Goal: Task Accomplishment & Management: Complete application form

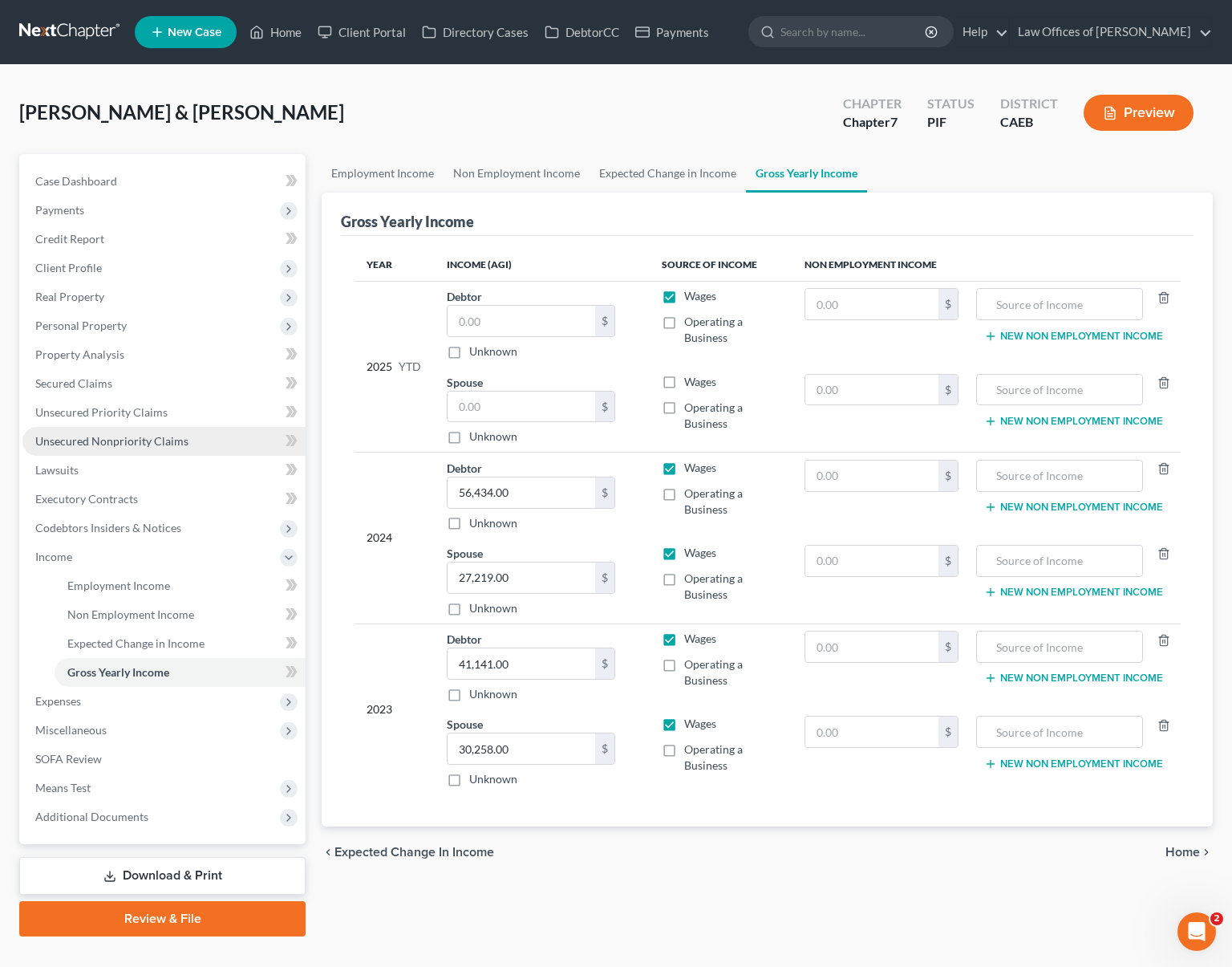
click at [121, 444] on span "Unsecured Nonpriority Claims" at bounding box center [111, 440] width 154 height 14
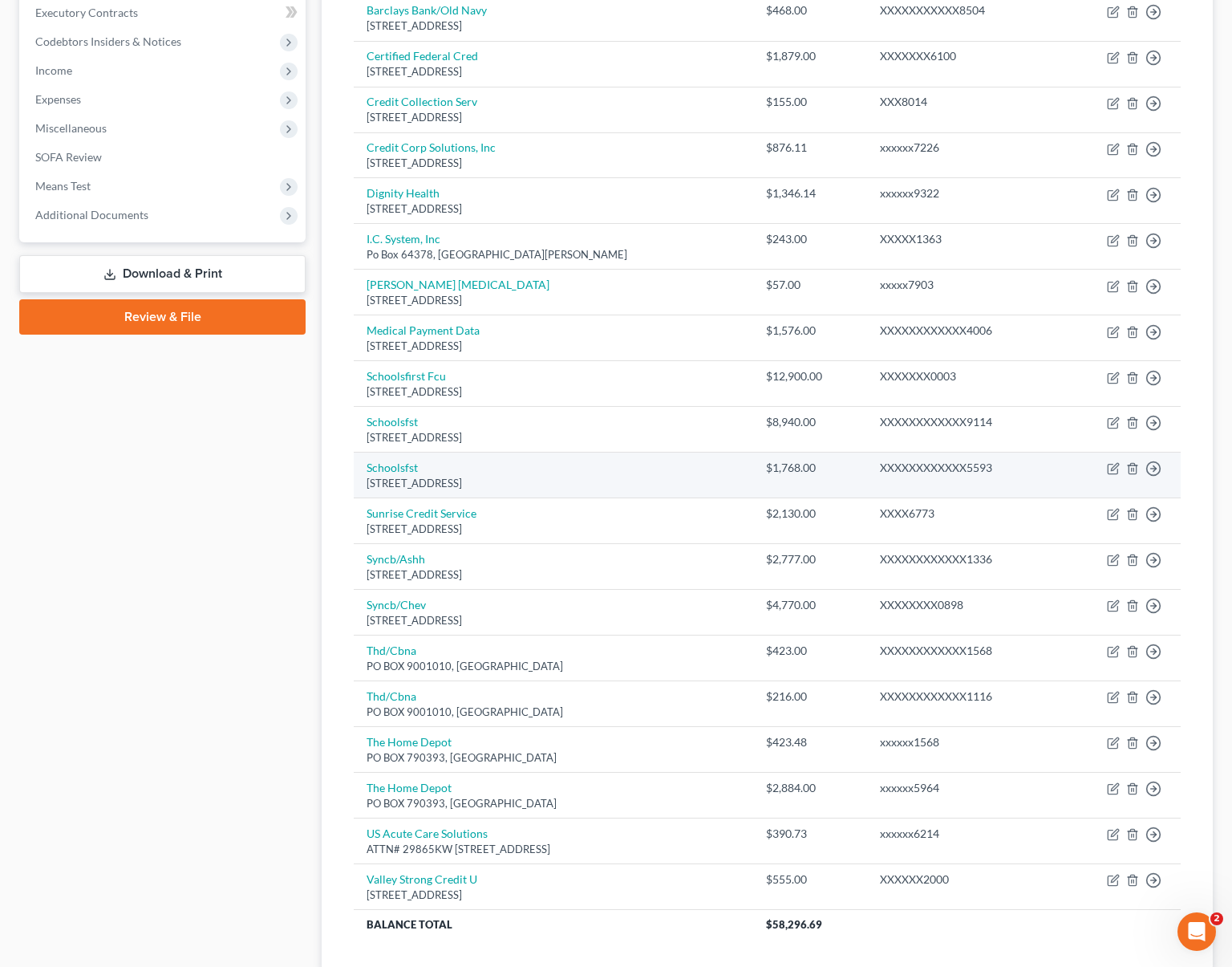
scroll to position [405, 0]
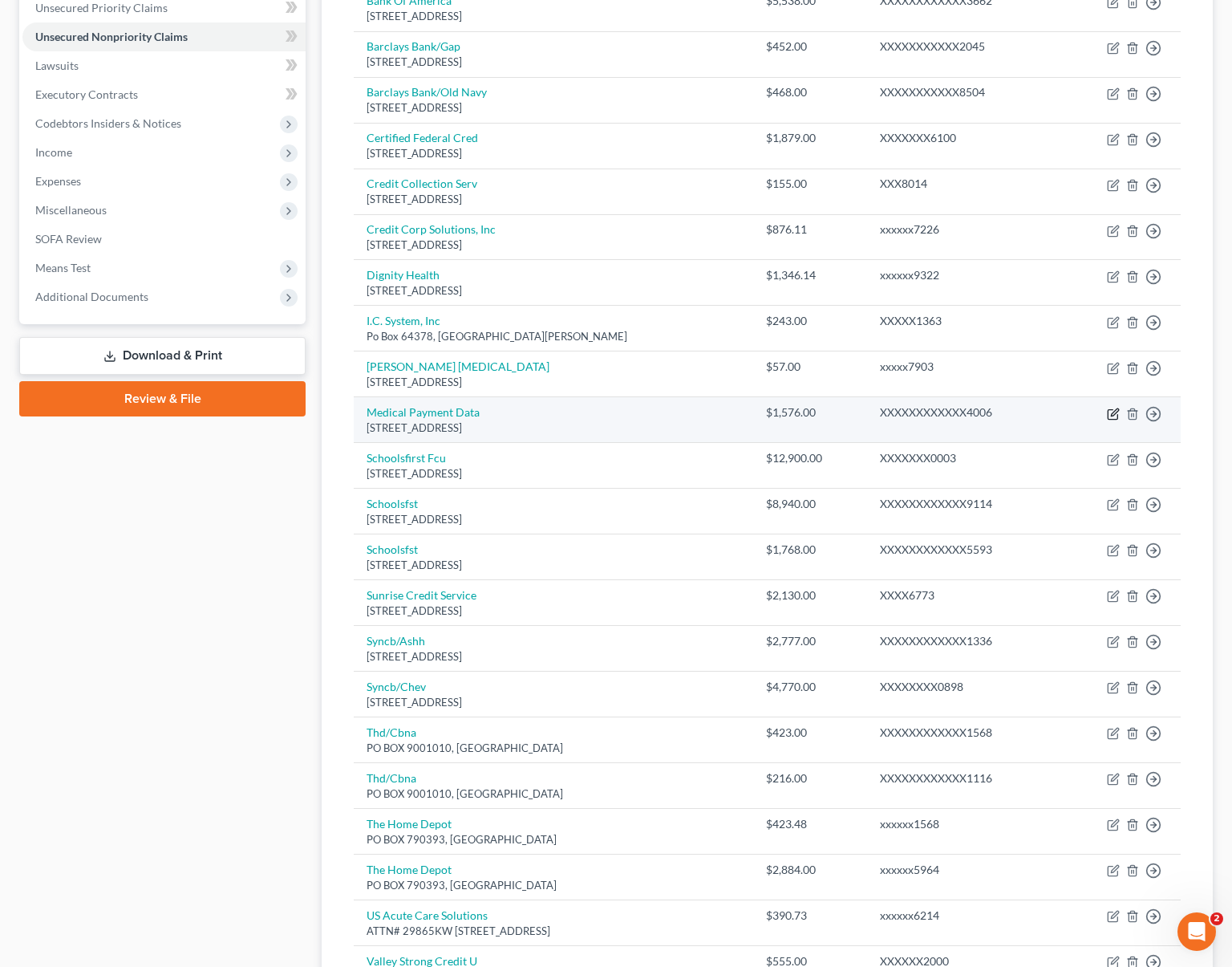
click at [1110, 411] on icon "button" at bounding box center [1113, 414] width 13 height 13
select select "31"
select select "1"
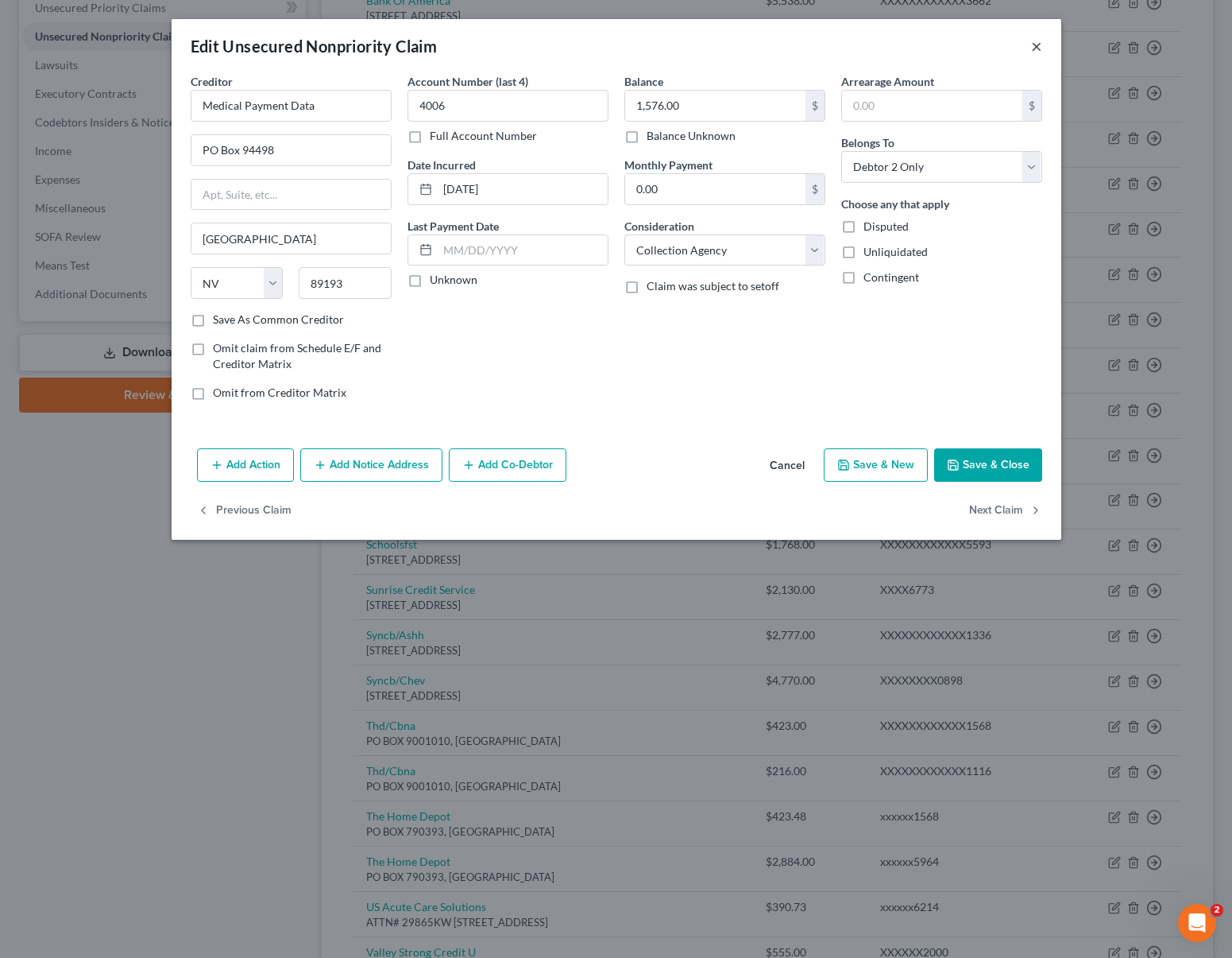
click at [1033, 46] on button "×" at bounding box center [1036, 46] width 11 height 19
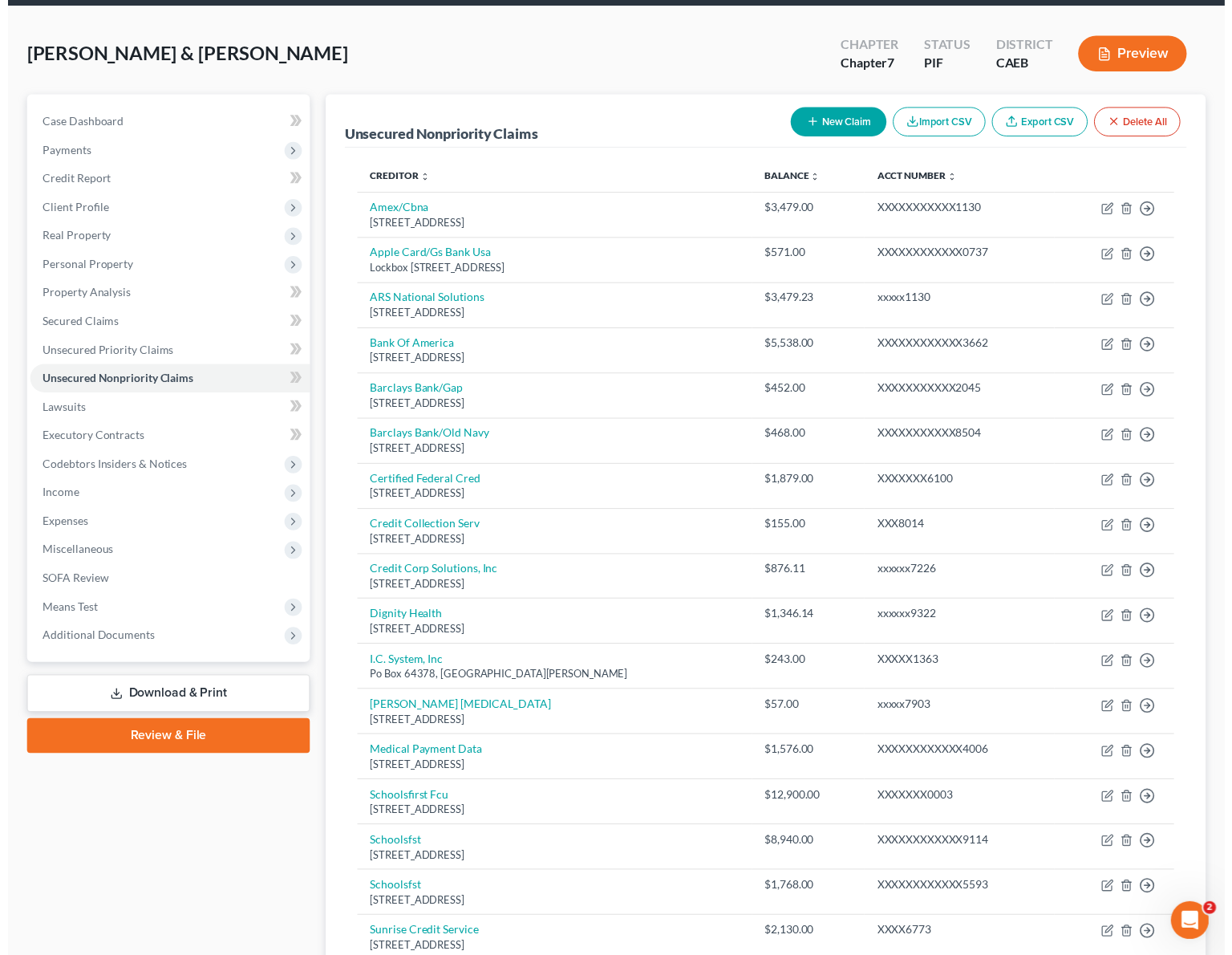
scroll to position [0, 0]
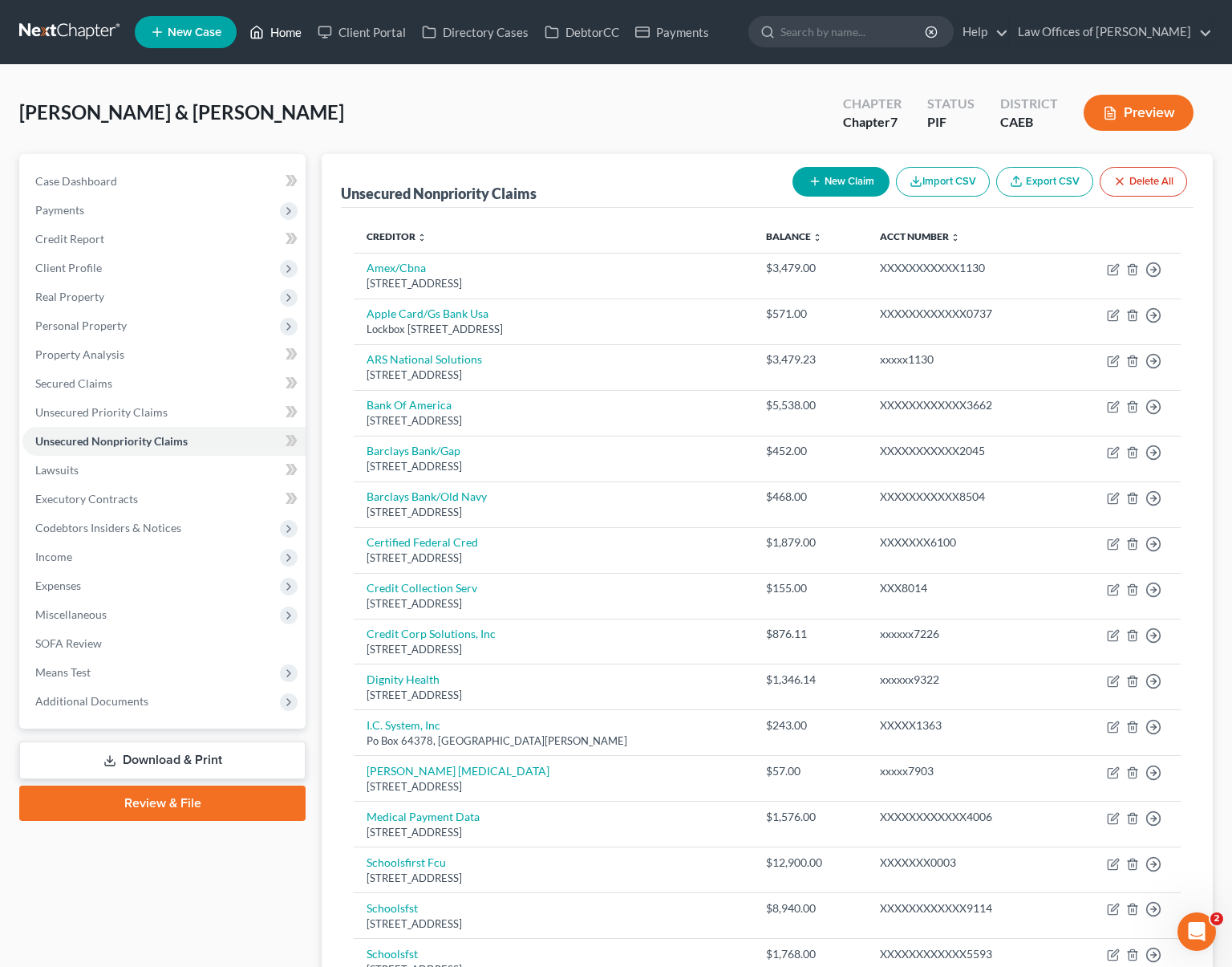
click at [285, 34] on link "Home" at bounding box center [275, 33] width 68 height 29
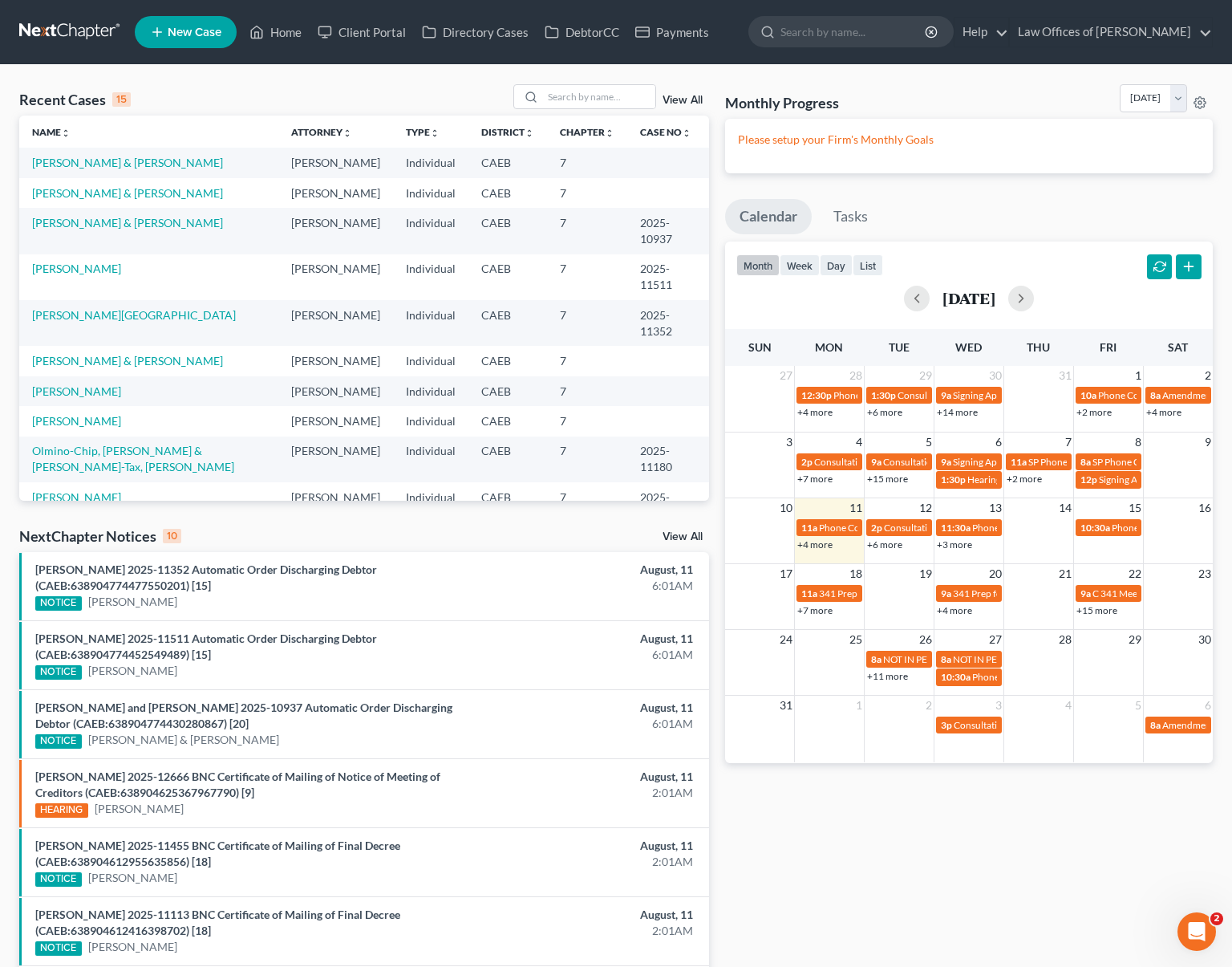
click at [1089, 614] on link "+15 more" at bounding box center [1097, 609] width 41 height 12
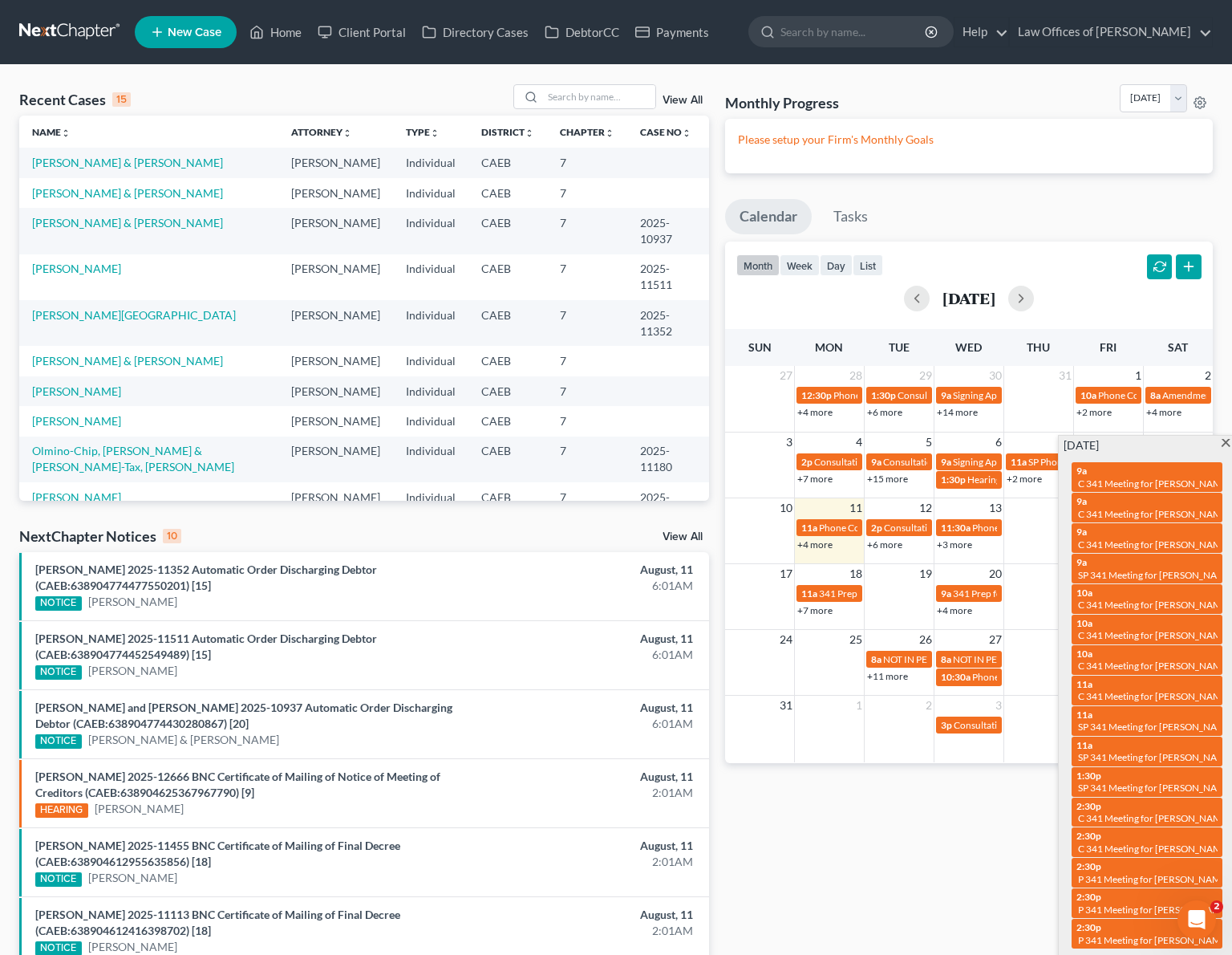
click at [1225, 445] on span at bounding box center [1226, 444] width 12 height 11
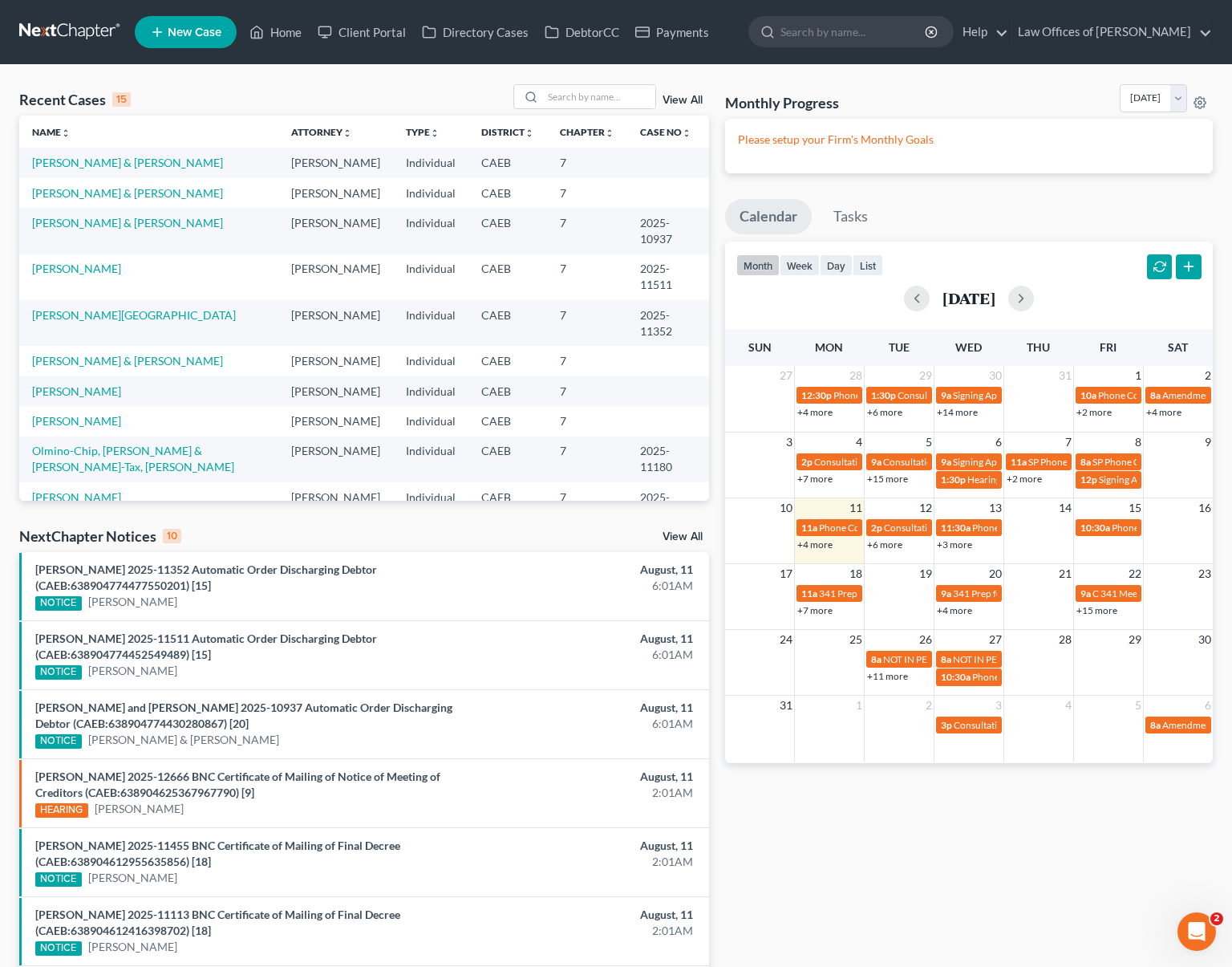
click at [1100, 612] on link "+15 more" at bounding box center [1097, 609] width 41 height 12
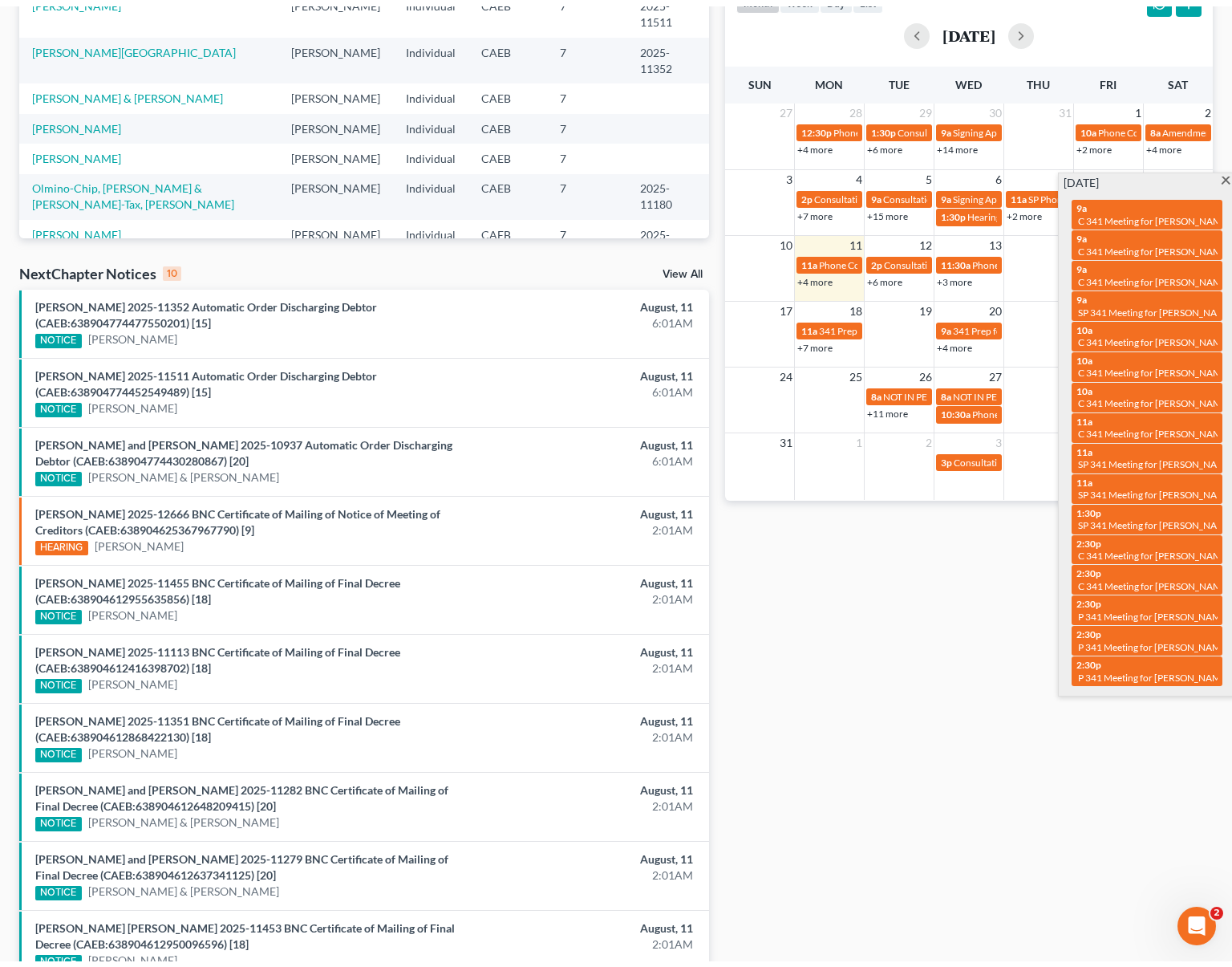
scroll to position [225, 0]
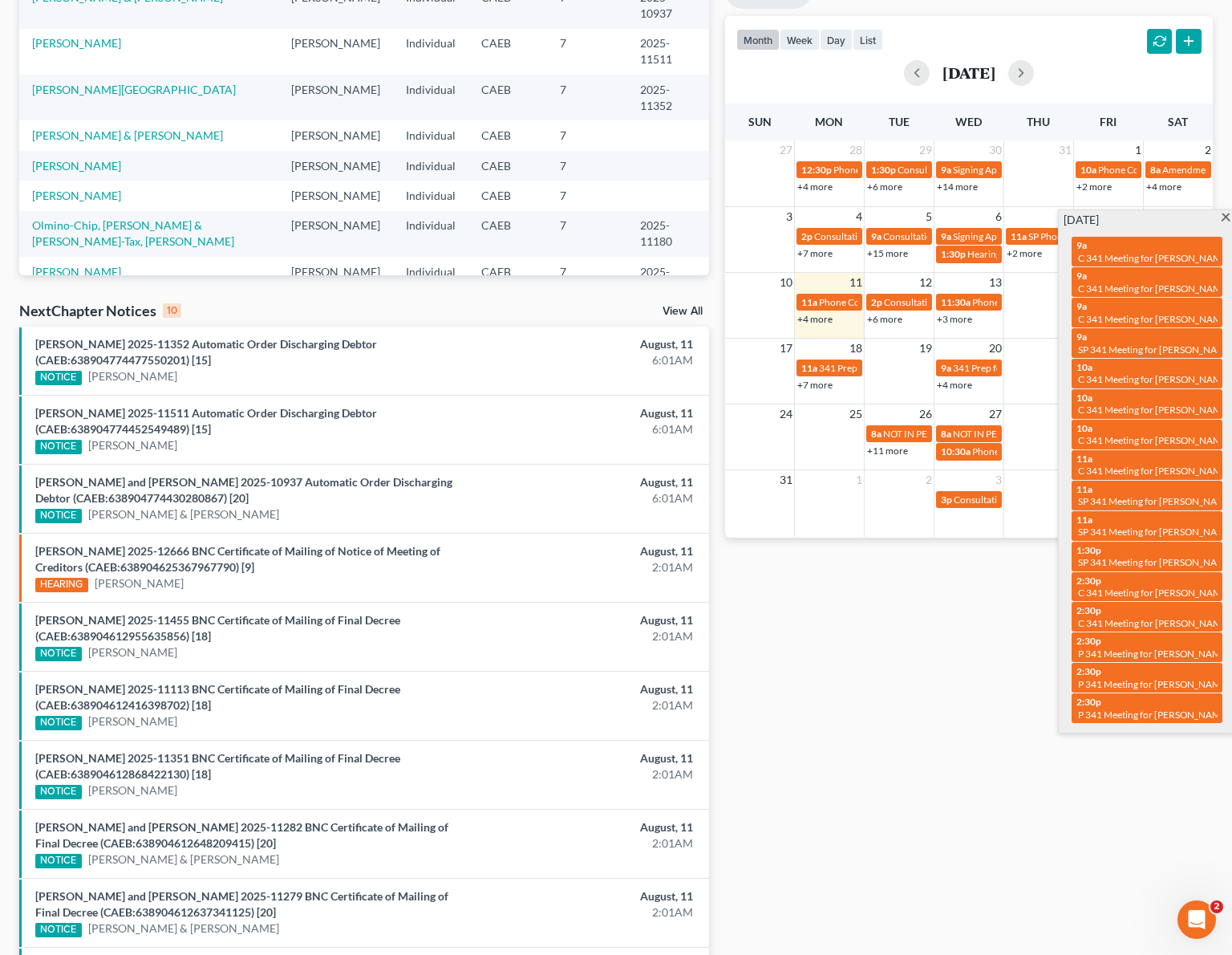
click at [1227, 216] on span at bounding box center [1226, 219] width 12 height 11
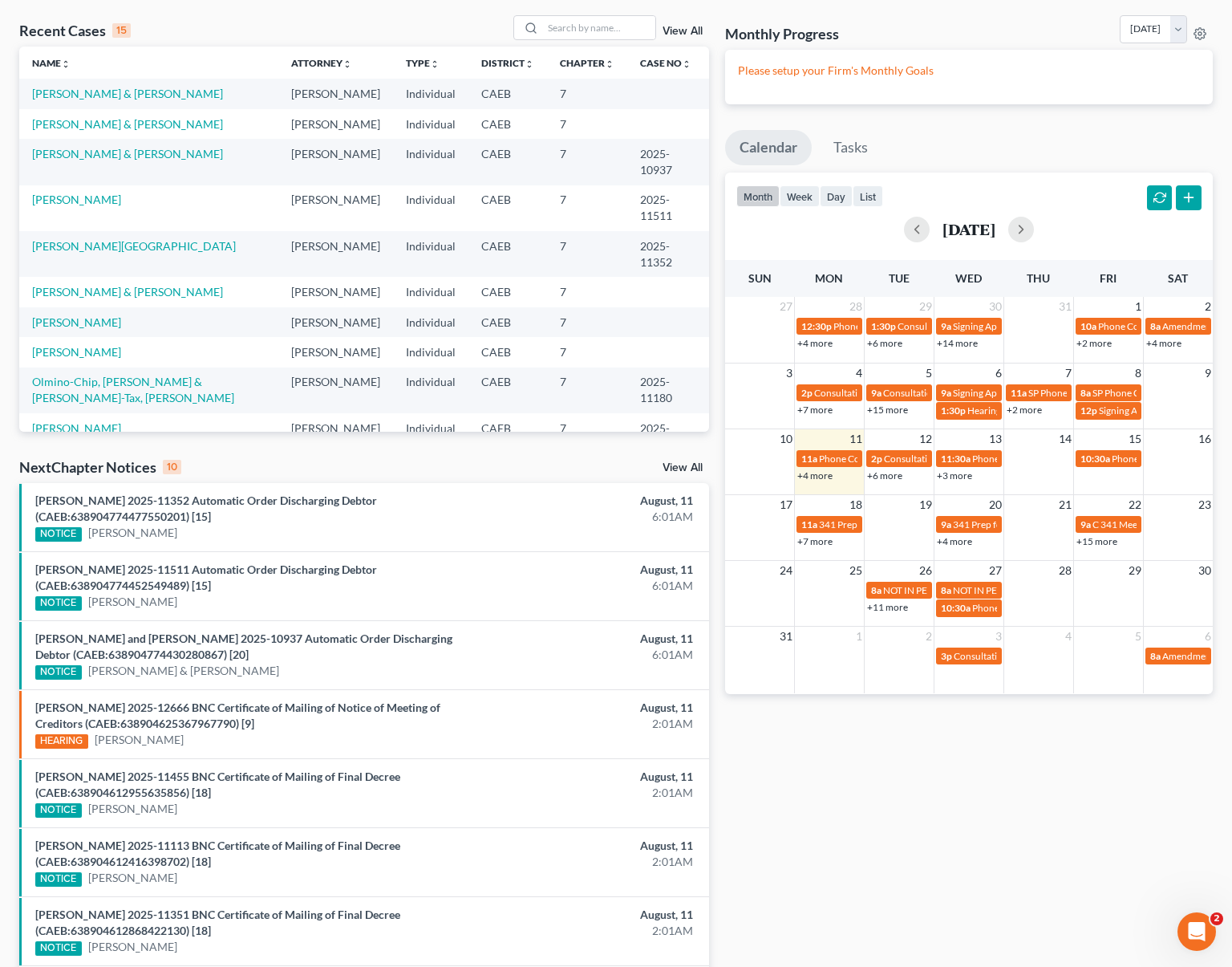
scroll to position [0, 0]
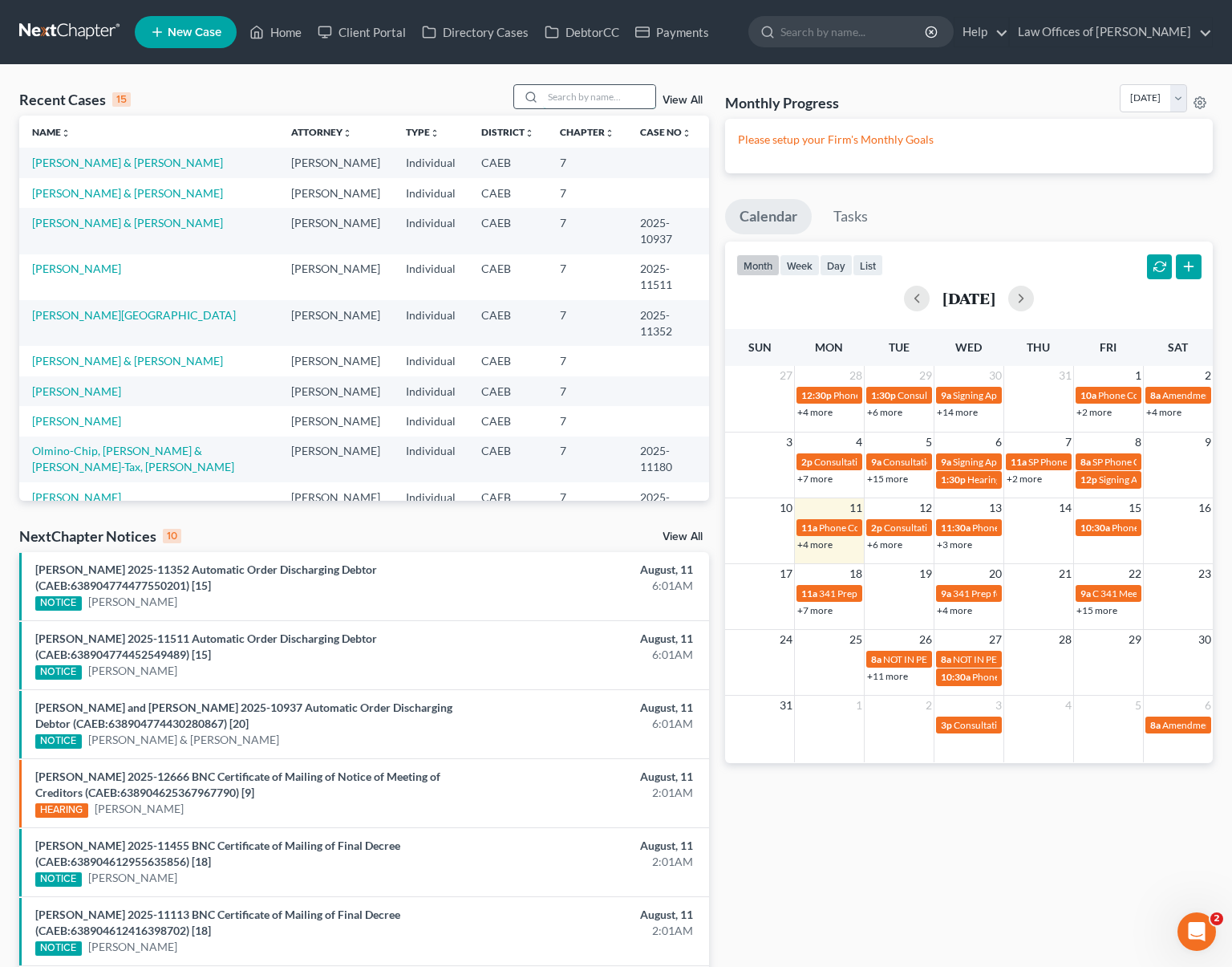
click at [585, 96] on input "search" at bounding box center [599, 97] width 112 height 24
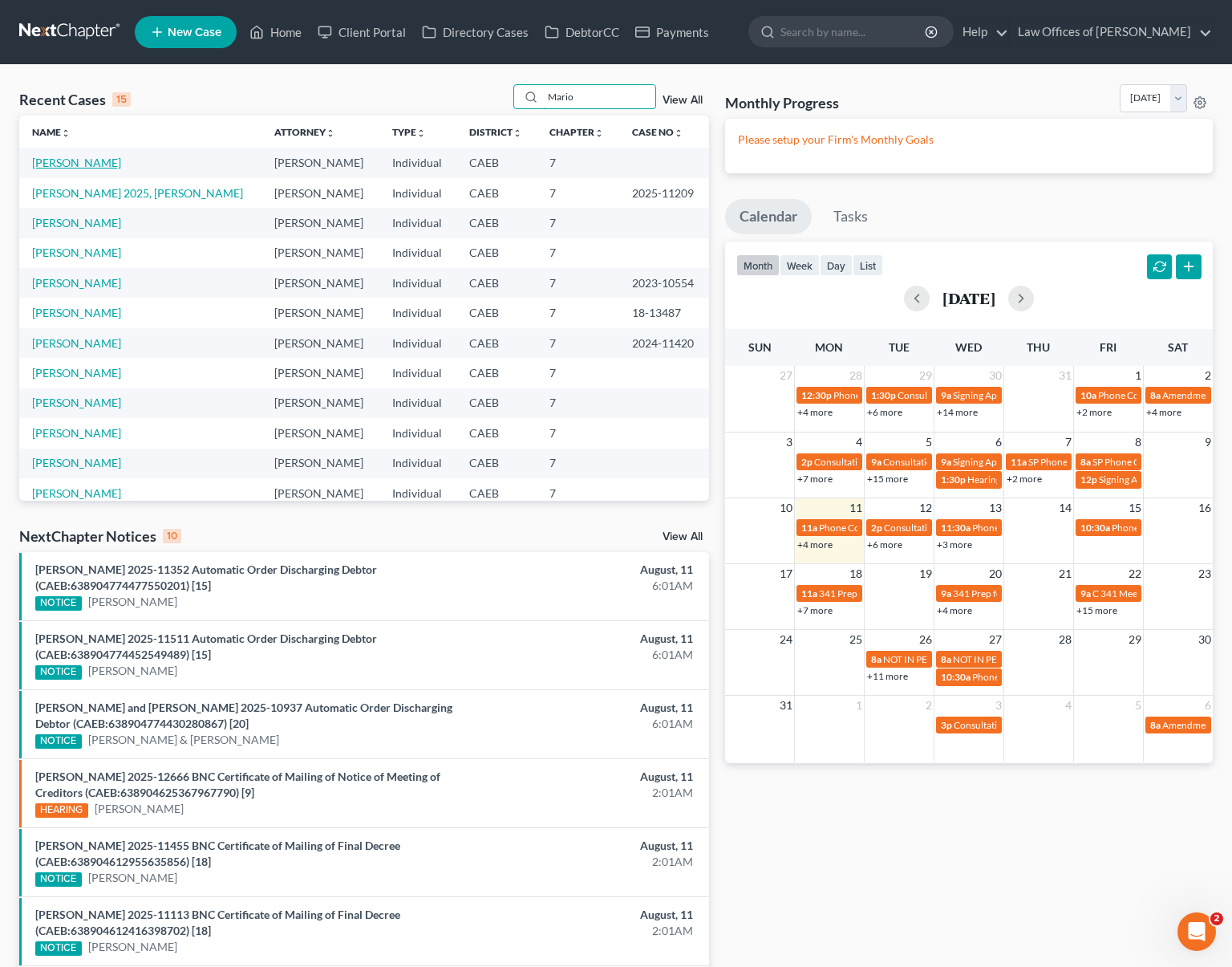
type input "Mario"
click at [56, 163] on link "[PERSON_NAME]" at bounding box center [76, 163] width 89 height 14
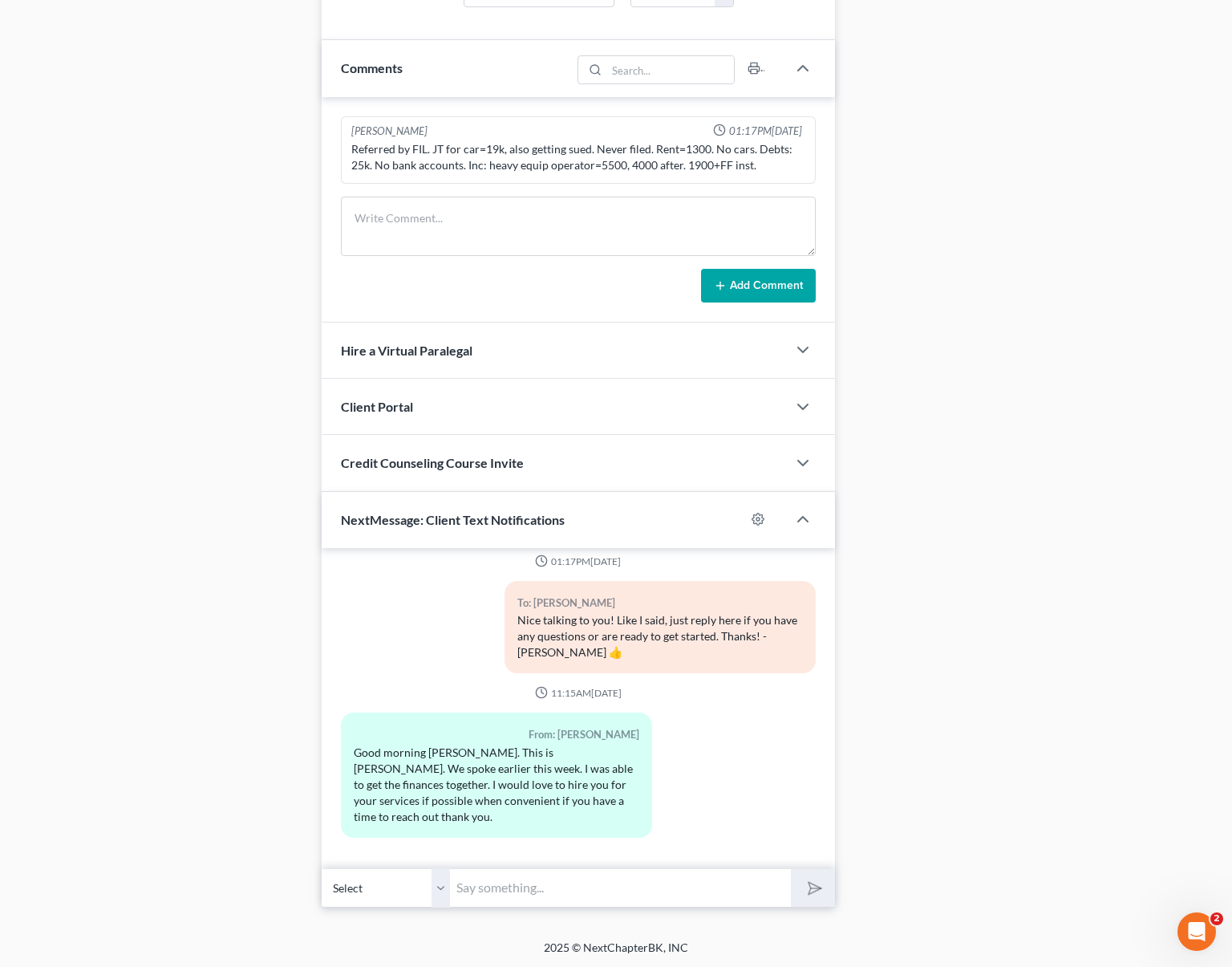
scroll to position [960, 0]
click at [568, 881] on input "text" at bounding box center [621, 887] width 341 height 39
type input "Hi [PERSON_NAME]. To retain you can call the office to make the payment over th…"
click at [791, 868] on button "submit" at bounding box center [813, 887] width 44 height 37
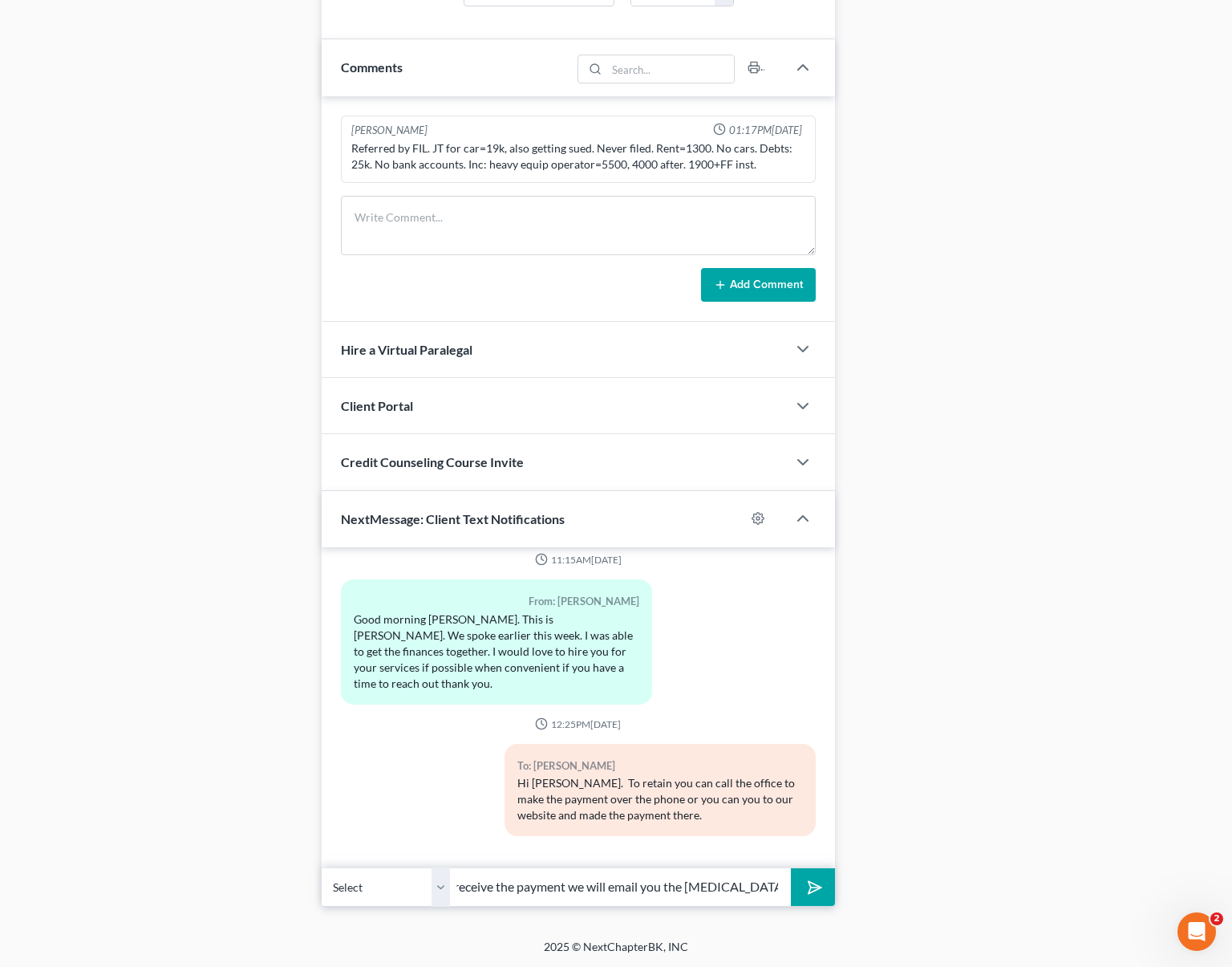
scroll to position [0, 55]
type input "Once we receive the payment we will email you the [MEDICAL_DATA] packet."
click at [791, 868] on button "submit" at bounding box center [813, 887] width 44 height 37
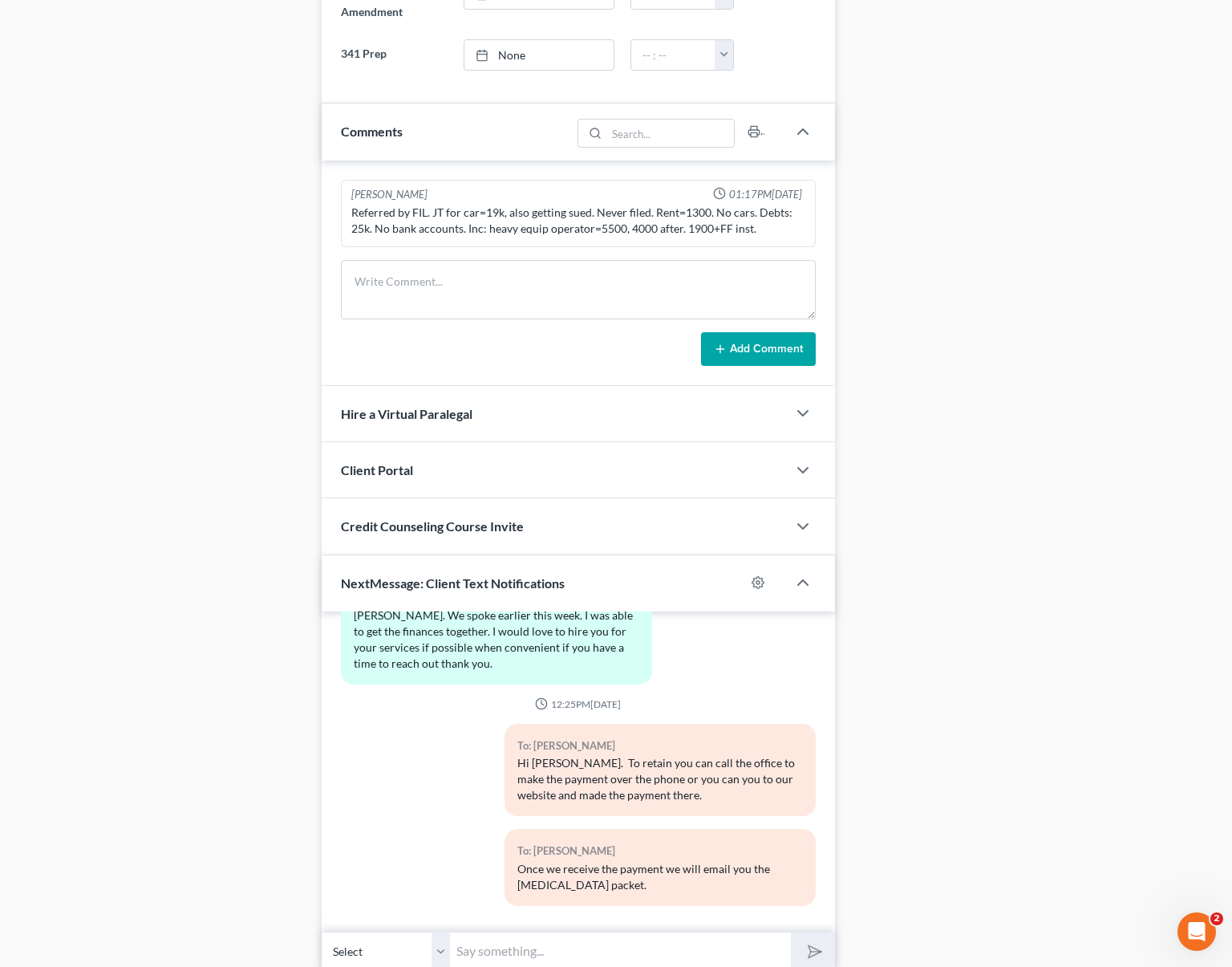
scroll to position [556, 0]
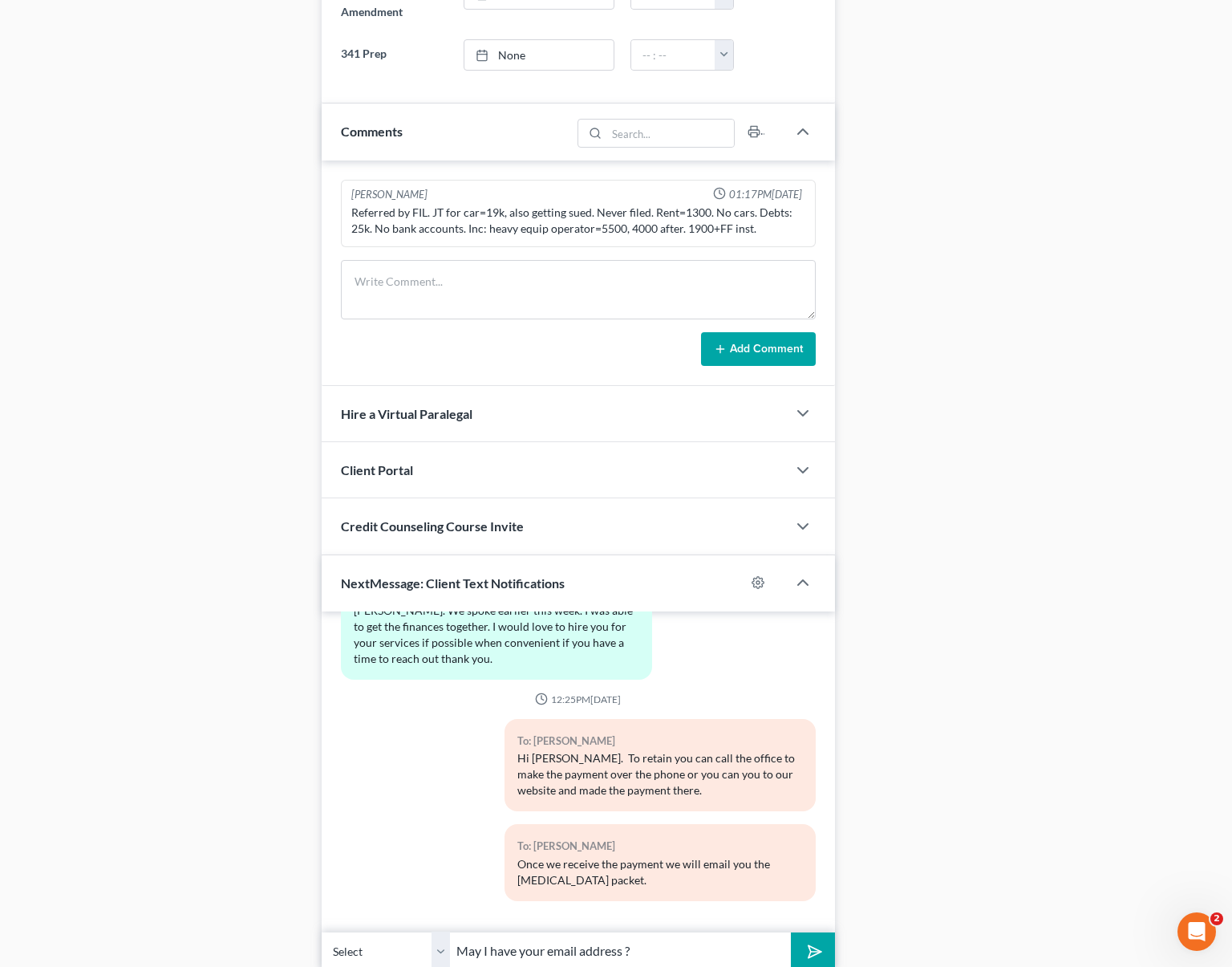
type input "May I have your email address ?"
click at [791, 932] on button "submit" at bounding box center [813, 951] width 44 height 37
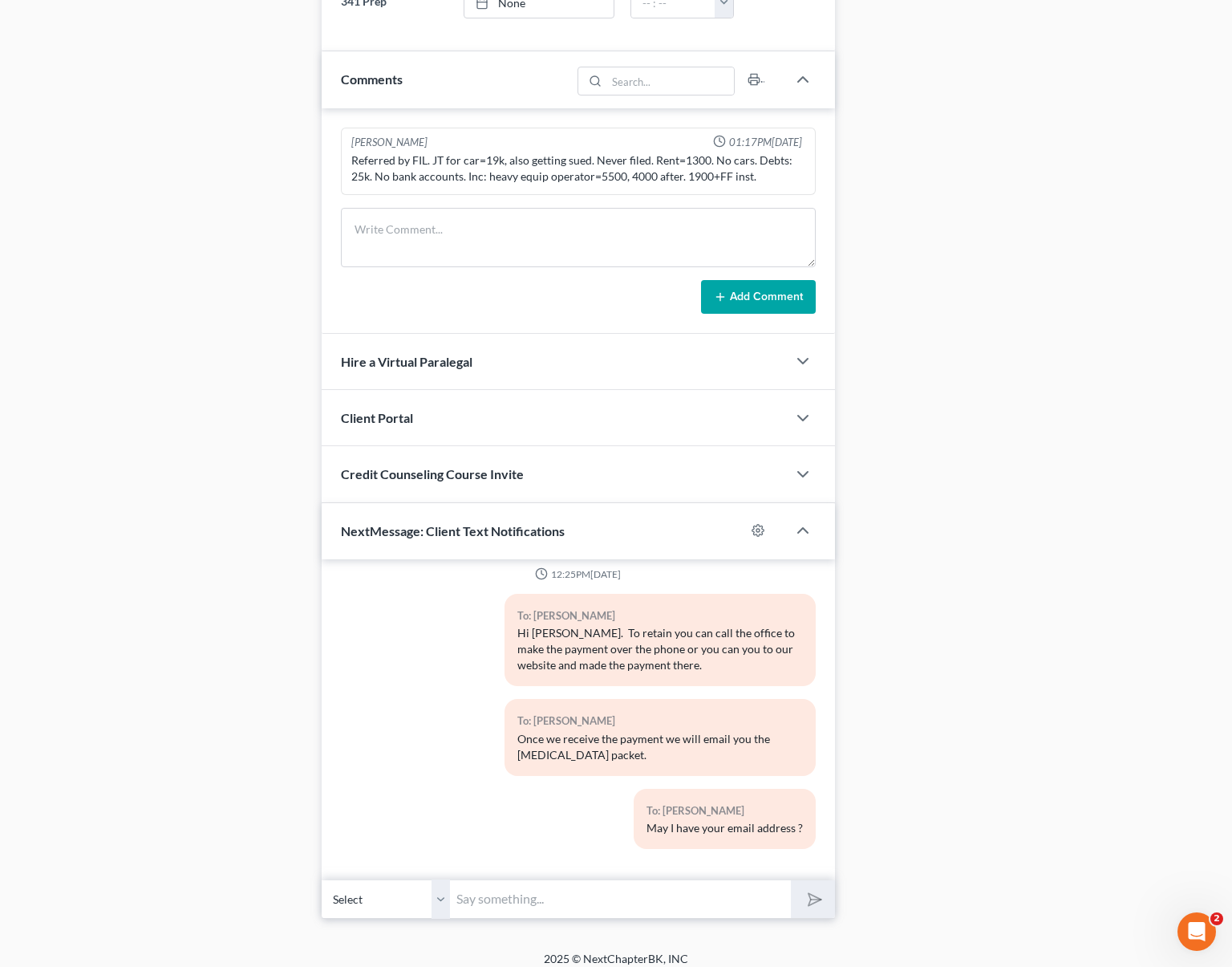
scroll to position [960, 0]
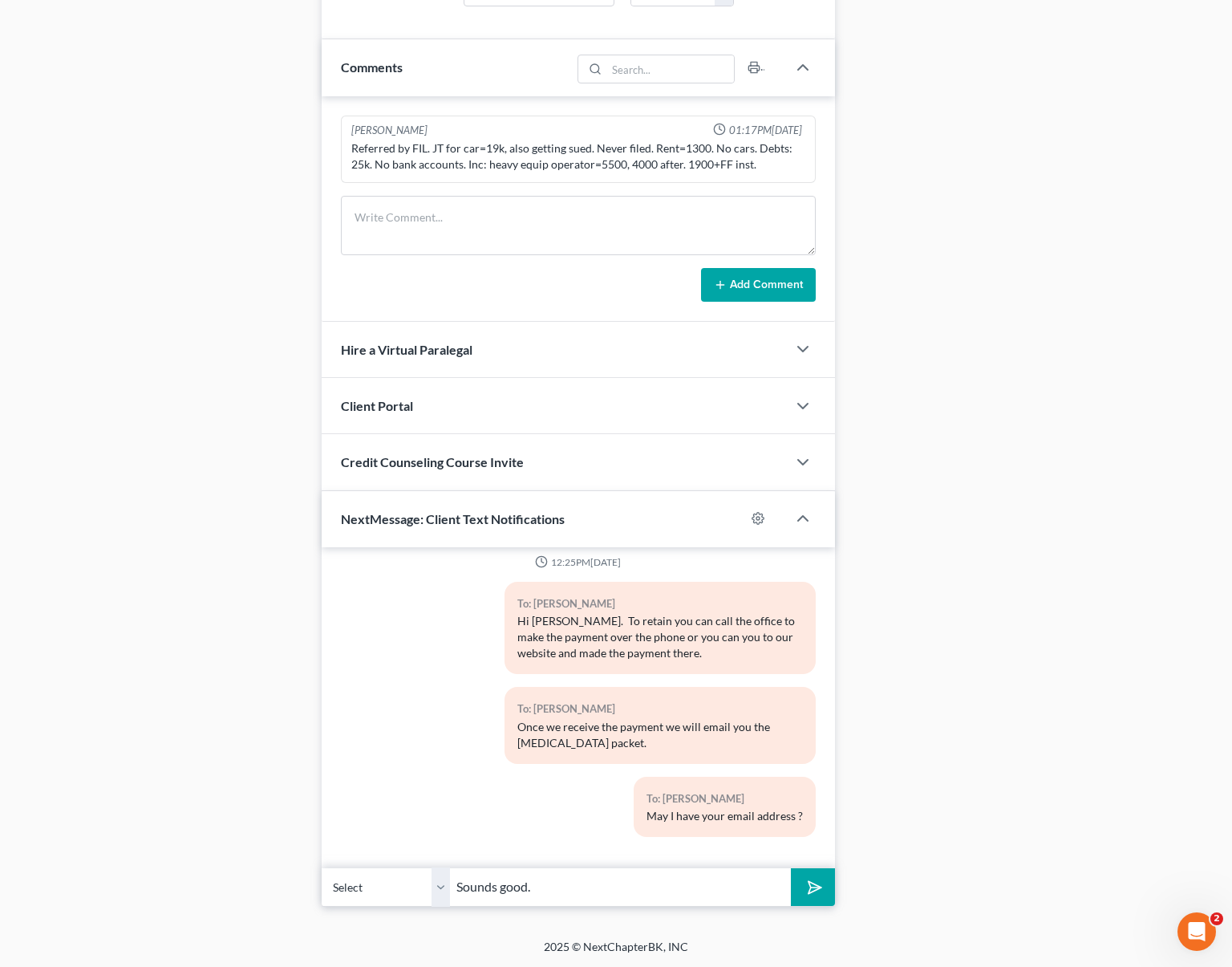
type input "Sounds good."
click at [791, 868] on button "submit" at bounding box center [813, 887] width 44 height 37
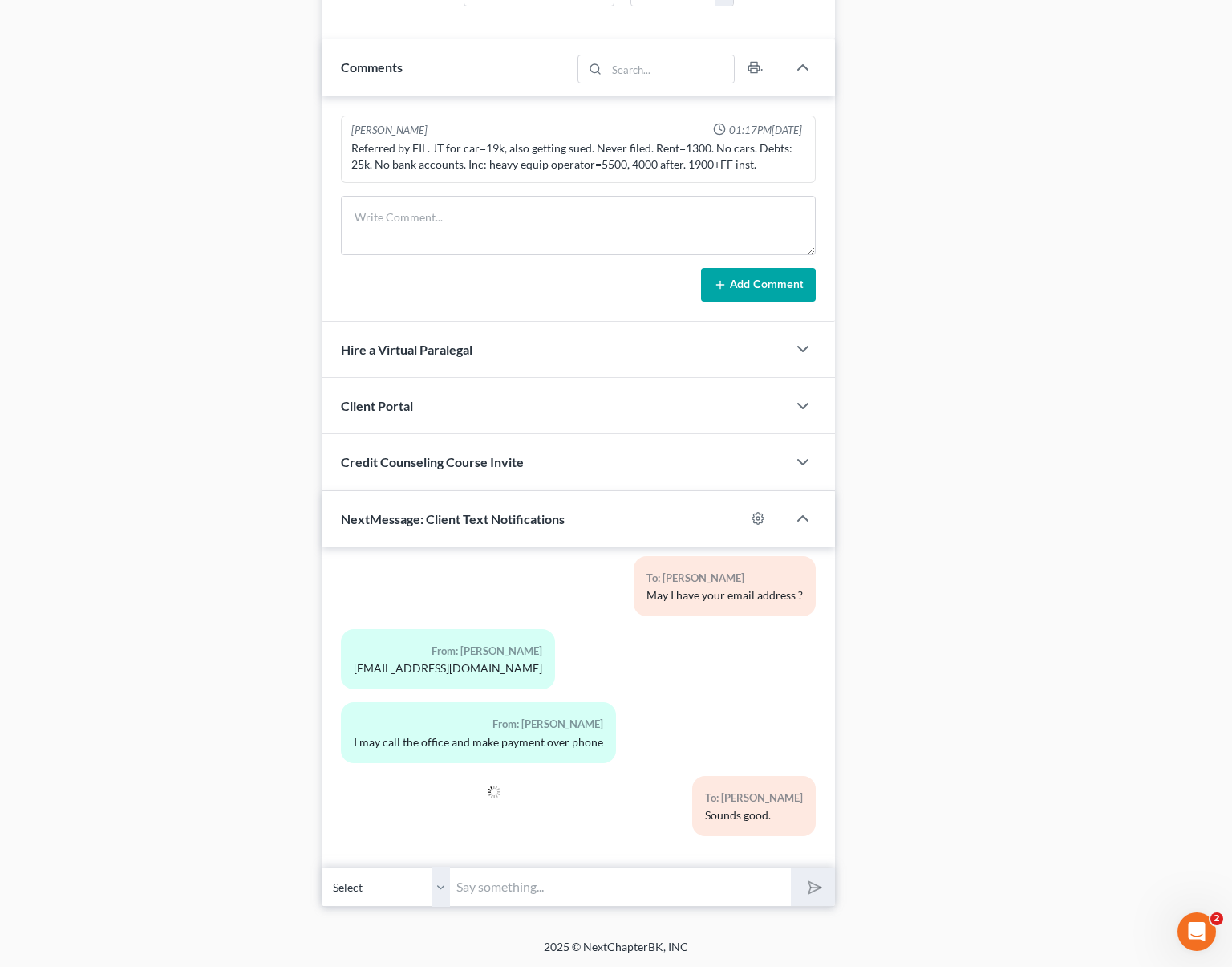
click at [356, 813] on div at bounding box center [414, 813] width 163 height 73
drag, startPoint x: 351, startPoint y: 662, endPoint x: 517, endPoint y: 673, distance: 166.4
click at [517, 673] on div "From: [PERSON_NAME] [PERSON_NAME][EMAIL_ADDRESS][DOMAIN_NAME]" at bounding box center [449, 659] width 215 height 60
copy div "[EMAIL_ADDRESS][DOMAIN_NAME]"
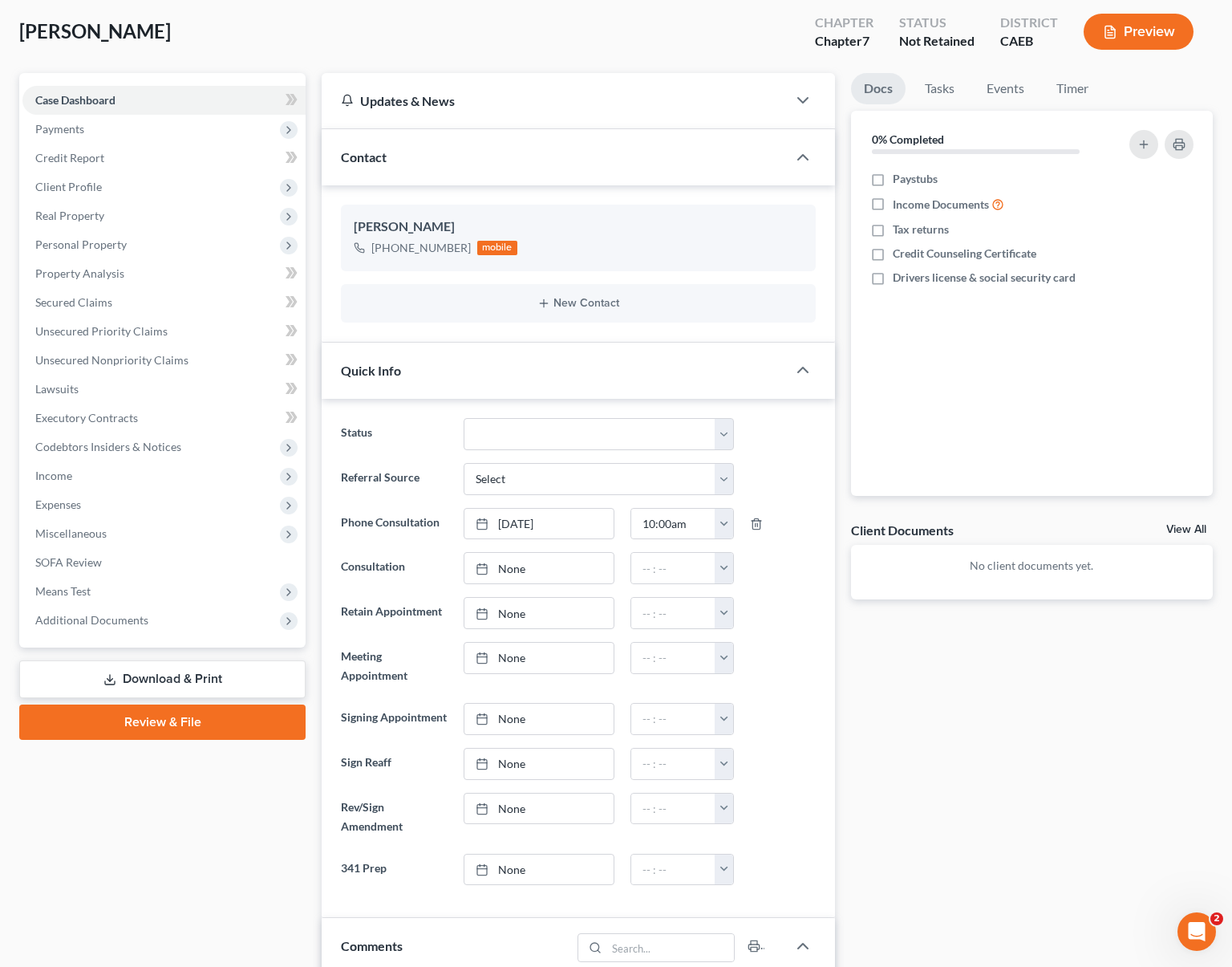
scroll to position [0, 0]
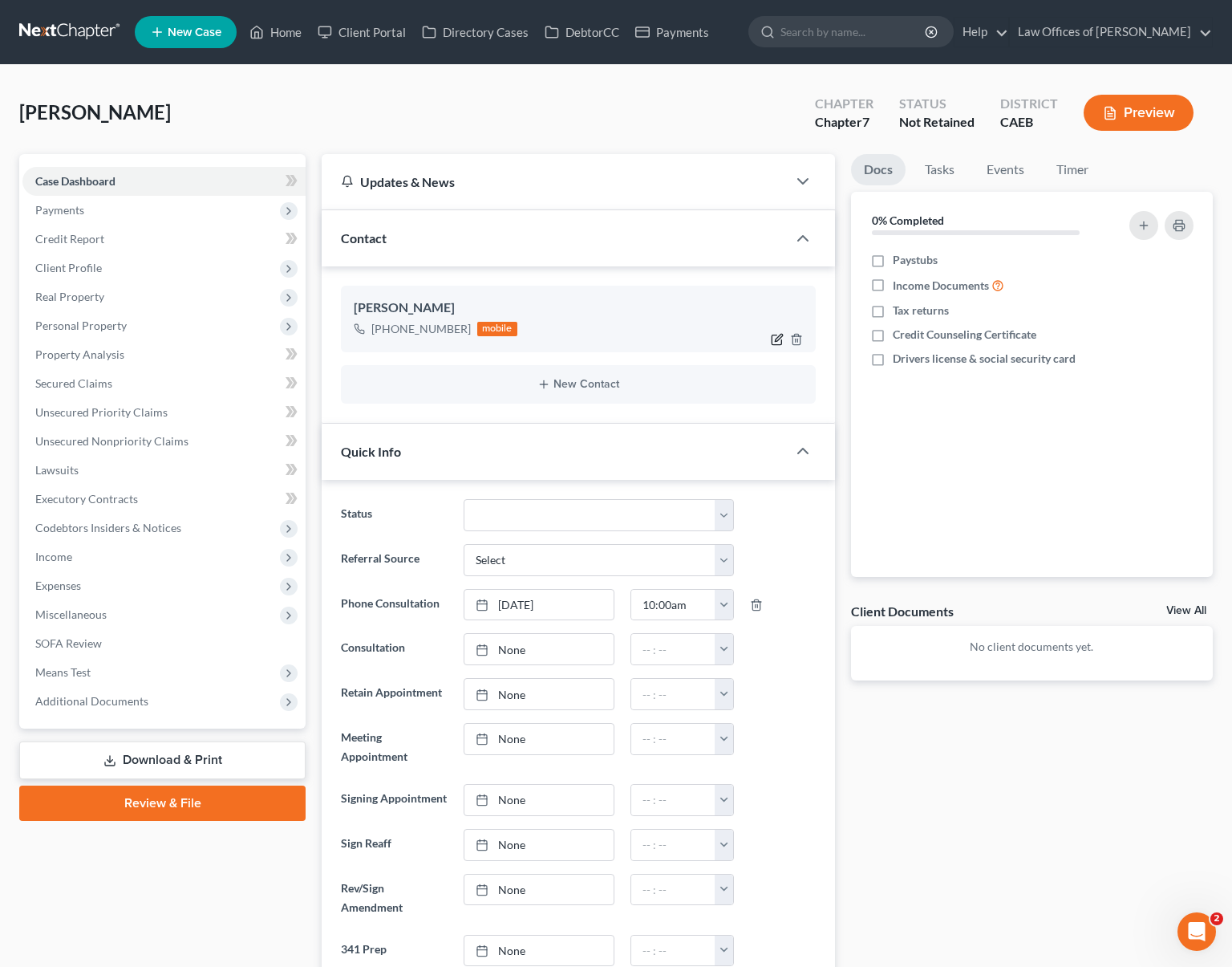
click at [779, 337] on icon "button" at bounding box center [779, 337] width 7 height 7
select select "0"
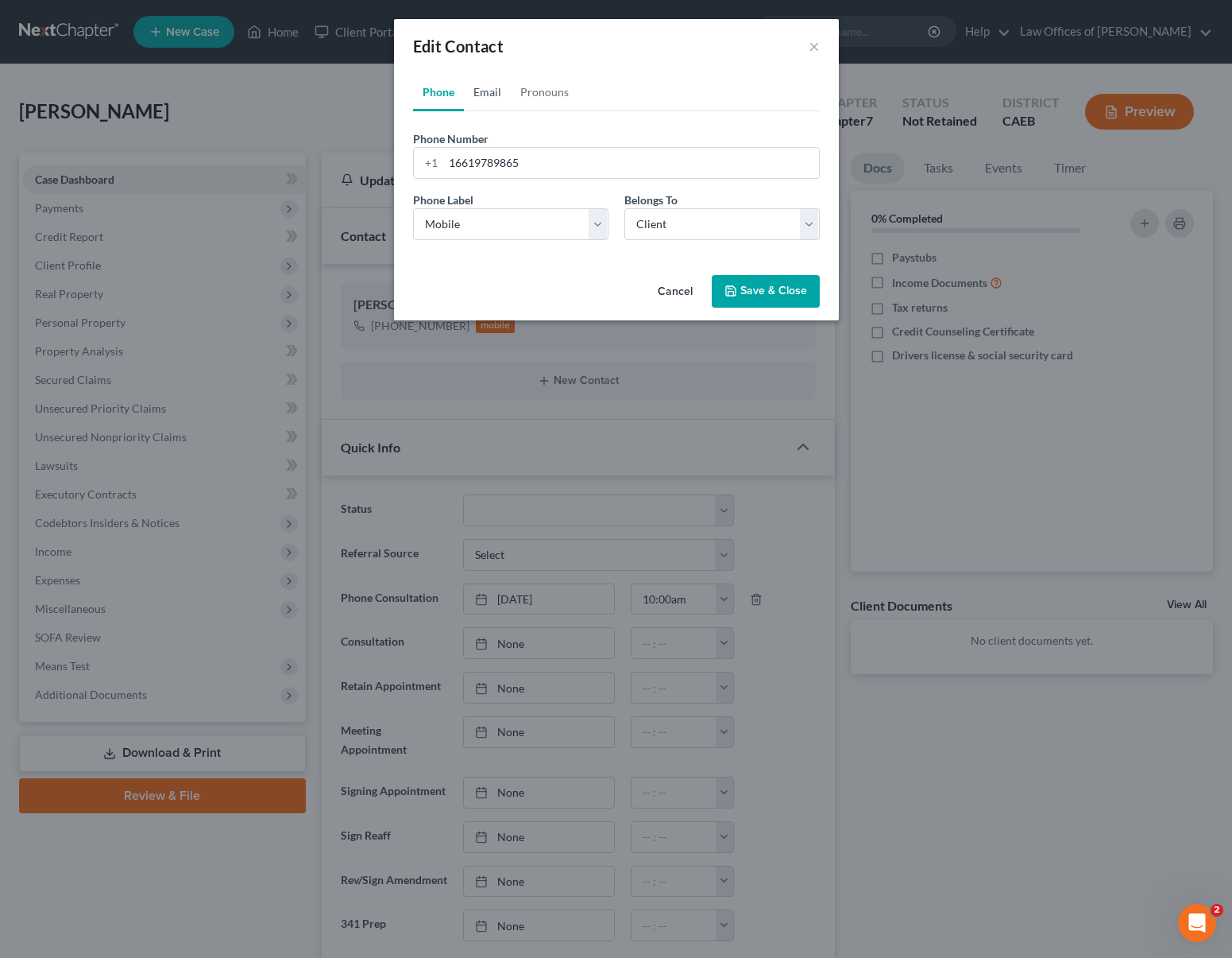
click at [482, 97] on link "Email" at bounding box center [488, 92] width 47 height 38
paste input "[EMAIL_ADDRESS][DOMAIN_NAME]"
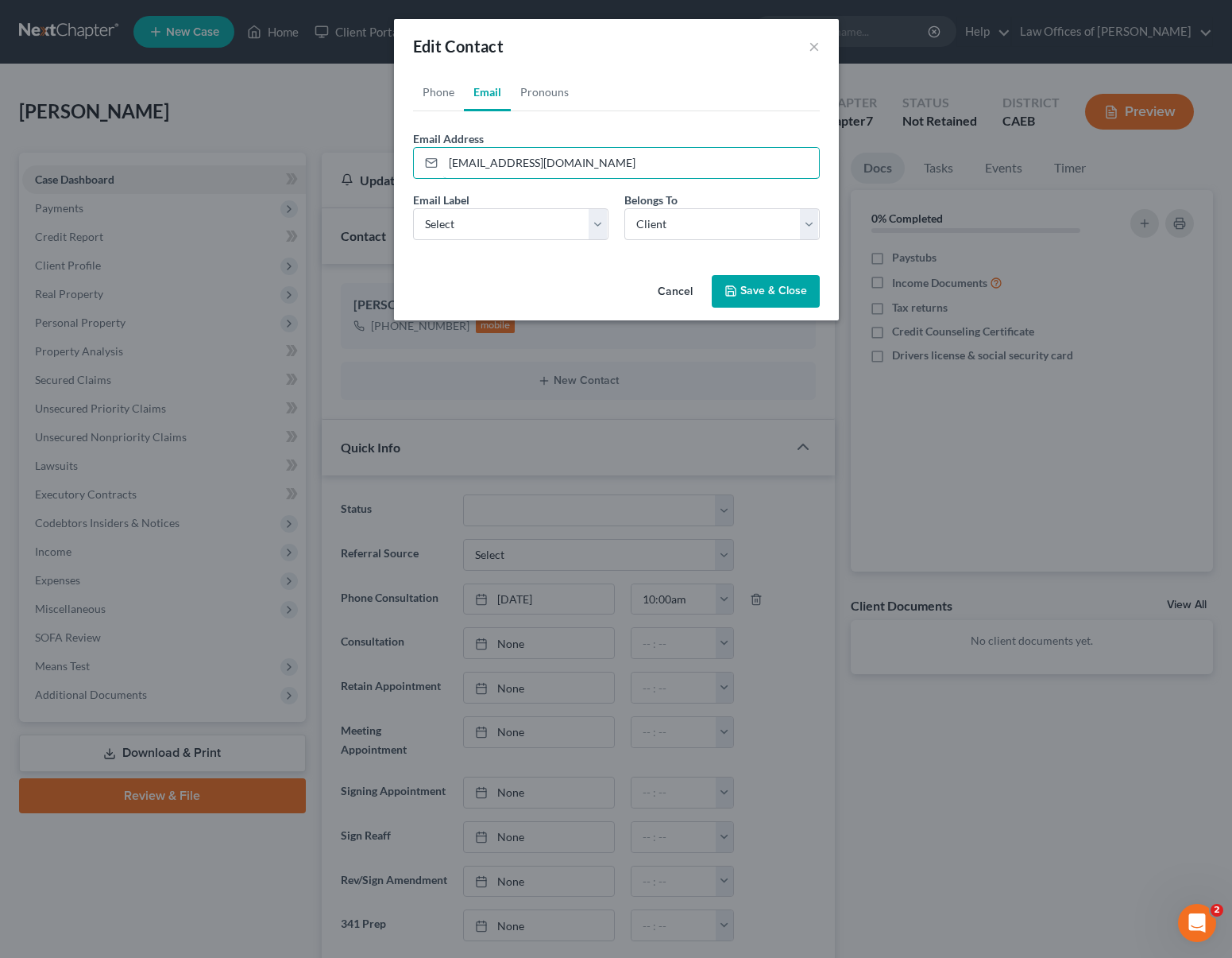
type input "[EMAIL_ADDRESS][DOMAIN_NAME]"
click at [751, 291] on button "Save & Close" at bounding box center [766, 291] width 108 height 33
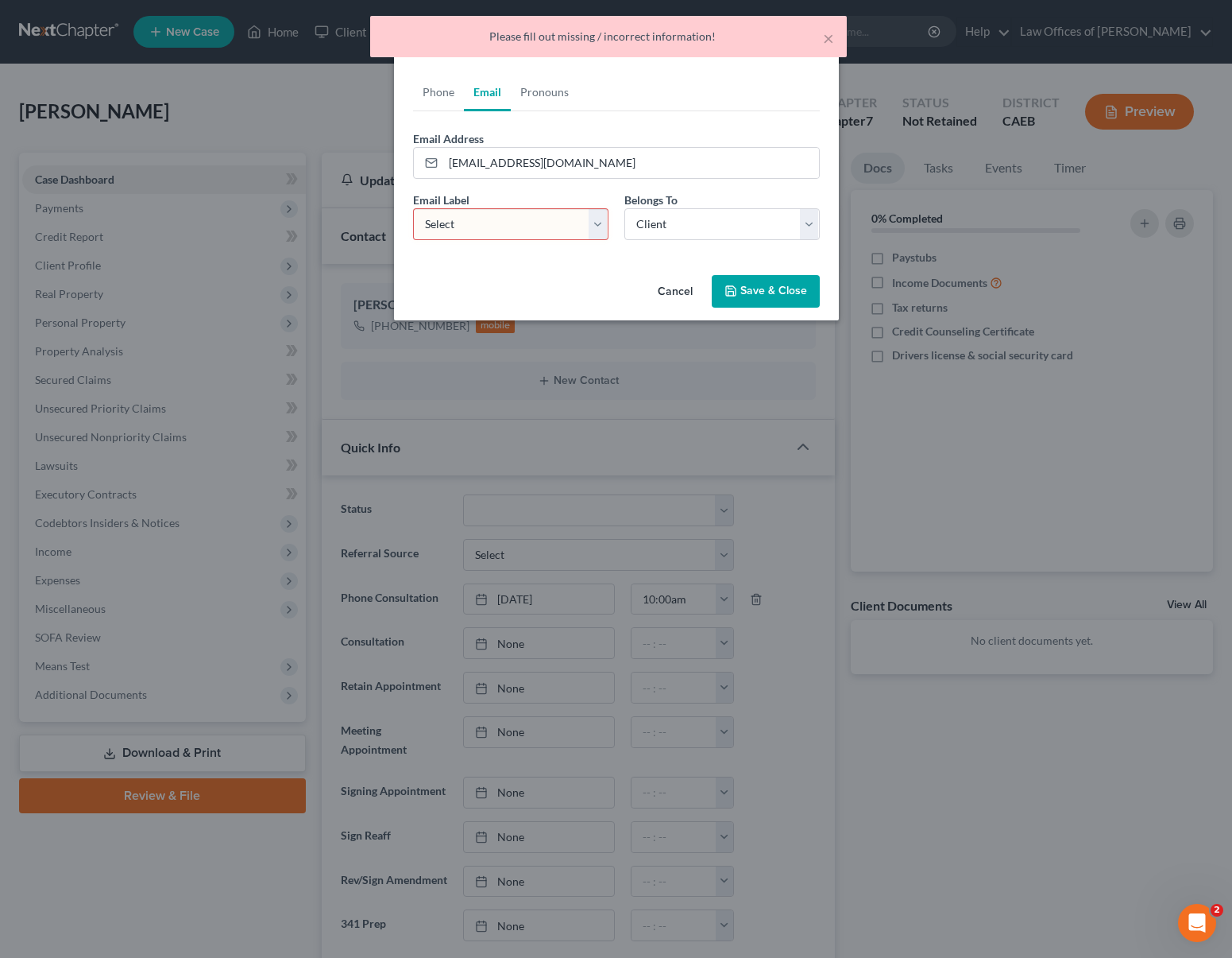
click at [594, 219] on select "Select Home Work Other" at bounding box center [510, 224] width 196 height 31
select select "0"
click at [775, 295] on button "Save & Close" at bounding box center [766, 291] width 108 height 33
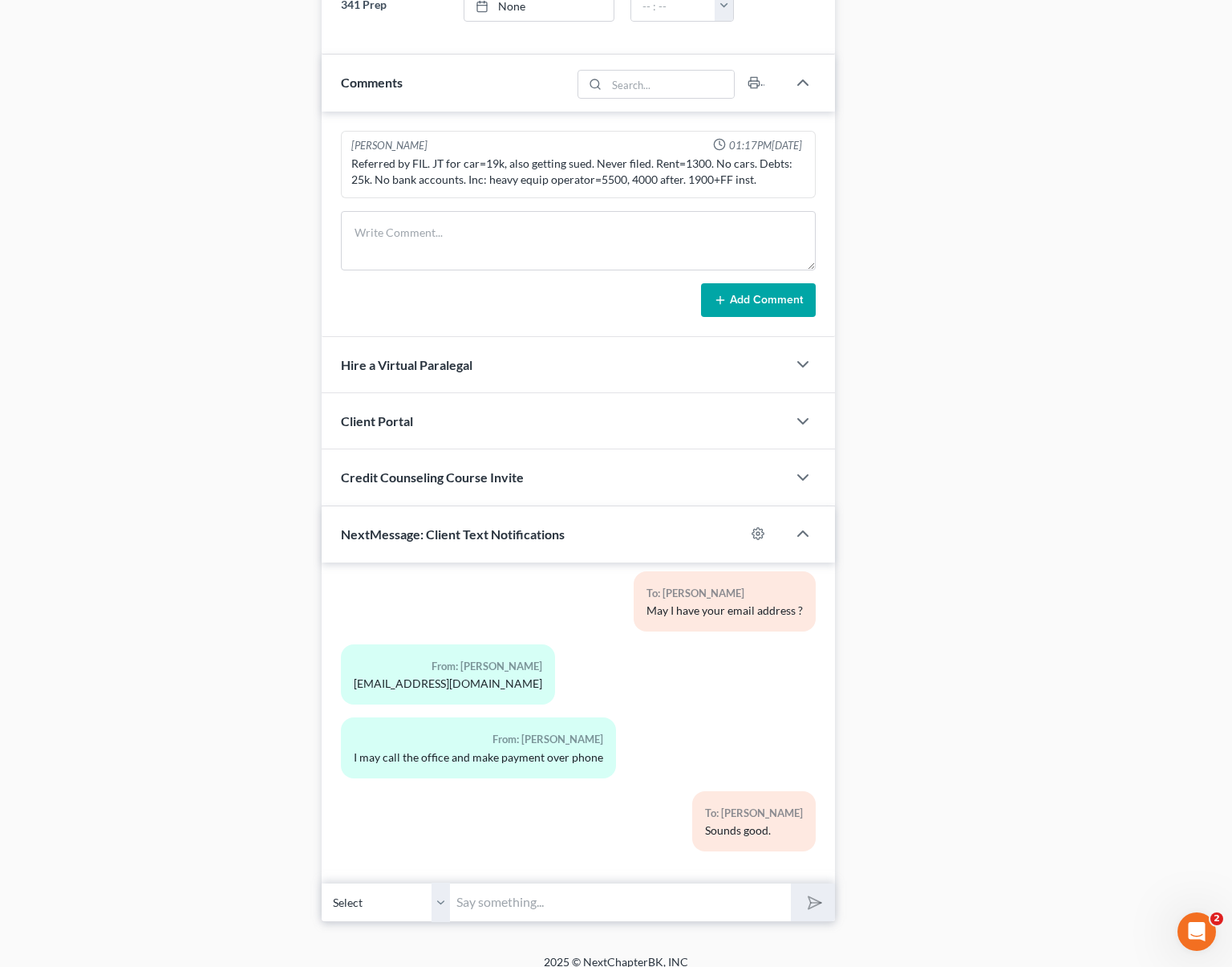
scroll to position [980, 0]
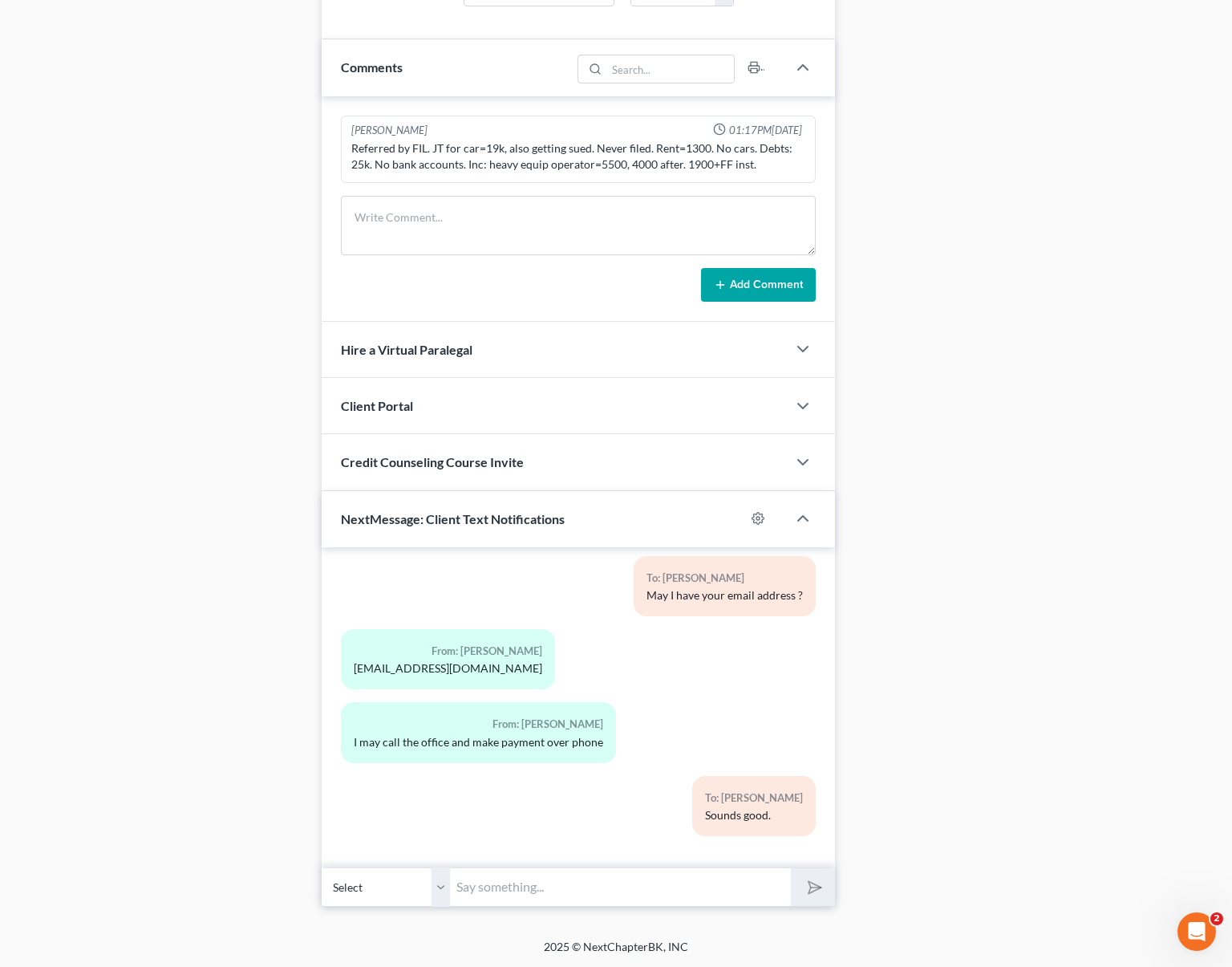
click at [485, 890] on input "text" at bounding box center [621, 887] width 341 height 39
type input "My pleasure."
click at [819, 887] on polygon "submit" at bounding box center [812, 887] width 20 height 20
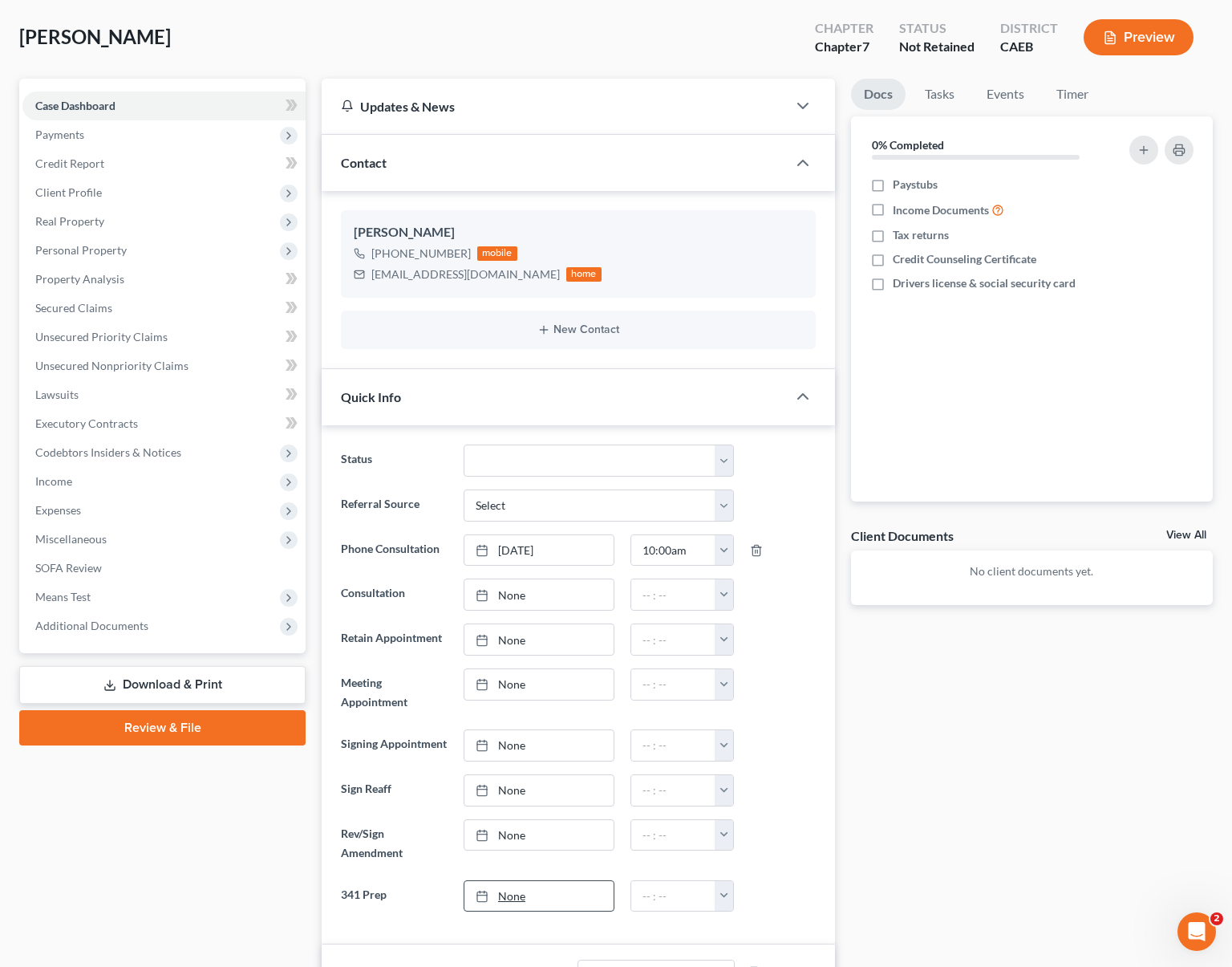
scroll to position [0, 0]
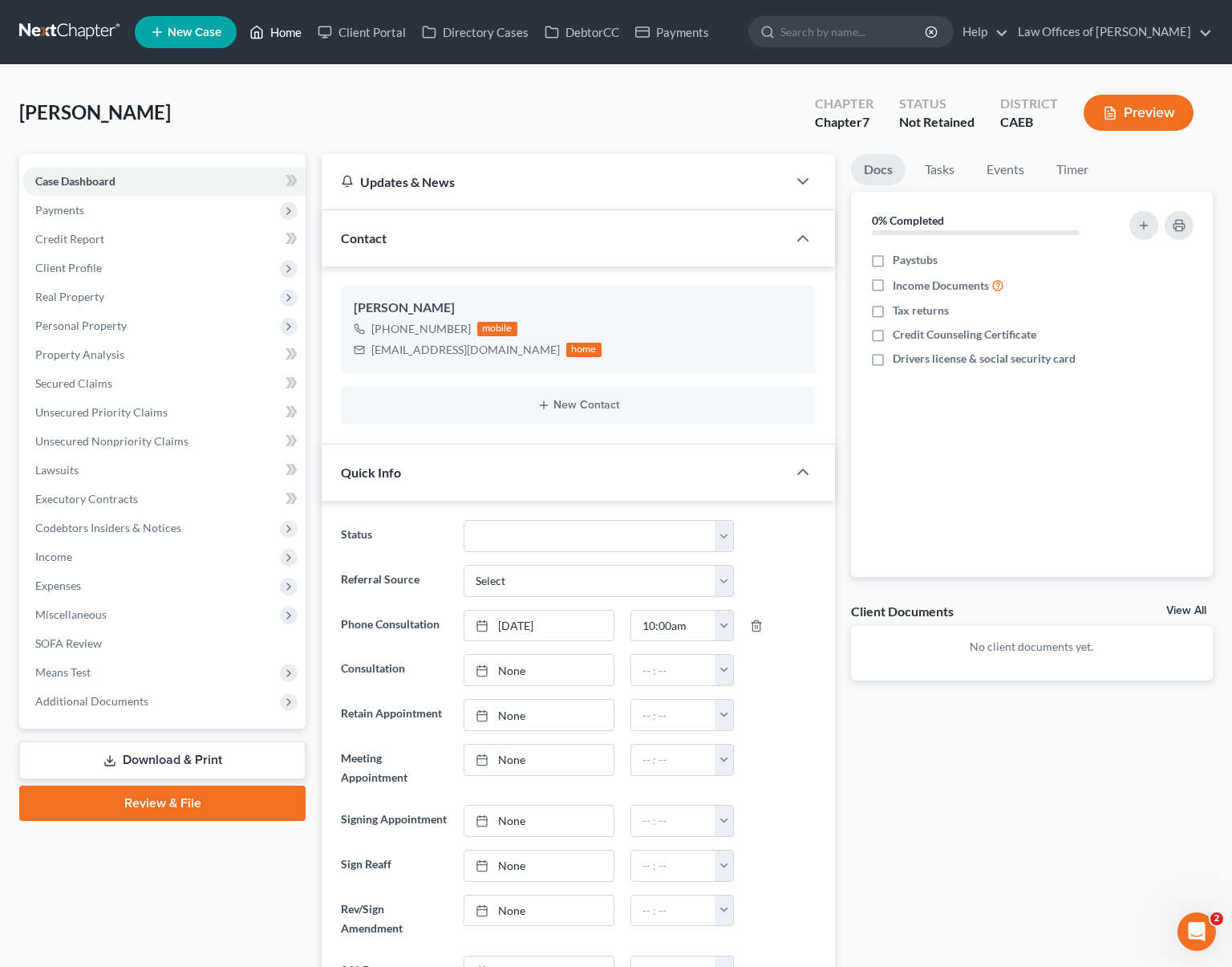
click at [277, 35] on link "Home" at bounding box center [275, 33] width 68 height 29
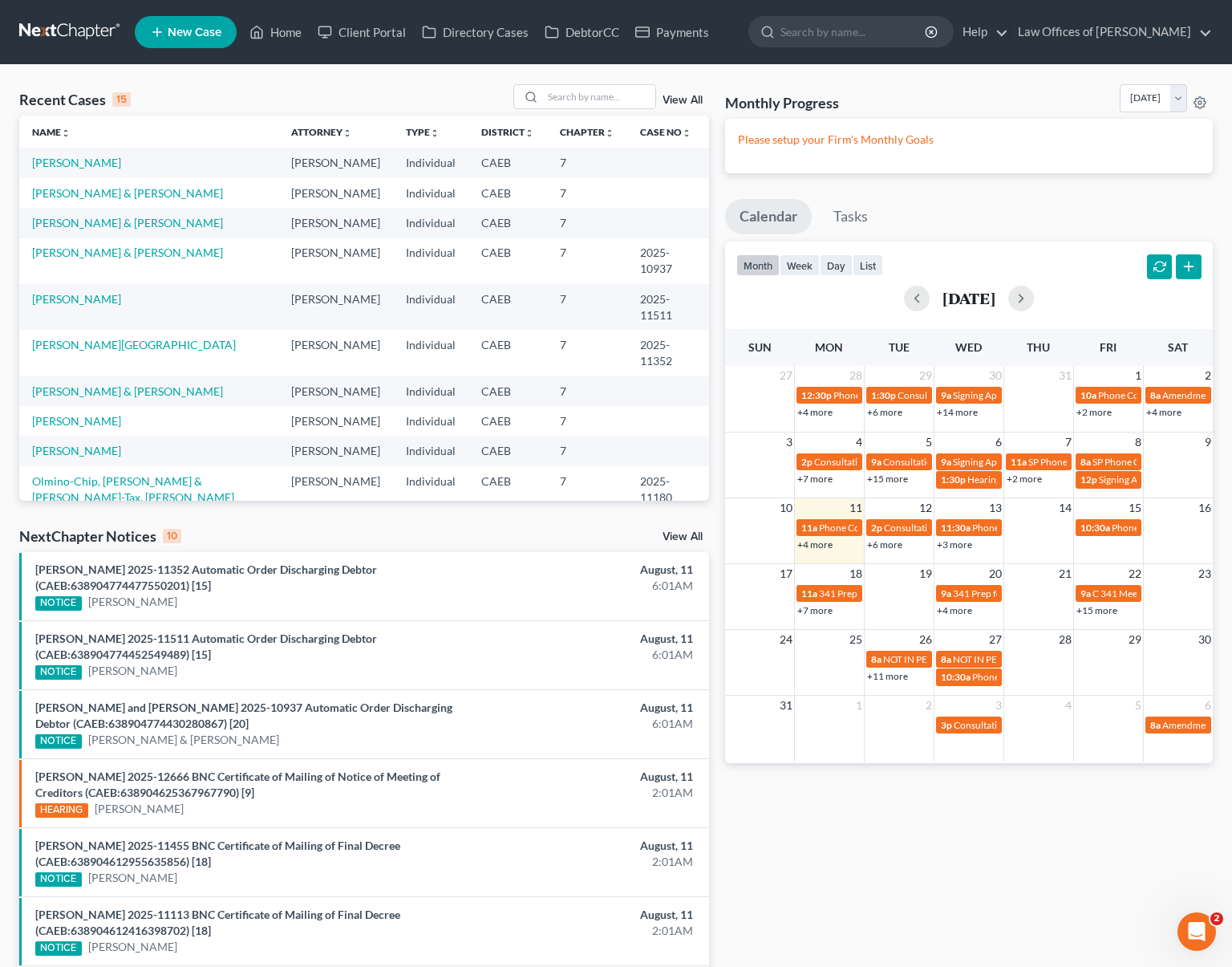
click at [881, 547] on link "+6 more" at bounding box center [884, 544] width 35 height 12
click at [93, 165] on link "[PERSON_NAME]" at bounding box center [76, 163] width 89 height 14
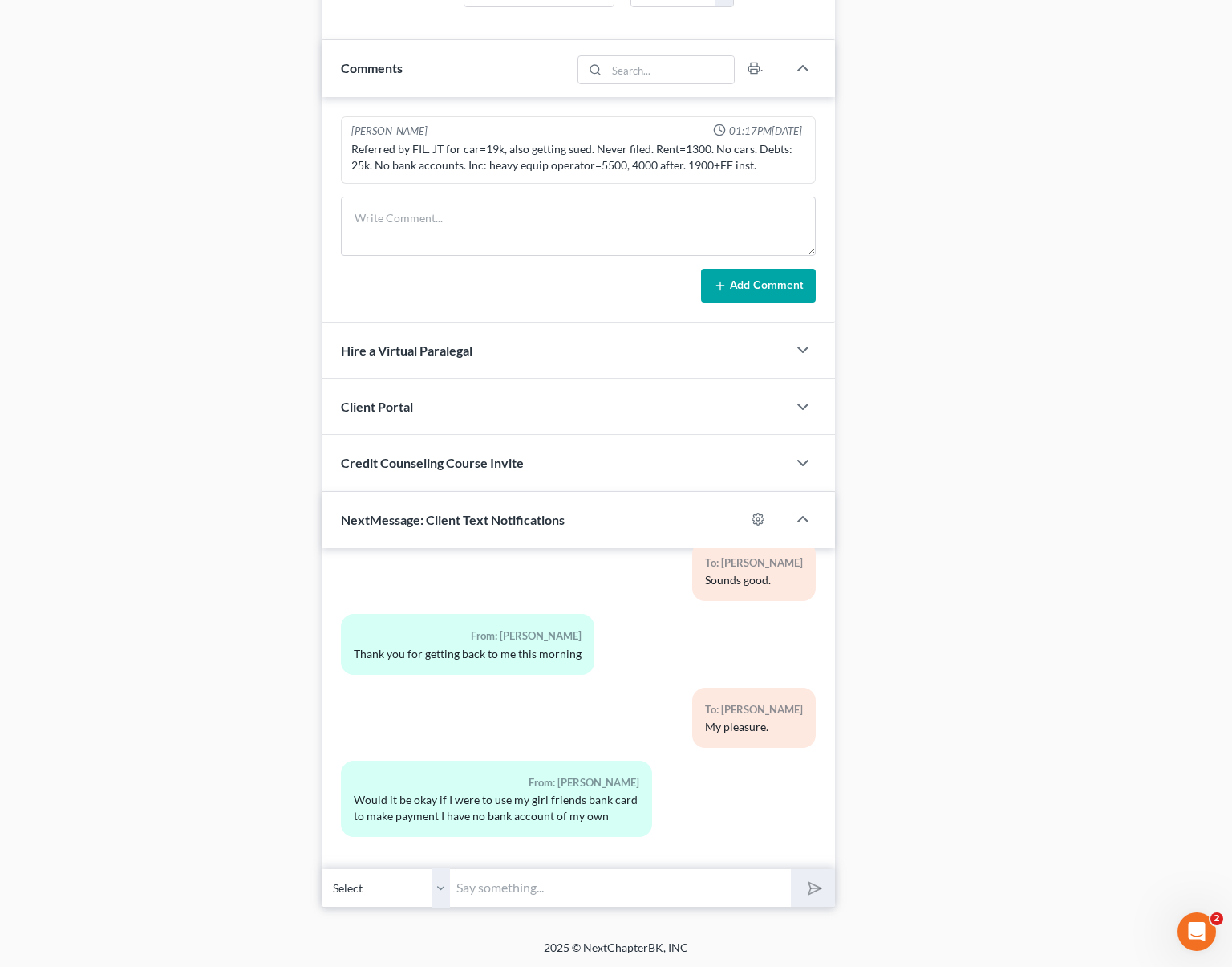
scroll to position [980, 0]
click at [510, 887] on input "text" at bounding box center [621, 887] width 341 height 39
type input "Not a problem at all."
click at [800, 889] on button "submit" at bounding box center [813, 887] width 44 height 37
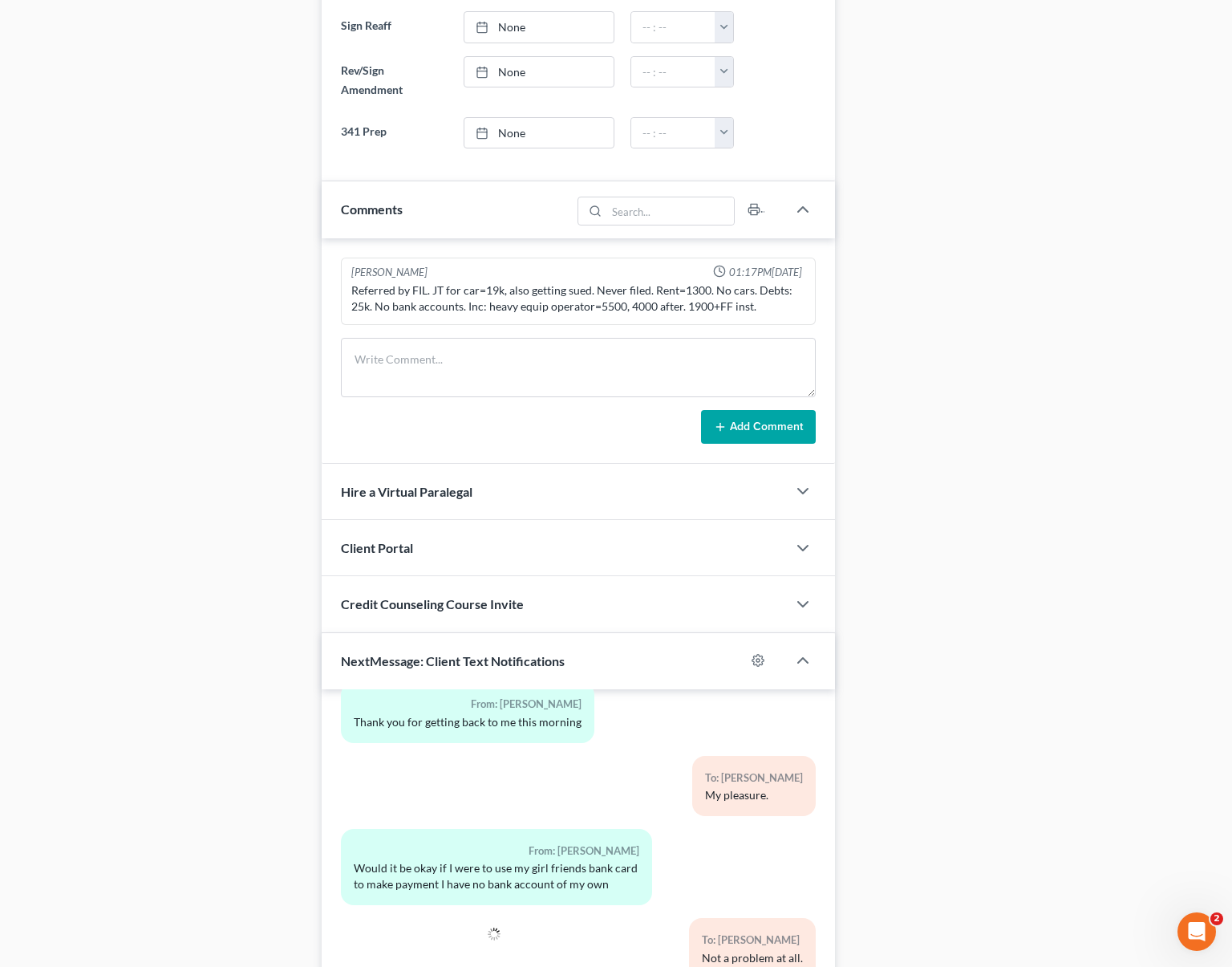
scroll to position [763, 0]
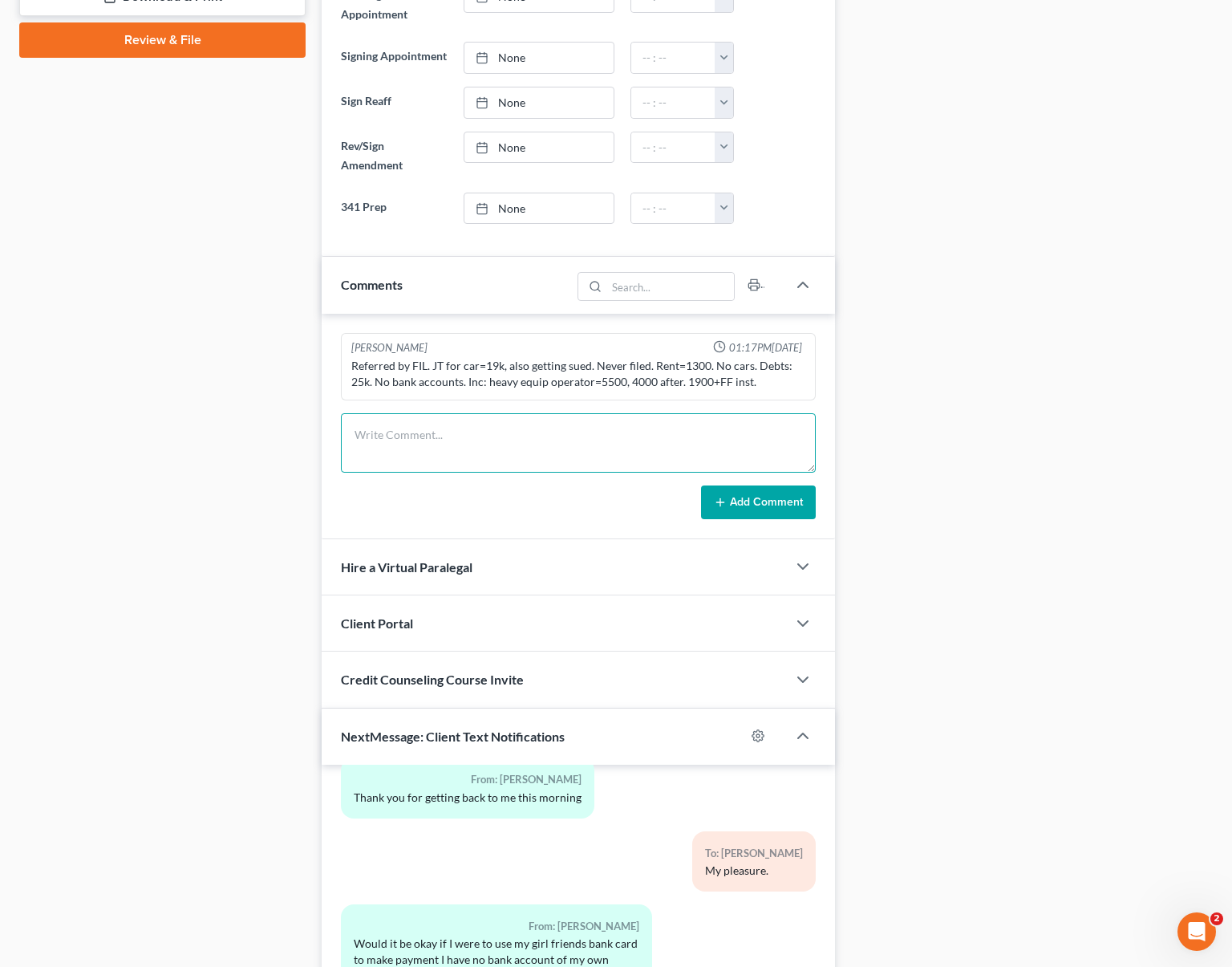
click at [416, 429] on textarea at bounding box center [579, 442] width 475 height 59
type textarea "Has no bank accounts."
click at [750, 490] on button "Add Comment" at bounding box center [758, 501] width 115 height 33
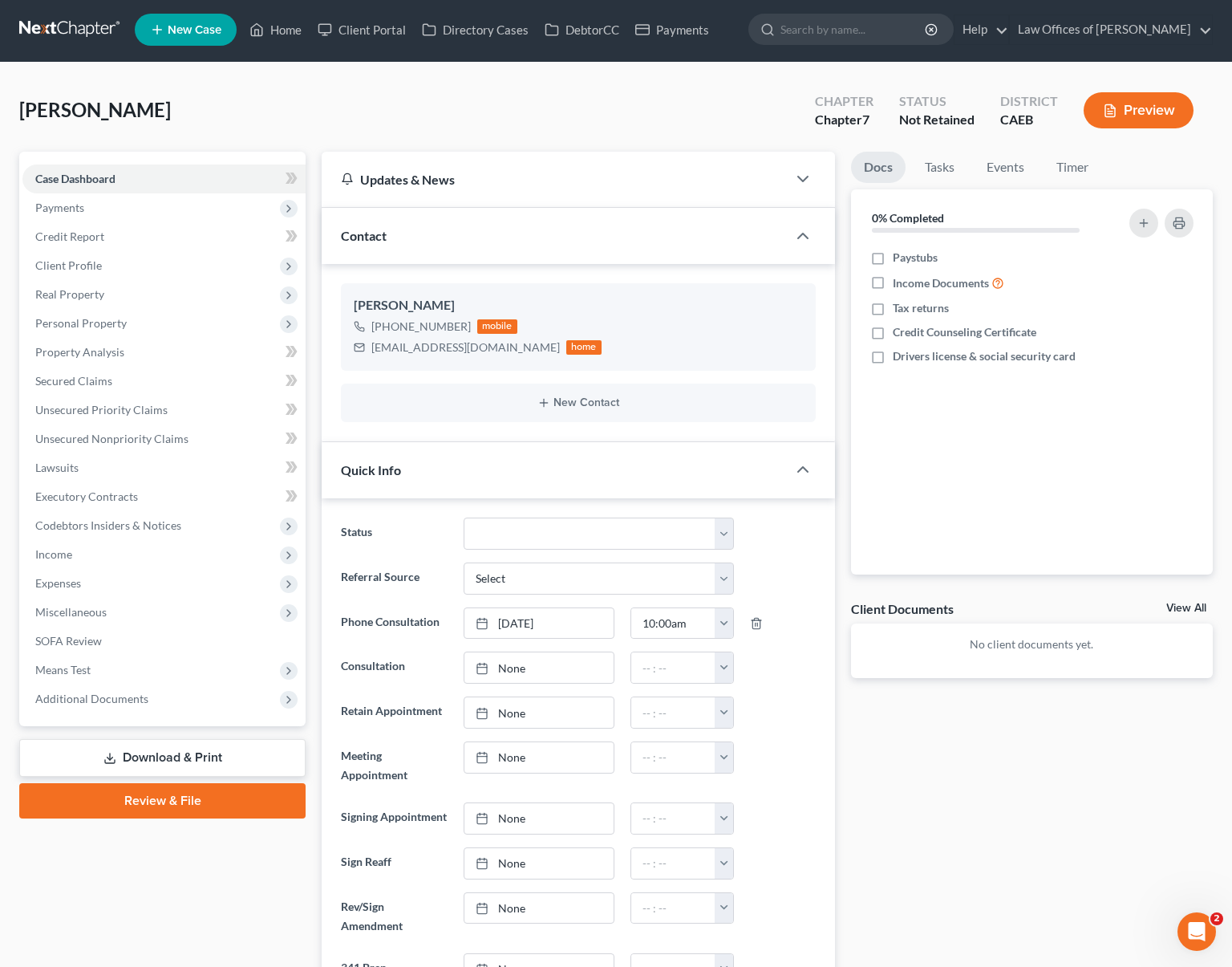
scroll to position [0, 0]
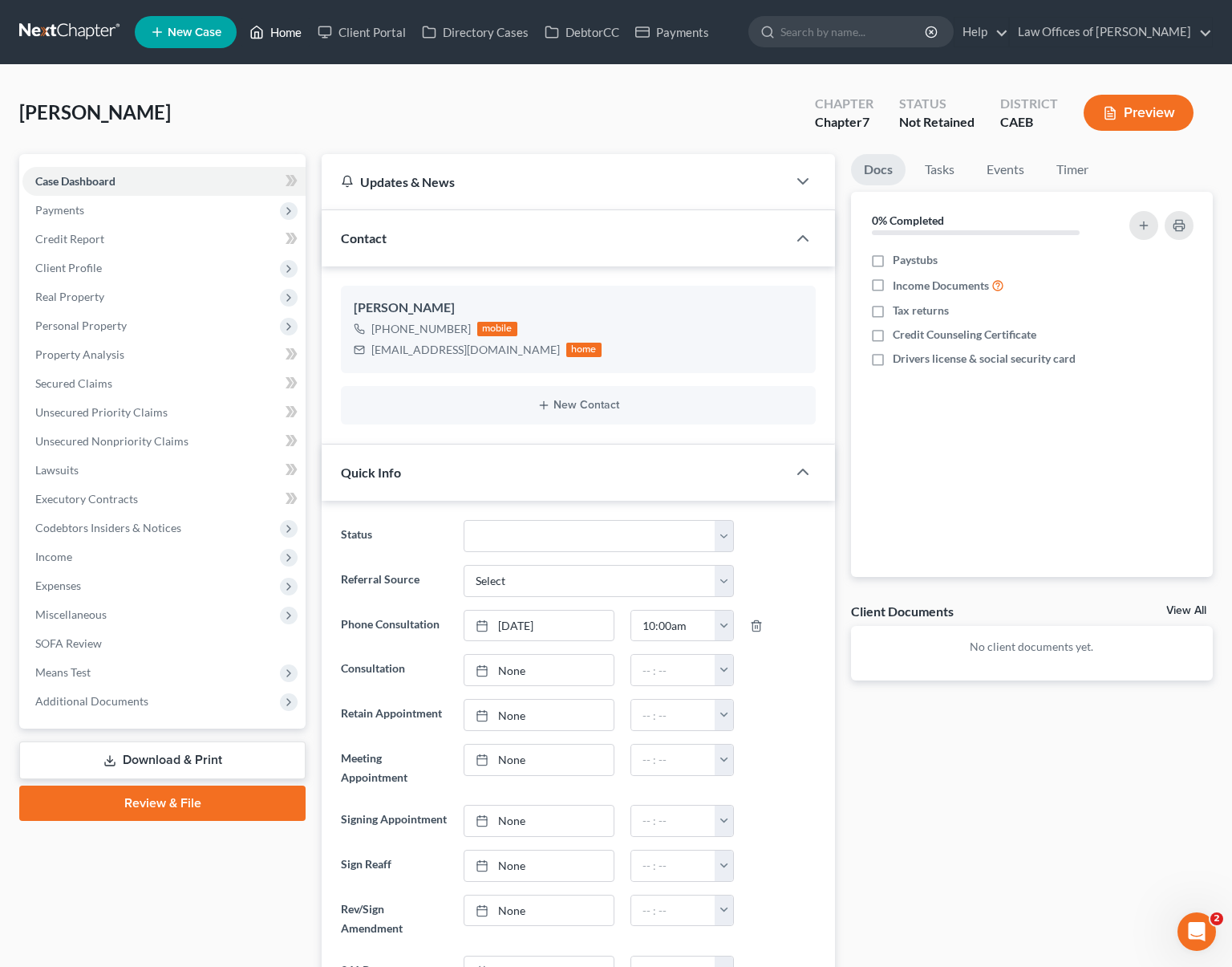
click at [288, 36] on link "Home" at bounding box center [275, 33] width 68 height 29
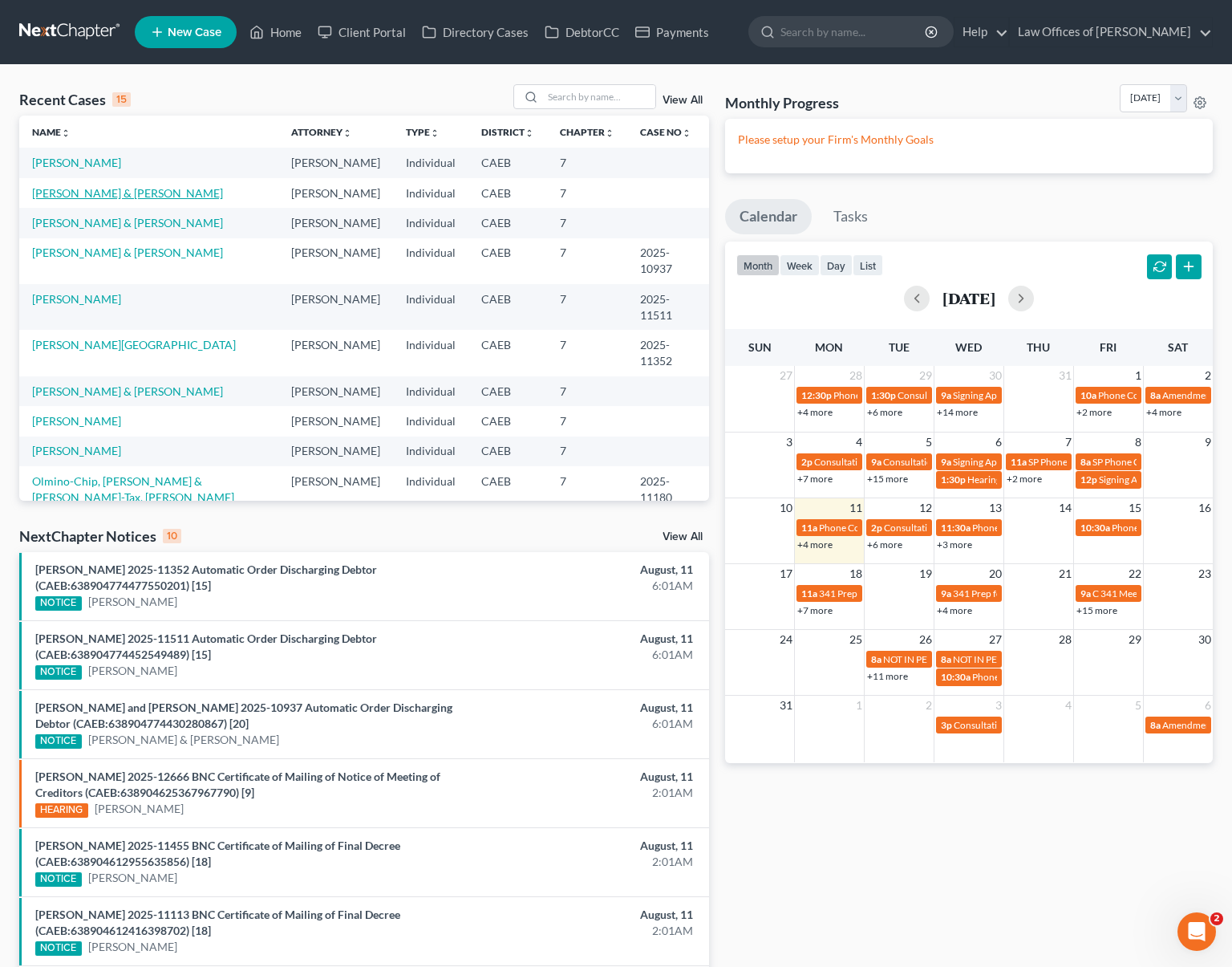
click at [192, 187] on link "[PERSON_NAME] & [PERSON_NAME]" at bounding box center [127, 193] width 191 height 14
select select "6"
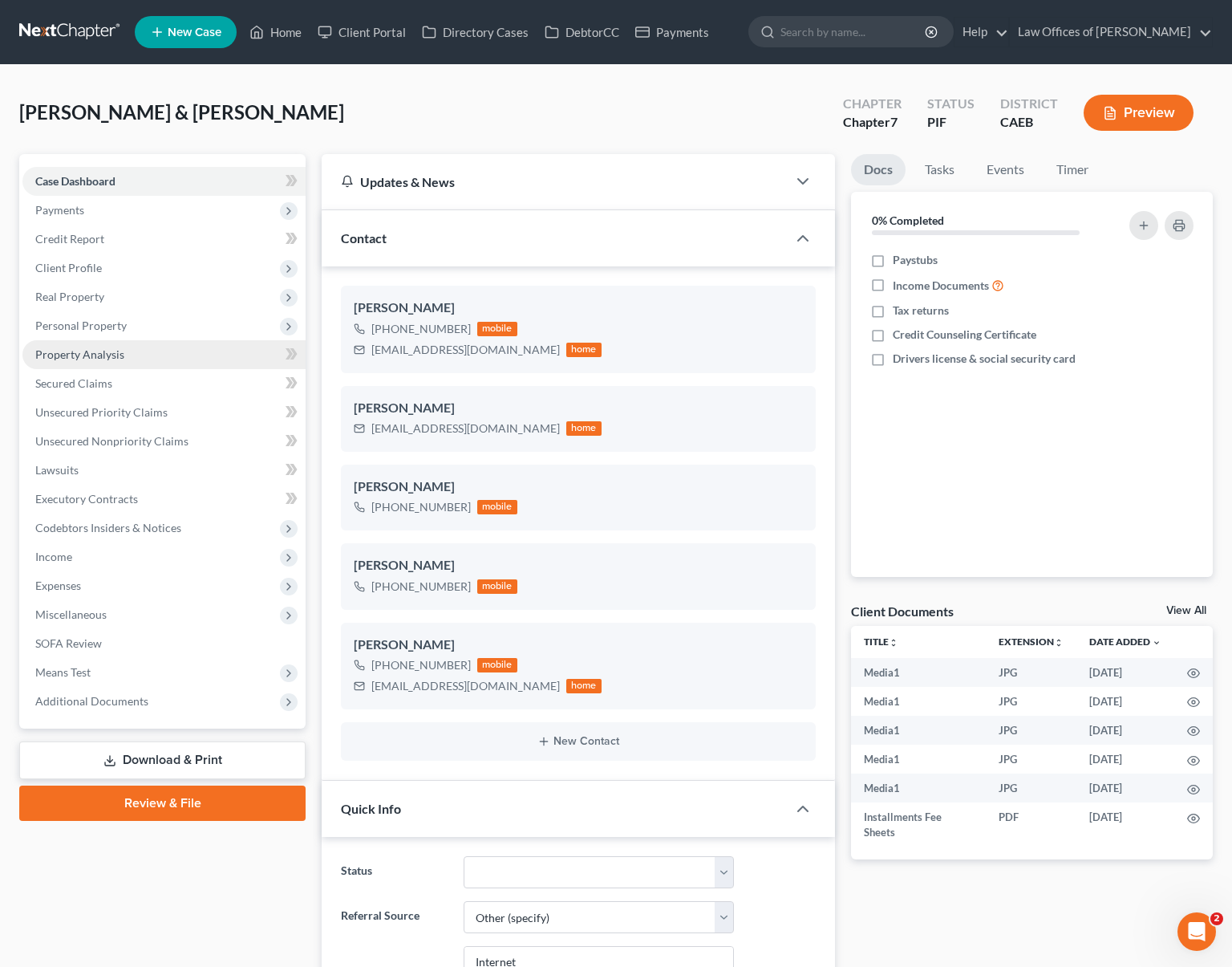
click at [154, 357] on link "Property Analysis" at bounding box center [164, 355] width 283 height 29
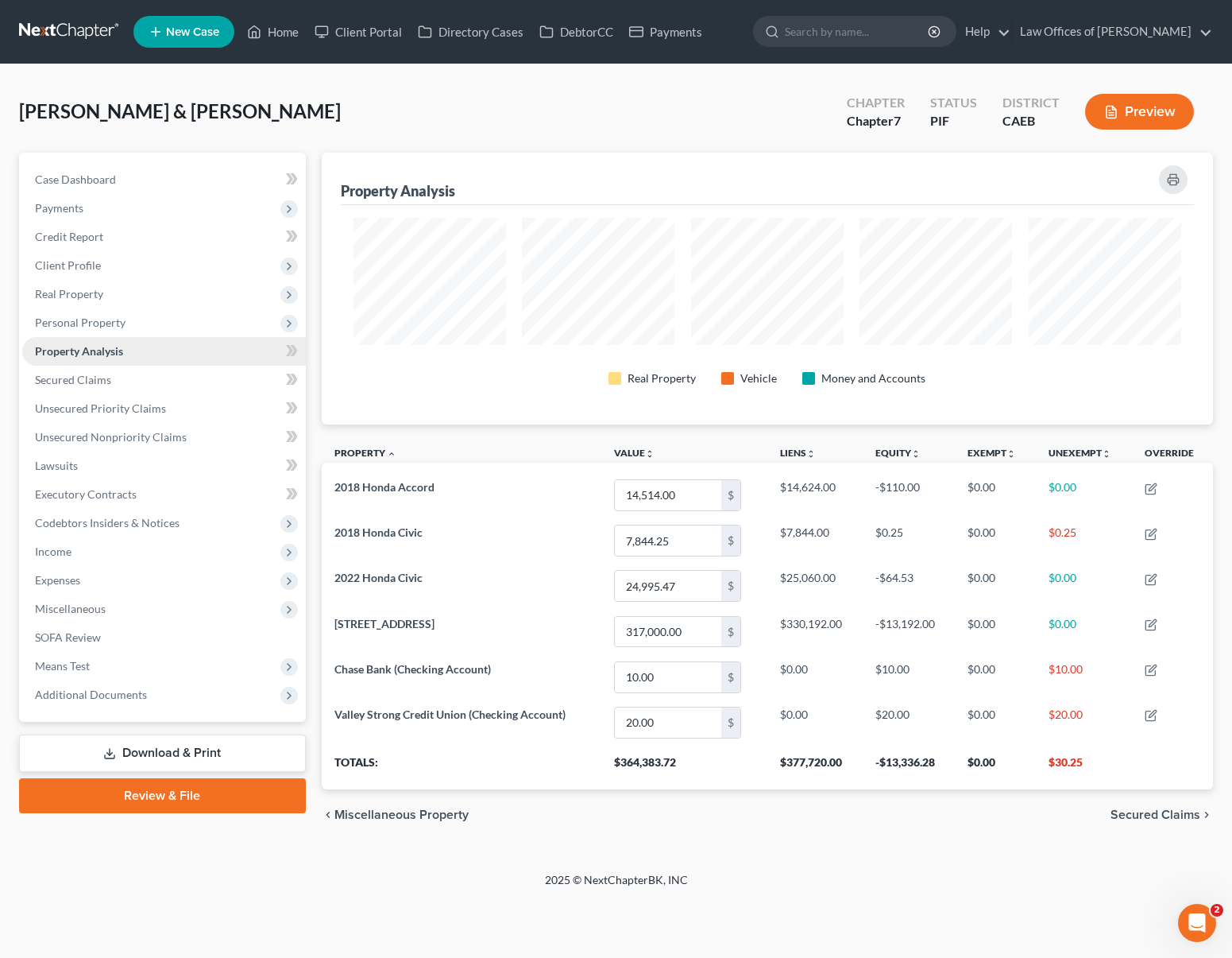
scroll to position [272, 892]
click at [138, 300] on span "Real Property" at bounding box center [164, 294] width 283 height 29
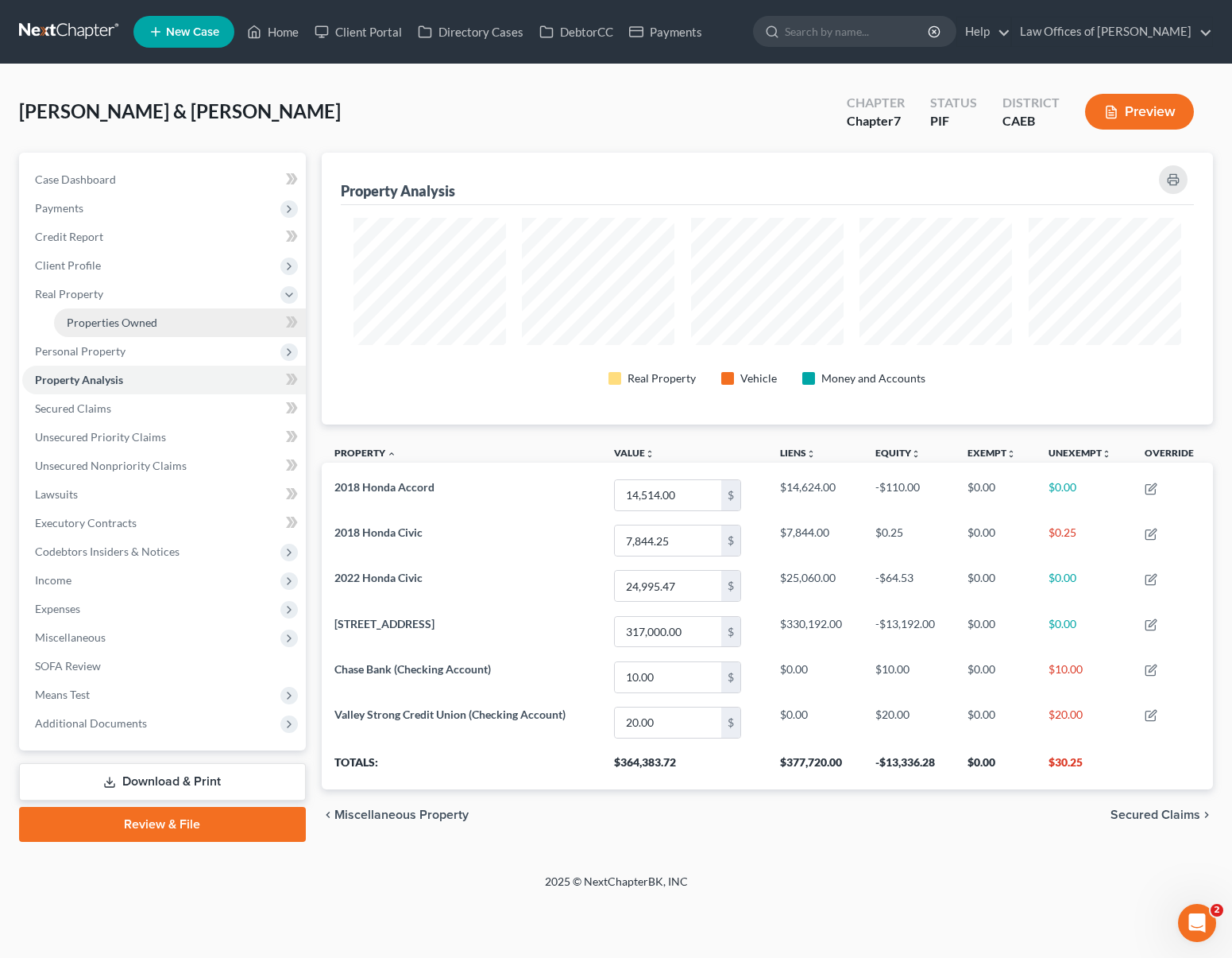
click at [143, 318] on span "Properties Owned" at bounding box center [112, 322] width 91 height 14
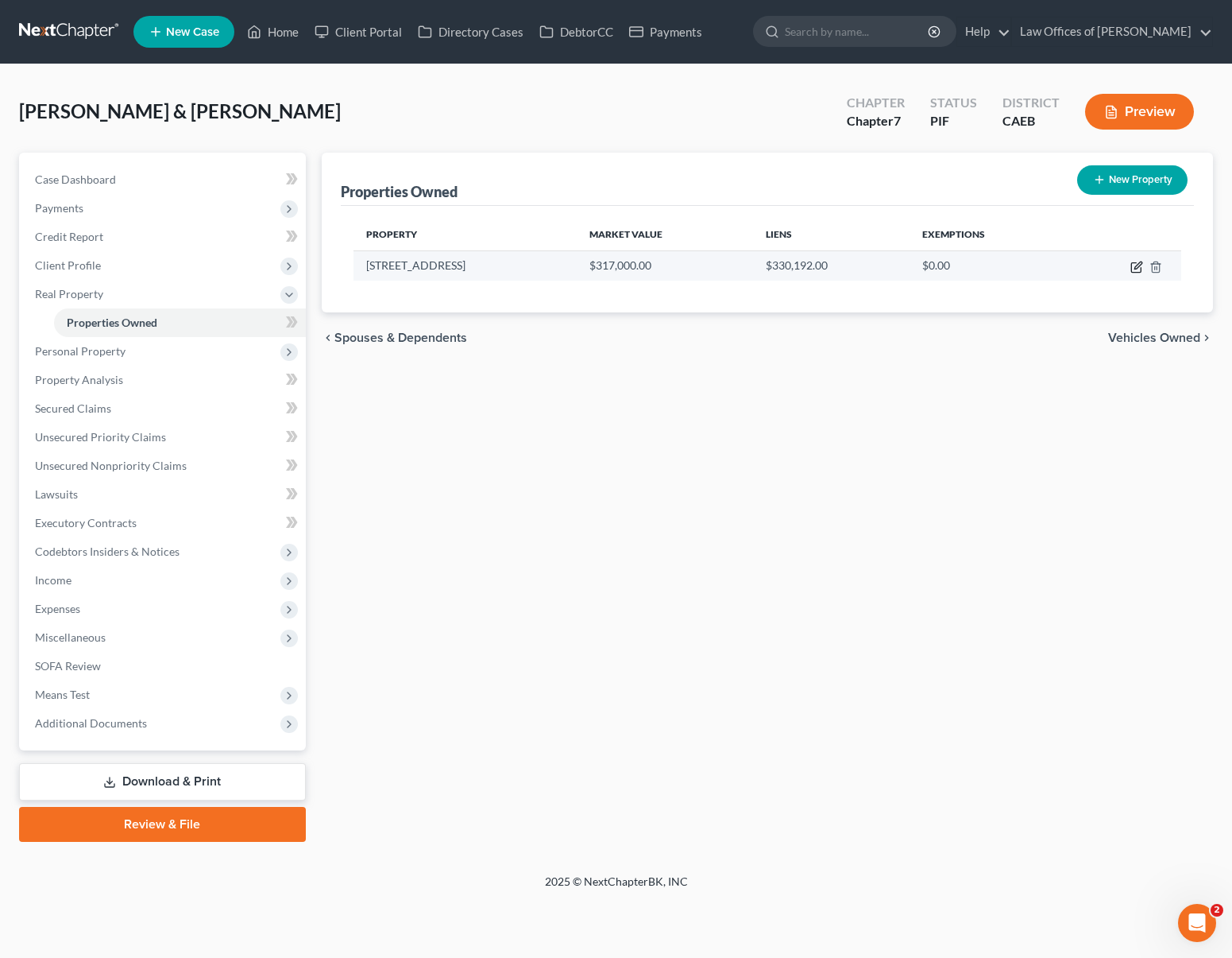
click at [1140, 266] on icon "button" at bounding box center [1137, 267] width 13 height 13
select select "4"
select select "1"
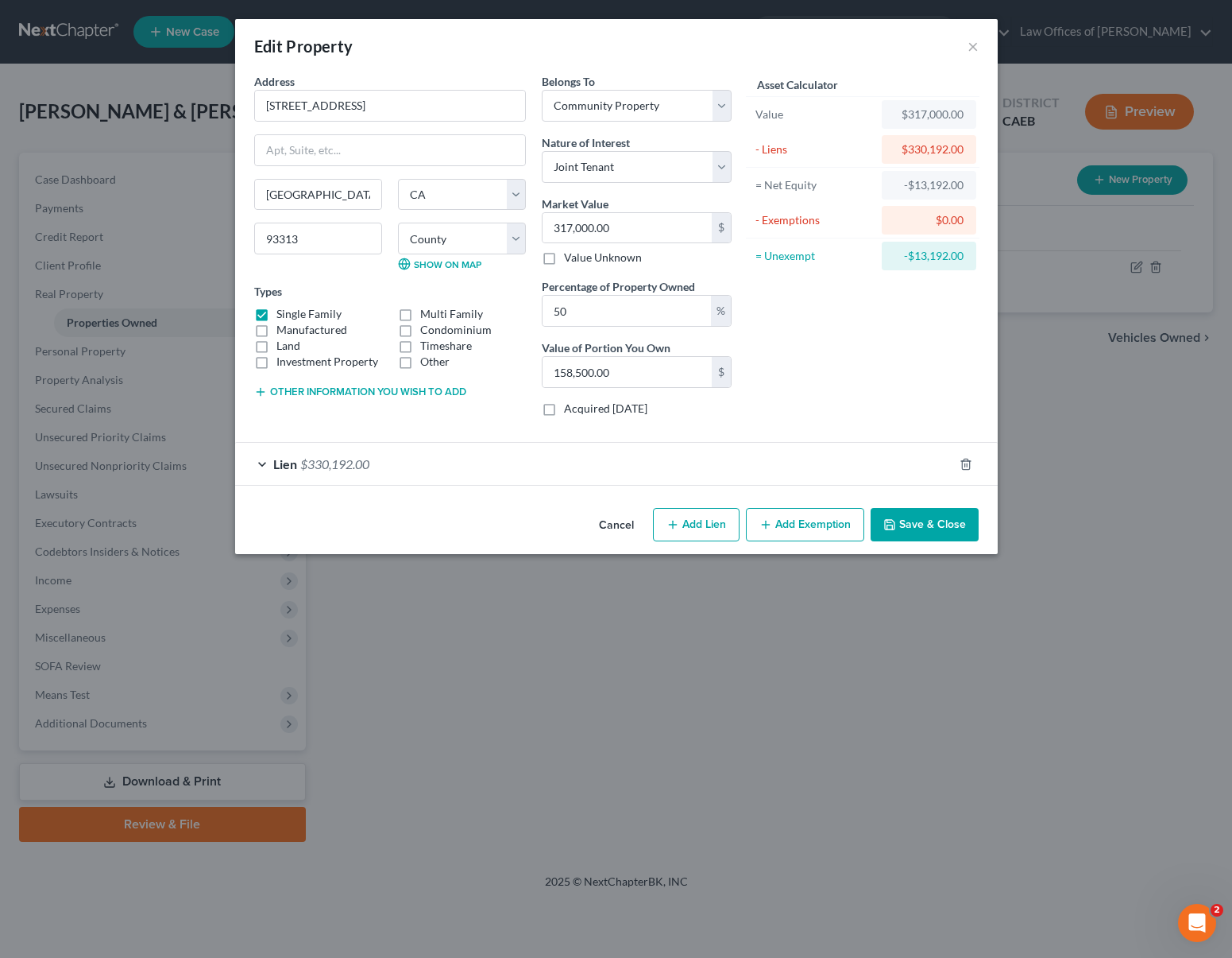
click at [815, 524] on button "Add Exemption" at bounding box center [805, 524] width 118 height 33
select select "2"
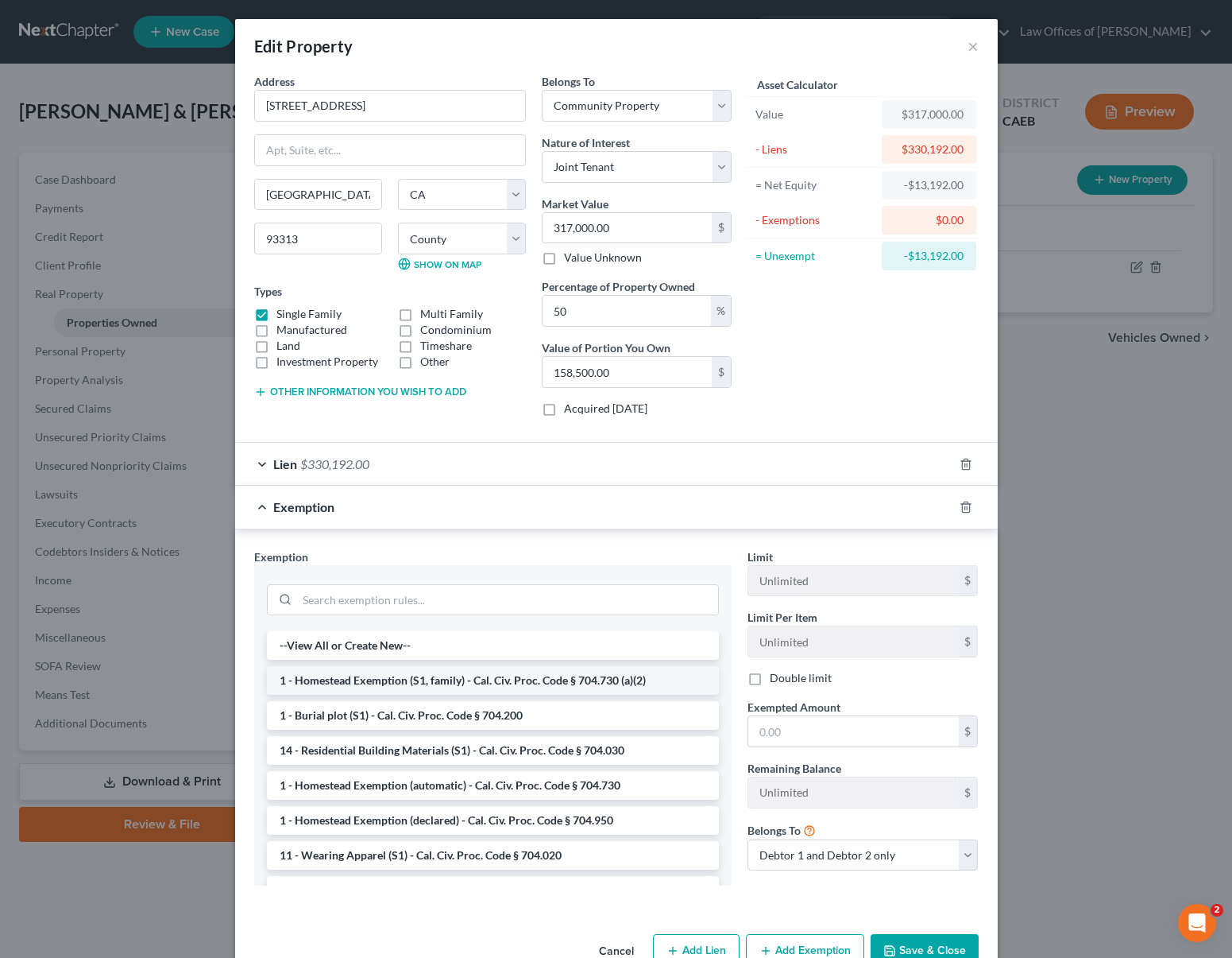
click at [603, 687] on li "1 - Homestead Exemption (S1, family) - Cal. Civ. Proc. Code § 704.730 (a)(2)" at bounding box center [493, 680] width 452 height 29
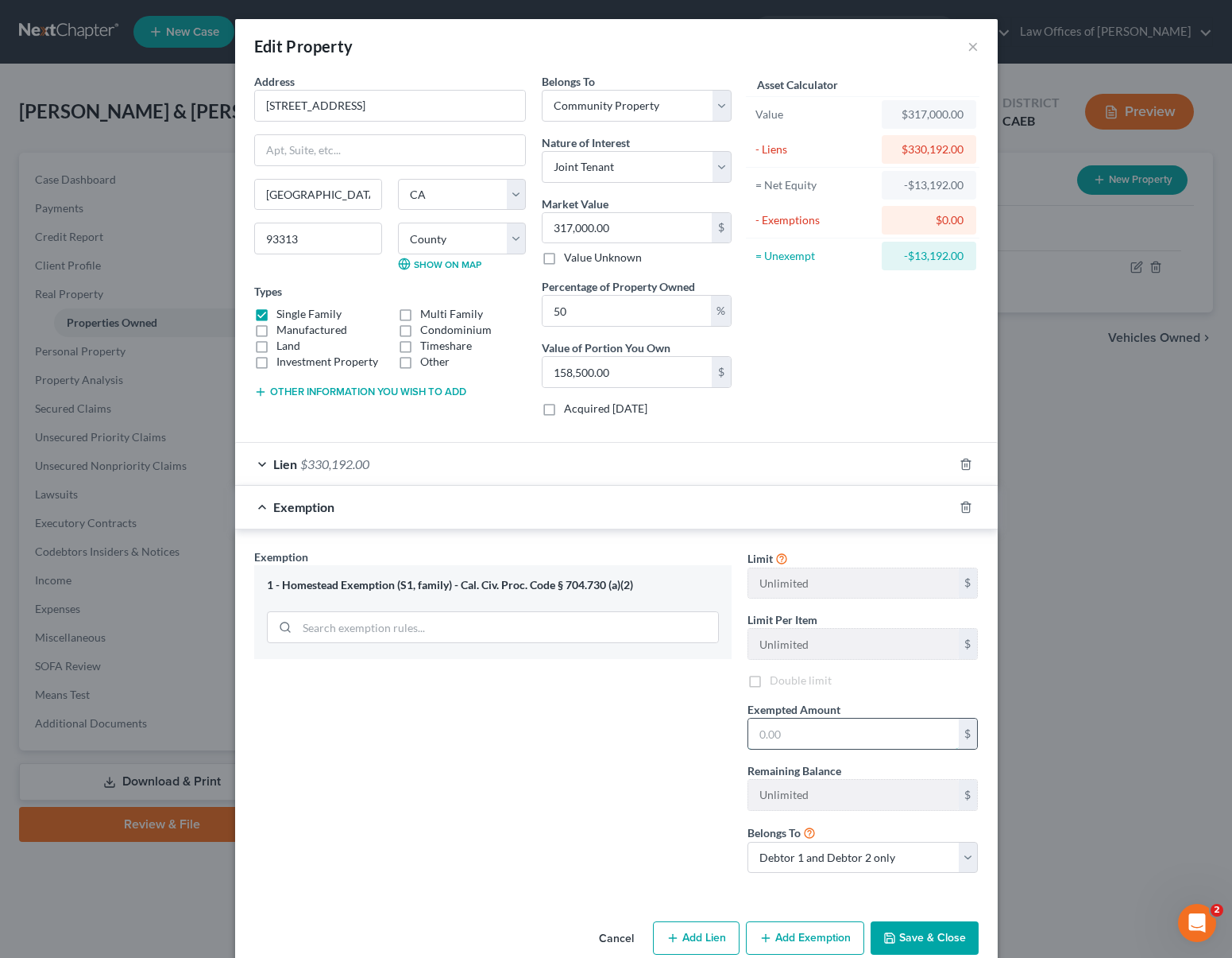
click at [825, 729] on input "text" at bounding box center [854, 733] width 211 height 31
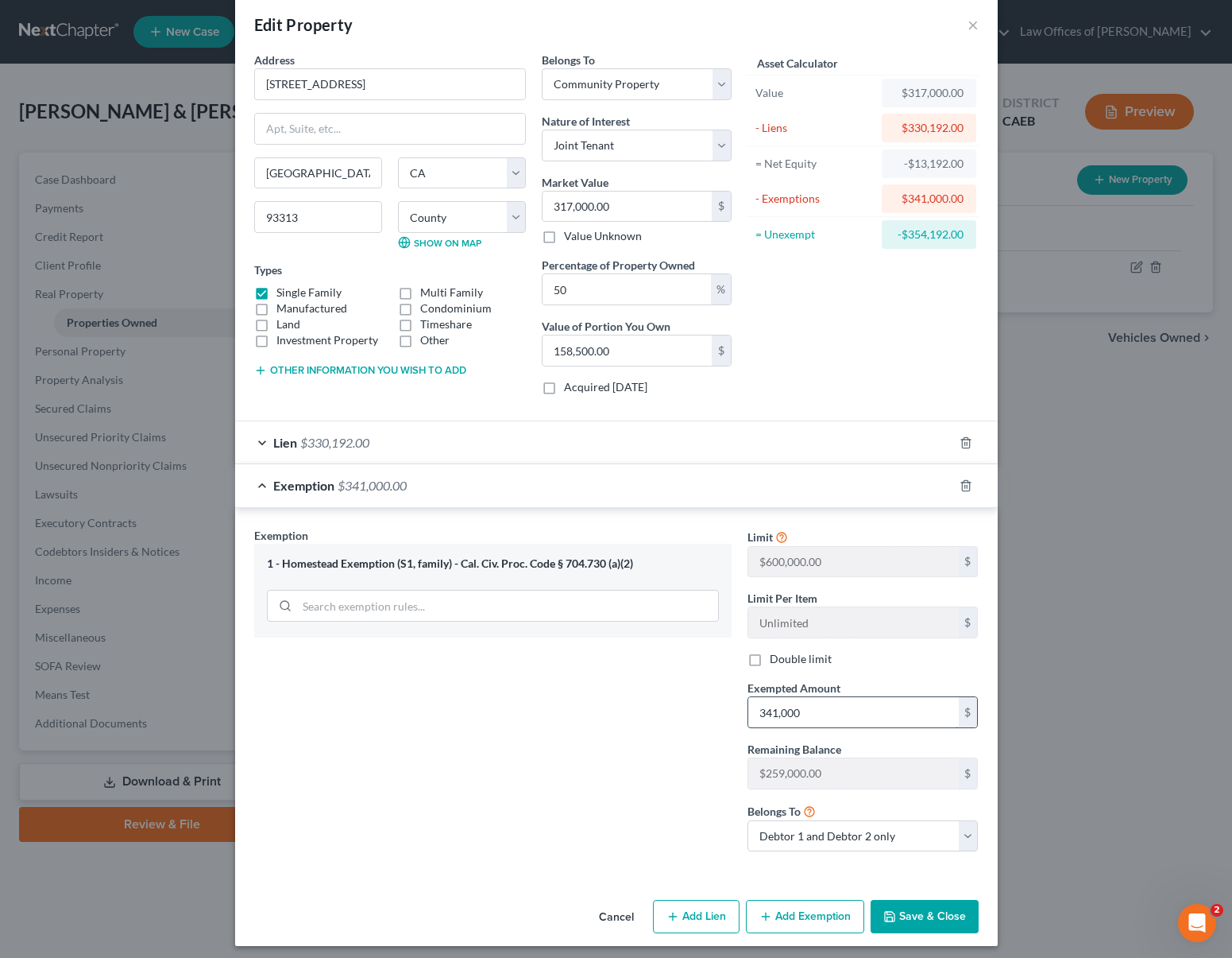
scroll to position [29, 0]
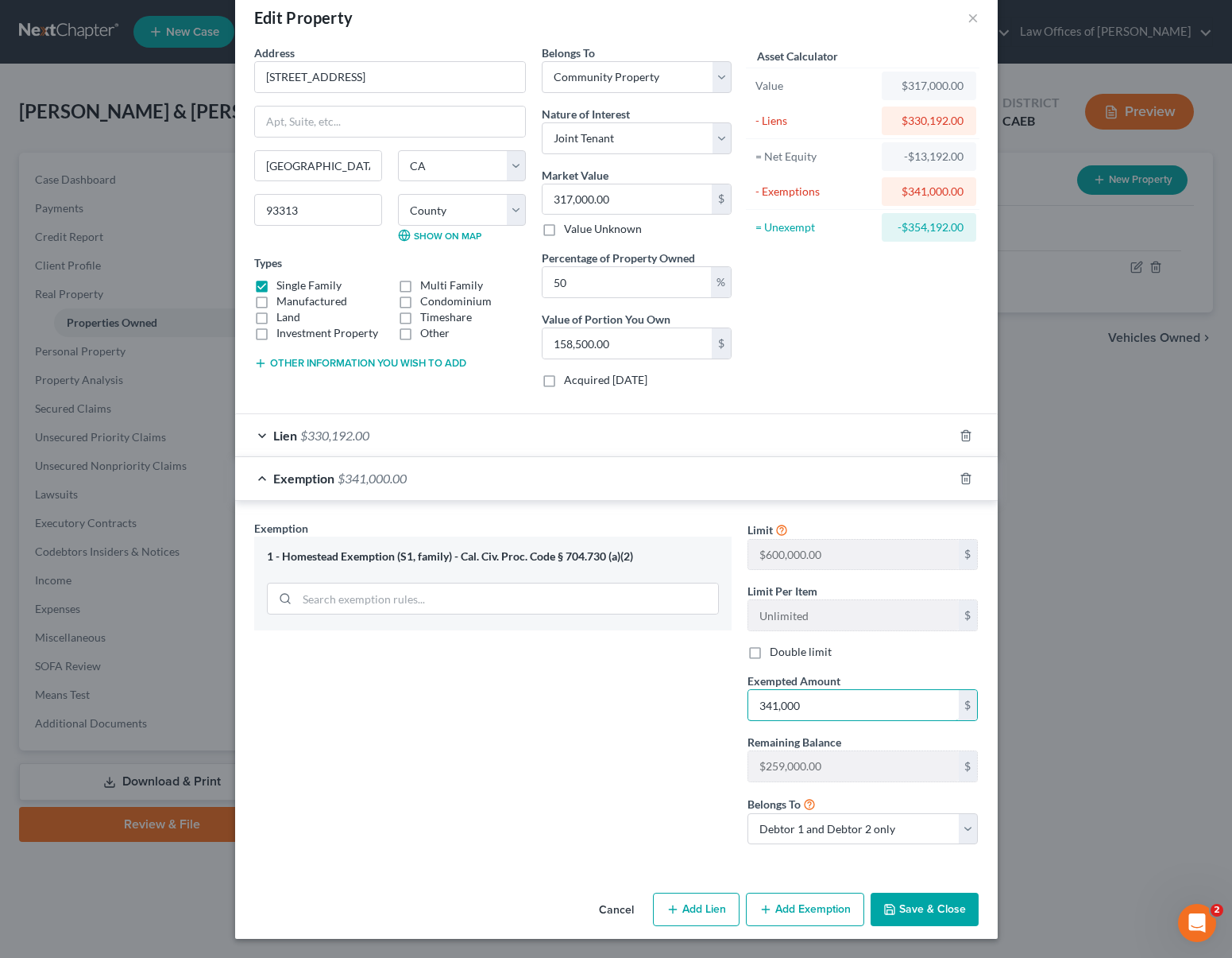
type input "341,000"
click at [927, 906] on button "Save & Close" at bounding box center [925, 909] width 108 height 33
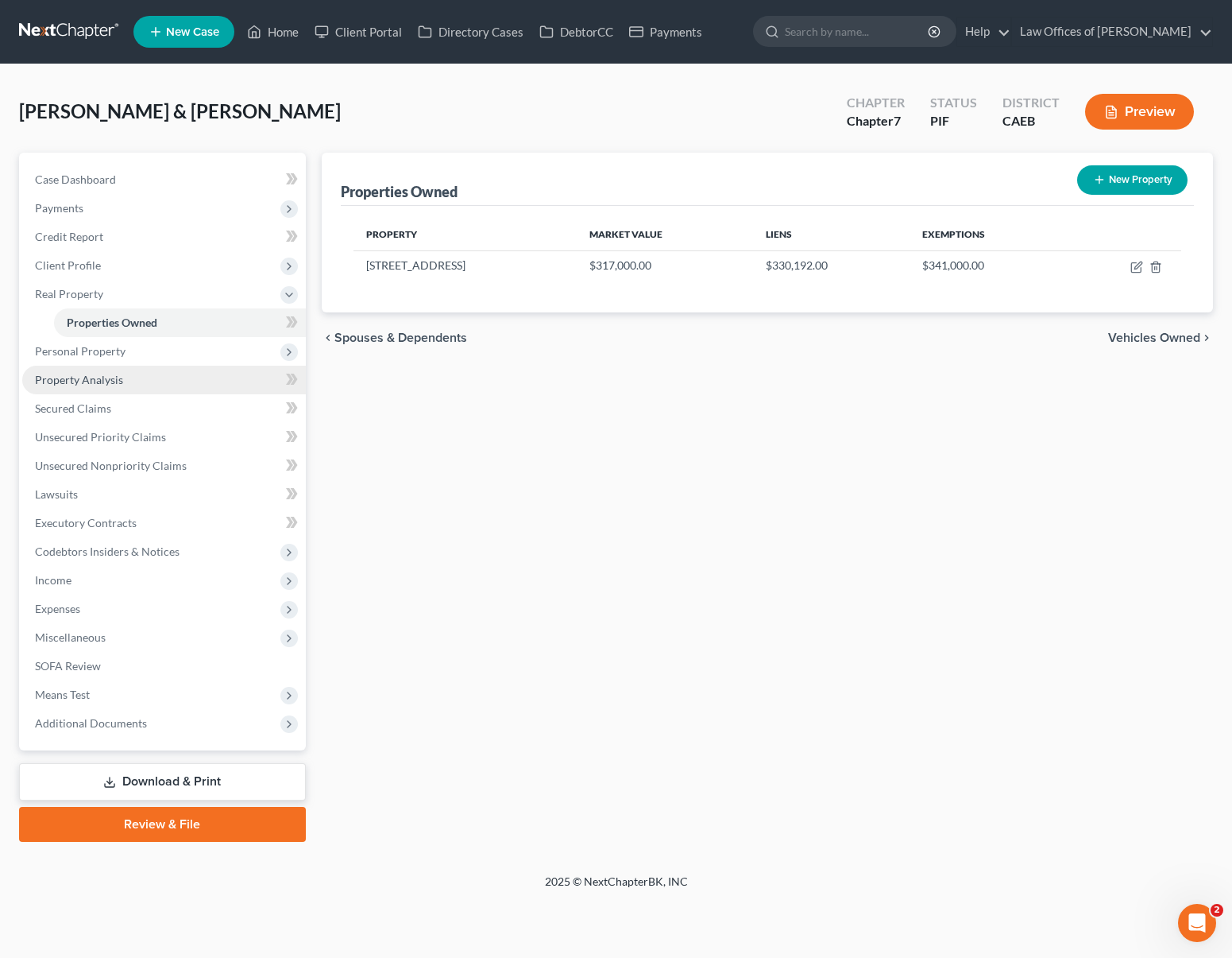
click at [130, 374] on link "Property Analysis" at bounding box center [164, 380] width 283 height 29
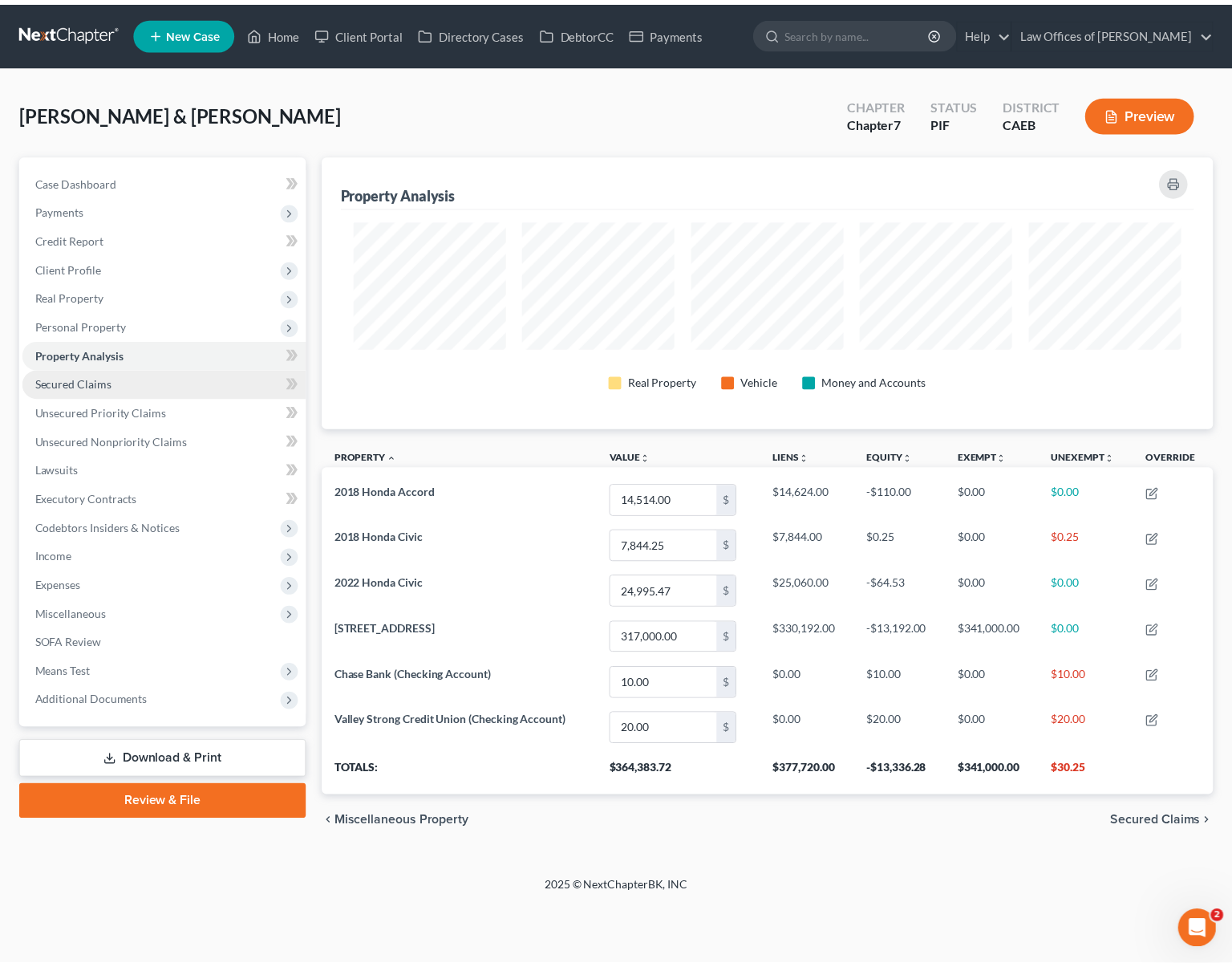
scroll to position [275, 900]
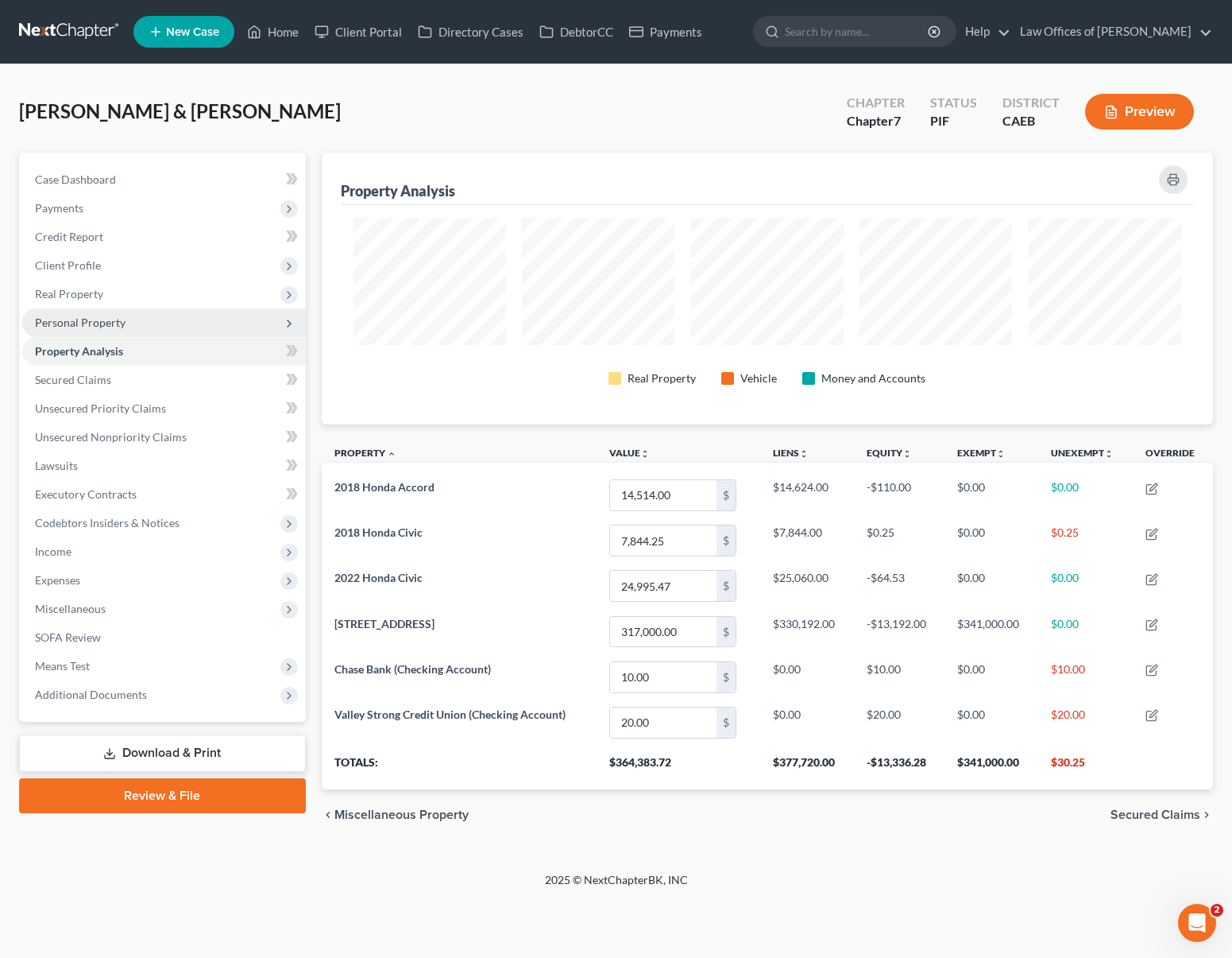
click at [110, 324] on span "Personal Property" at bounding box center [80, 322] width 91 height 14
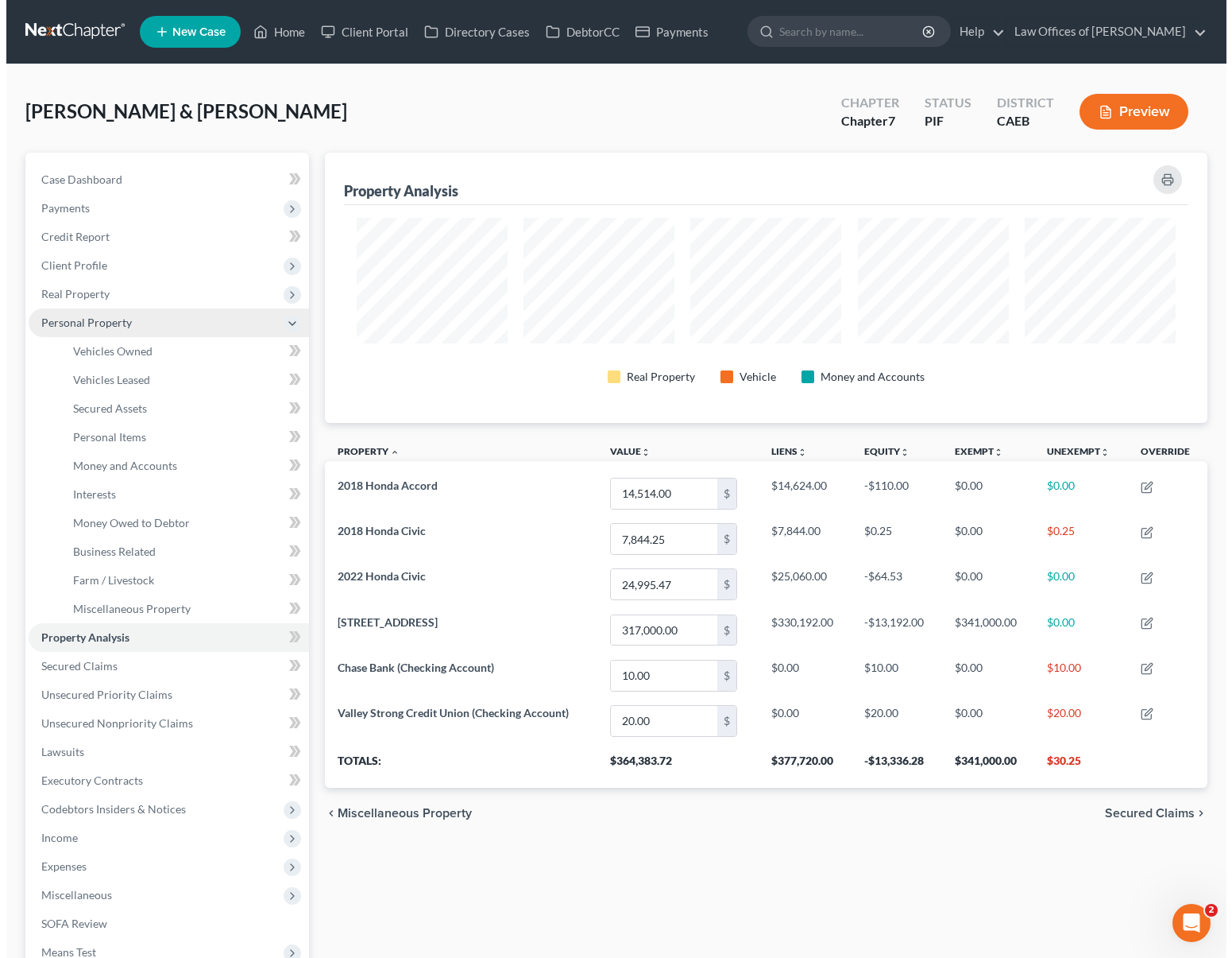
scroll to position [794464, 793516]
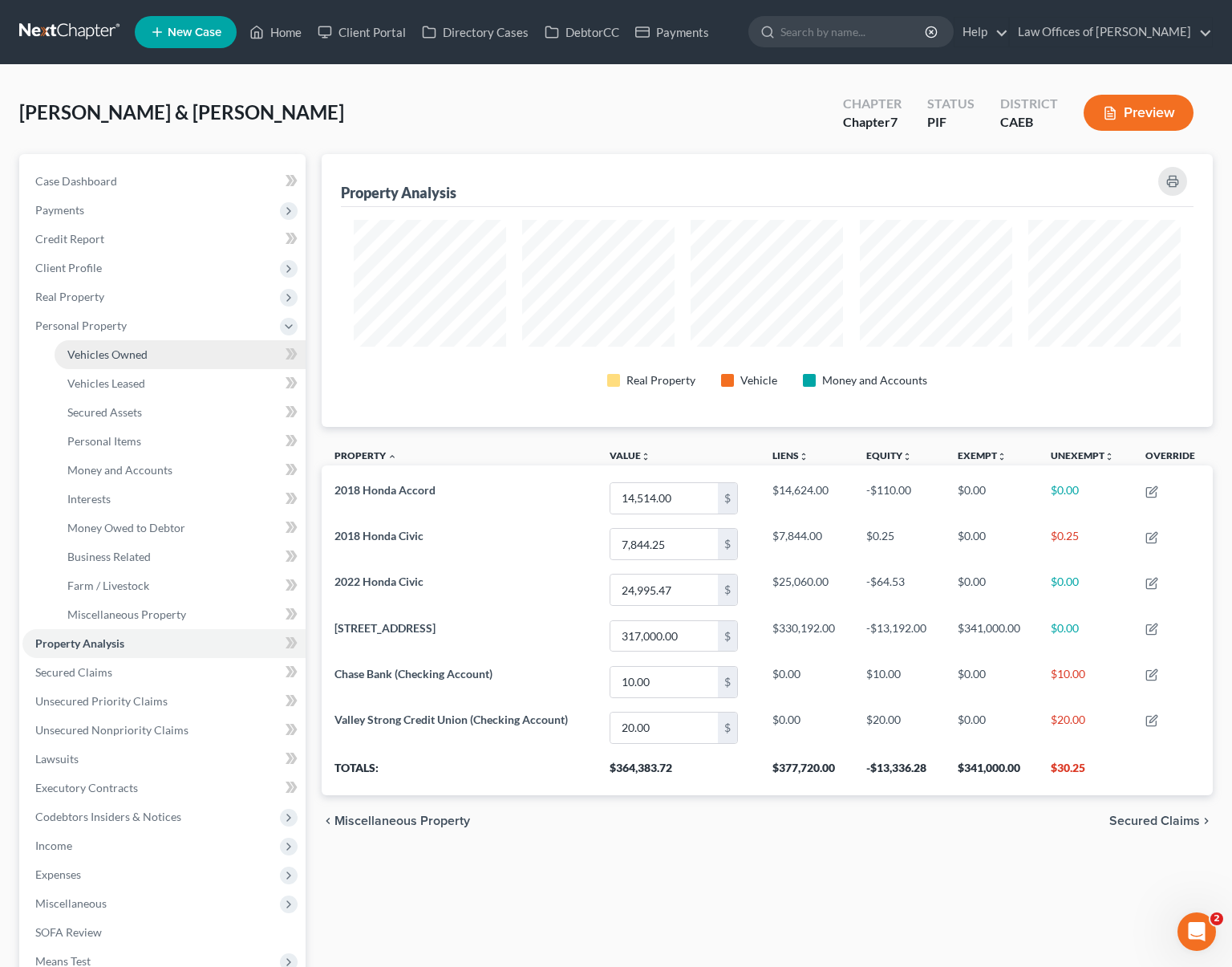
click at [176, 349] on link "Vehicles Owned" at bounding box center [180, 355] width 251 height 29
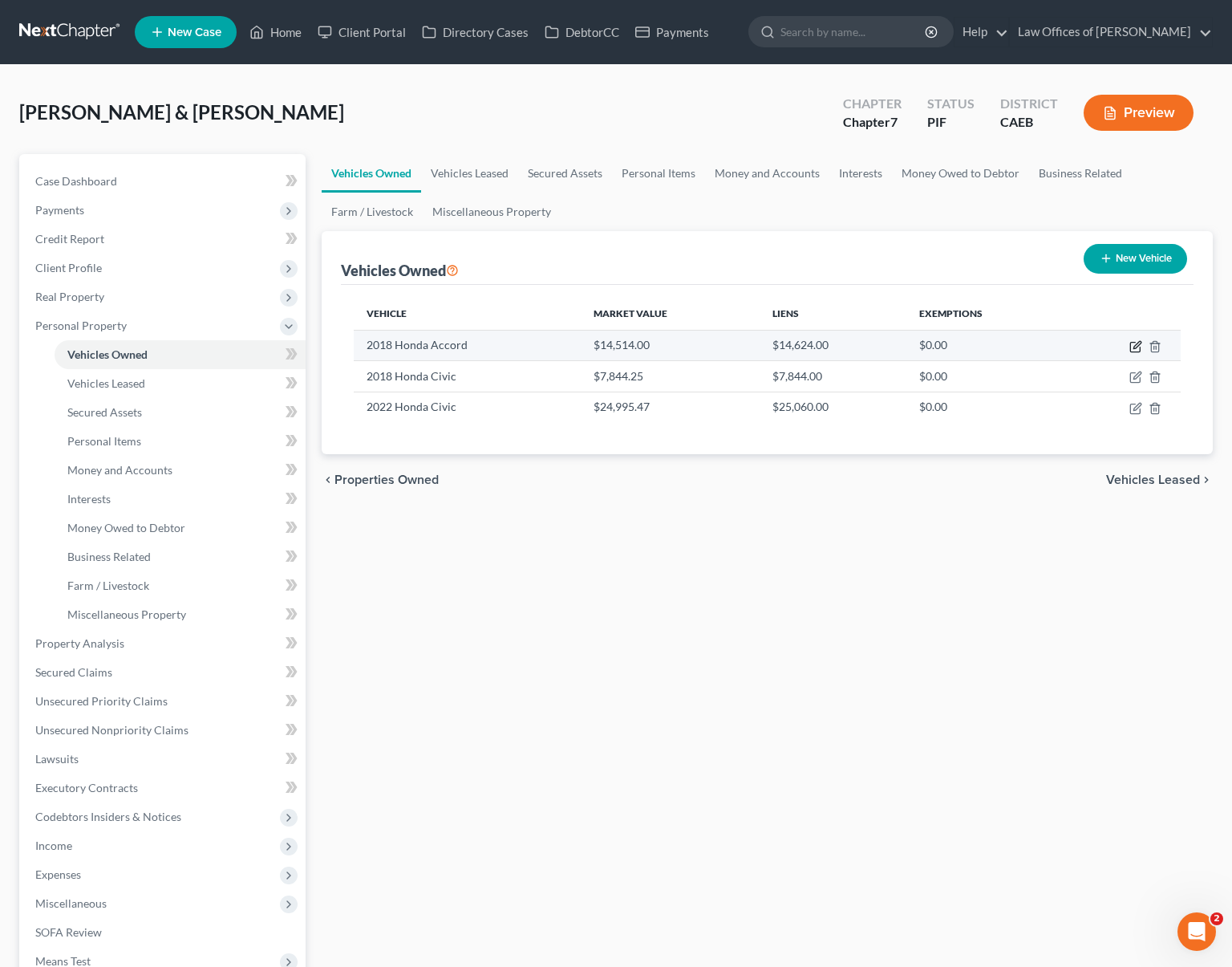
click at [1130, 349] on icon "button" at bounding box center [1135, 348] width 10 height 10
select select "0"
select select "8"
select select "0"
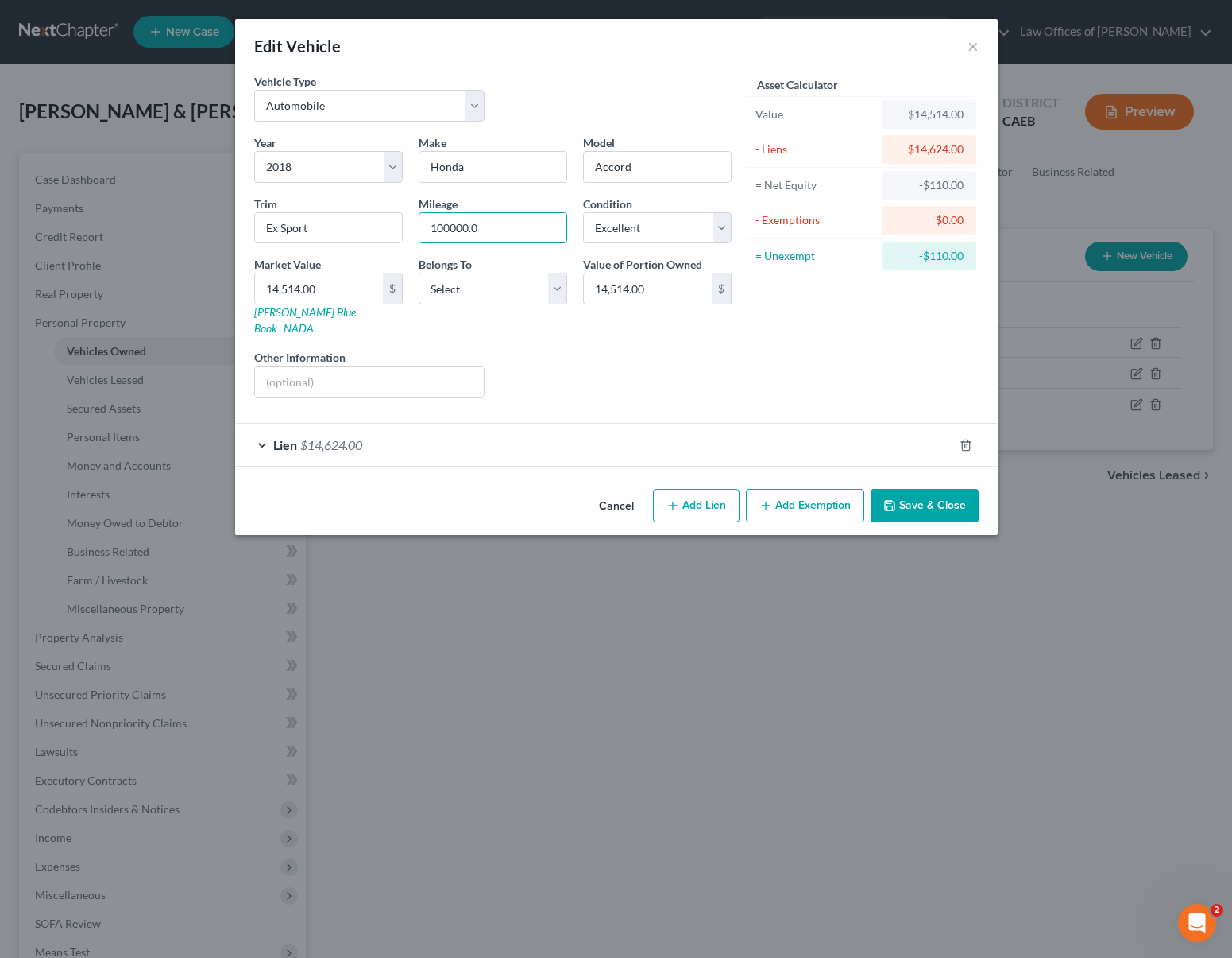
drag, startPoint x: 501, startPoint y: 233, endPoint x: 410, endPoint y: 222, distance: 91.7
click at [410, 222] on div "Mileage 100000.0" at bounding box center [492, 220] width 164 height 48
type input "100,101"
click at [716, 227] on select "Select Excellent Very Good Good Fair Poor" at bounding box center [657, 228] width 149 height 31
select select "2"
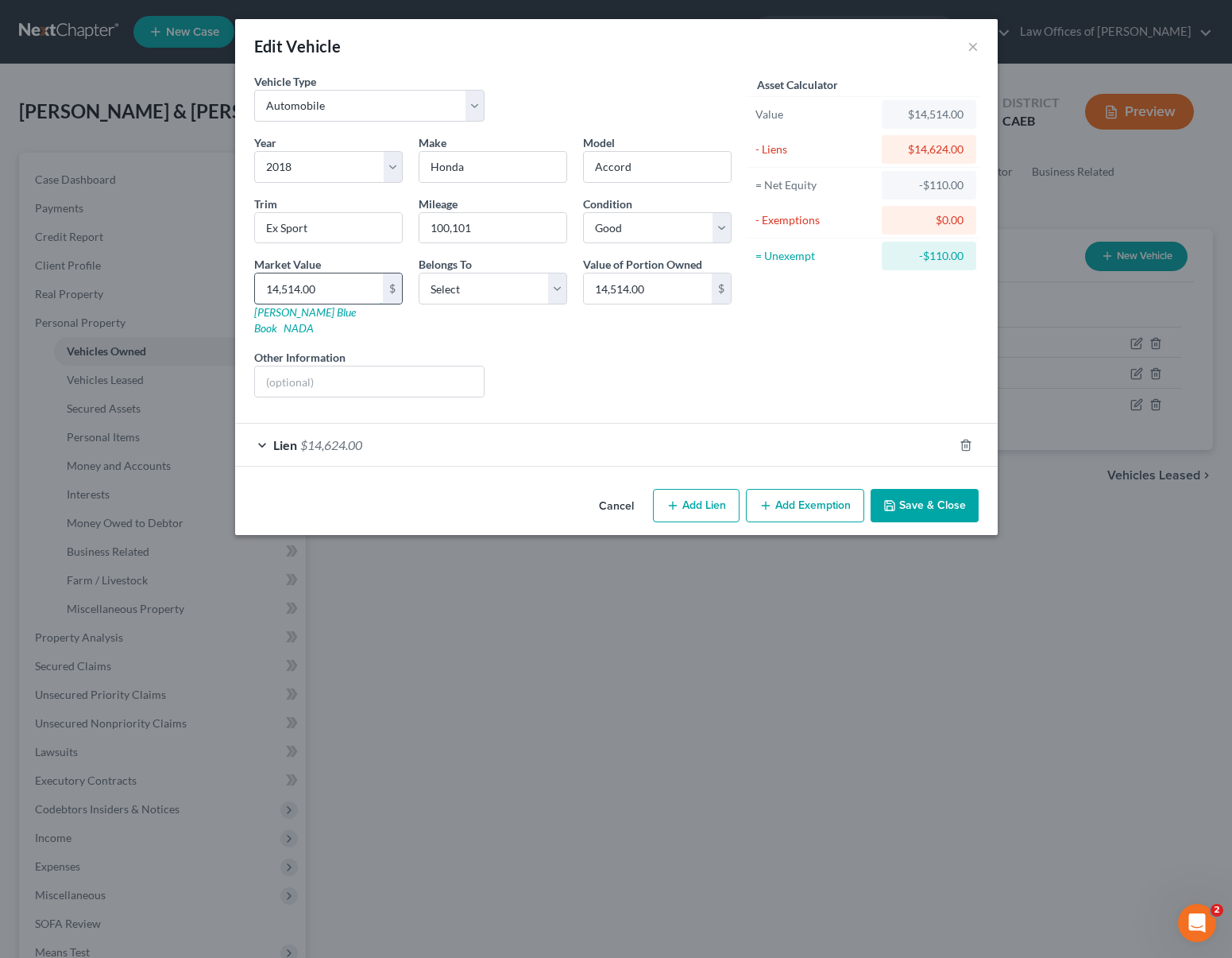
click at [323, 283] on input "14,514.00" at bounding box center [319, 289] width 128 height 31
type input "1"
type input "1.00"
type input "12"
type input "12.00"
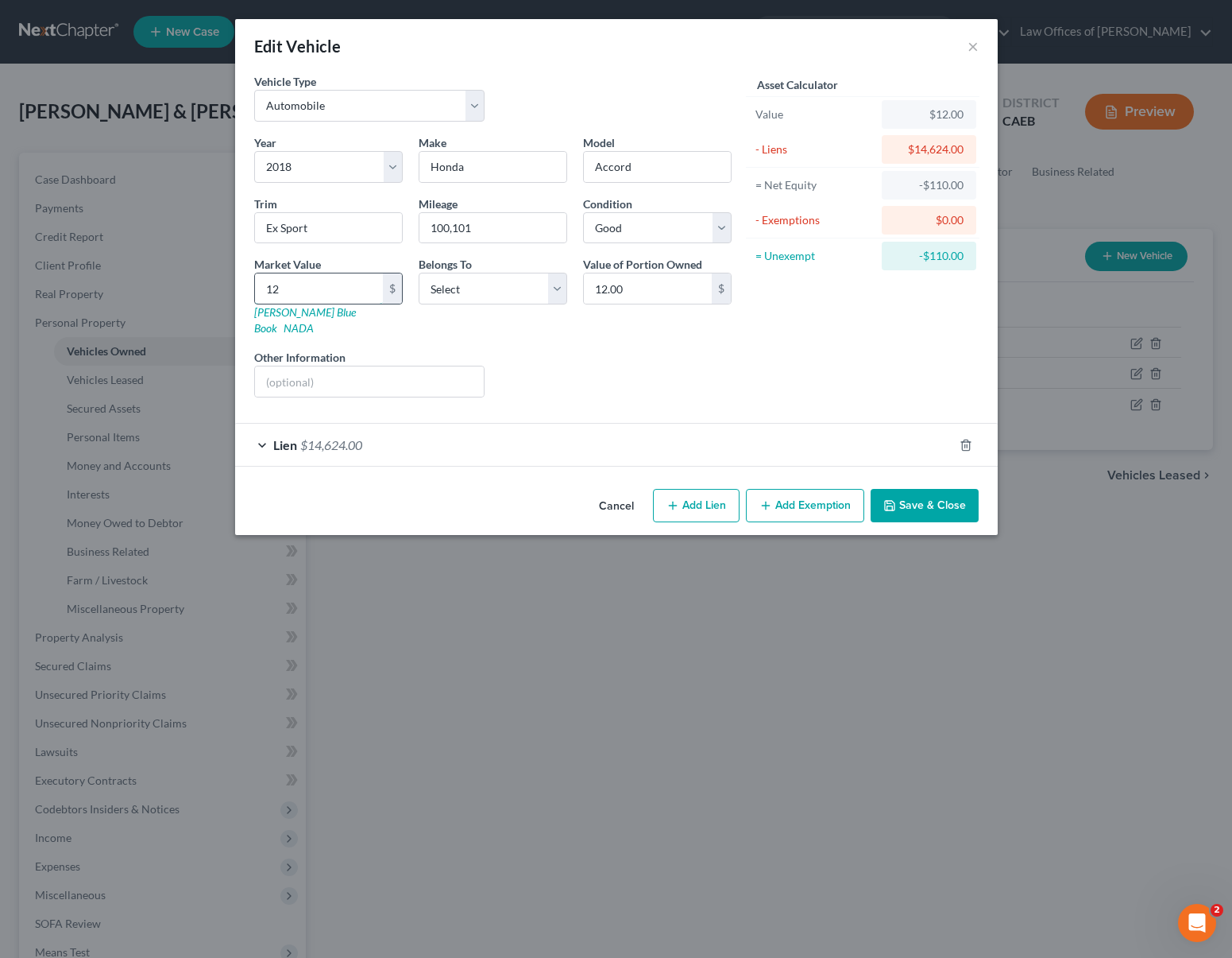
type input "123"
type input "123.00"
type input "1230"
type input "1,230.00"
type input "1,2300"
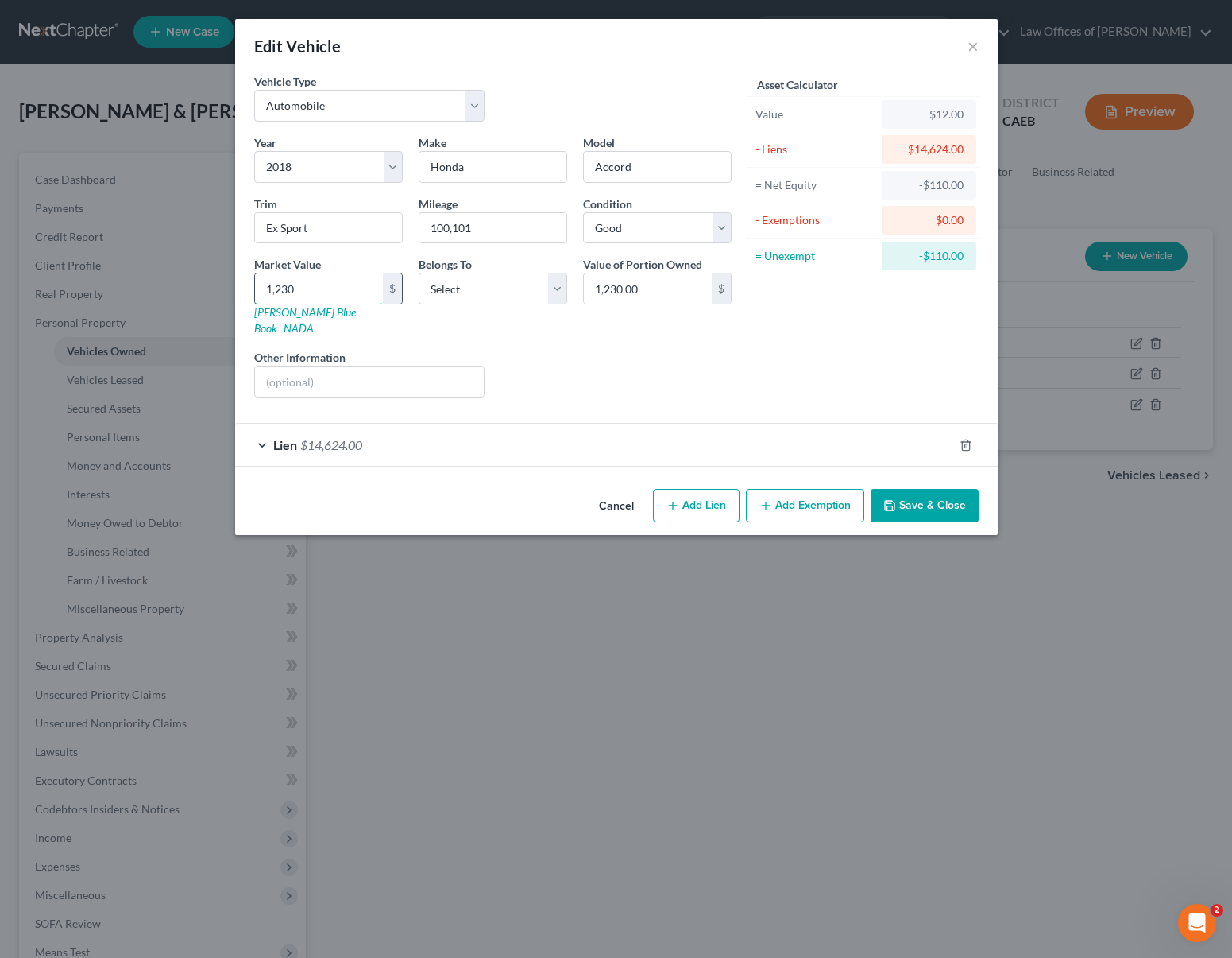
type input "12,300.00"
type input "12,300"
click at [938, 498] on button "Save & Close" at bounding box center [925, 505] width 108 height 33
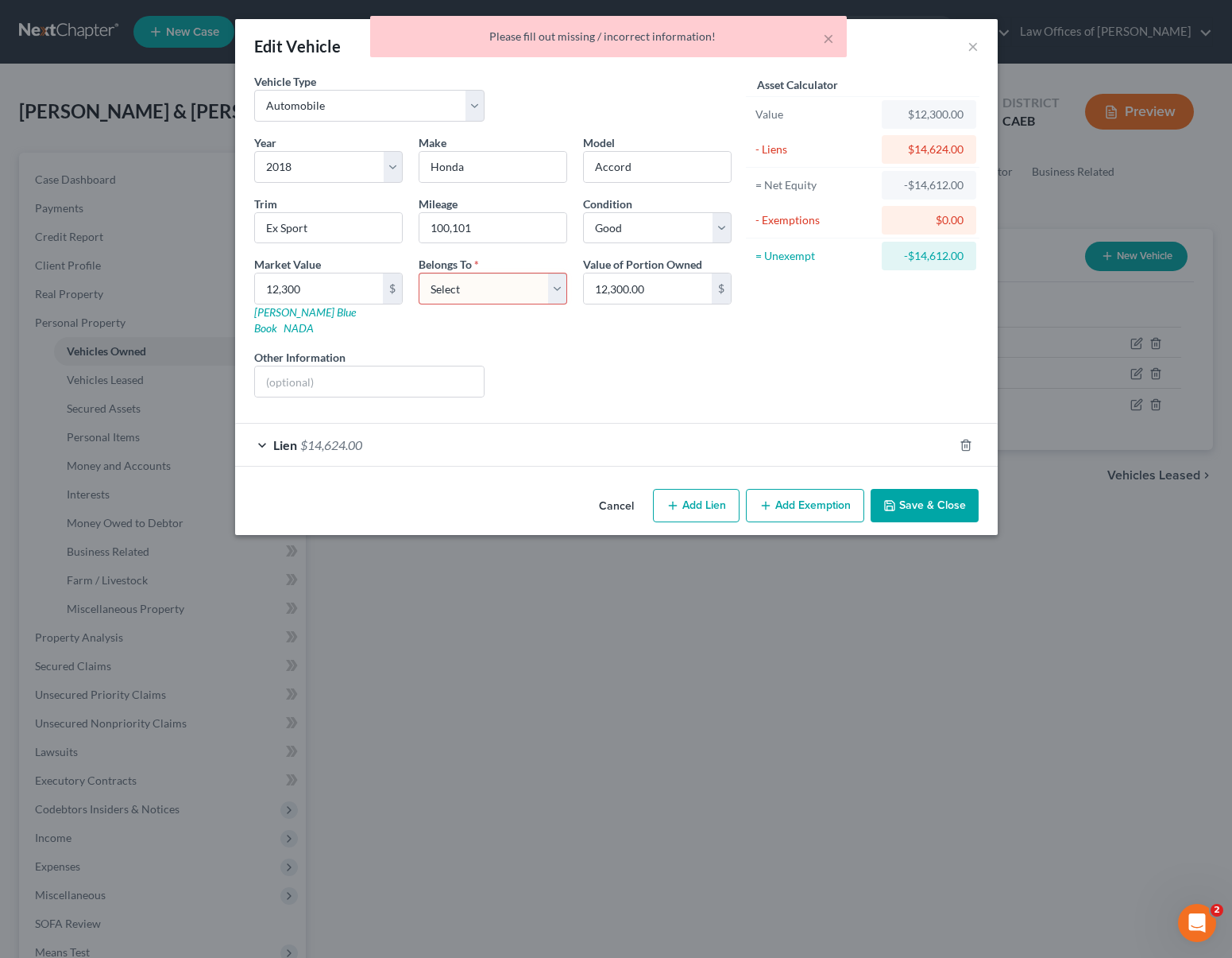
click at [558, 291] on select "Select Debtor 1 Only Debtor 2 Only Debtor 1 And Debtor 2 Only At Least One Of T…" at bounding box center [492, 288] width 149 height 31
select select "4"
click at [942, 489] on button "Save & Close" at bounding box center [925, 505] width 108 height 33
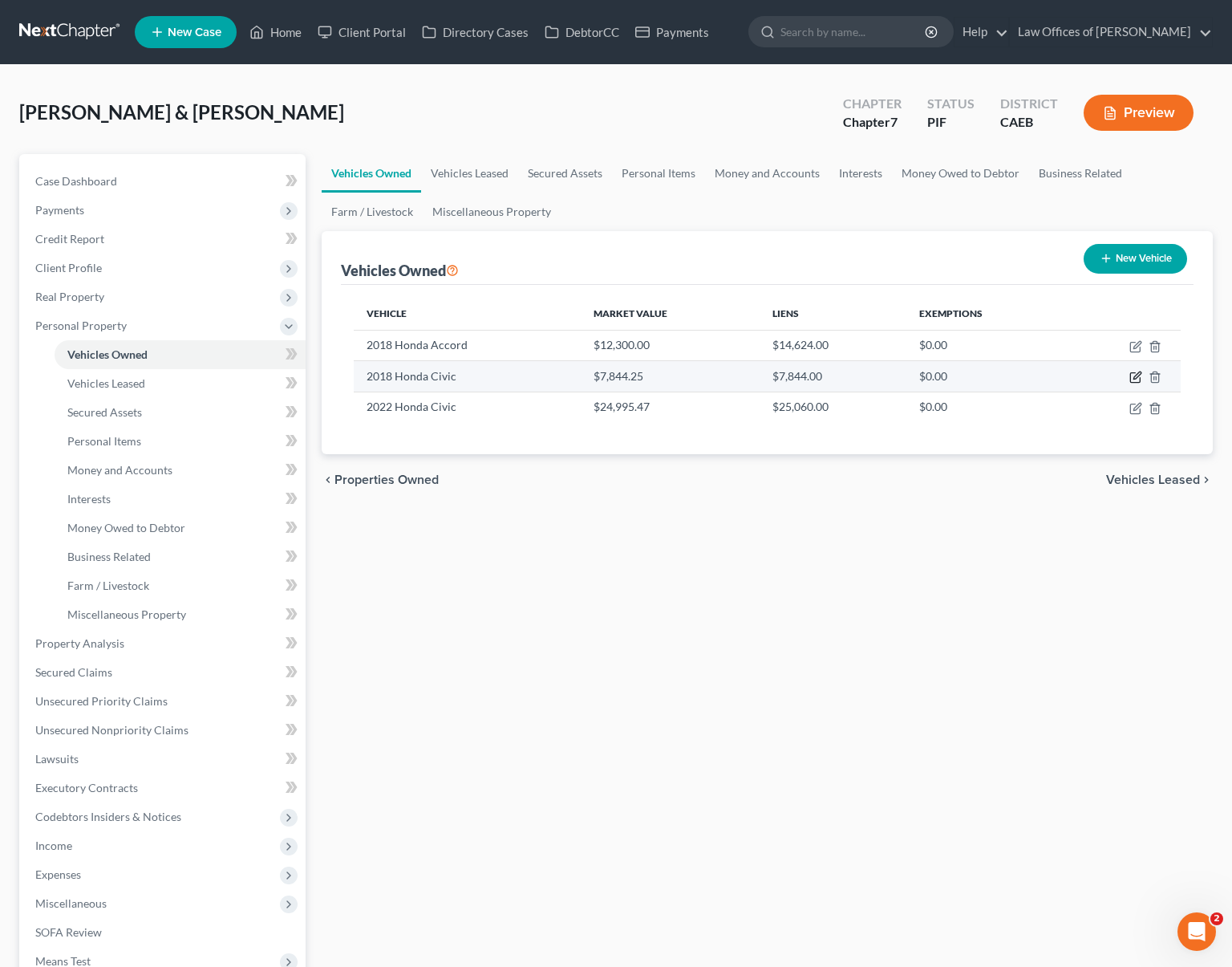
click at [1130, 379] on icon "button" at bounding box center [1135, 378] width 10 height 10
select select "0"
select select "8"
select select "0"
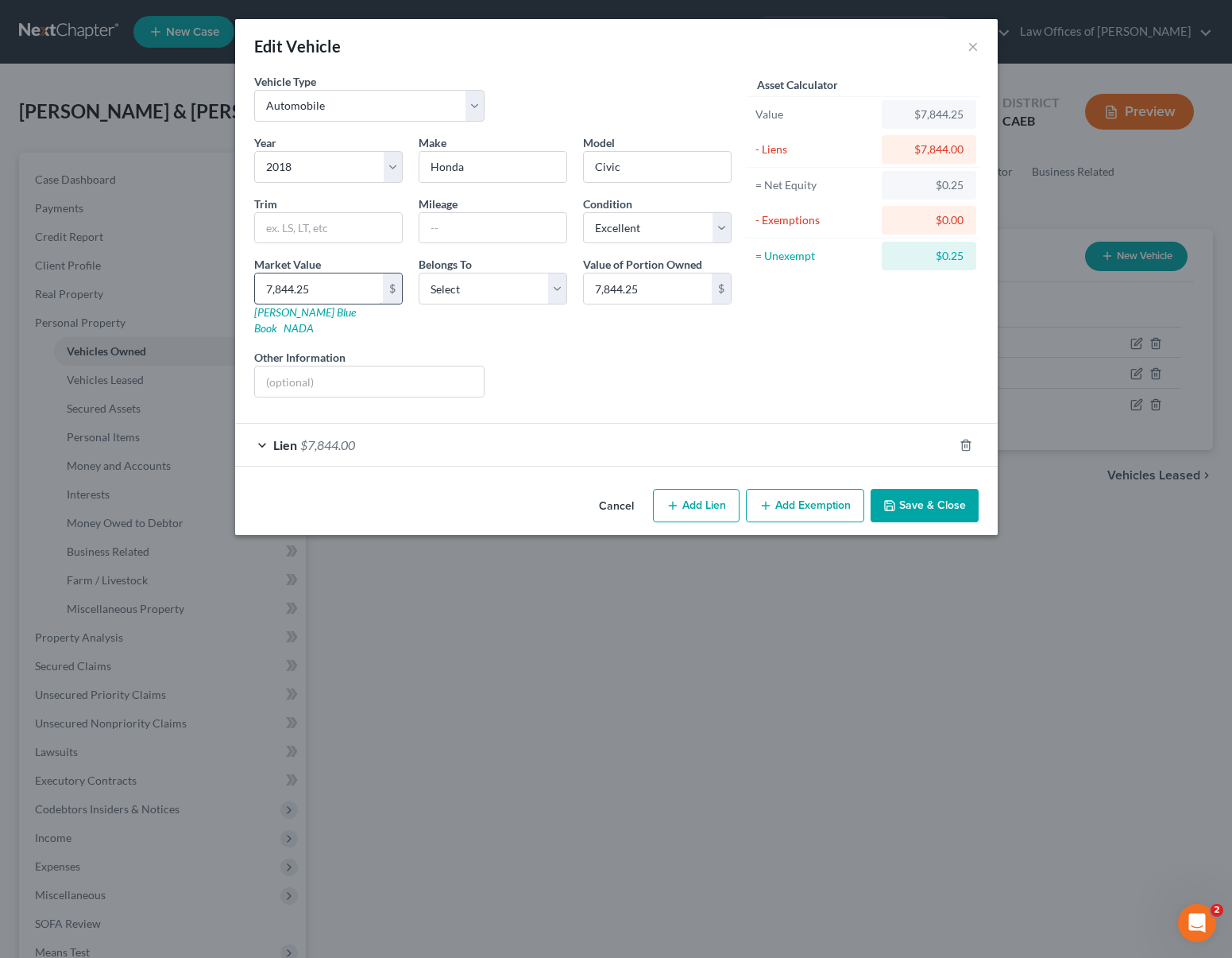
click at [349, 287] on input "7,844.25" at bounding box center [319, 289] width 128 height 31
type input "6"
type input "6.00"
type input "63"
type input "63.00"
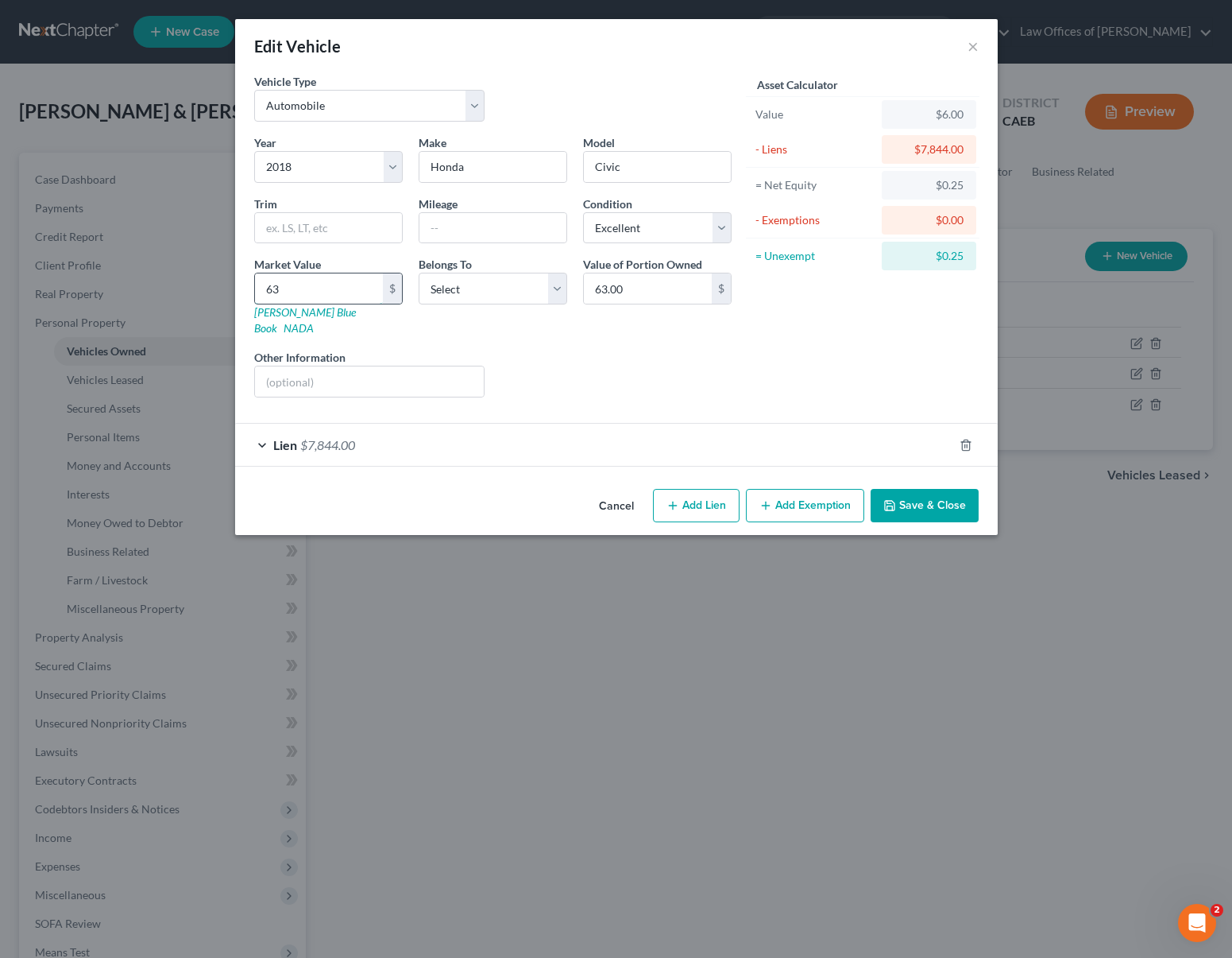
type input "630"
type input "630.00"
type input "6300"
type input "6,300.00"
type input "6,300"
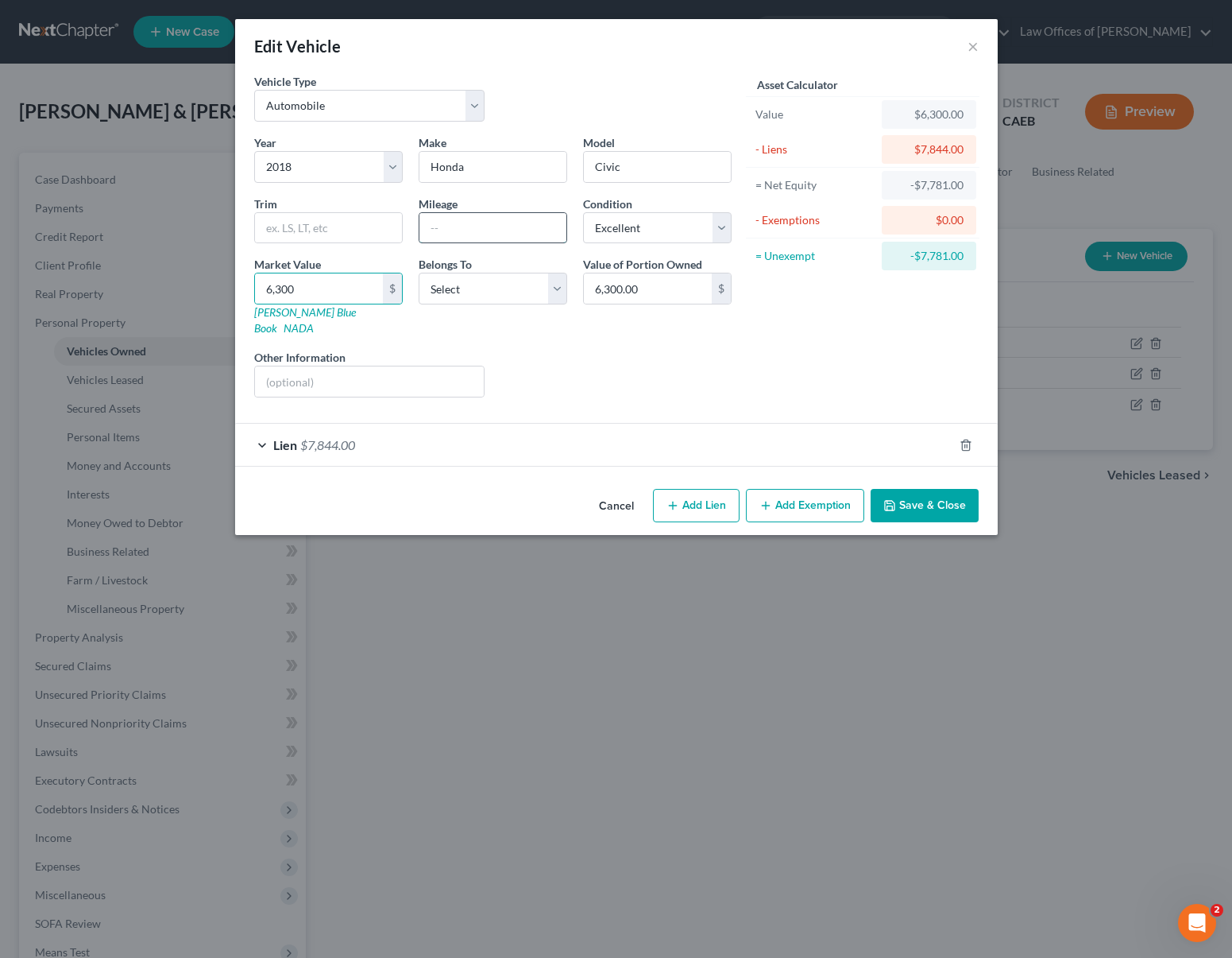
click at [488, 235] on input "text" at bounding box center [492, 229] width 147 height 31
type input "68,900"
click at [720, 224] on select "Select Excellent Very Good Good Fair Poor" at bounding box center [657, 228] width 149 height 31
select select "2"
click at [916, 489] on button "Save & Close" at bounding box center [925, 505] width 108 height 33
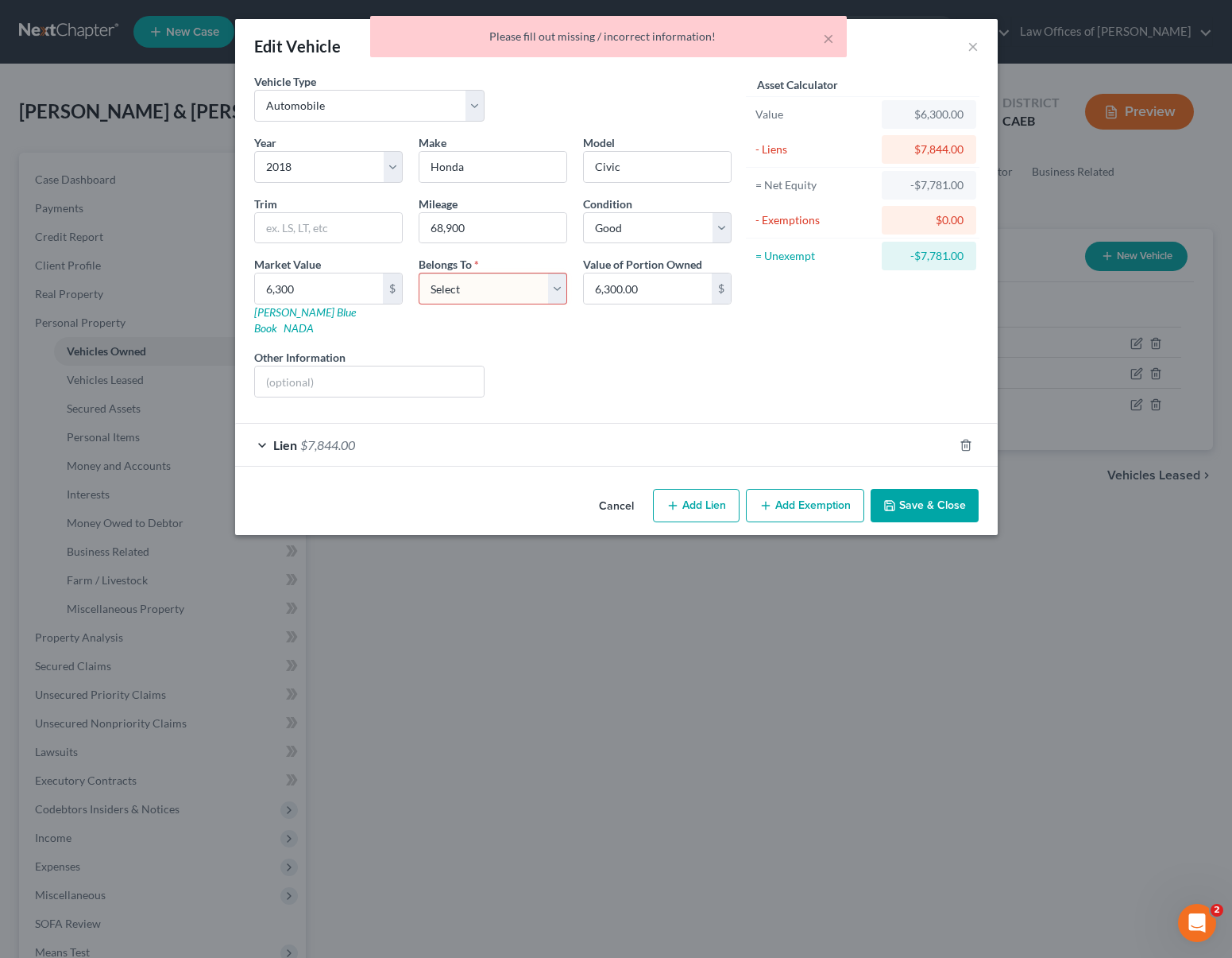
click at [561, 289] on select "Select Debtor 1 Only Debtor 2 Only Debtor 1 And Debtor 2 Only At Least One Of T…" at bounding box center [492, 288] width 149 height 31
select select "4"
drag, startPoint x: 917, startPoint y: 480, endPoint x: 950, endPoint y: 491, distance: 34.8
click at [917, 489] on button "Save & Close" at bounding box center [925, 505] width 108 height 33
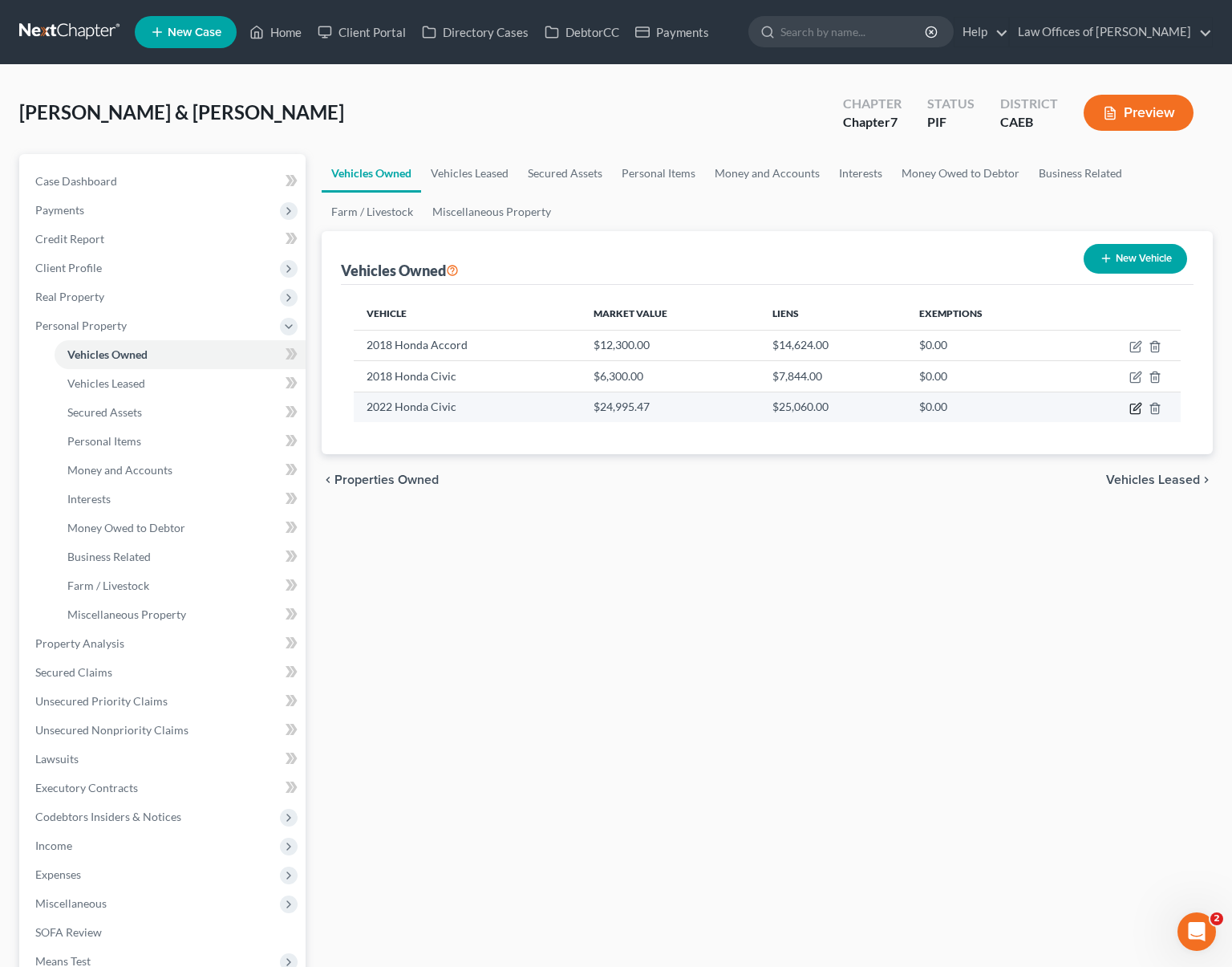
click at [1130, 407] on icon "button" at bounding box center [1136, 409] width 13 height 13
select select "0"
select select "4"
select select "0"
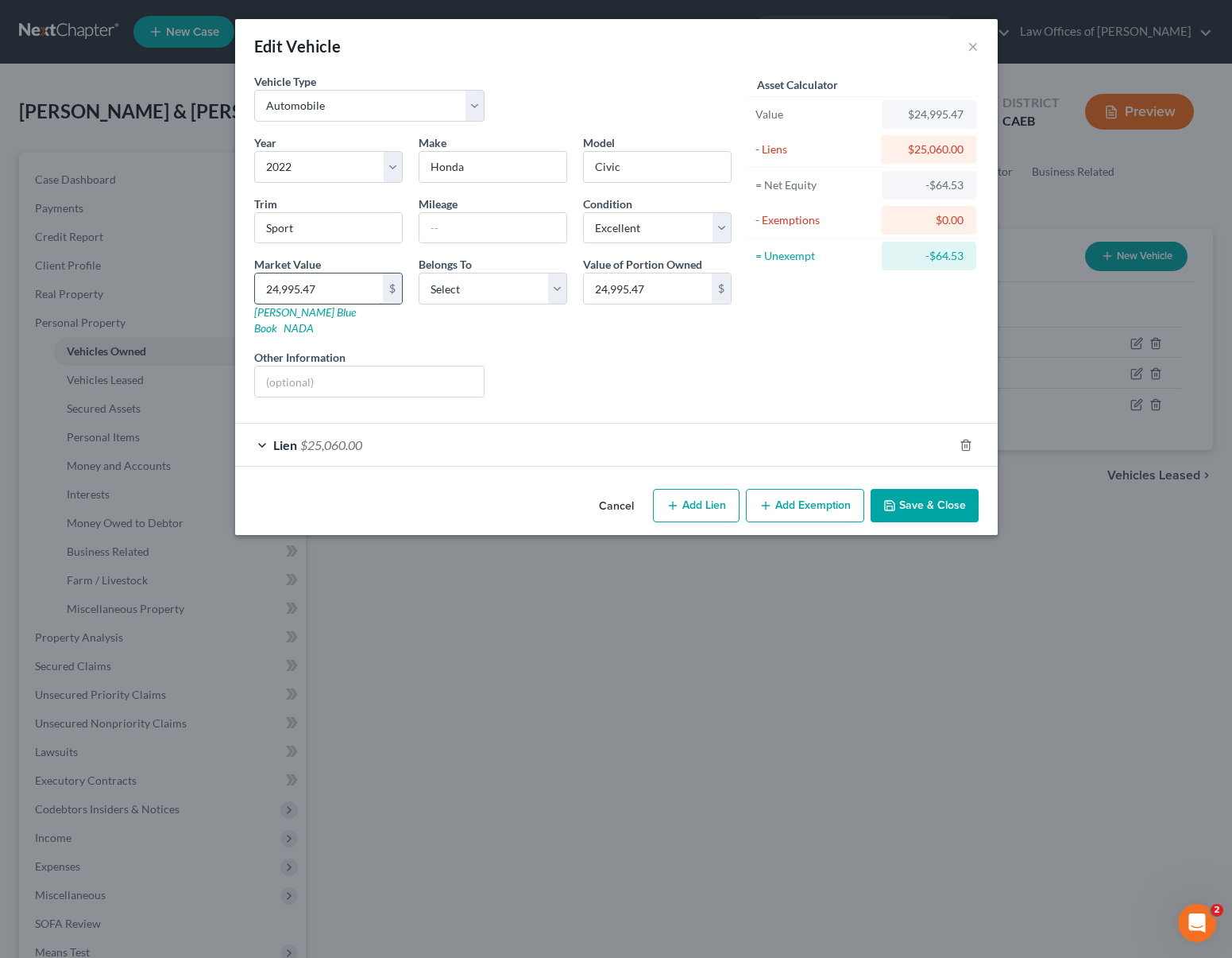
click at [281, 291] on input "24,995.47" at bounding box center [319, 289] width 128 height 31
type input "2"
type input "2.00"
type input "22"
type input "22.00"
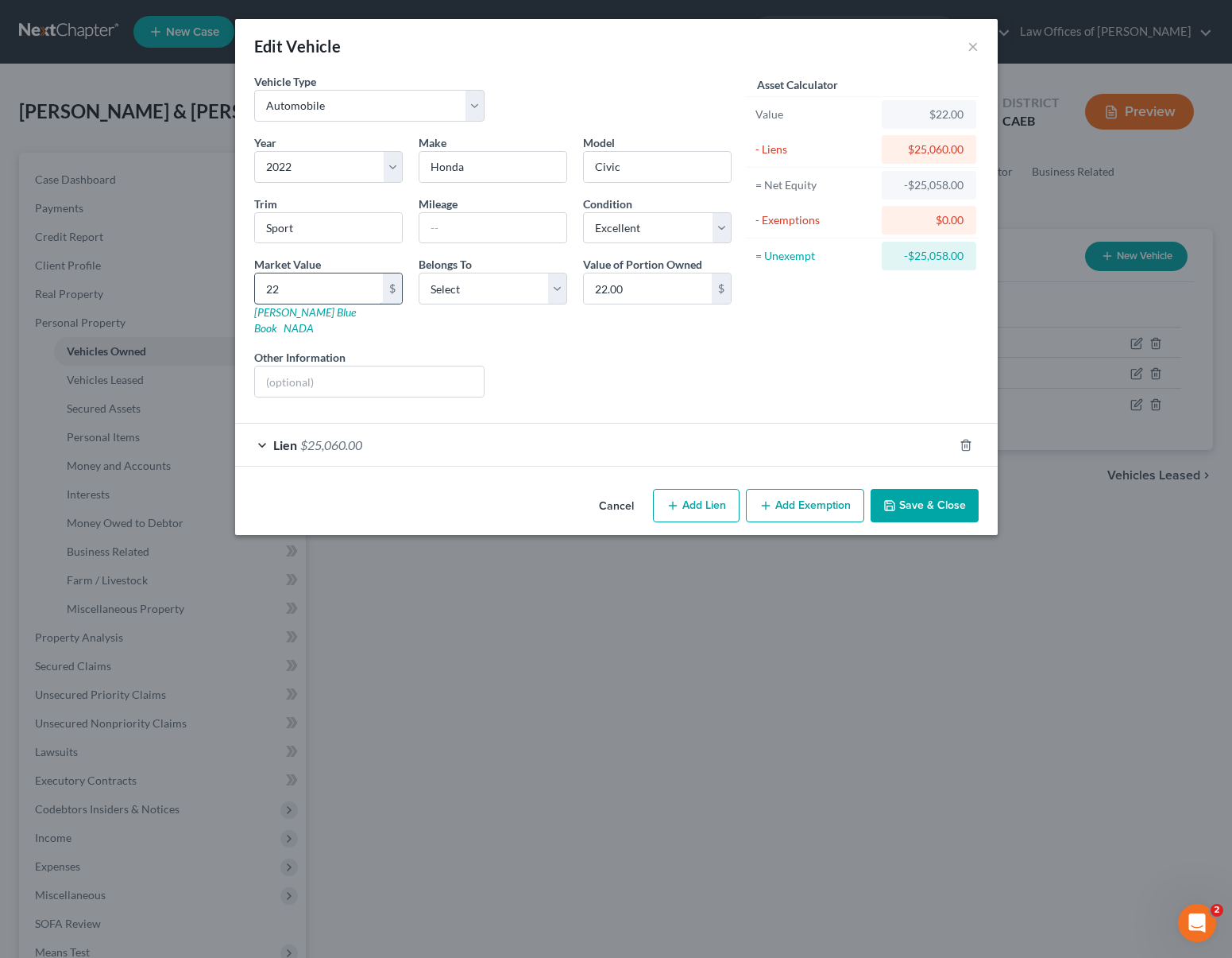
type input "222"
type input "222.00"
type input "2220"
type input "2,220.00"
type input "2,2200"
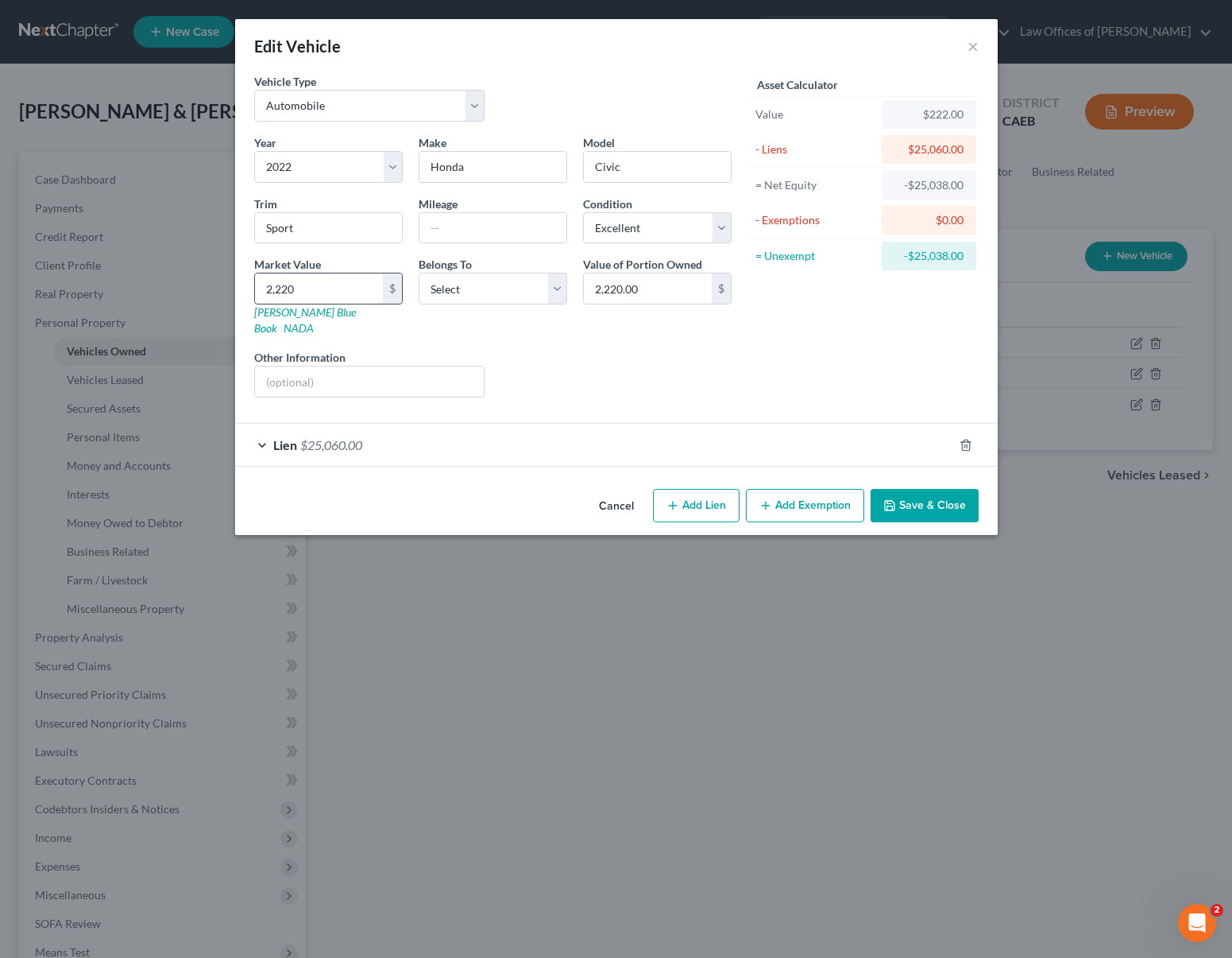
type input "22,200.00"
type input "22,200"
click at [901, 499] on button "Save & Close" at bounding box center [925, 505] width 108 height 33
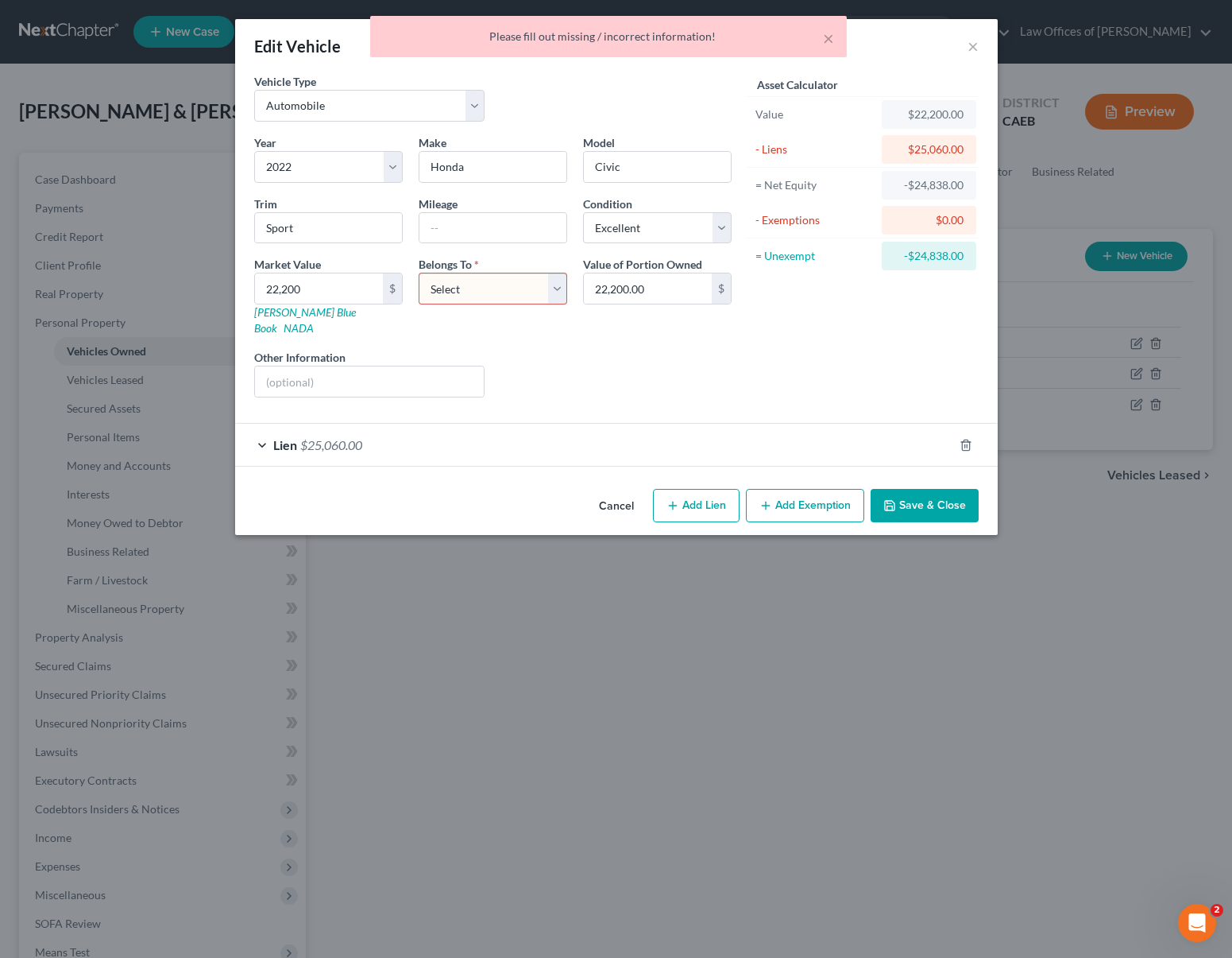
click at [559, 291] on select "Select Debtor 1 Only Debtor 2 Only Debtor 1 And Debtor 2 Only At Least One Of T…" at bounding box center [492, 288] width 149 height 31
select select "4"
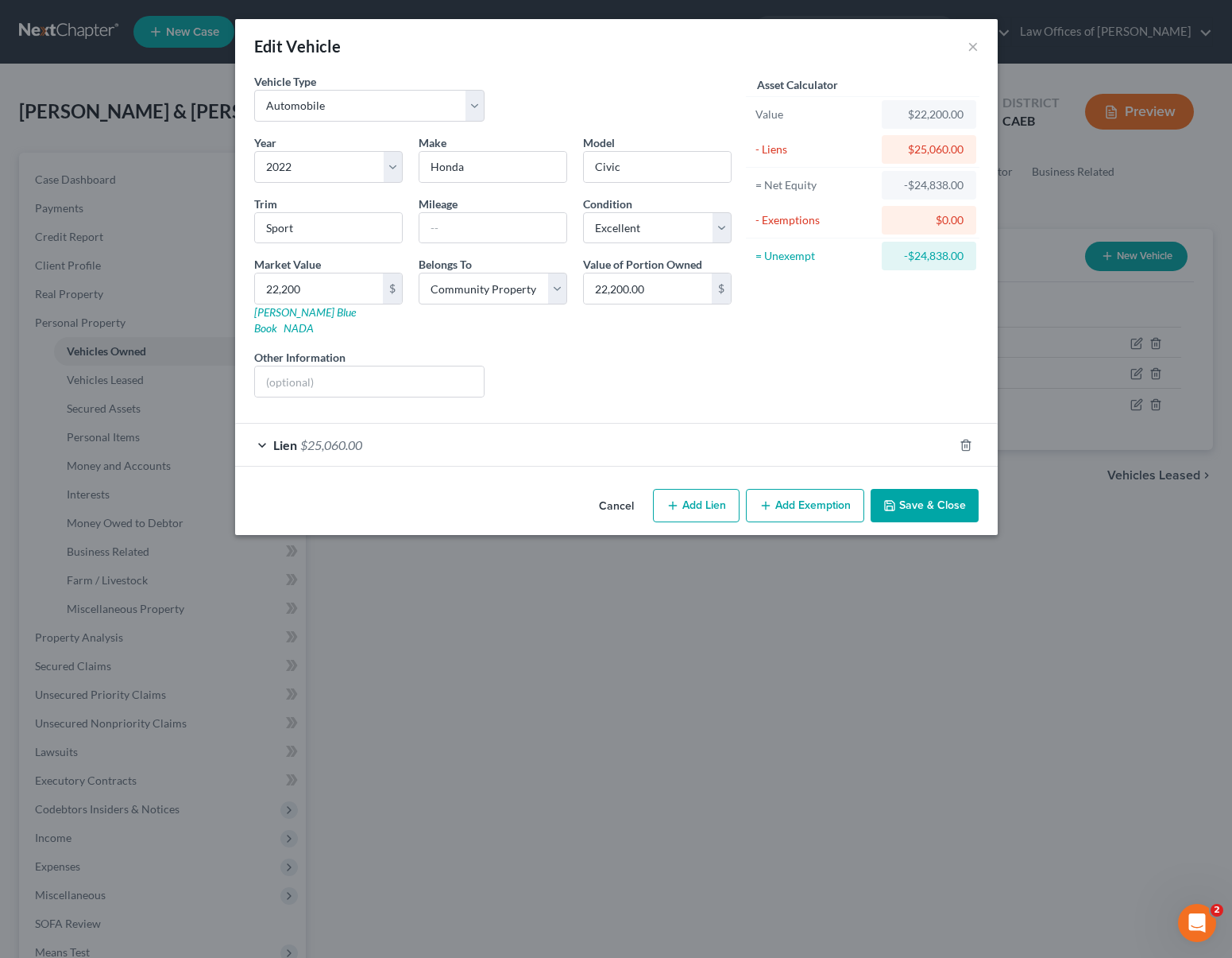
click at [921, 495] on button "Save & Close" at bounding box center [925, 505] width 108 height 33
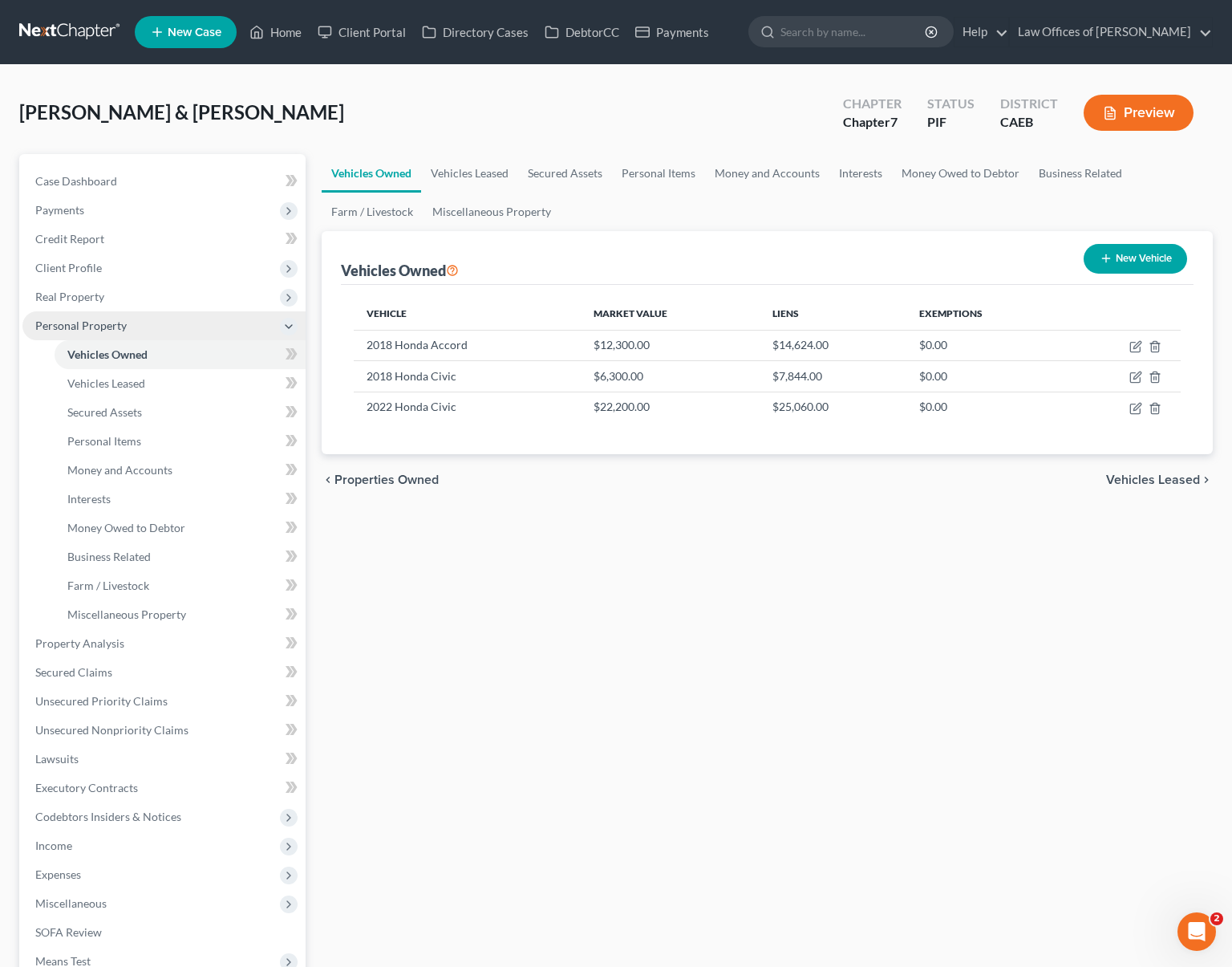
click at [145, 323] on span "Personal Property" at bounding box center [164, 326] width 283 height 29
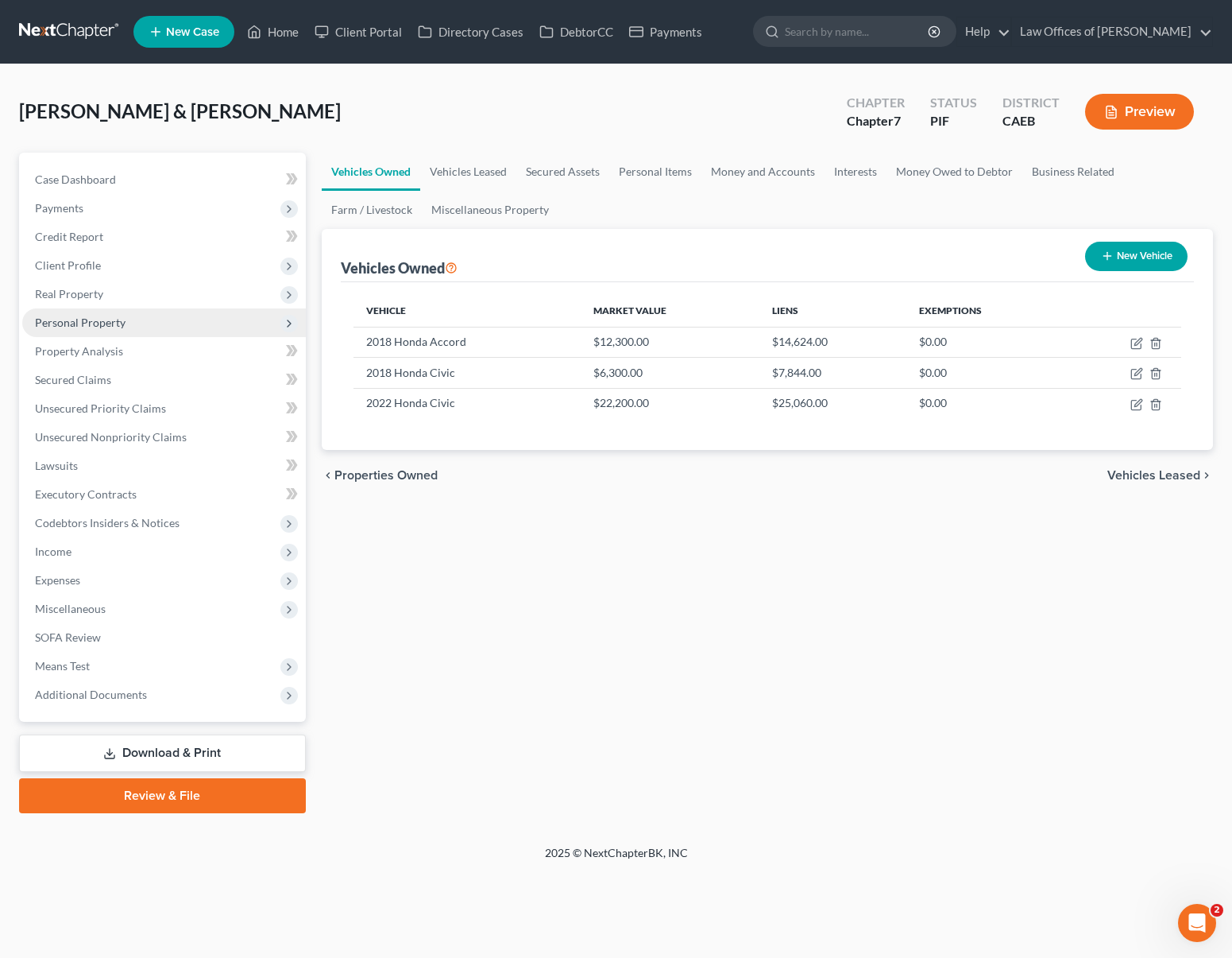
click at [150, 320] on span "Personal Property" at bounding box center [164, 323] width 283 height 29
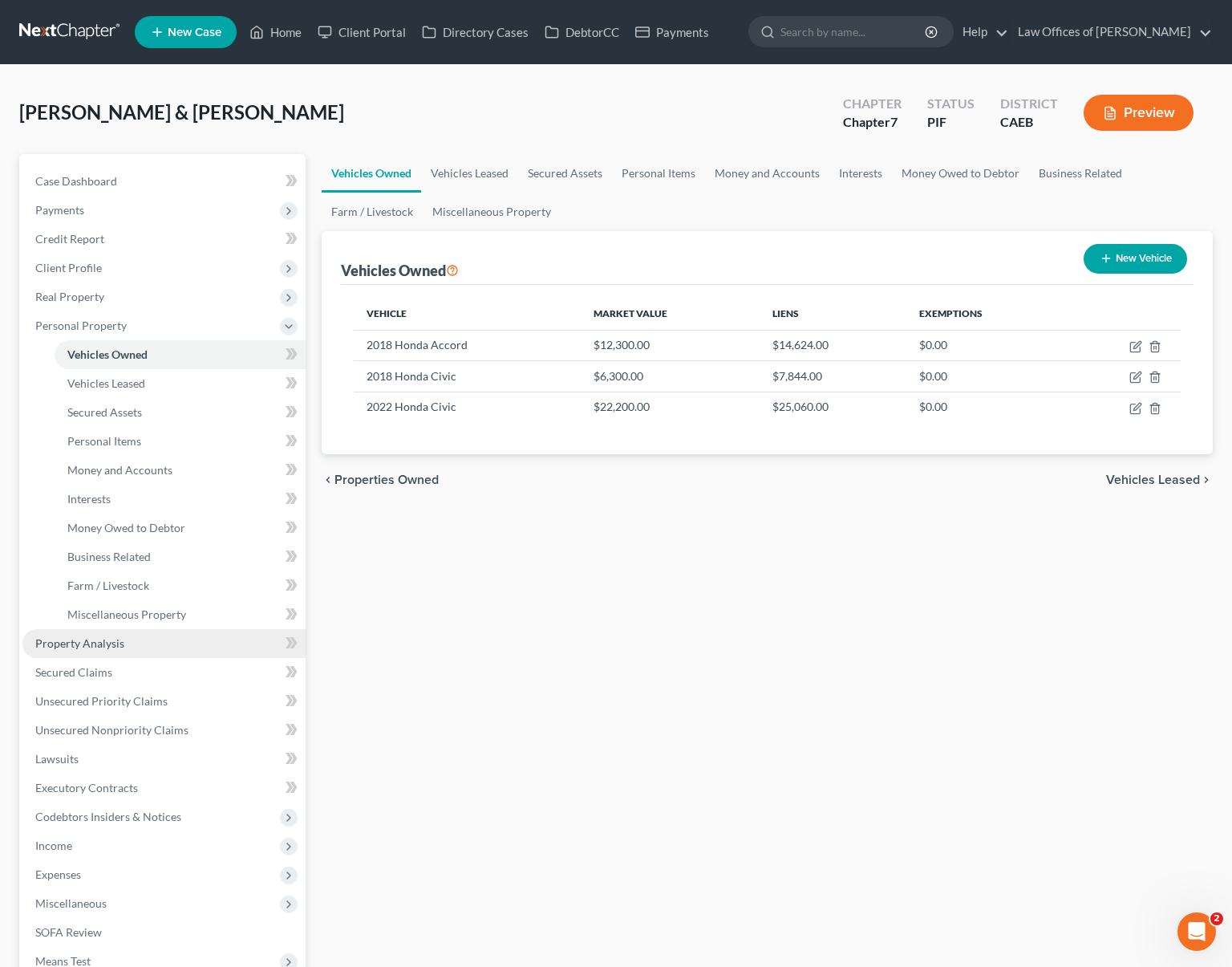
click at [145, 640] on link "Property Analysis" at bounding box center [164, 644] width 283 height 29
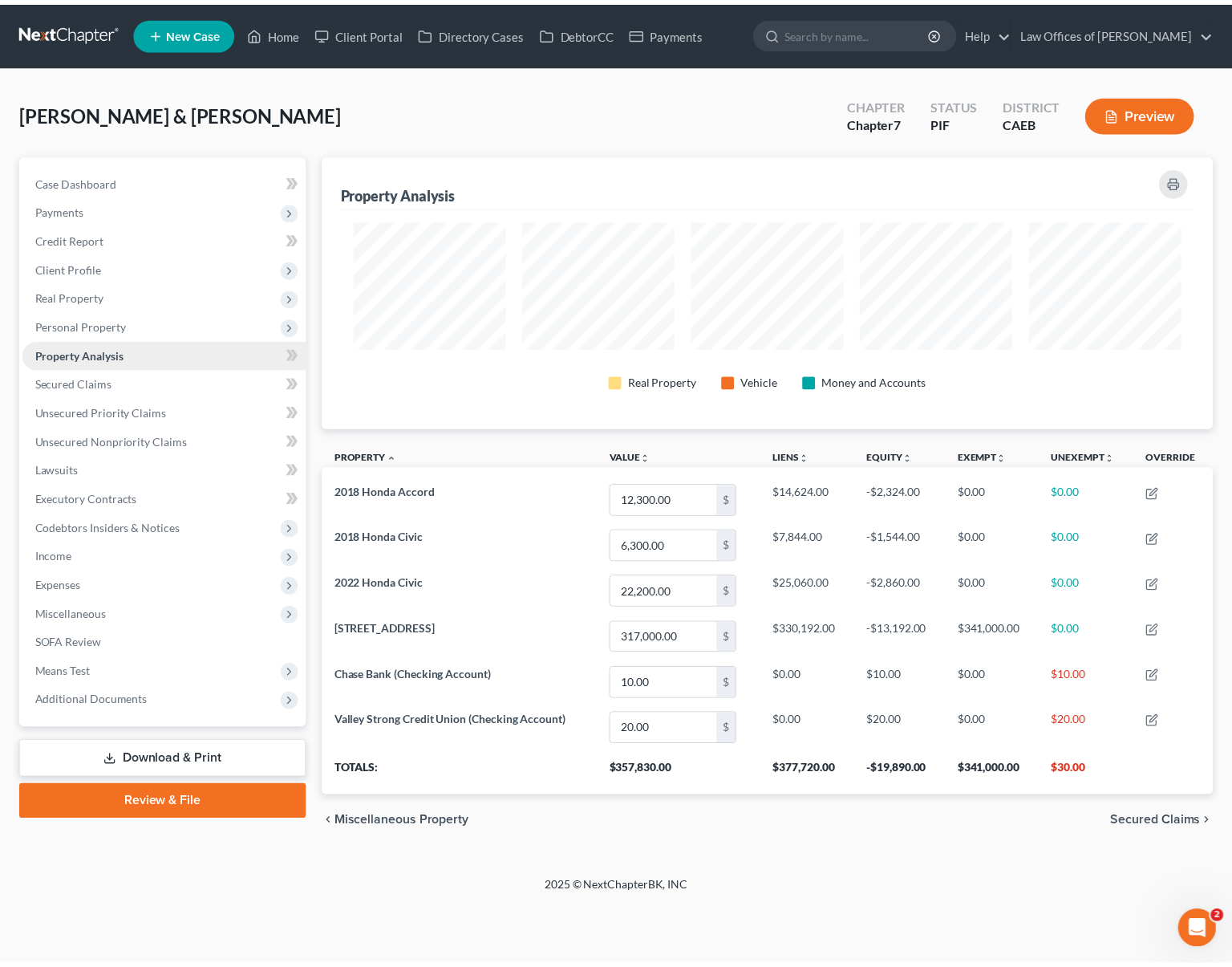
scroll to position [275, 900]
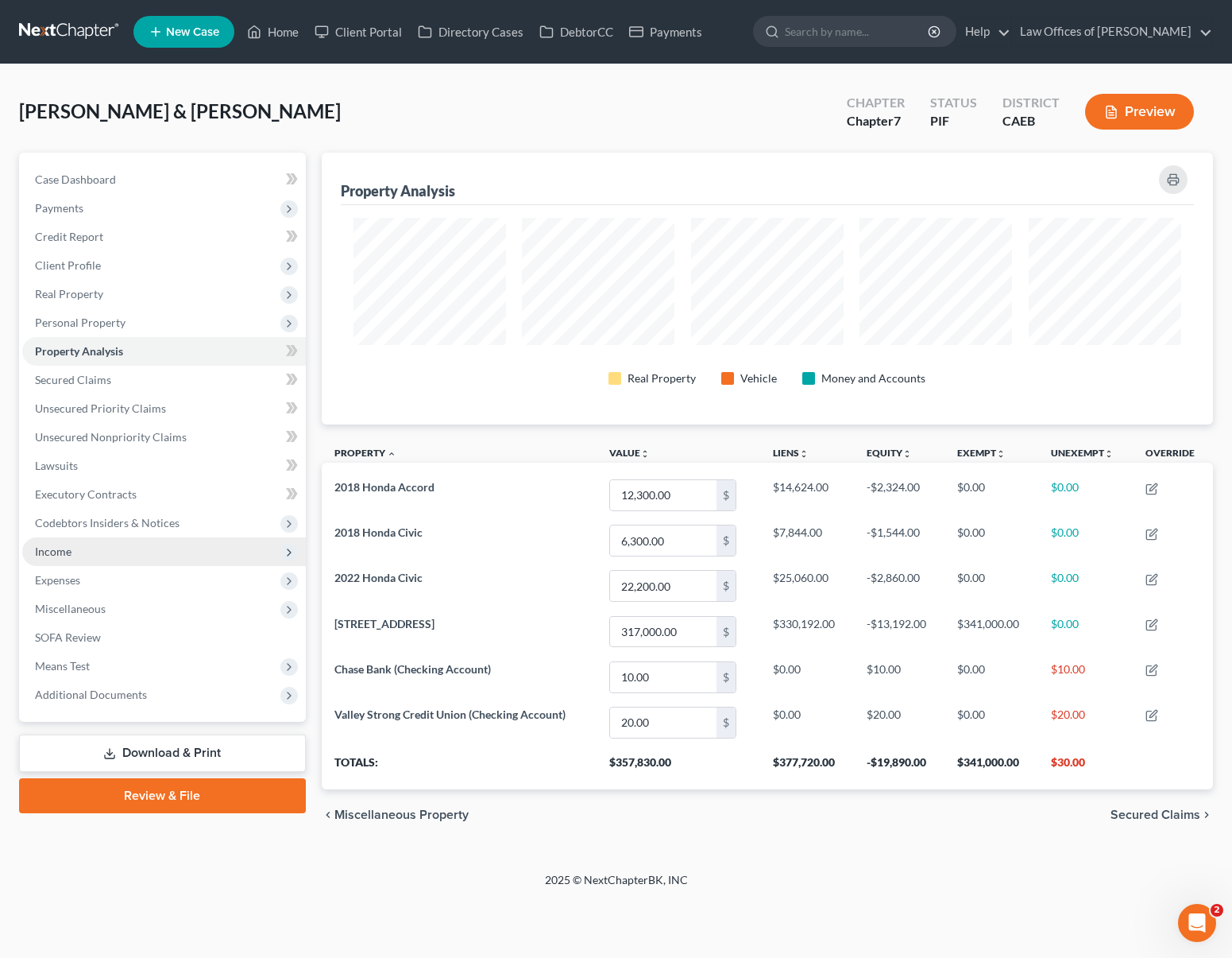
click at [109, 554] on span "Income" at bounding box center [164, 551] width 283 height 29
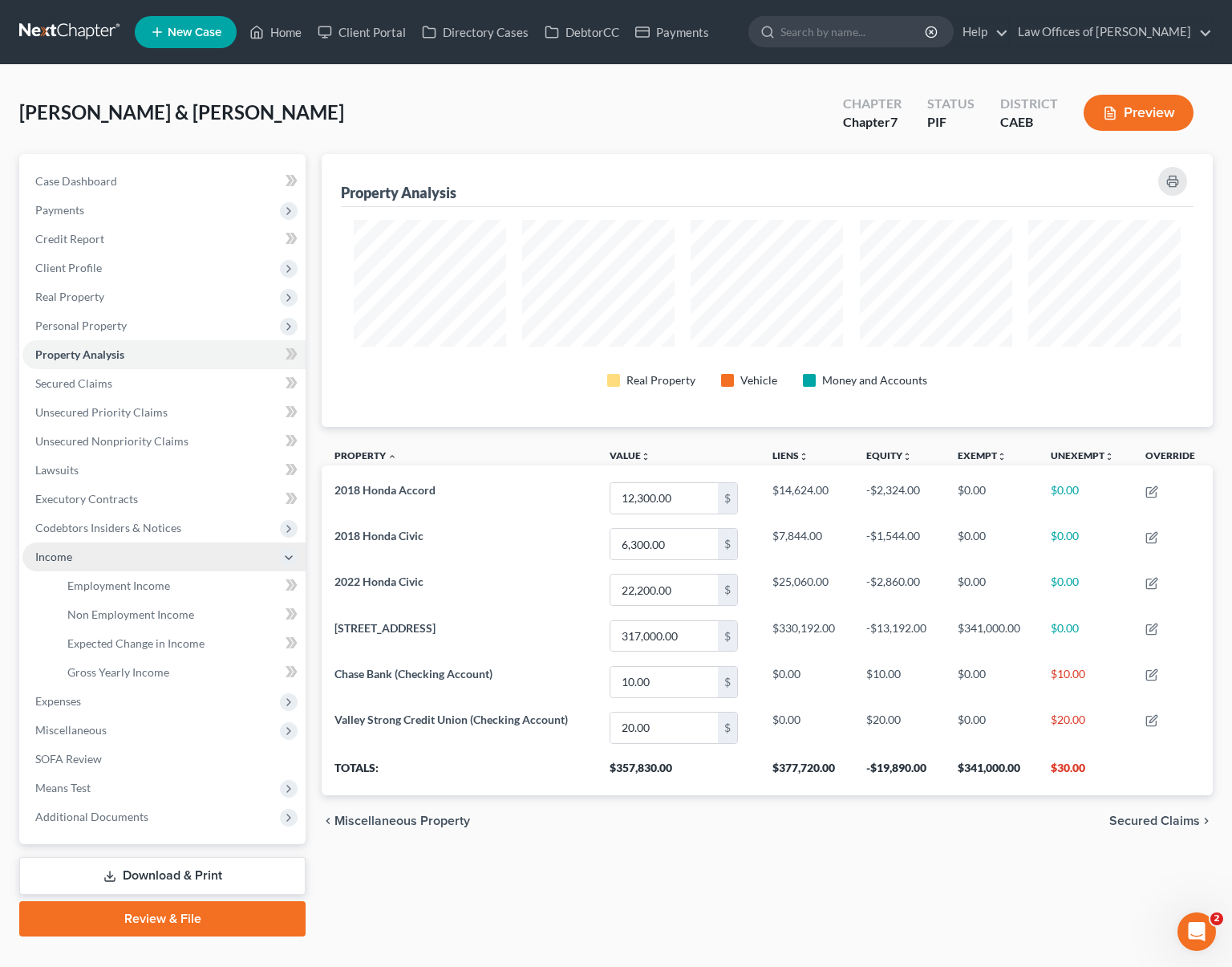
scroll to position [801927, 801367]
click at [142, 586] on span "Employment Income" at bounding box center [119, 585] width 102 height 14
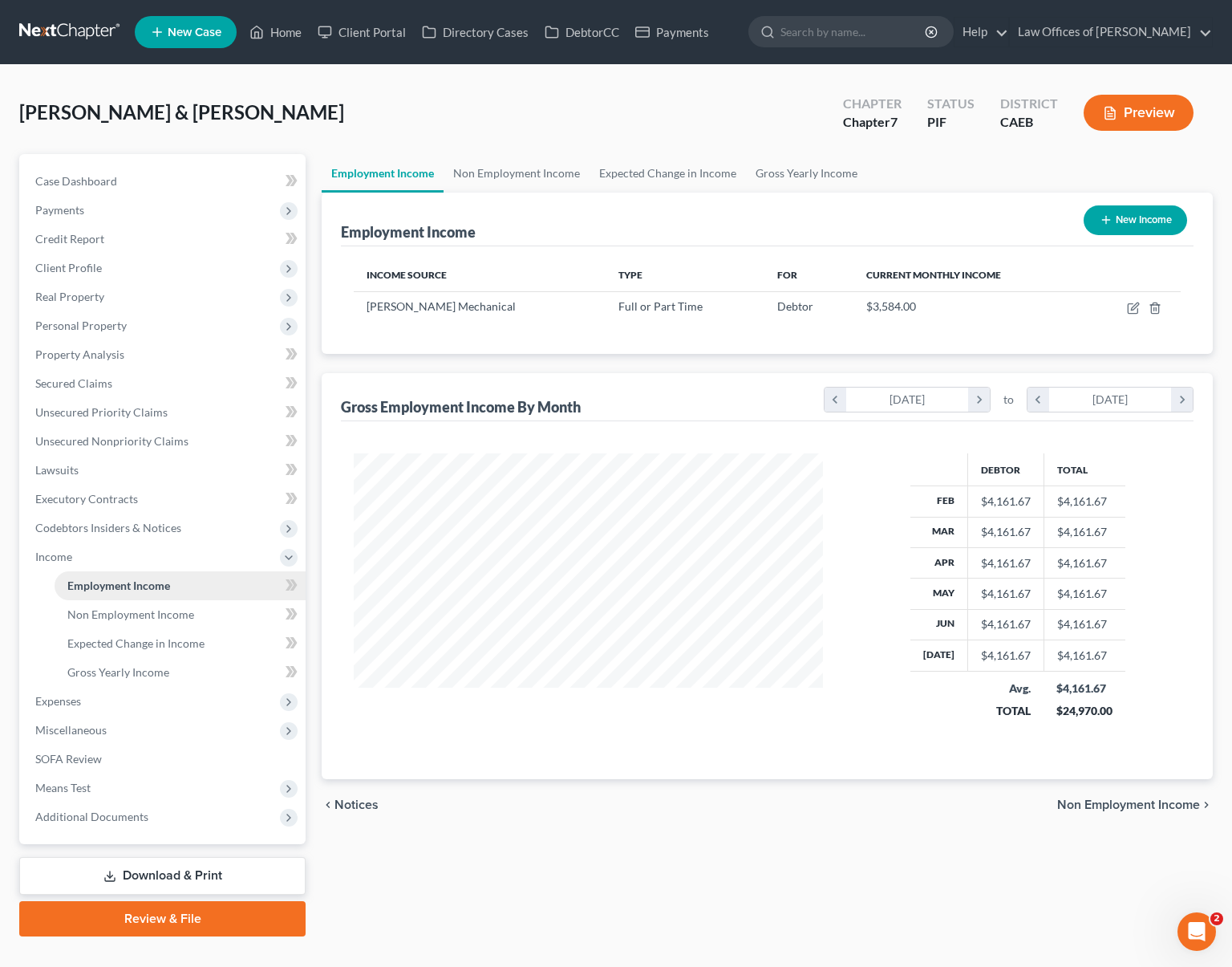
scroll to position [287, 501]
click at [161, 613] on span "Non Employment Income" at bounding box center [131, 614] width 127 height 14
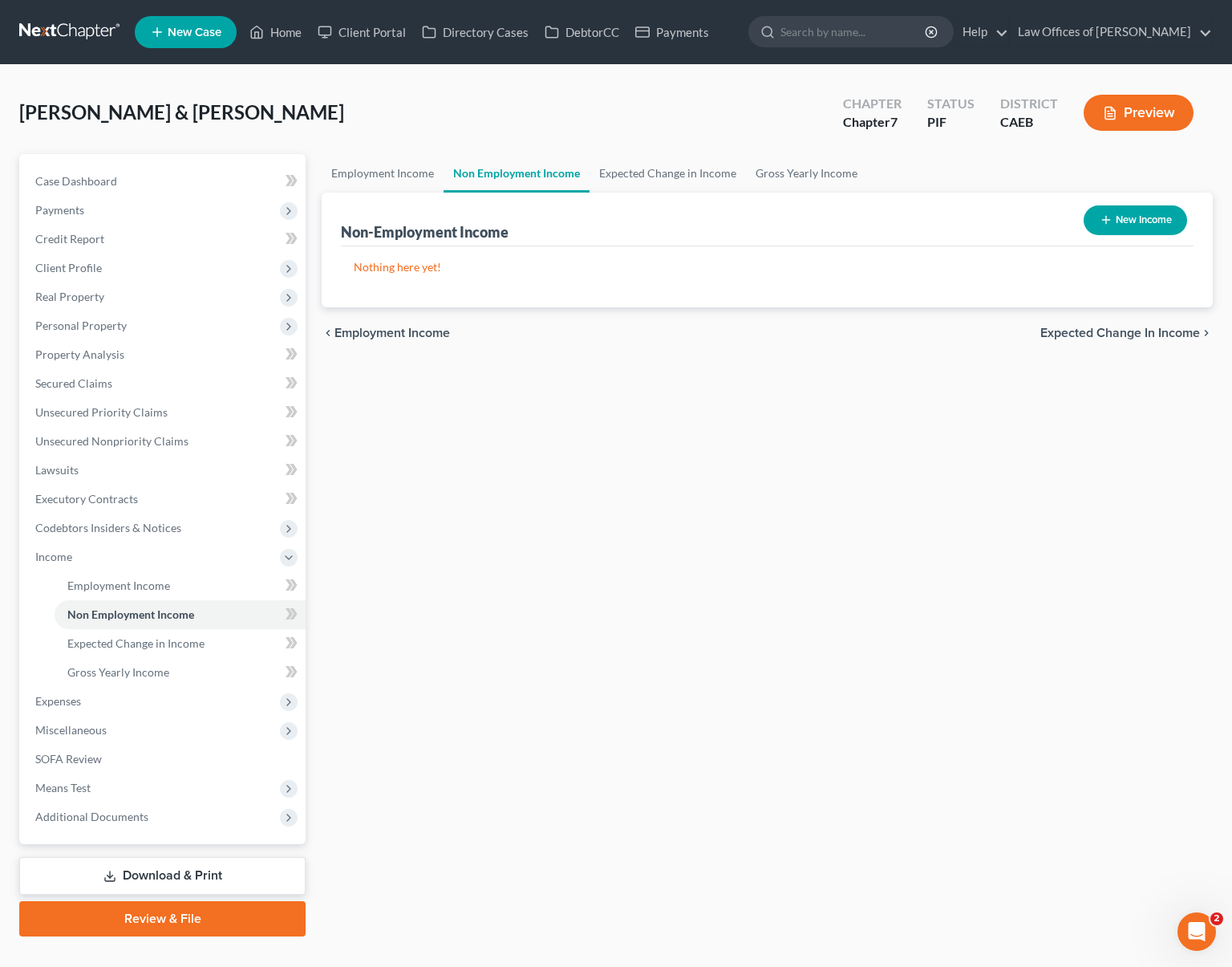
click at [1116, 219] on button "New Income" at bounding box center [1135, 220] width 103 height 30
select select "0"
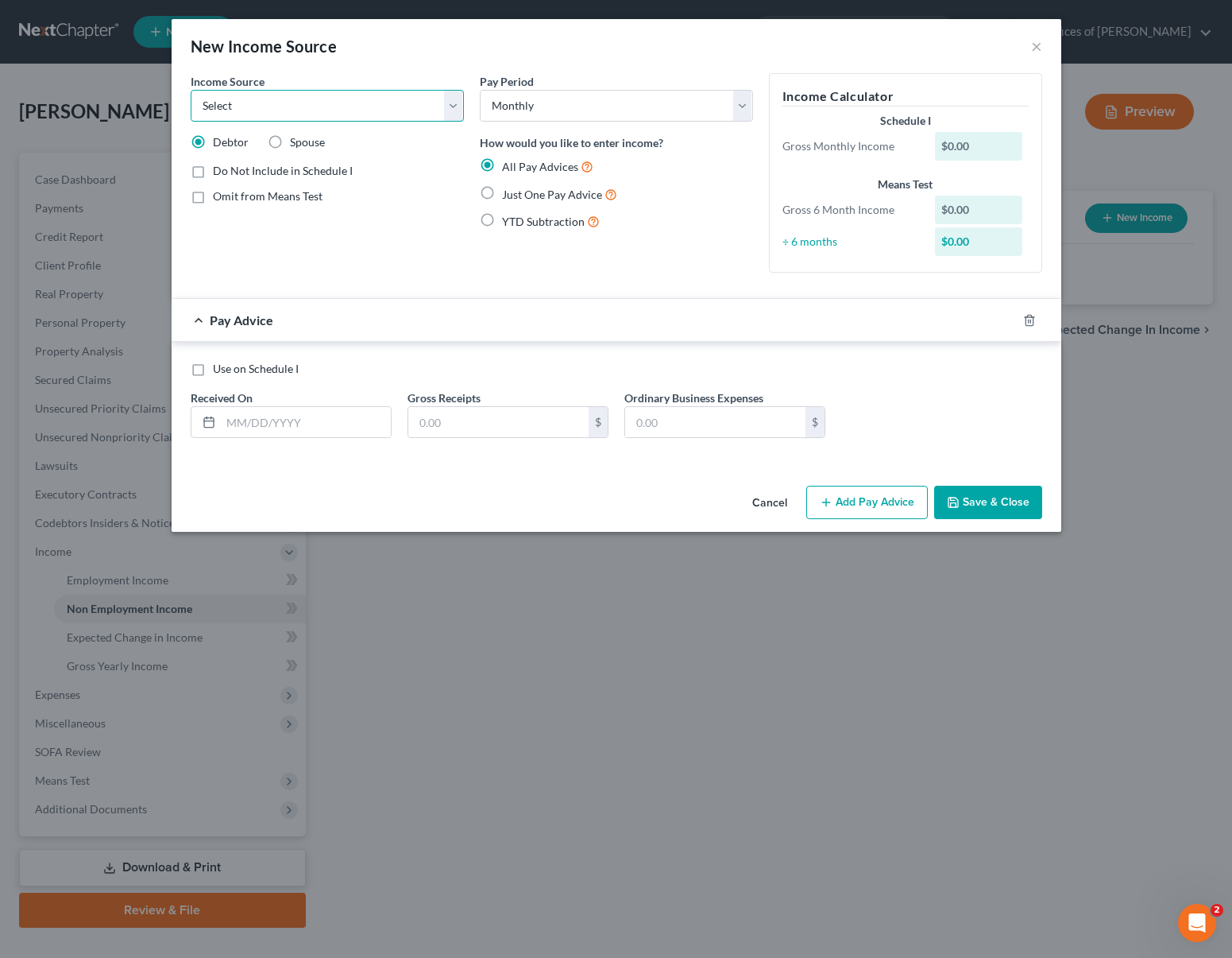
click at [448, 102] on select "Select Unemployment Disability (from employer) Pension Retirement Social Securi…" at bounding box center [328, 105] width 274 height 31
click at [452, 108] on select "Select Unemployment Disability (from employer) Pension Retirement Social Securi…" at bounding box center [328, 105] width 274 height 31
click at [1036, 47] on button "×" at bounding box center [1036, 46] width 11 height 19
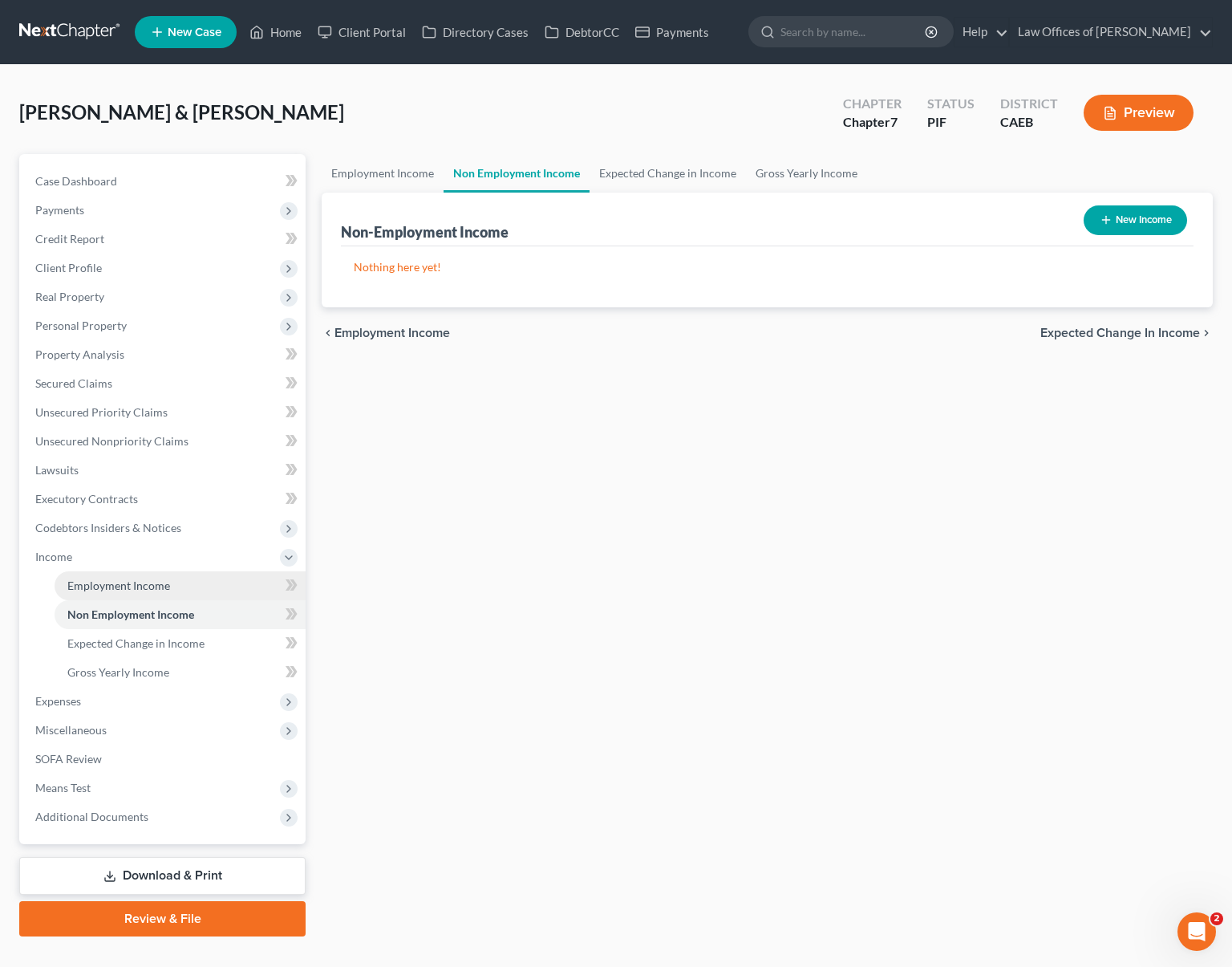
click at [203, 593] on link "Employment Income" at bounding box center [180, 586] width 251 height 29
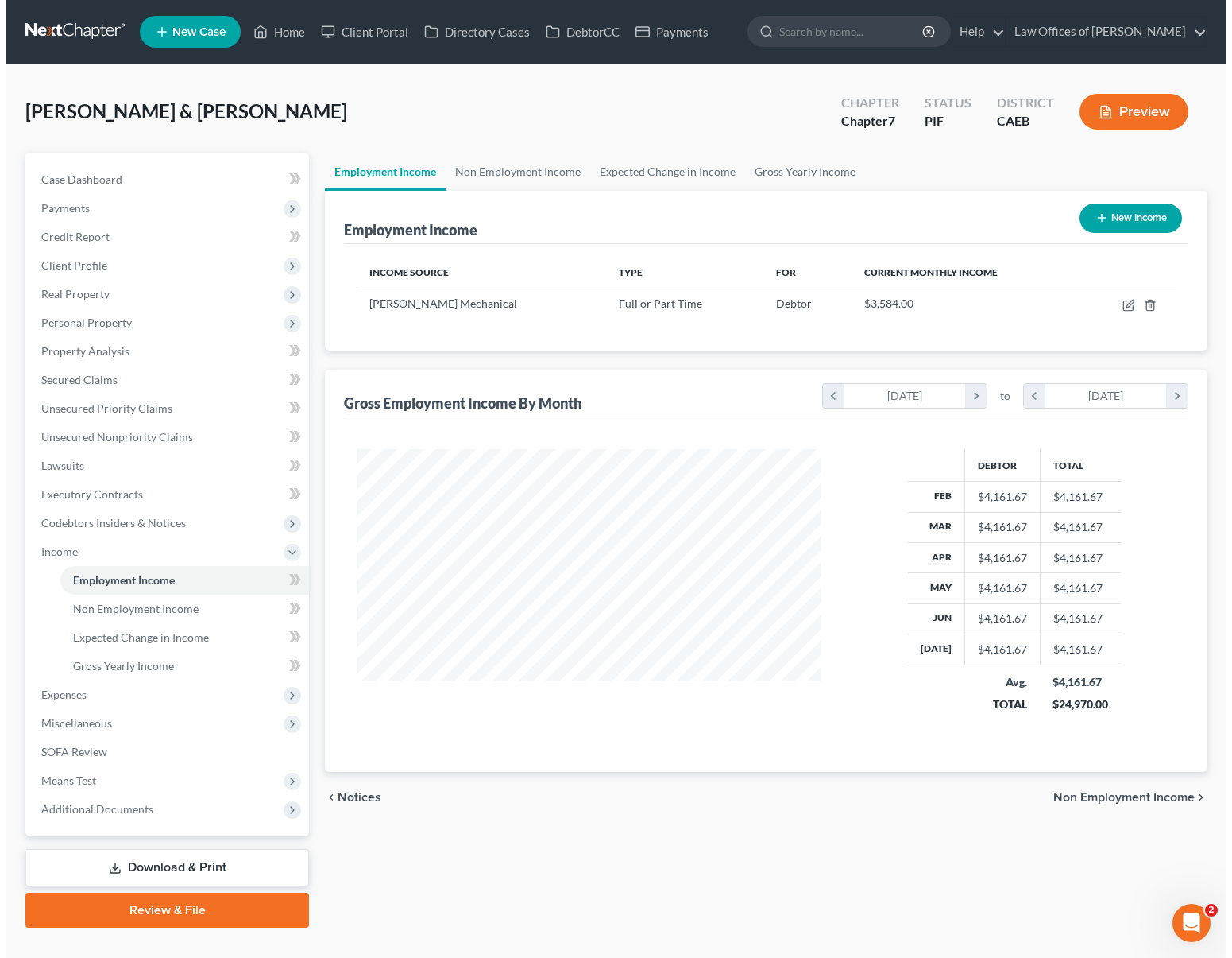
scroll to position [284, 496]
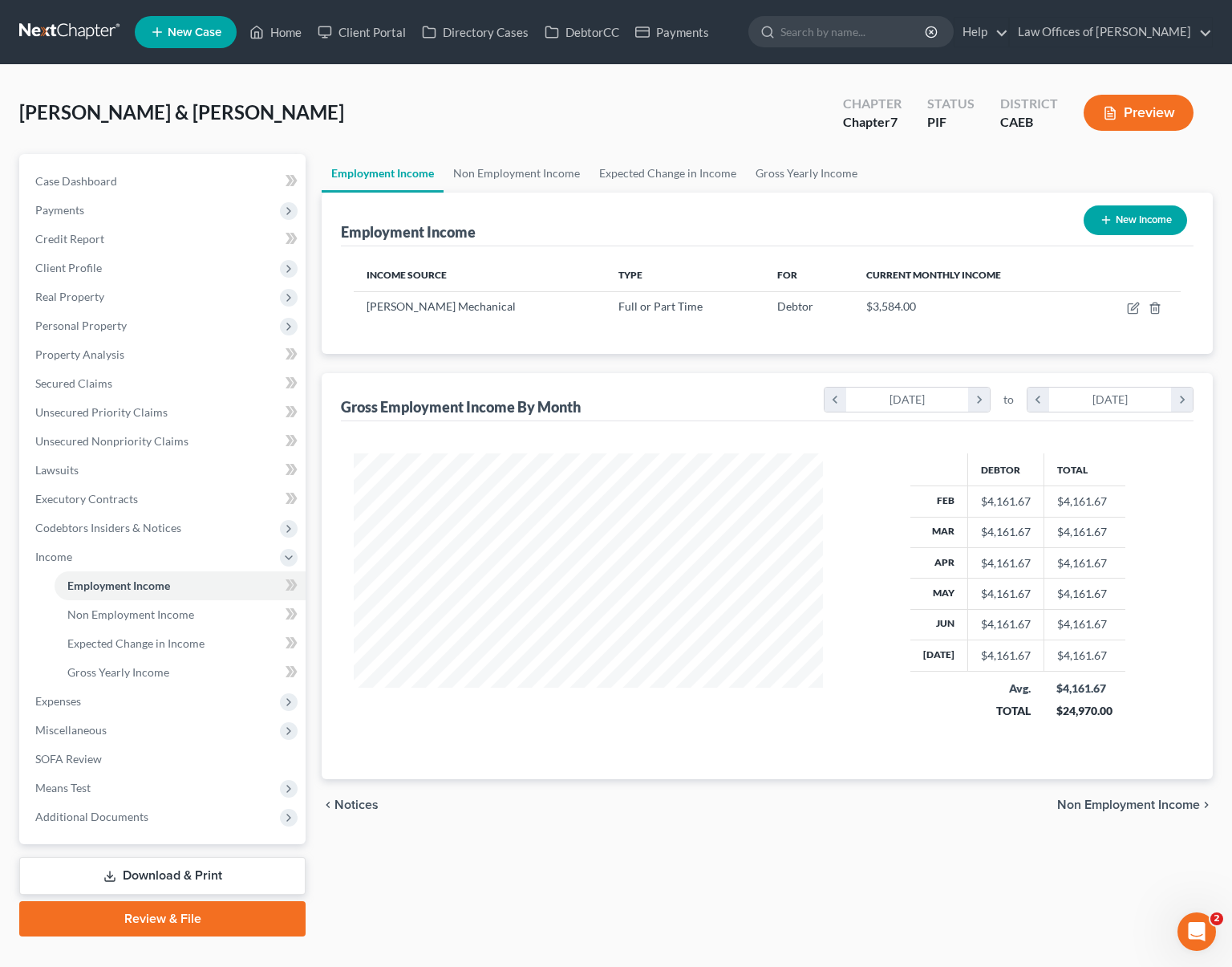
click at [1132, 224] on button "New Income" at bounding box center [1135, 220] width 103 height 30
select select "0"
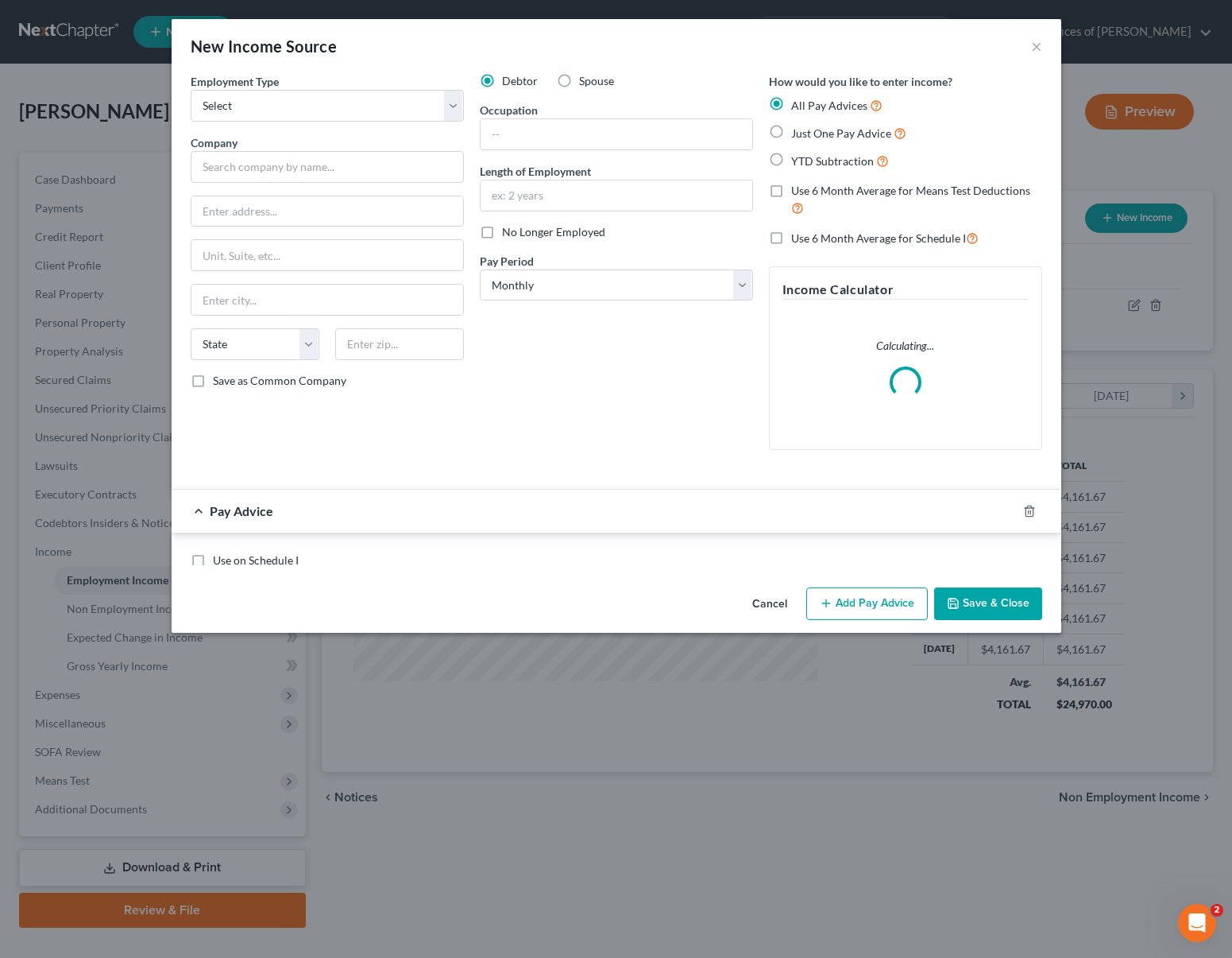
scroll to position [284, 501]
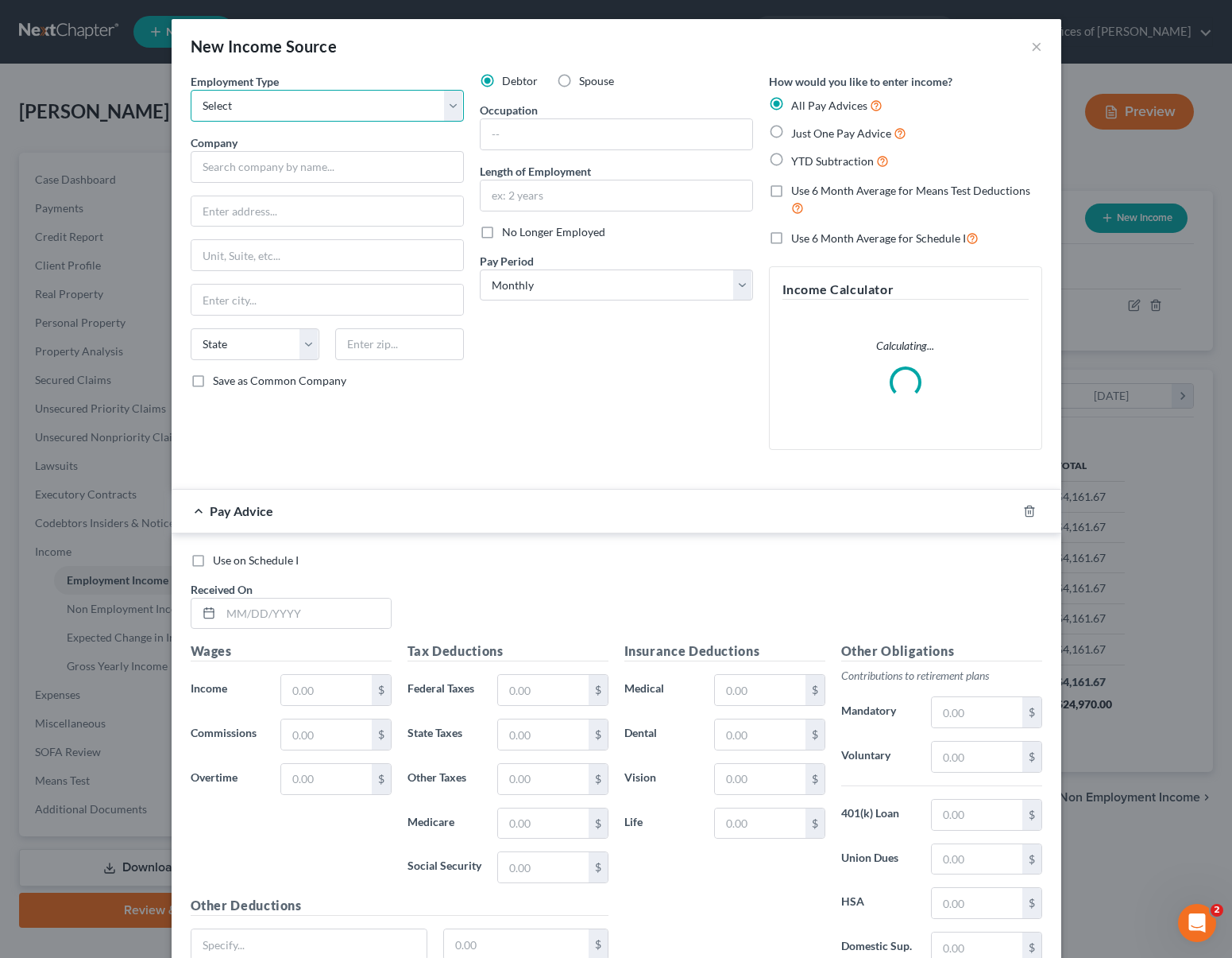
click at [451, 109] on select "Select Full or [DEMOGRAPHIC_DATA] Employment Self Employment" at bounding box center [328, 105] width 274 height 31
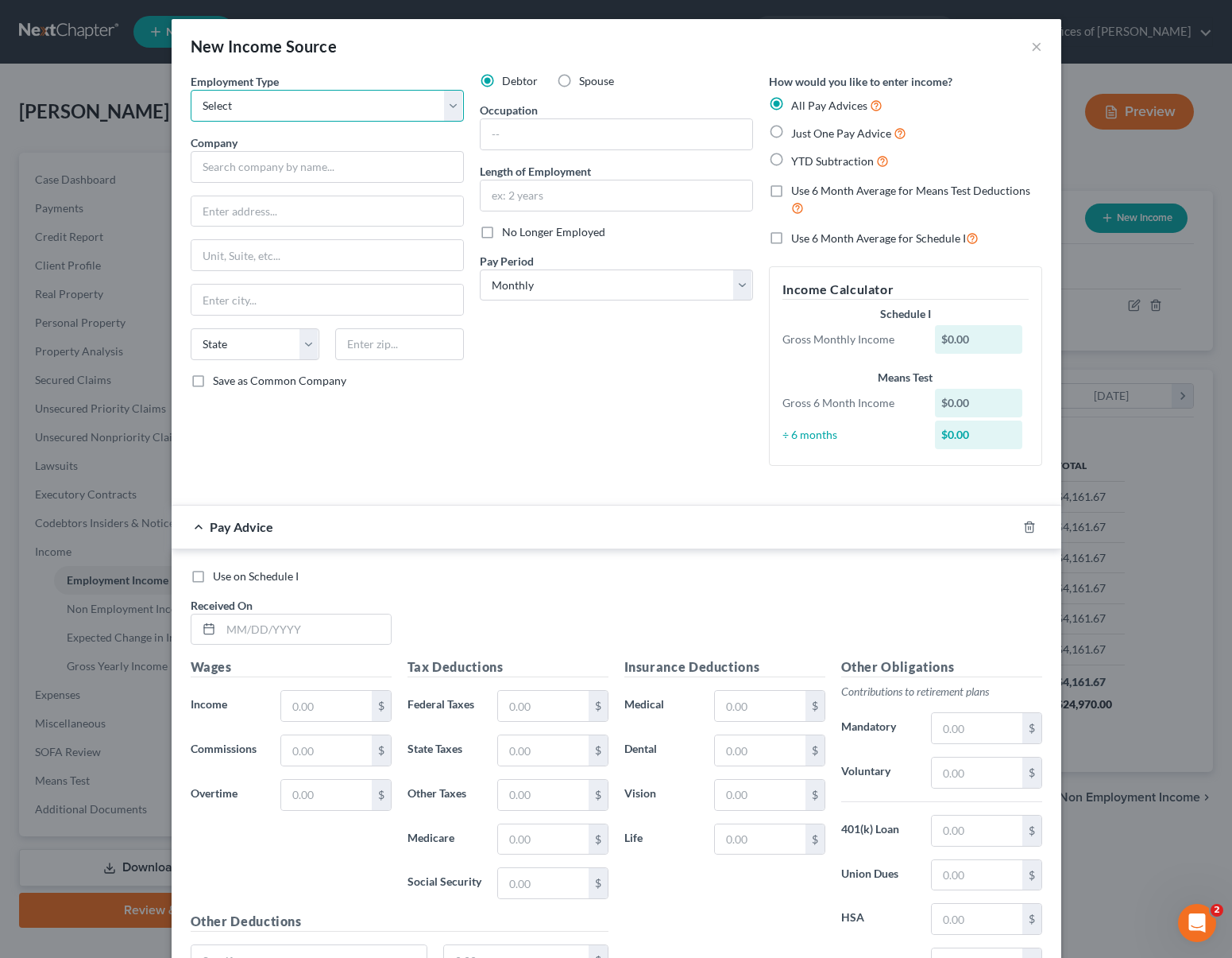
select select "0"
click at [362, 170] on input "text" at bounding box center [328, 167] width 274 height 31
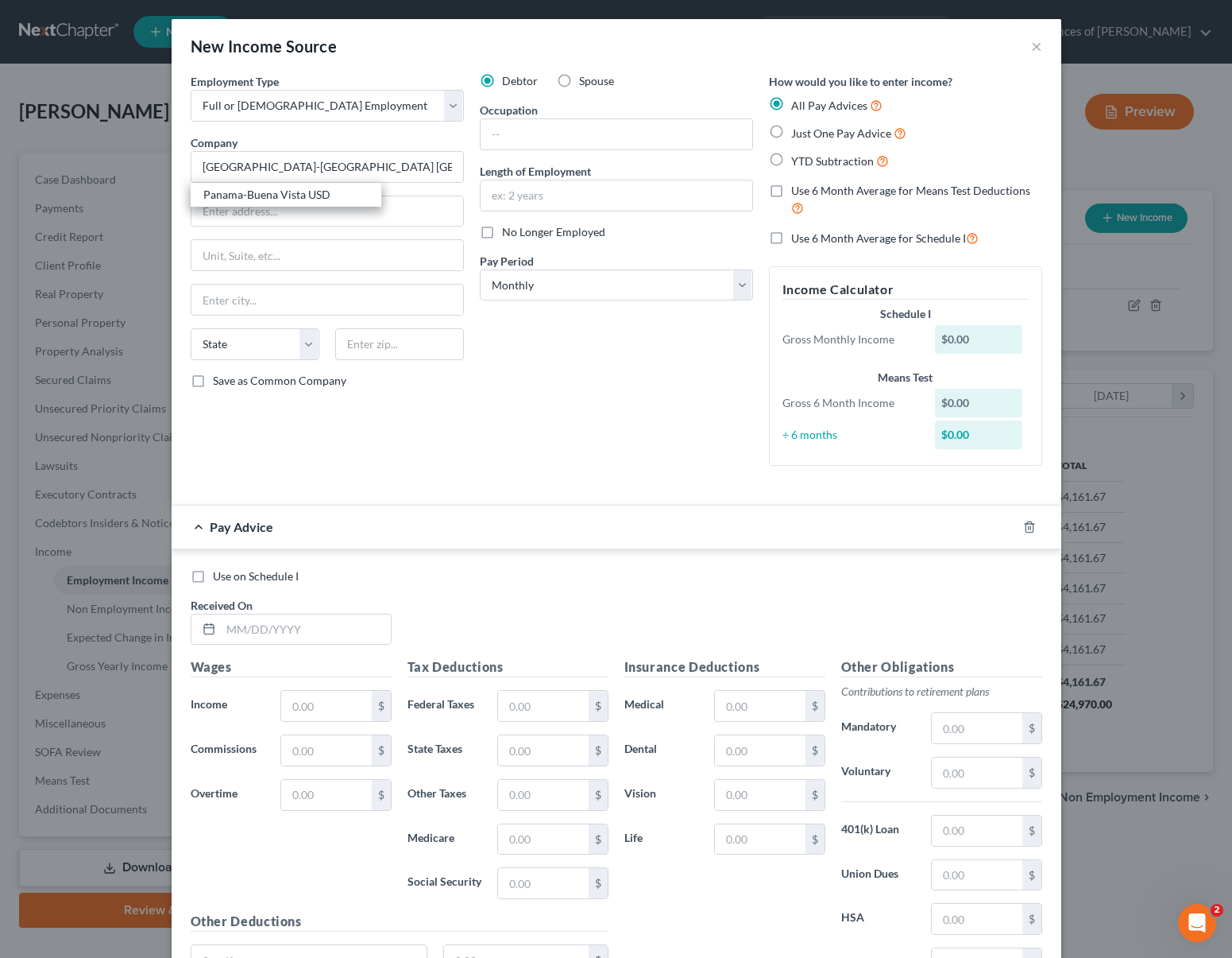
drag, startPoint x: 336, startPoint y: 193, endPoint x: 356, endPoint y: 193, distance: 20.0
click at [335, 193] on div "Panama-Buena Vista USD" at bounding box center [286, 195] width 165 height 16
type input "Panama-Buena Vista USD"
type input "[STREET_ADDRESS][PERSON_NAME]"
type input "[GEOGRAPHIC_DATA]"
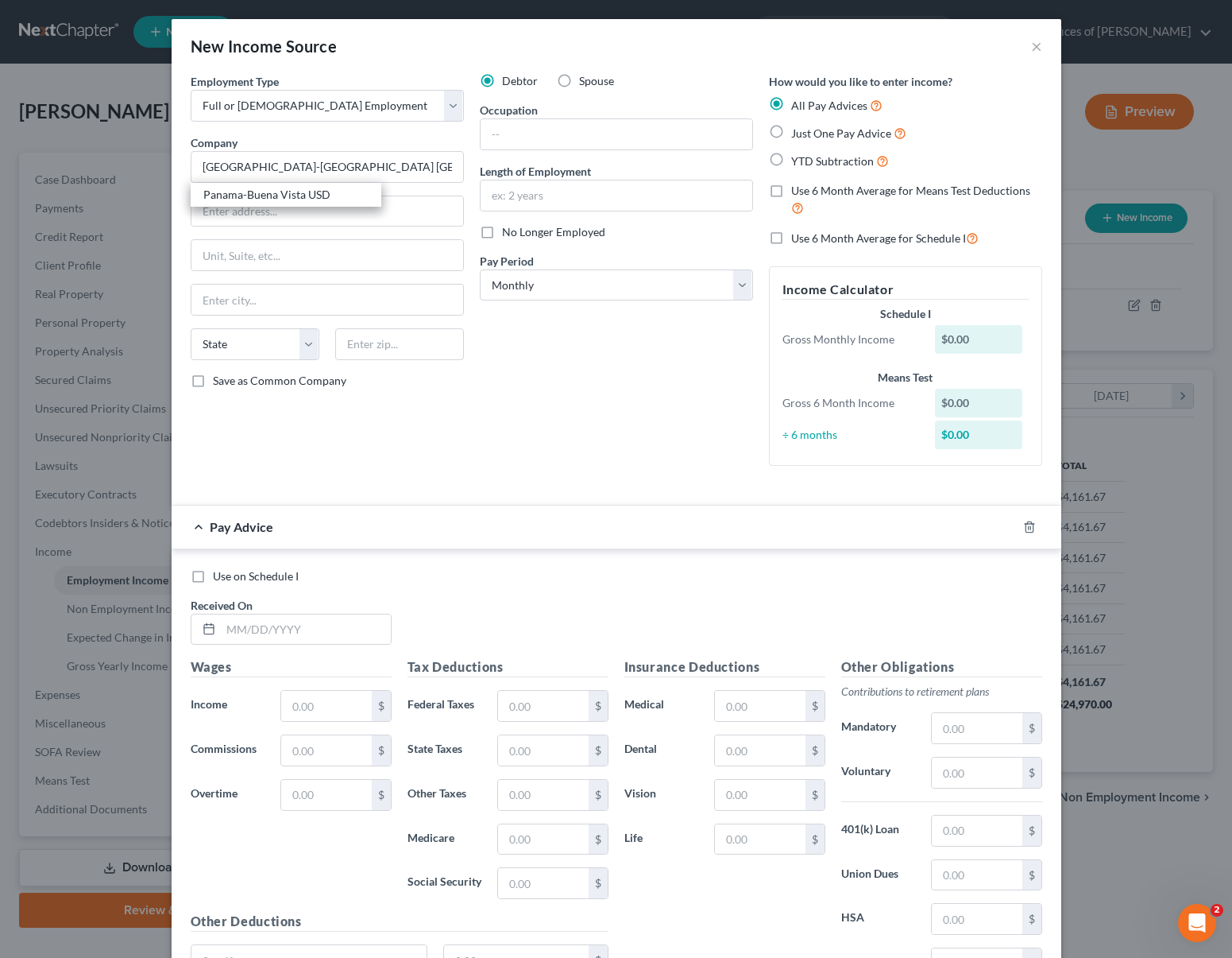
select select "4"
type input "93313"
click at [556, 141] on input "text" at bounding box center [616, 134] width 272 height 31
type input "Laborer"
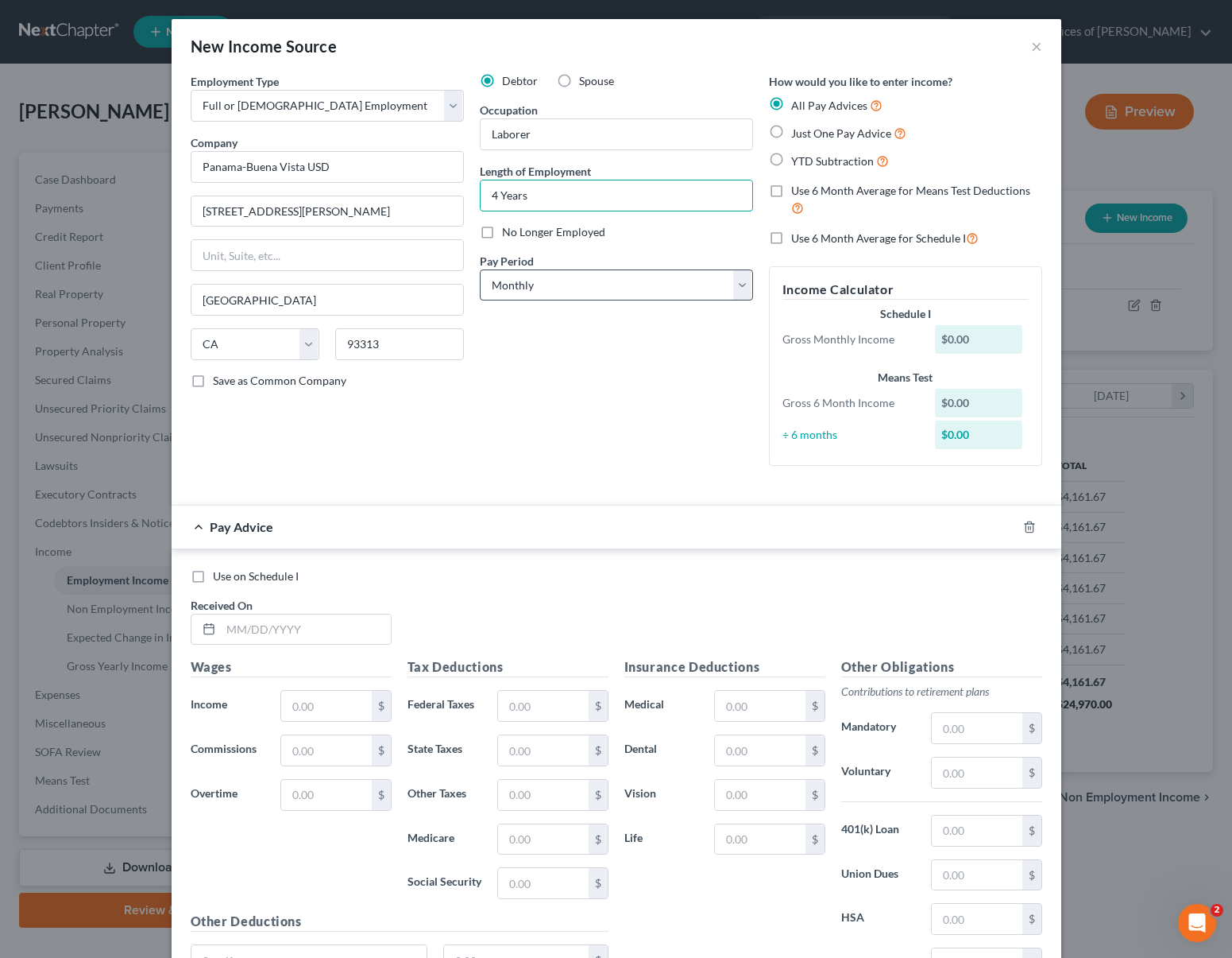
type input "4 Years"
click at [731, 283] on select "Select Monthly Twice Monthly Every Other Week Weekly" at bounding box center [616, 285] width 274 height 31
click at [791, 157] on label "YTD Subtraction" at bounding box center [839, 161] width 97 height 19
click at [797, 157] on input "YTD Subtraction" at bounding box center [802, 157] width 10 height 10
radio input "true"
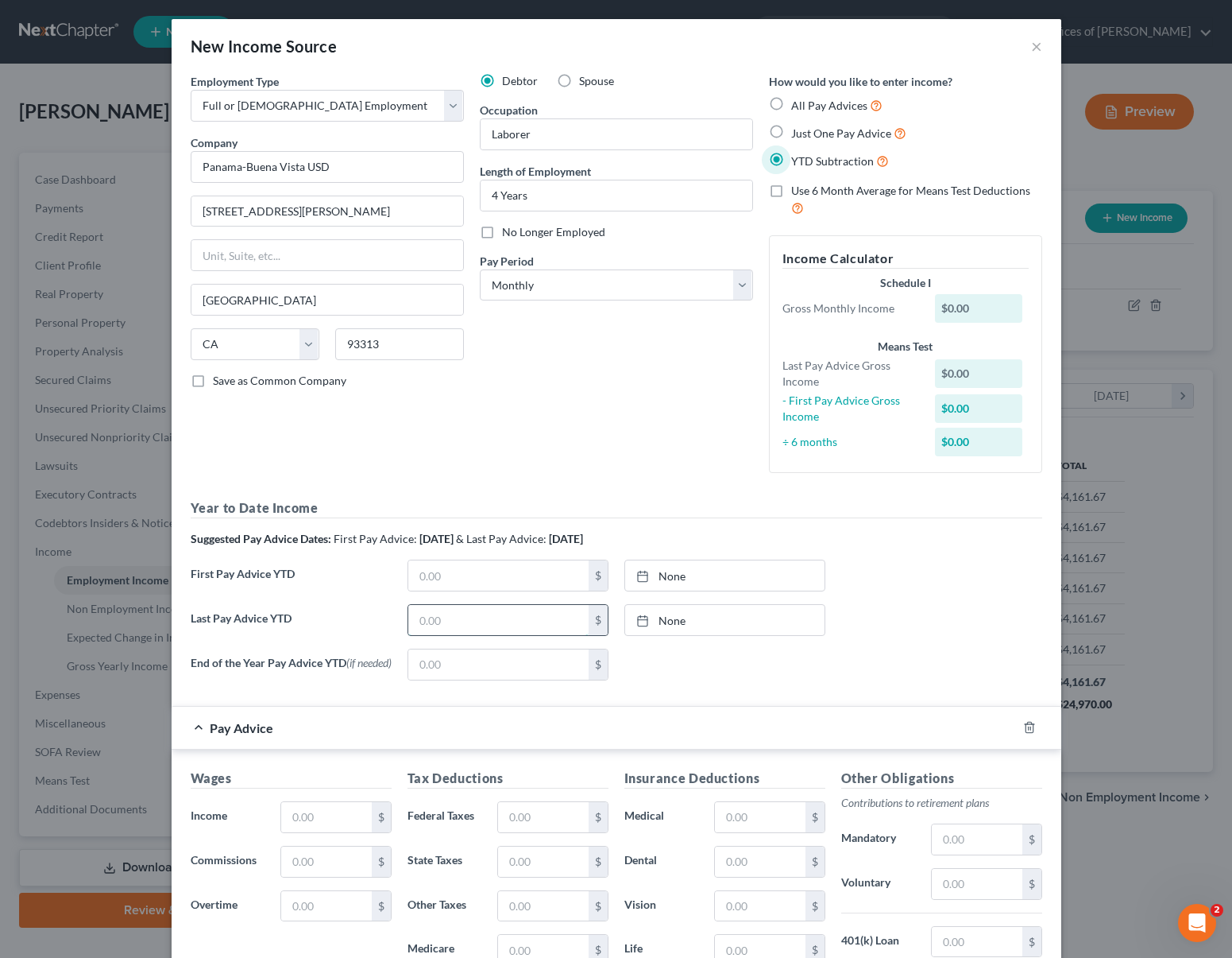
click at [462, 621] on input "text" at bounding box center [498, 620] width 180 height 31
type input "10,864."
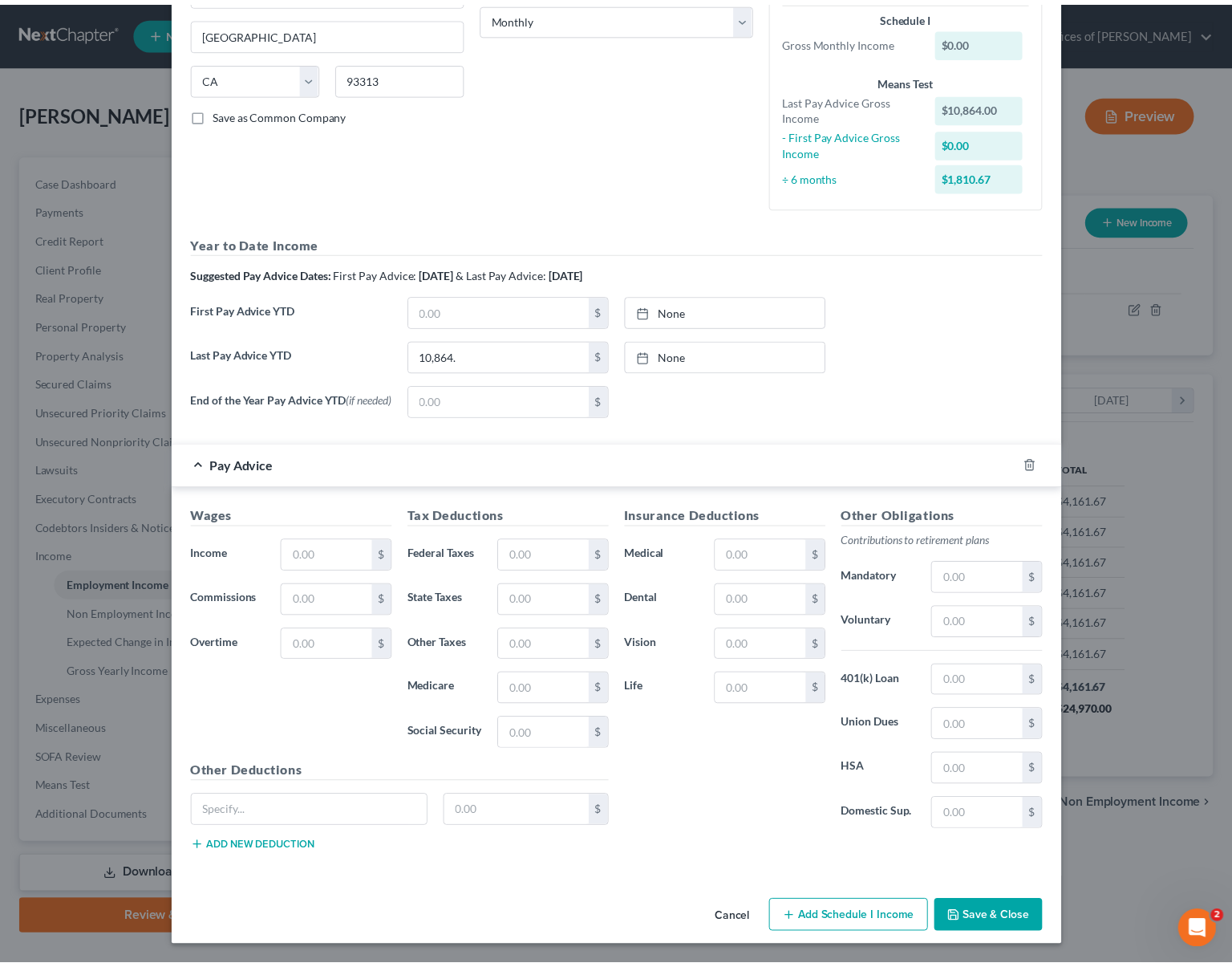
scroll to position [273, 0]
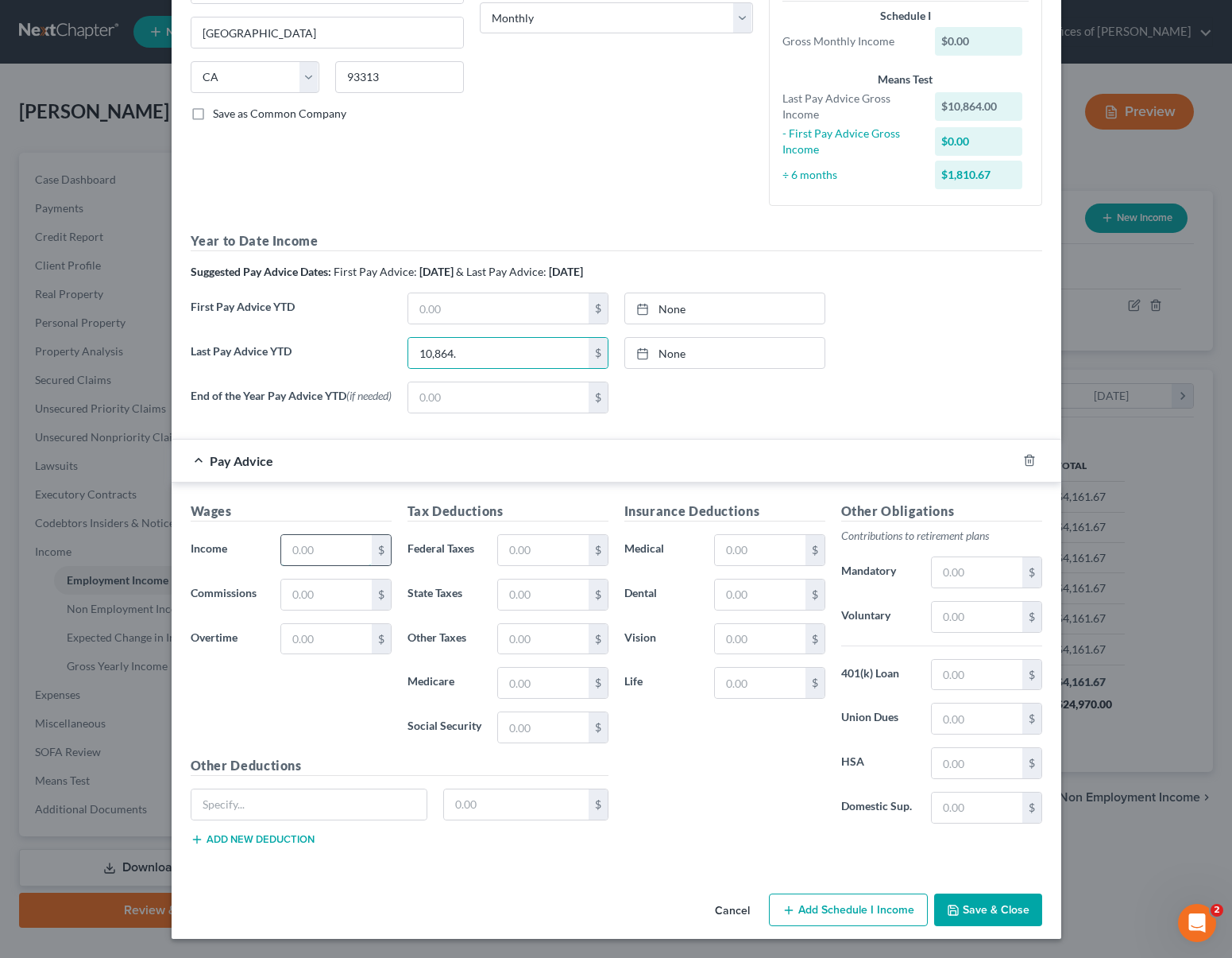
click at [320, 545] on input "text" at bounding box center [326, 550] width 90 height 31
type input "1,935"
click at [975, 568] on input "text" at bounding box center [977, 572] width 90 height 31
type input "647"
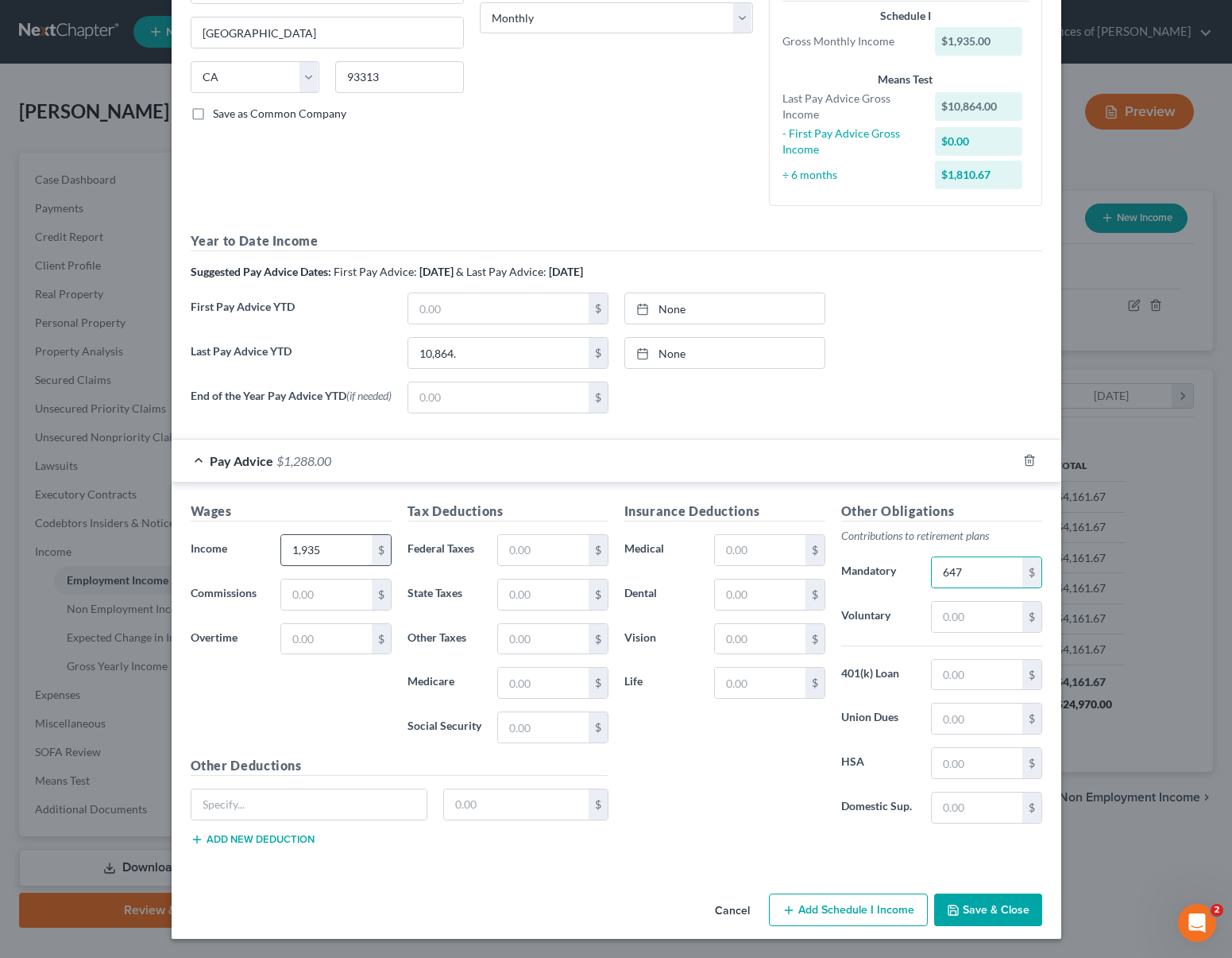
click at [324, 550] on input "1,935" at bounding box center [326, 550] width 90 height 31
type input "2,147."
type input "53"
type input "10"
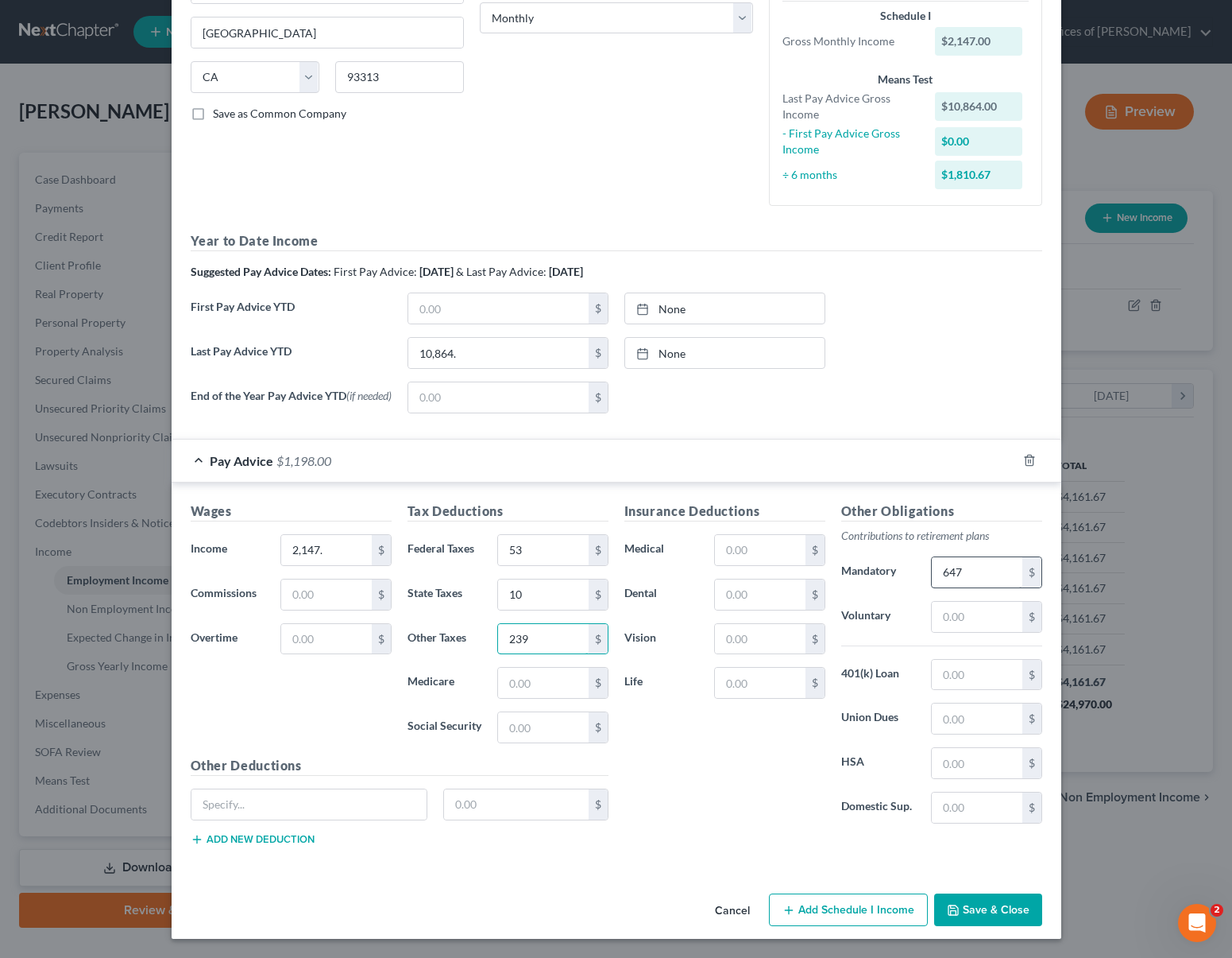
type input "239"
click at [983, 563] on input "647" at bounding box center [977, 572] width 90 height 31
click at [356, 596] on input "text" at bounding box center [326, 595] width 90 height 31
type input "212.28"
click at [968, 562] on input "text" at bounding box center [977, 572] width 90 height 31
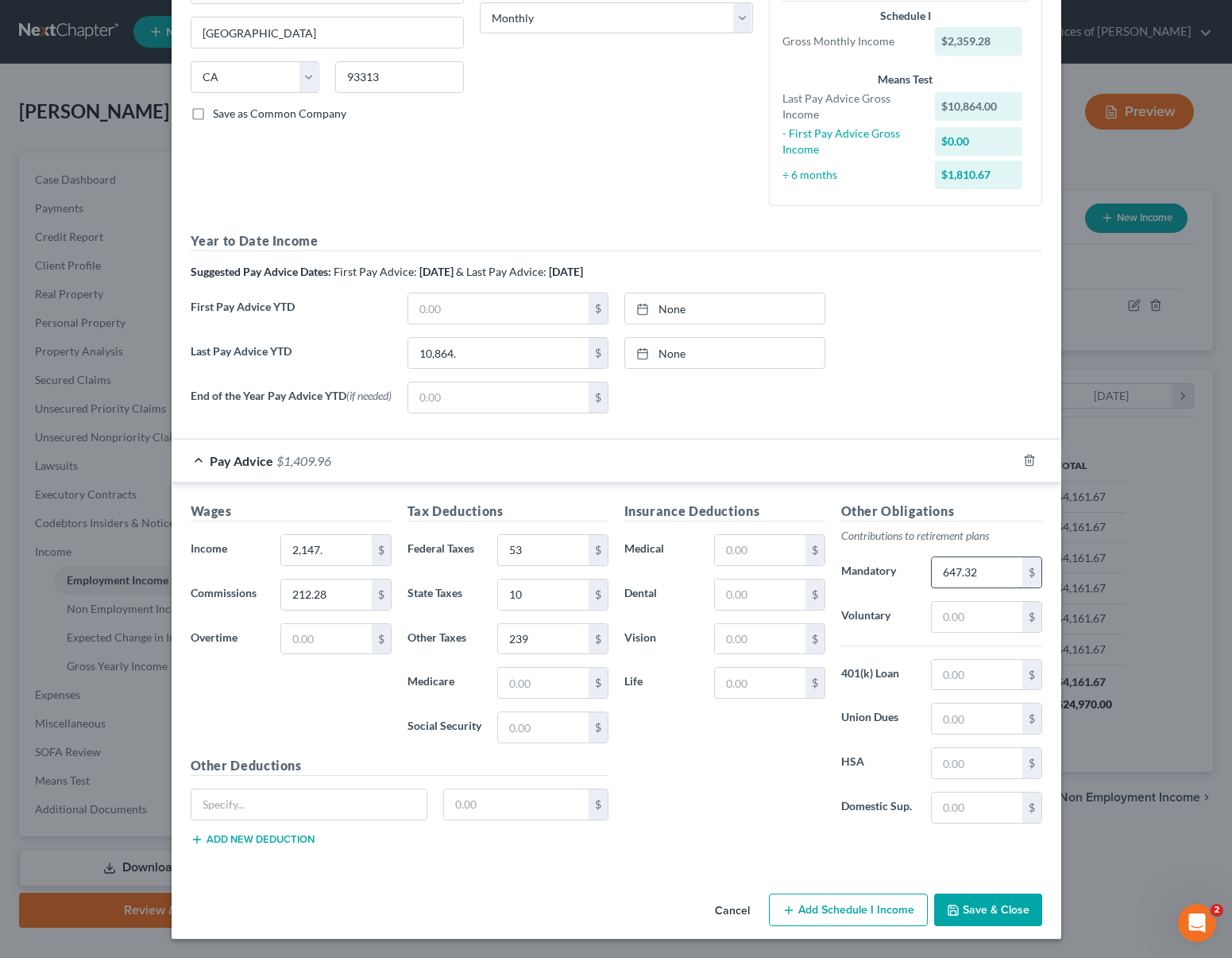
type input "647.32"
click at [534, 588] on input "10" at bounding box center [543, 595] width 90 height 31
type input "10.79"
type input "239.98"
click at [530, 542] on input "53" at bounding box center [543, 550] width 90 height 31
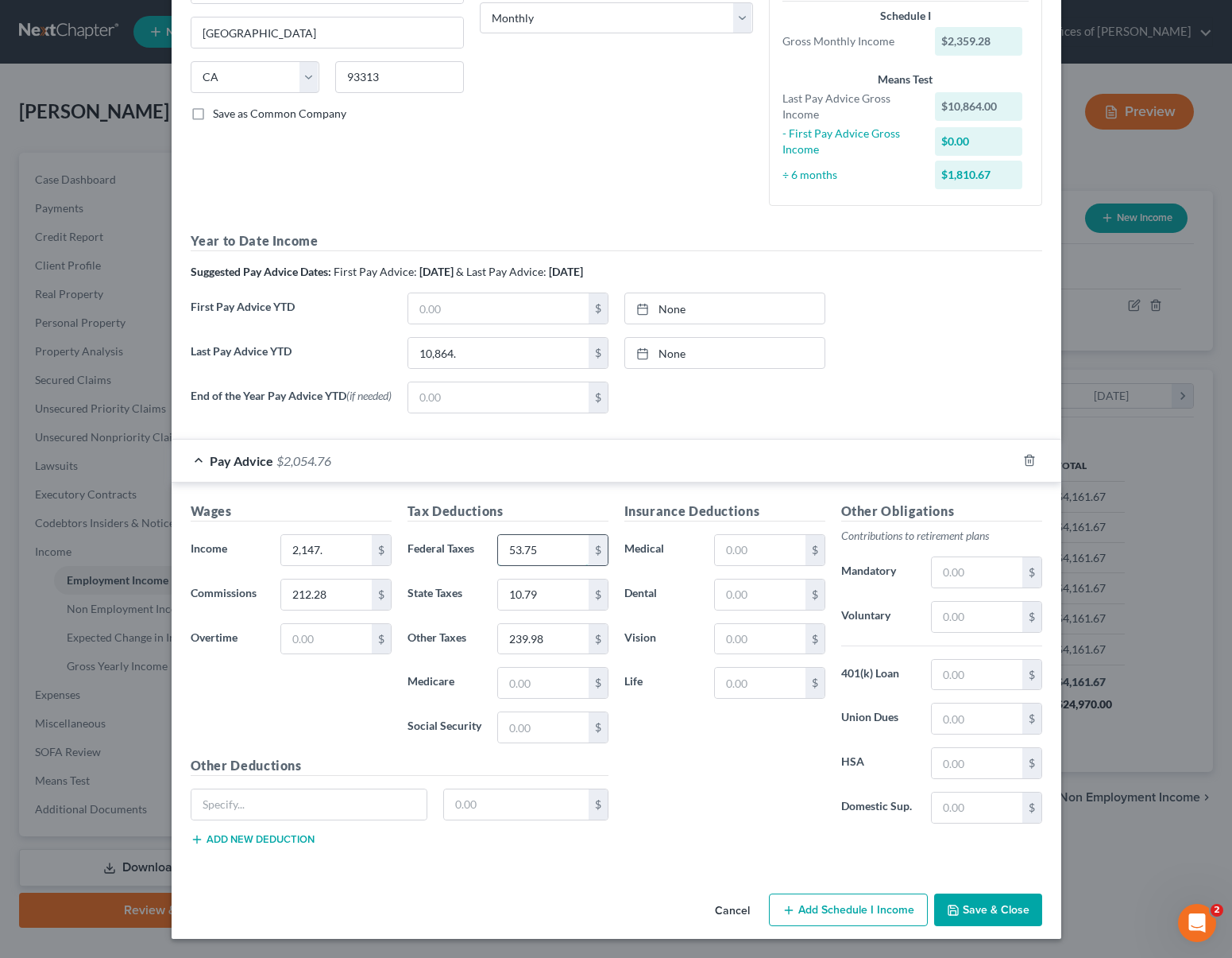
type input "53.75"
type input "56.12"
click at [336, 586] on input "212.28" at bounding box center [326, 595] width 90 height 31
click at [978, 572] on input "text" at bounding box center [977, 572] width 90 height 31
click at [987, 576] on input "647.32" at bounding box center [977, 572] width 90 height 31
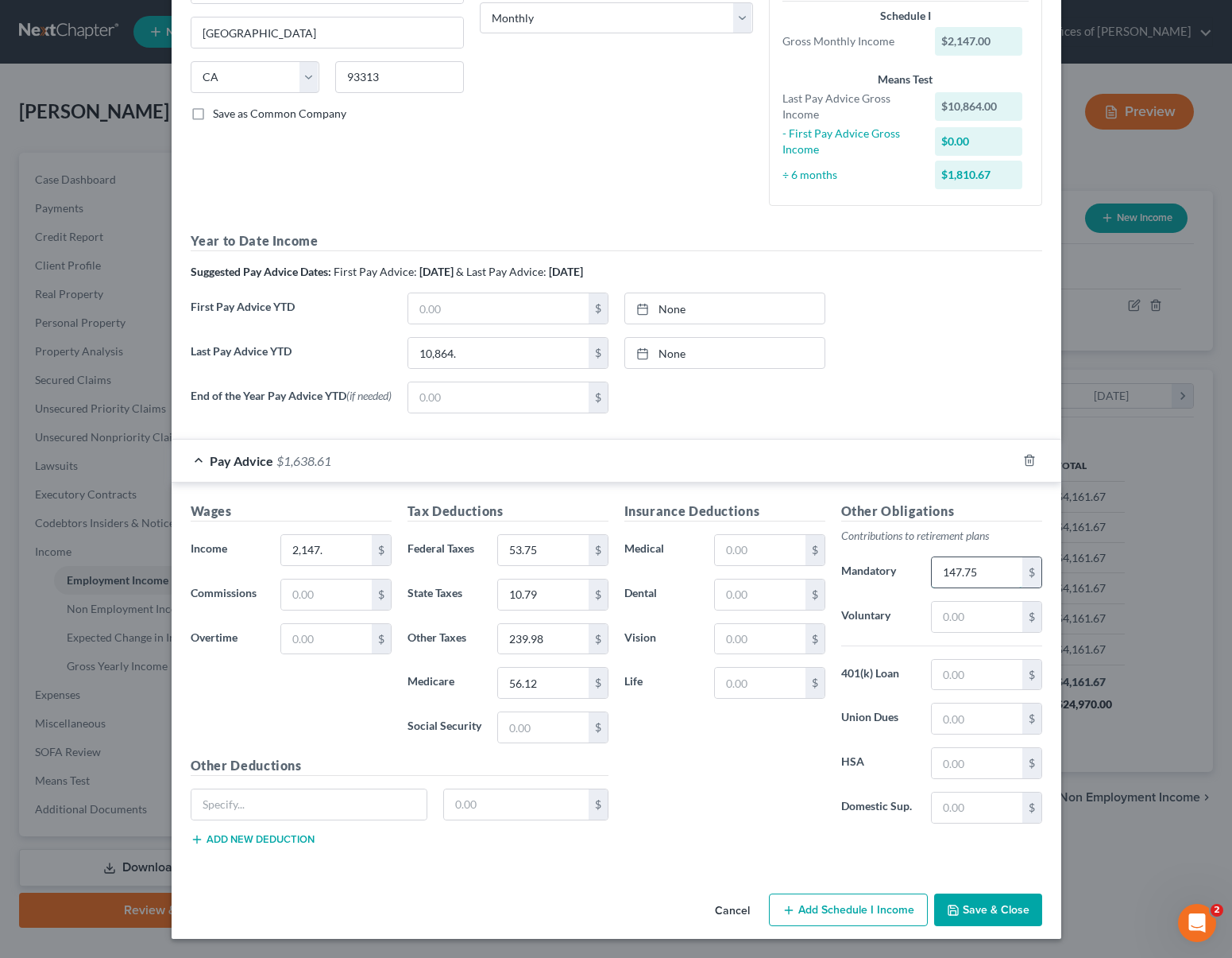
type input "147.75"
click at [323, 592] on input "text" at bounding box center [326, 595] width 90 height 31
type input "212.28"
click at [990, 569] on input "text" at bounding box center [977, 572] width 90 height 31
type input "647.32"
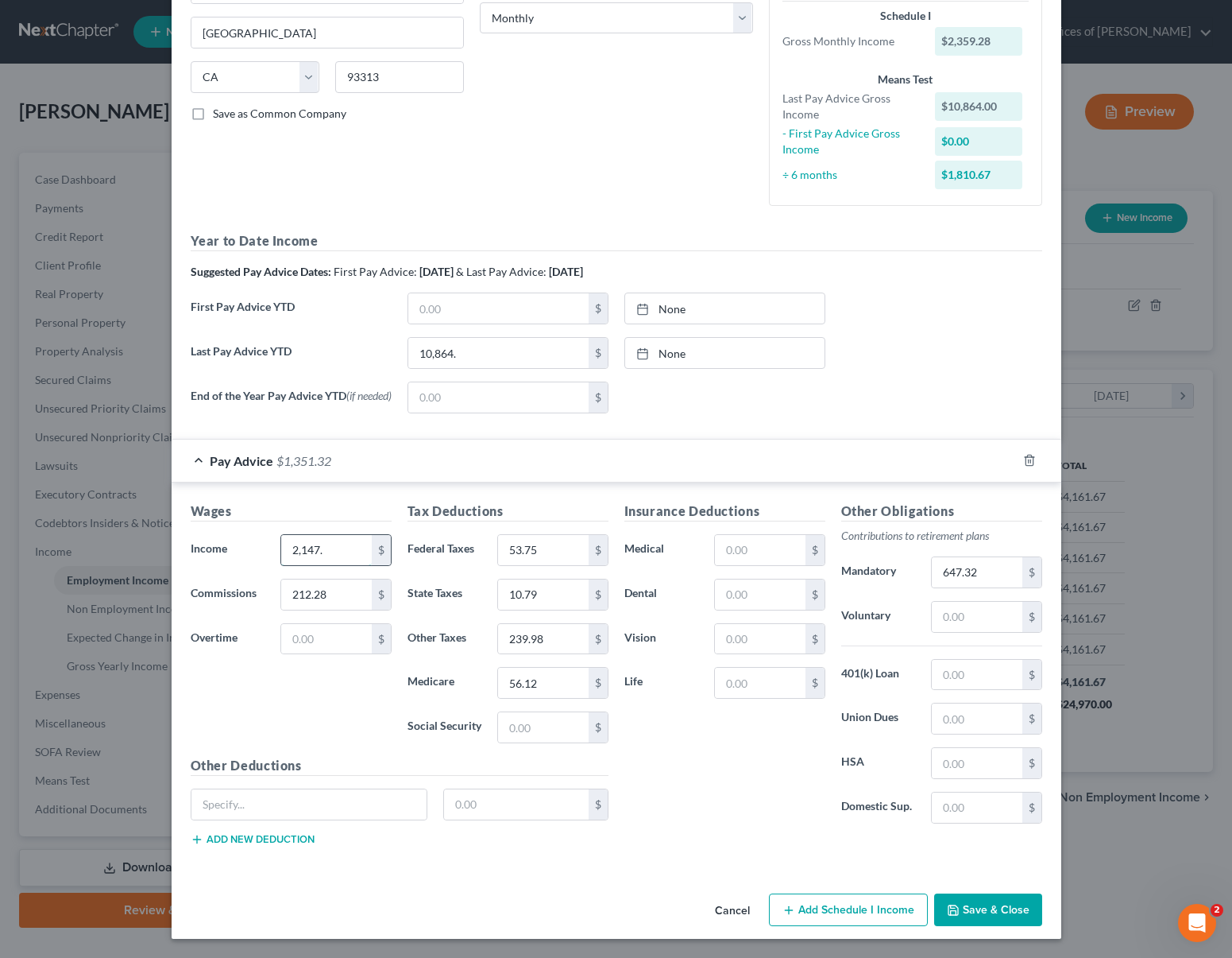
click at [322, 550] on input "2,147." at bounding box center [326, 550] width 90 height 31
type input "1,935"
click at [1005, 574] on input "647.32" at bounding box center [977, 572] width 90 height 31
click at [319, 555] on input "1,935" at bounding box center [326, 550] width 90 height 31
type input "1,935.29"
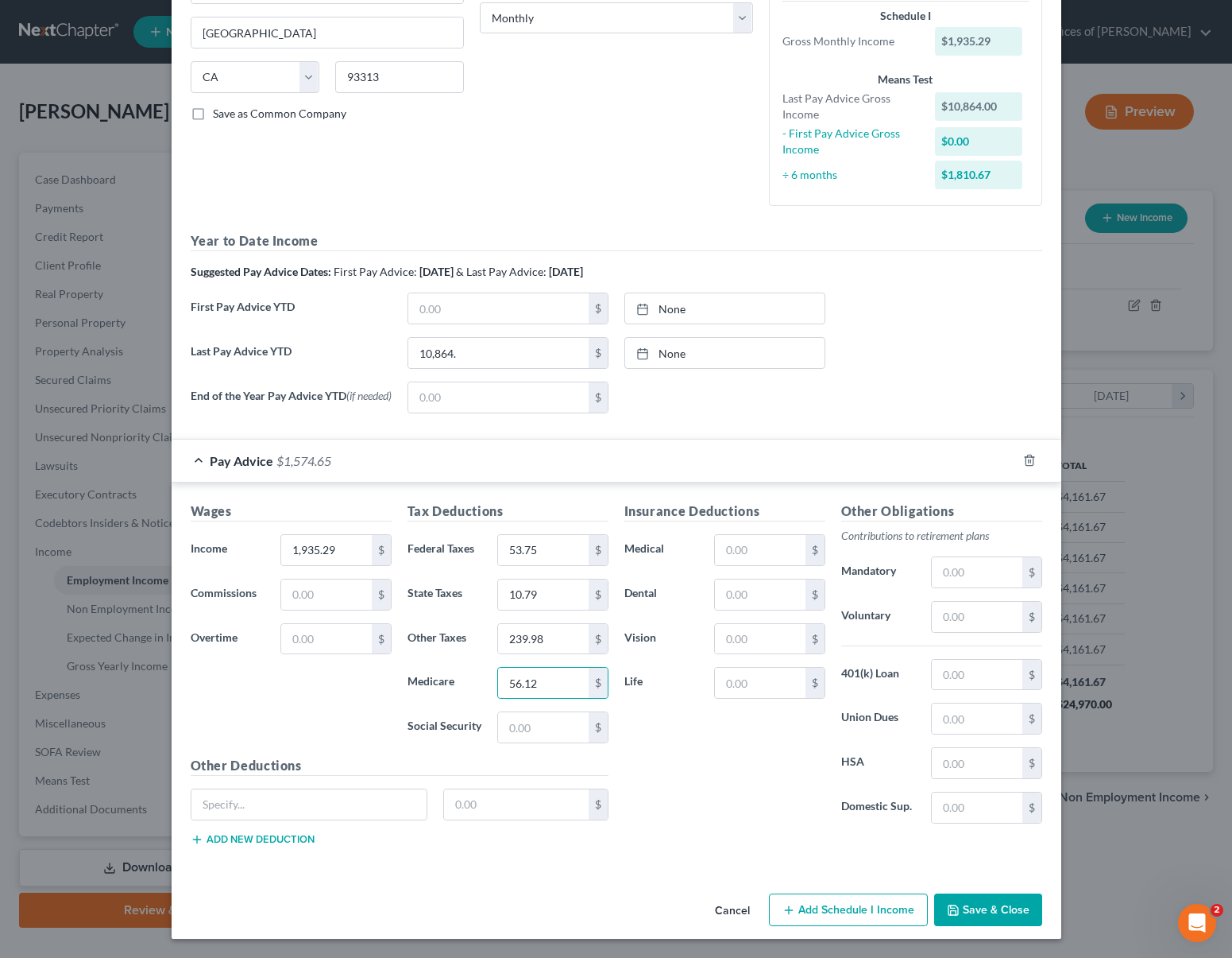
click at [954, 902] on button "Save & Close" at bounding box center [988, 910] width 108 height 33
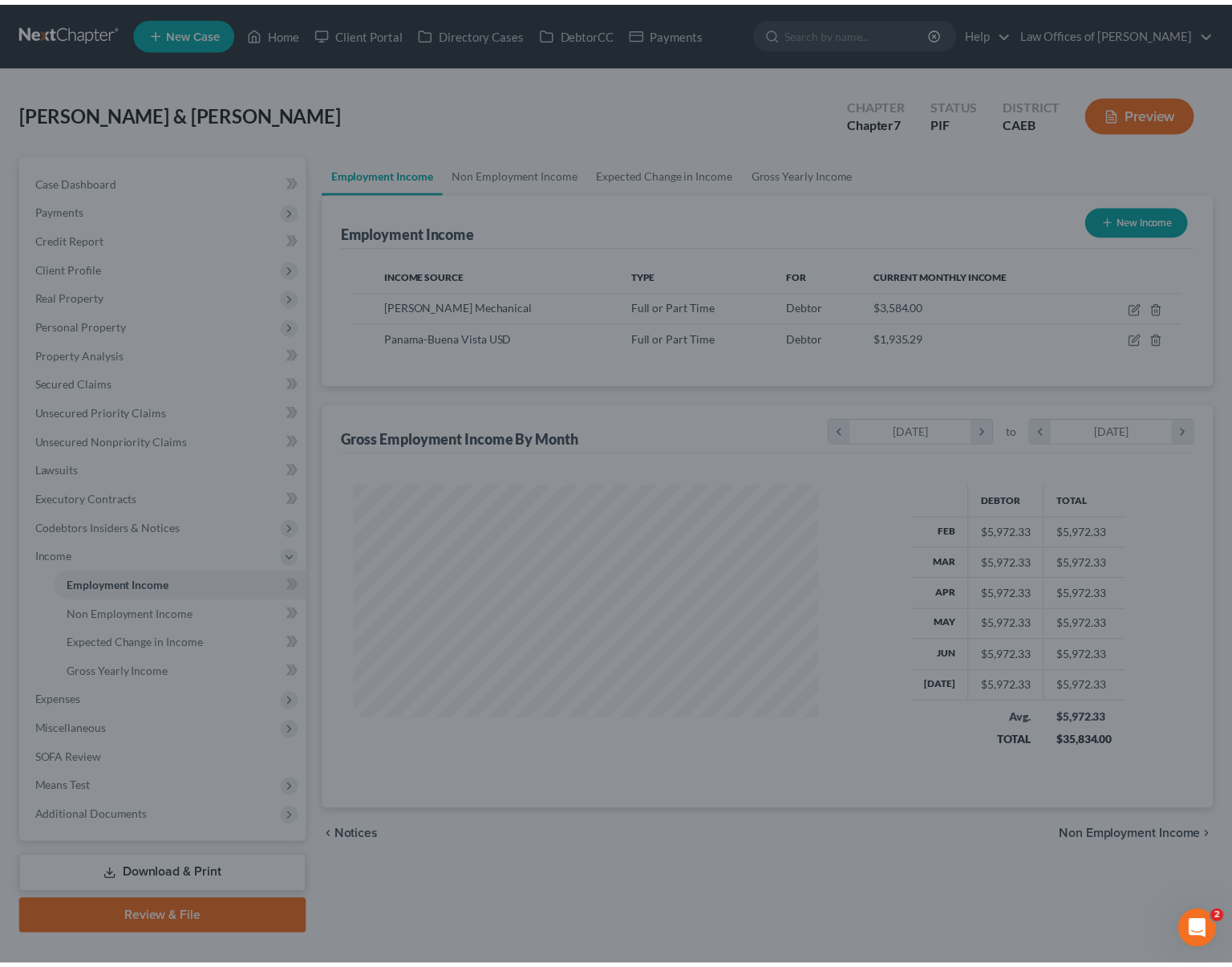
scroll to position [801912, 801757]
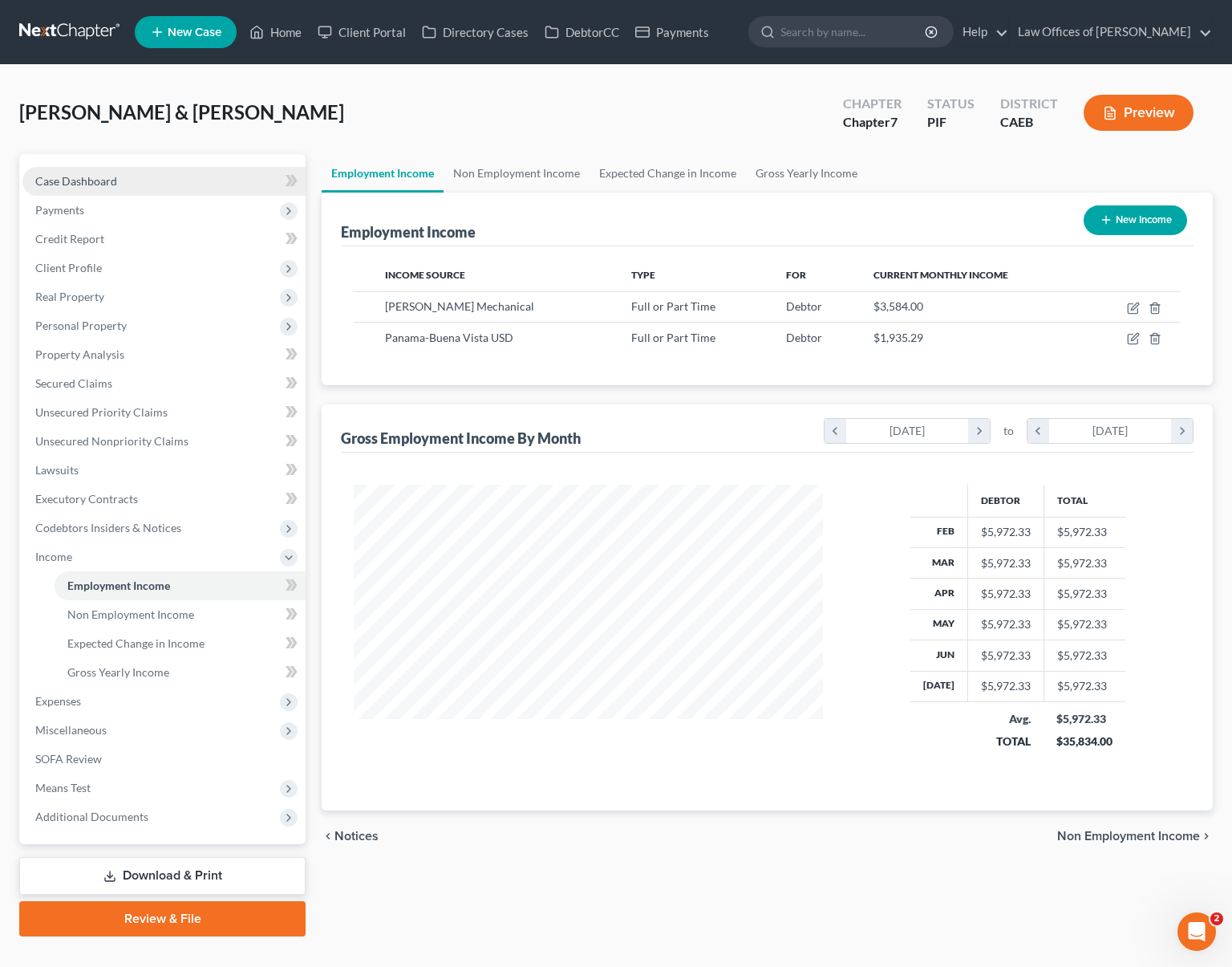
click at [147, 184] on link "Case Dashboard" at bounding box center [164, 181] width 283 height 29
select select "6"
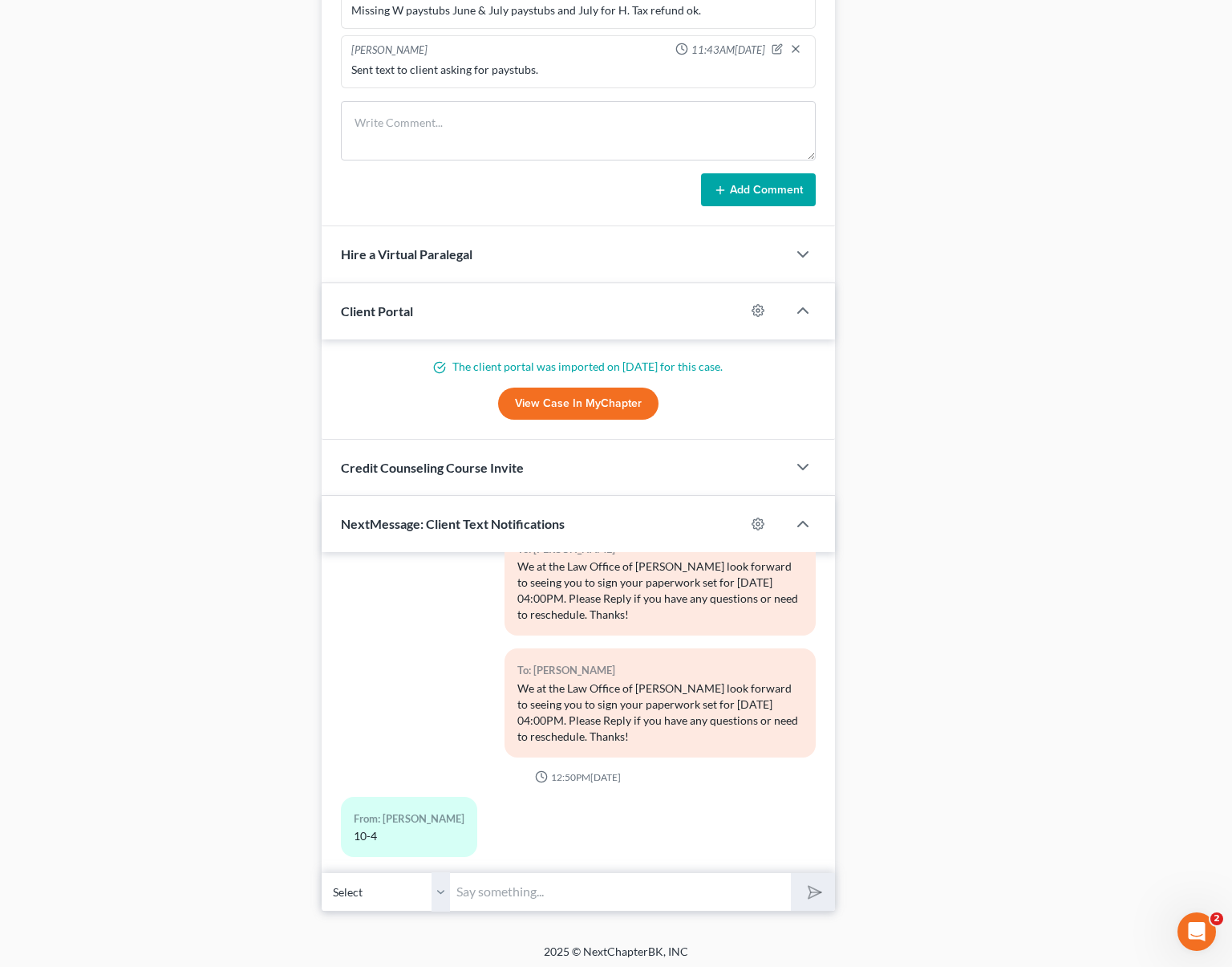
scroll to position [1650, 0]
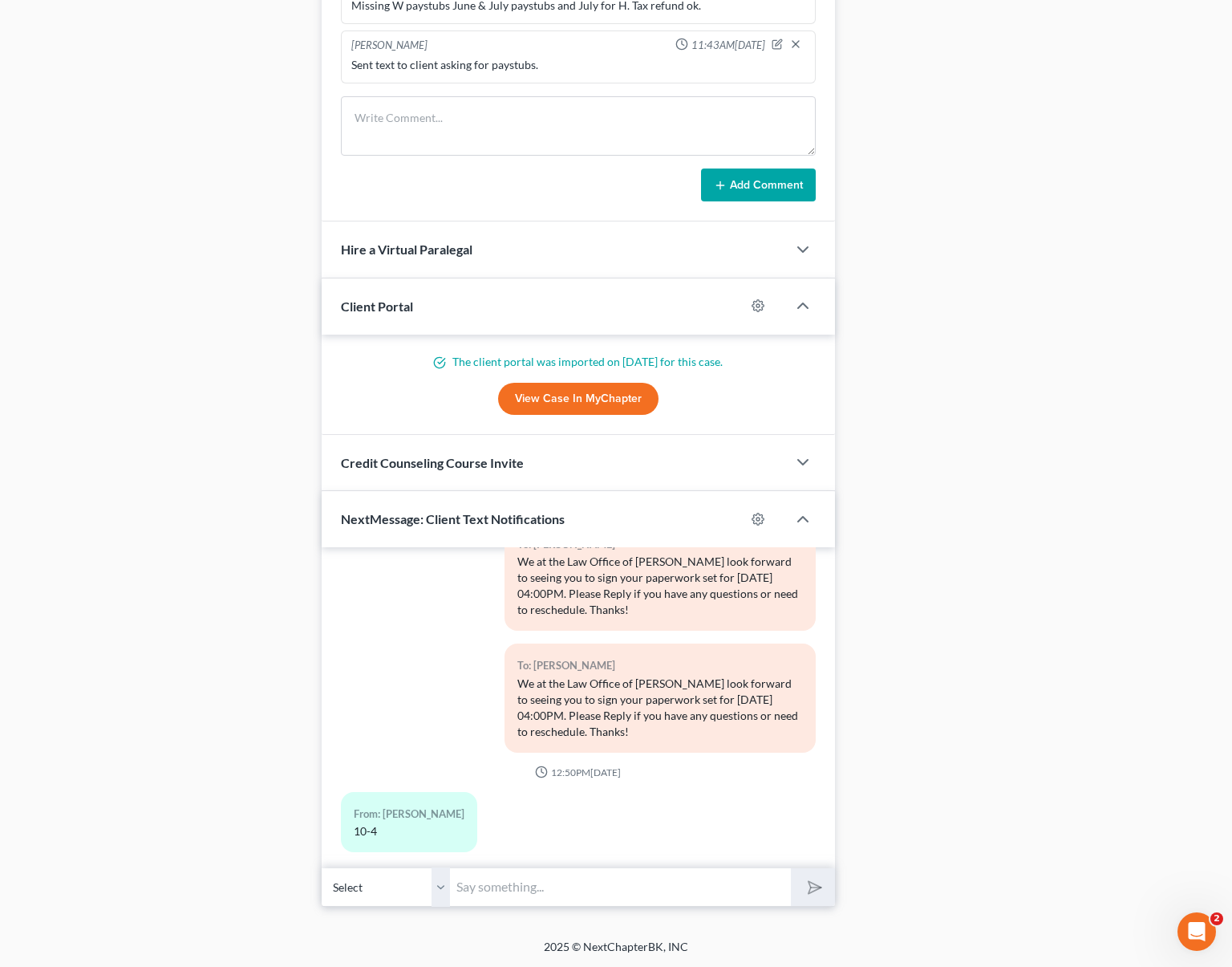
click at [588, 888] on input "text" at bounding box center [621, 887] width 341 height 39
type input "b"
type input "Buenos [PERSON_NAME]. Disculpe cual es la ocupacion de su esposa en la escuela ?"
click at [791, 868] on button "submit" at bounding box center [813, 887] width 44 height 37
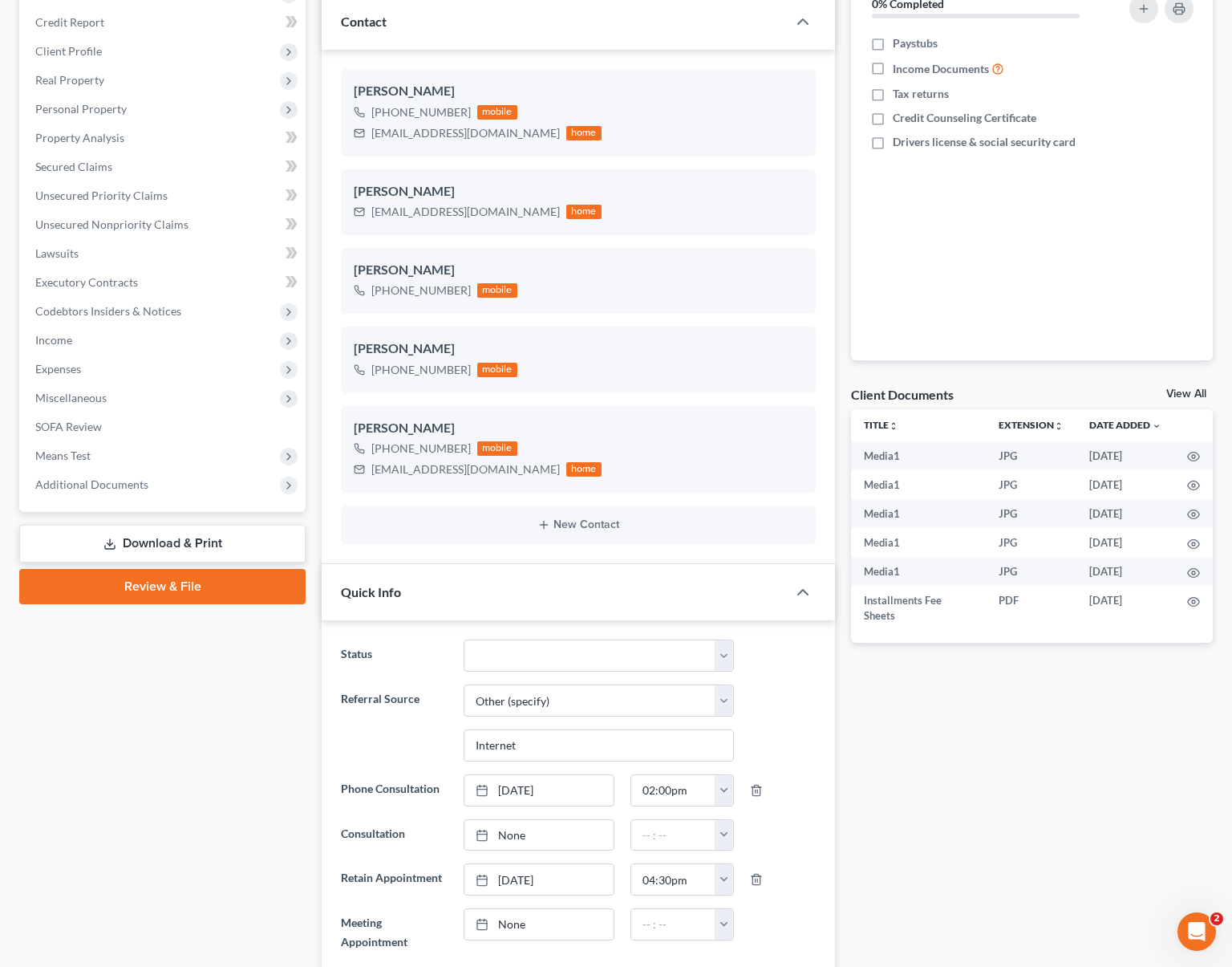
scroll to position [217, 0]
drag, startPoint x: 110, startPoint y: 344, endPoint x: 118, endPoint y: 345, distance: 8.1
click at [110, 344] on span "Income" at bounding box center [164, 340] width 283 height 29
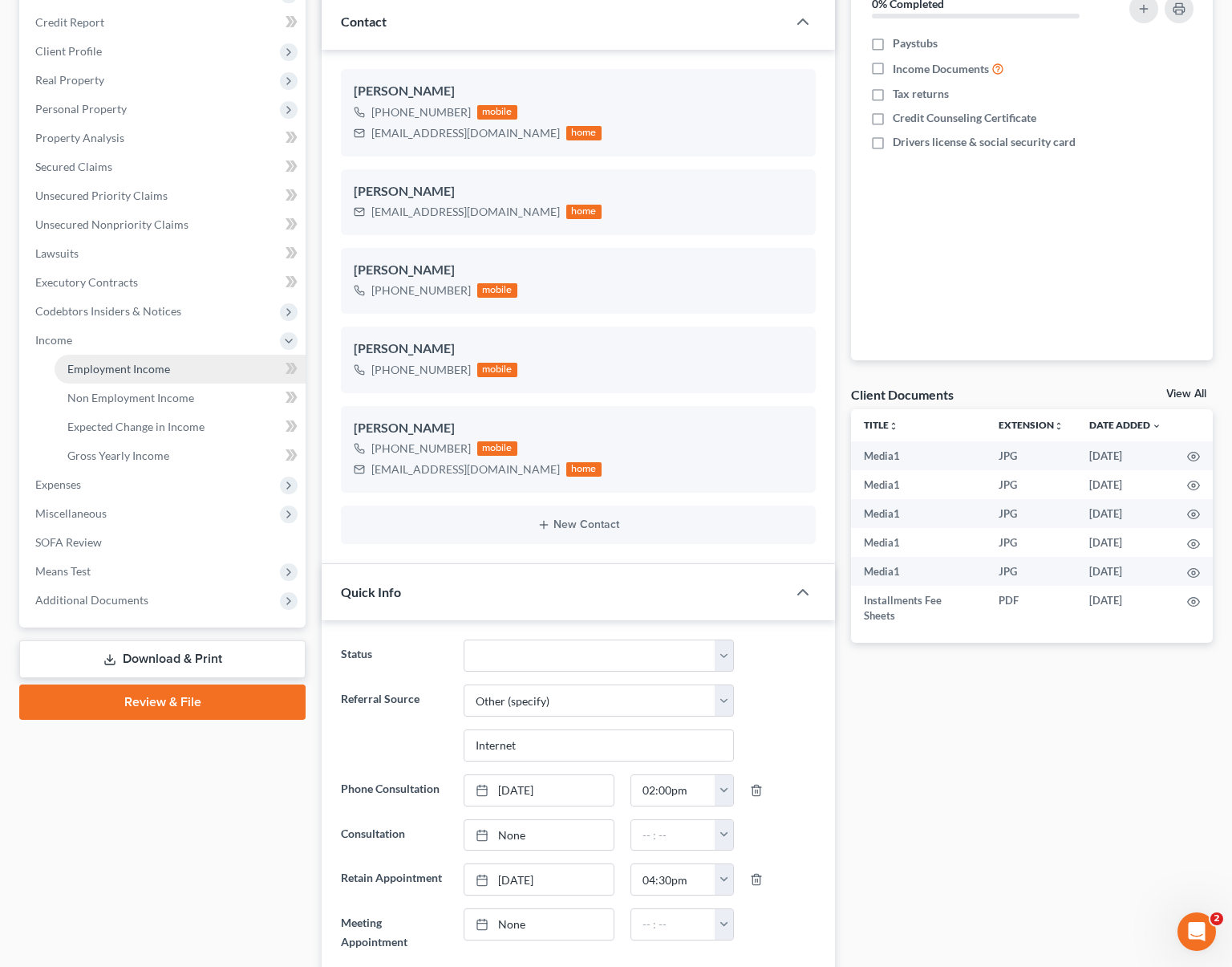
click at [193, 368] on link "Employment Income" at bounding box center [180, 369] width 251 height 29
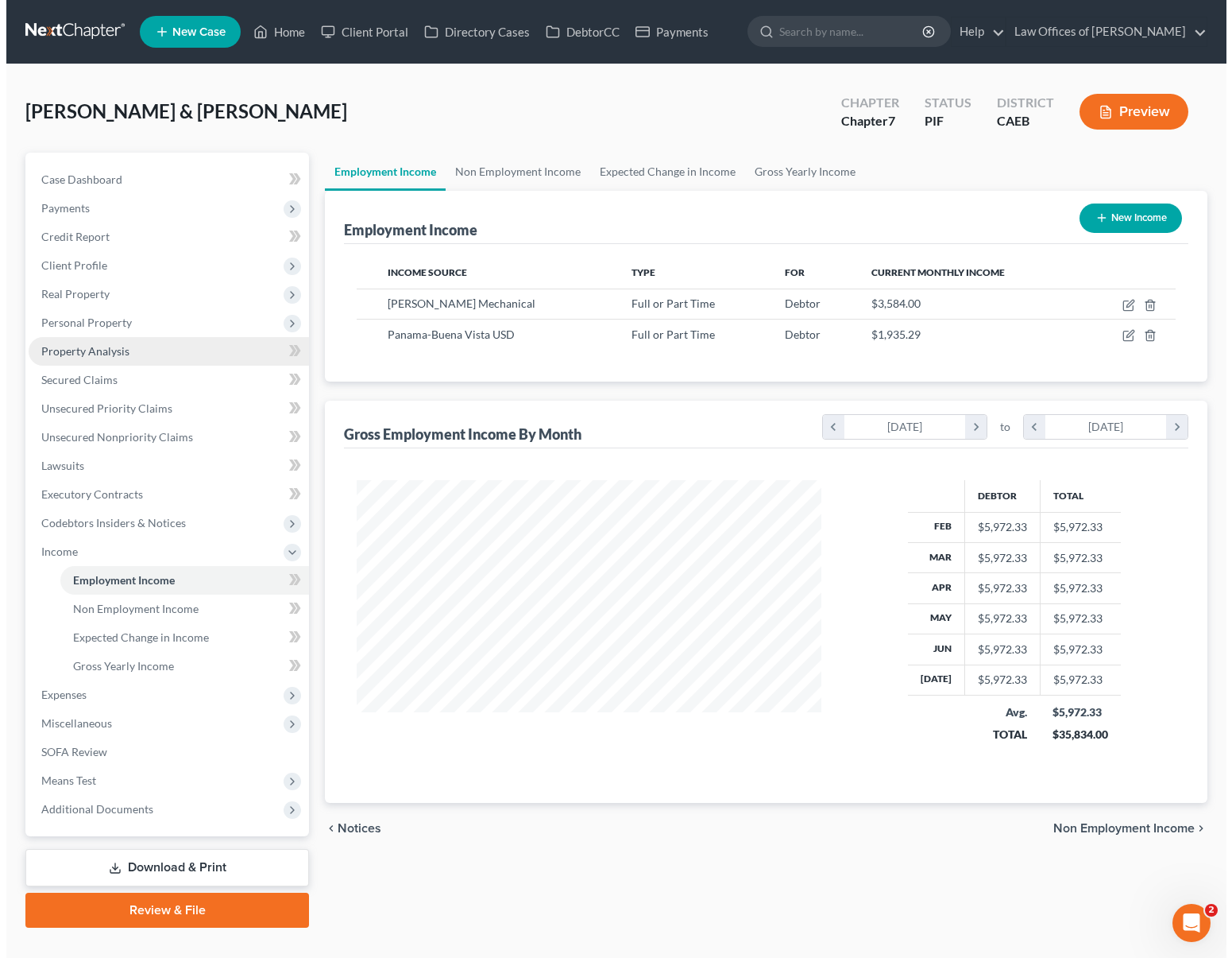
scroll to position [284, 496]
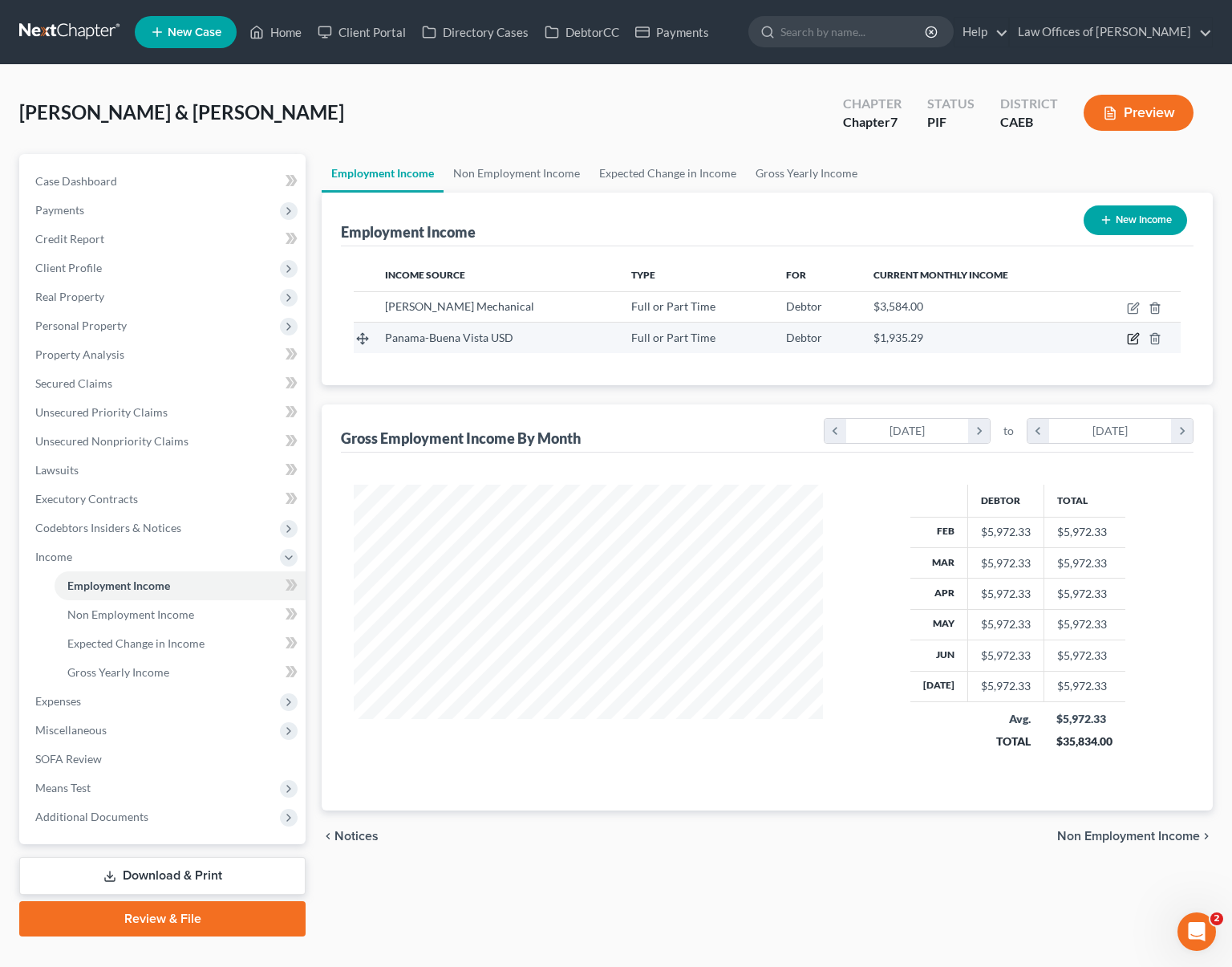
click at [1128, 338] on icon "button" at bounding box center [1134, 339] width 13 height 13
select select "0"
select select "4"
select select "0"
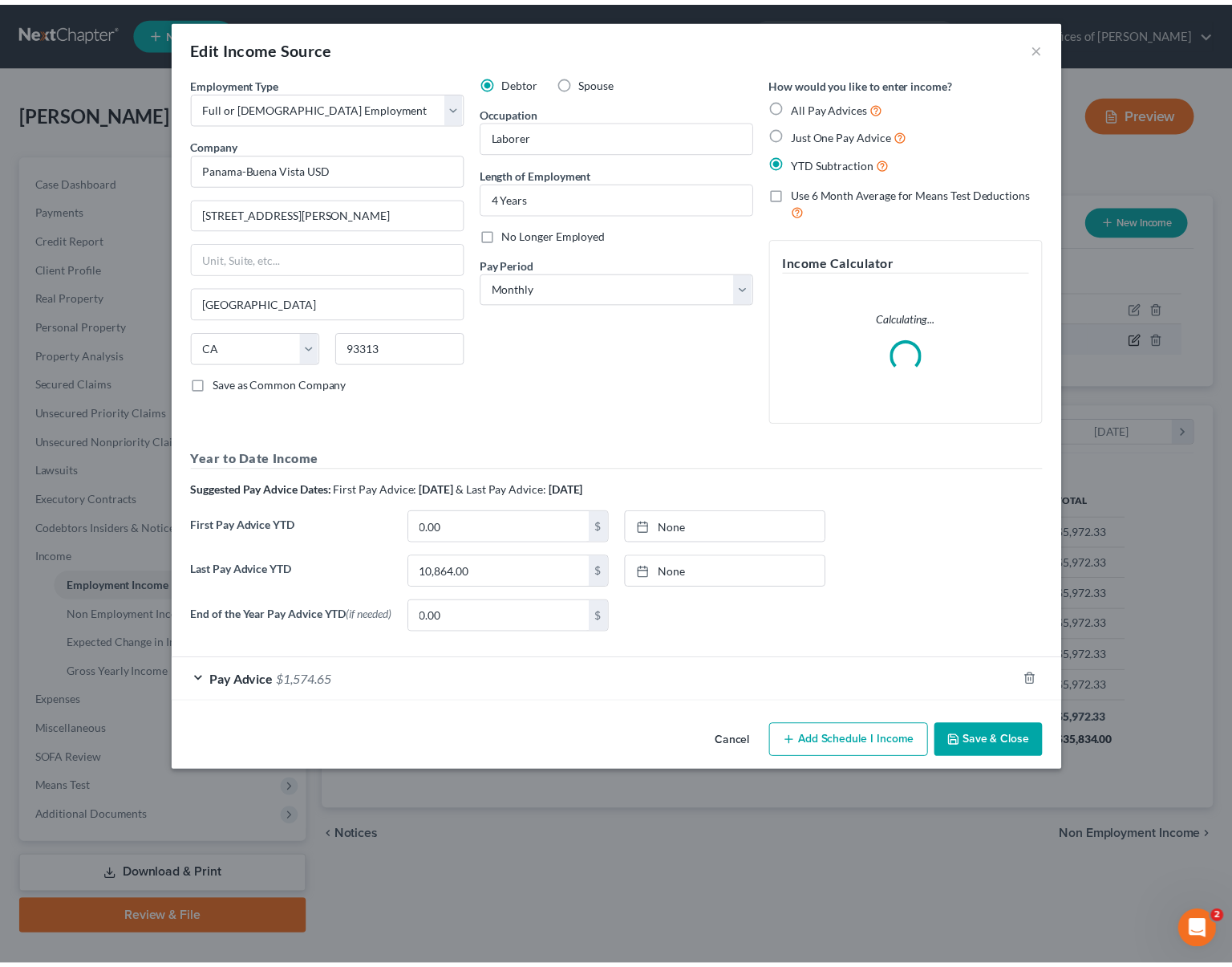
scroll to position [287, 506]
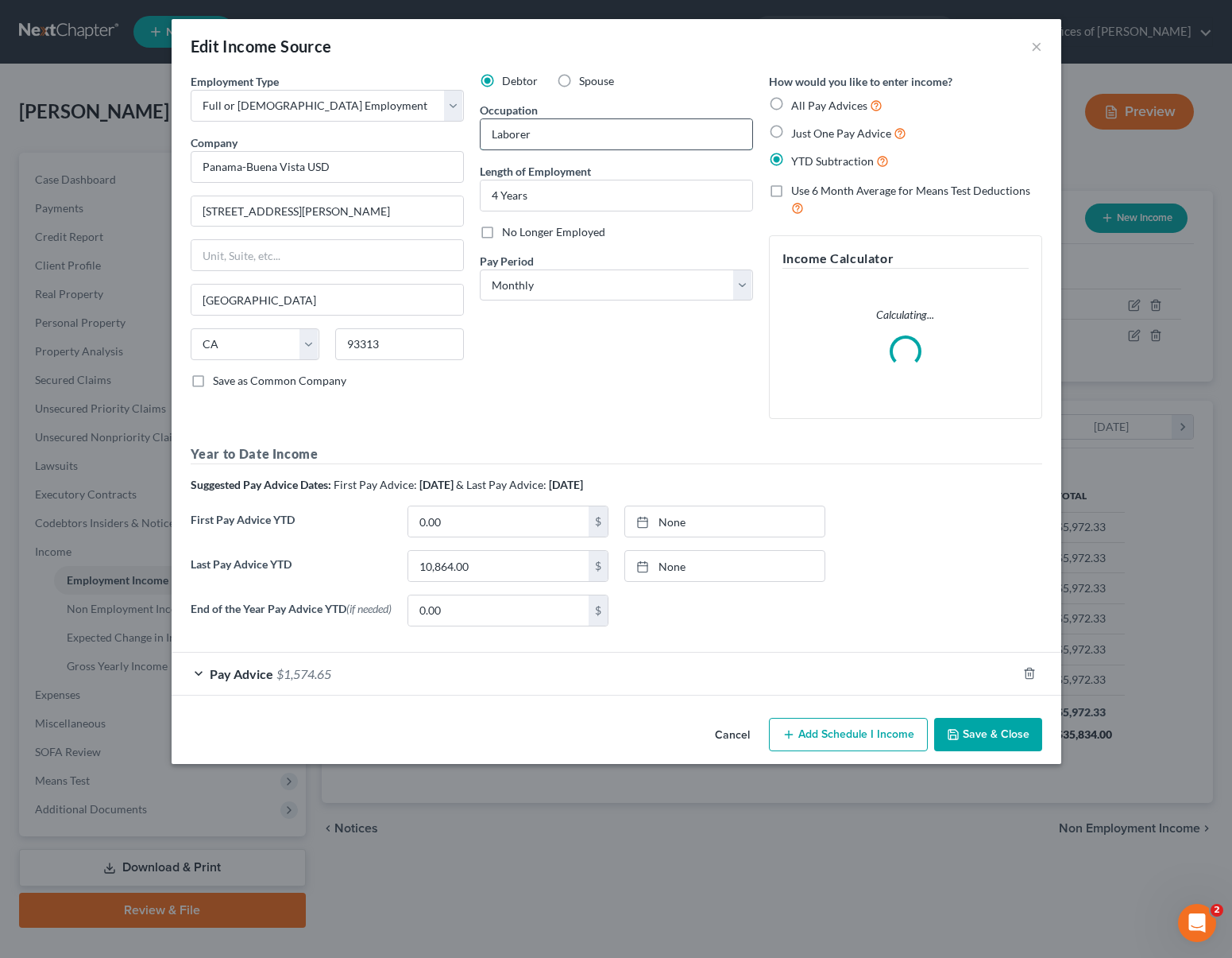
click at [553, 119] on input "Laborer" at bounding box center [616, 134] width 272 height 31
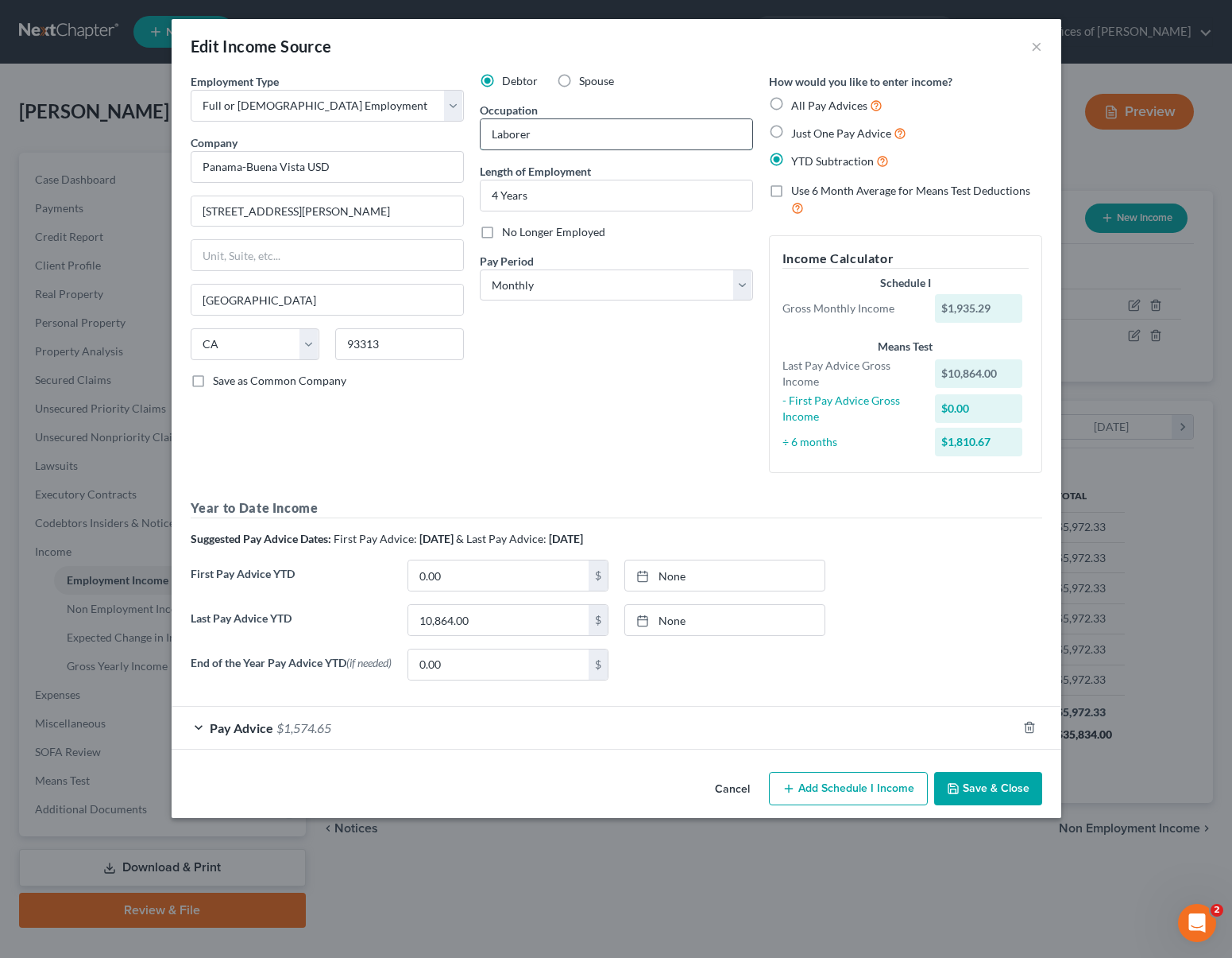
click at [542, 140] on input "Laborer" at bounding box center [616, 134] width 272 height 31
drag, startPoint x: 452, startPoint y: 129, endPoint x: 431, endPoint y: 126, distance: 21.2
click at [431, 126] on div "Employment Type * Select Full or [DEMOGRAPHIC_DATA] Employment Self Employment …" at bounding box center [616, 383] width 867 height 620
type input "Cafeteria Attendandt"
click at [476, 574] on input "0.00" at bounding box center [498, 576] width 180 height 31
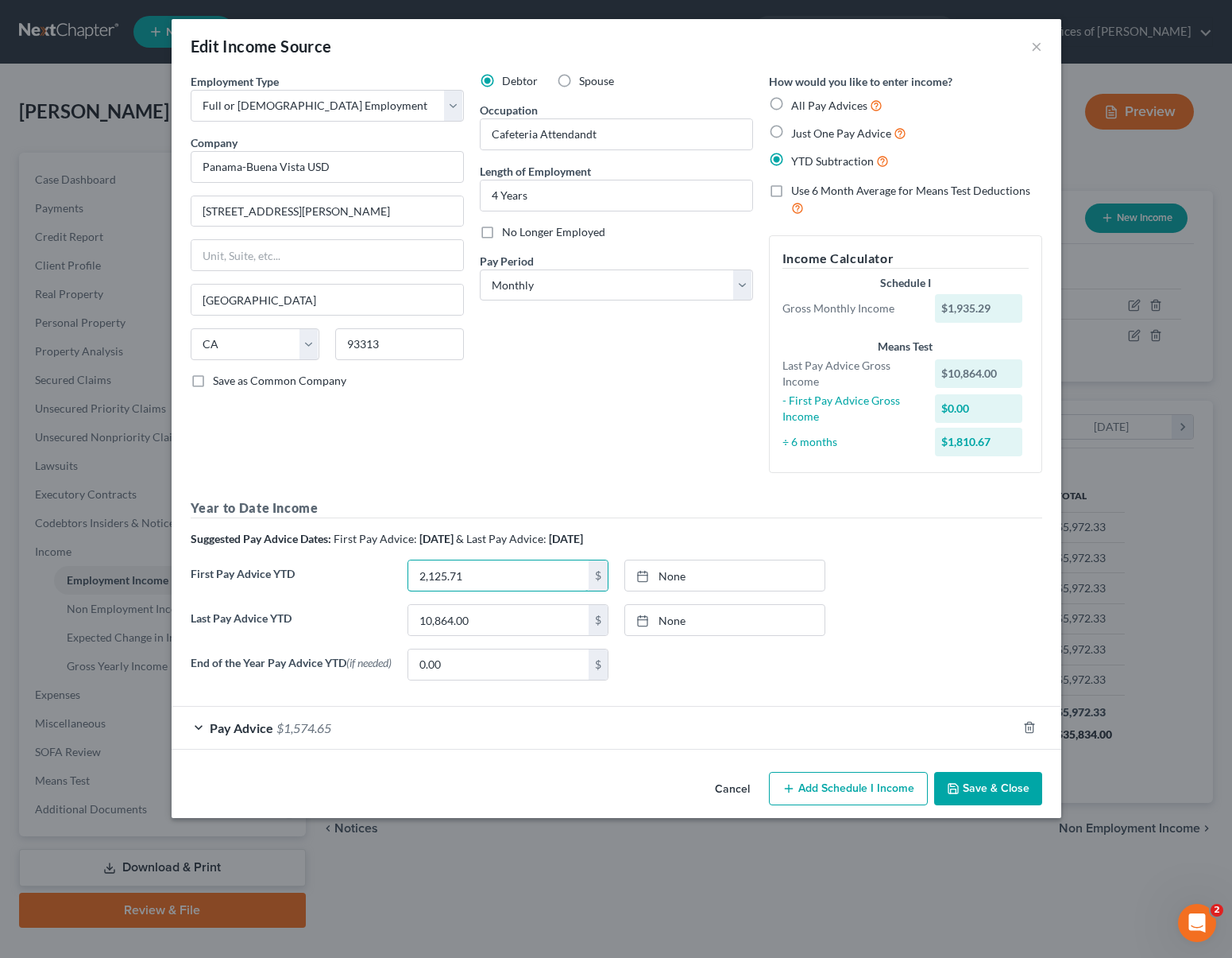
type input "2,125.71"
click at [962, 789] on button "Save & Close" at bounding box center [988, 788] width 108 height 33
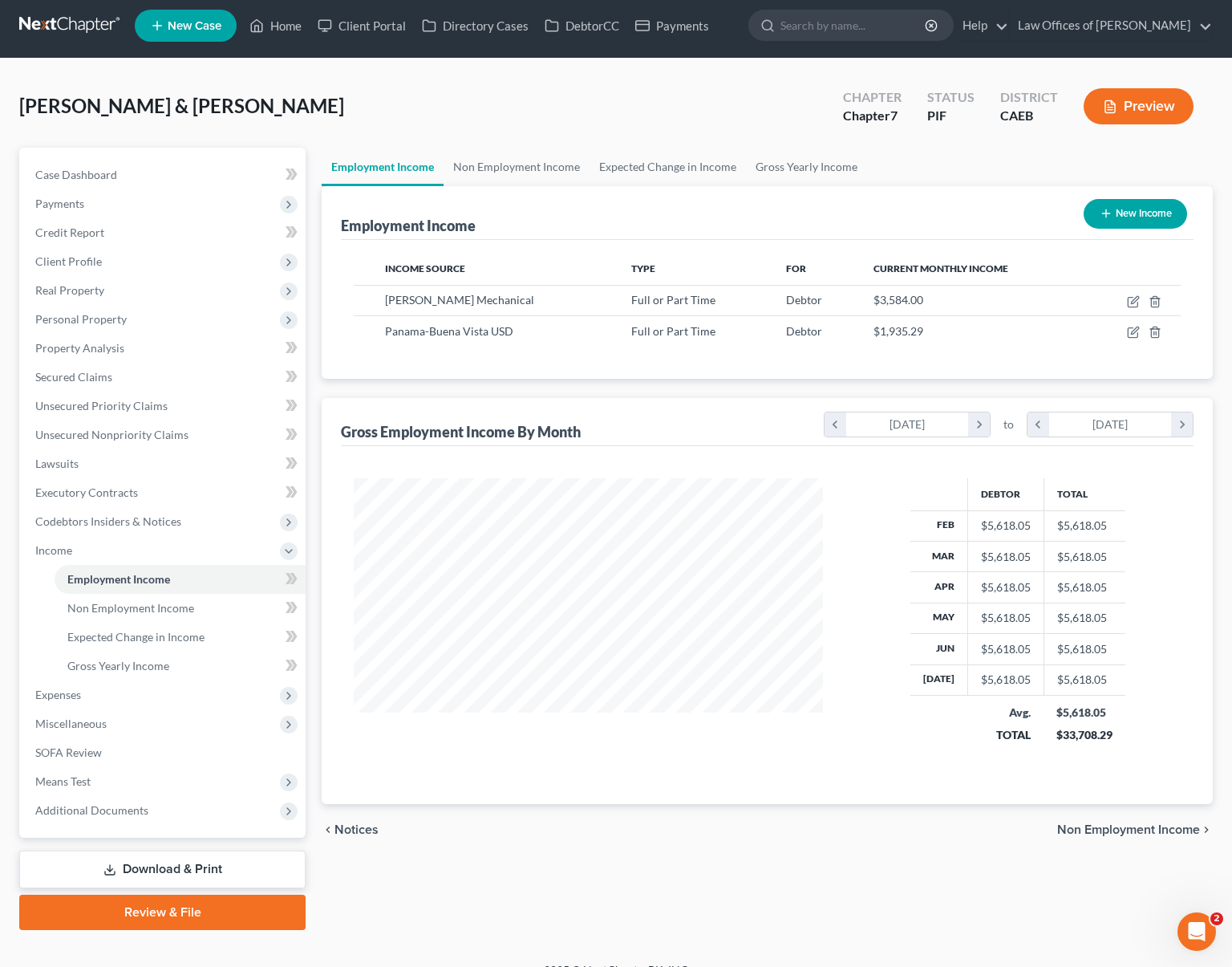
scroll to position [29, 0]
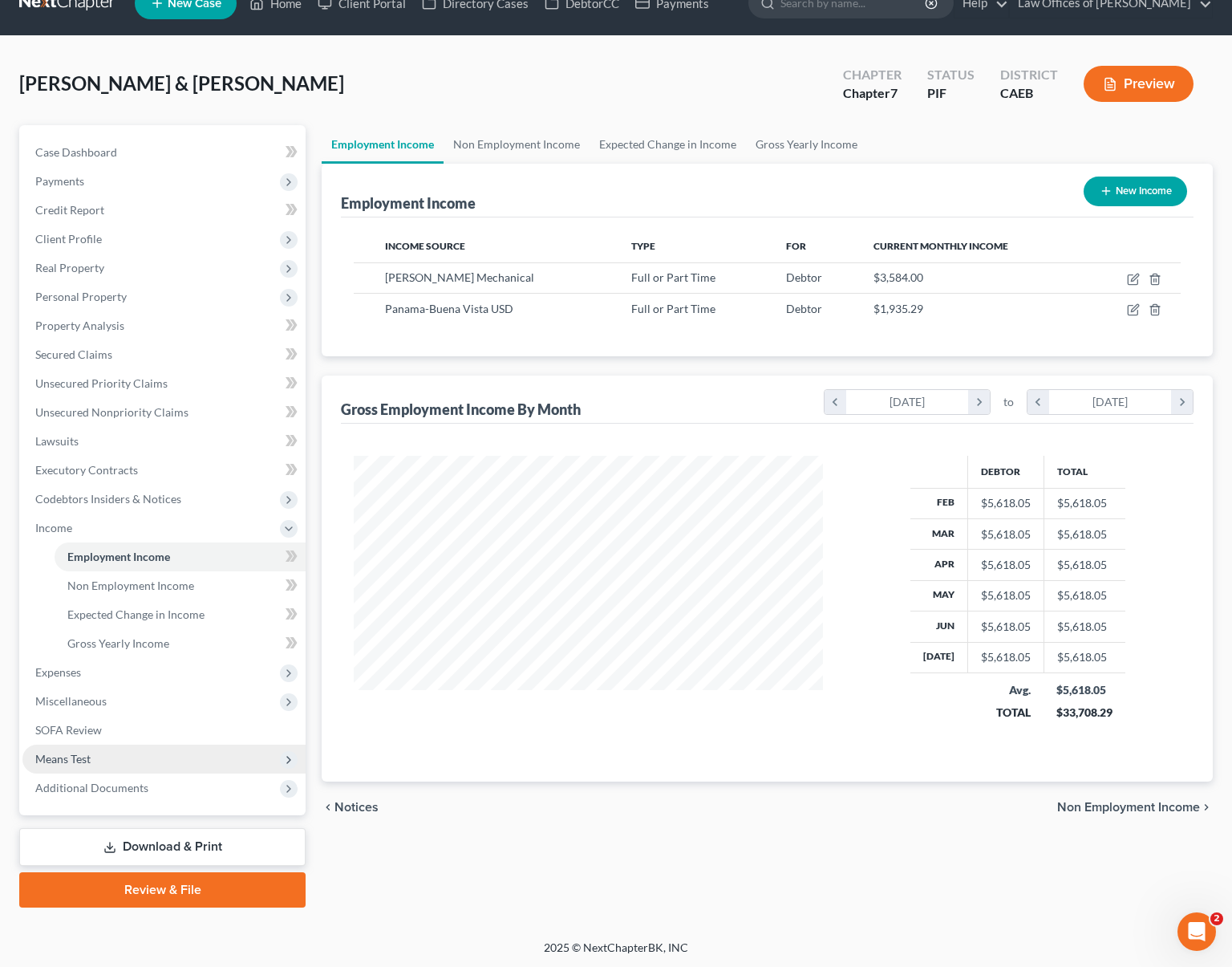
click at [112, 759] on span "Means Test" at bounding box center [164, 759] width 283 height 29
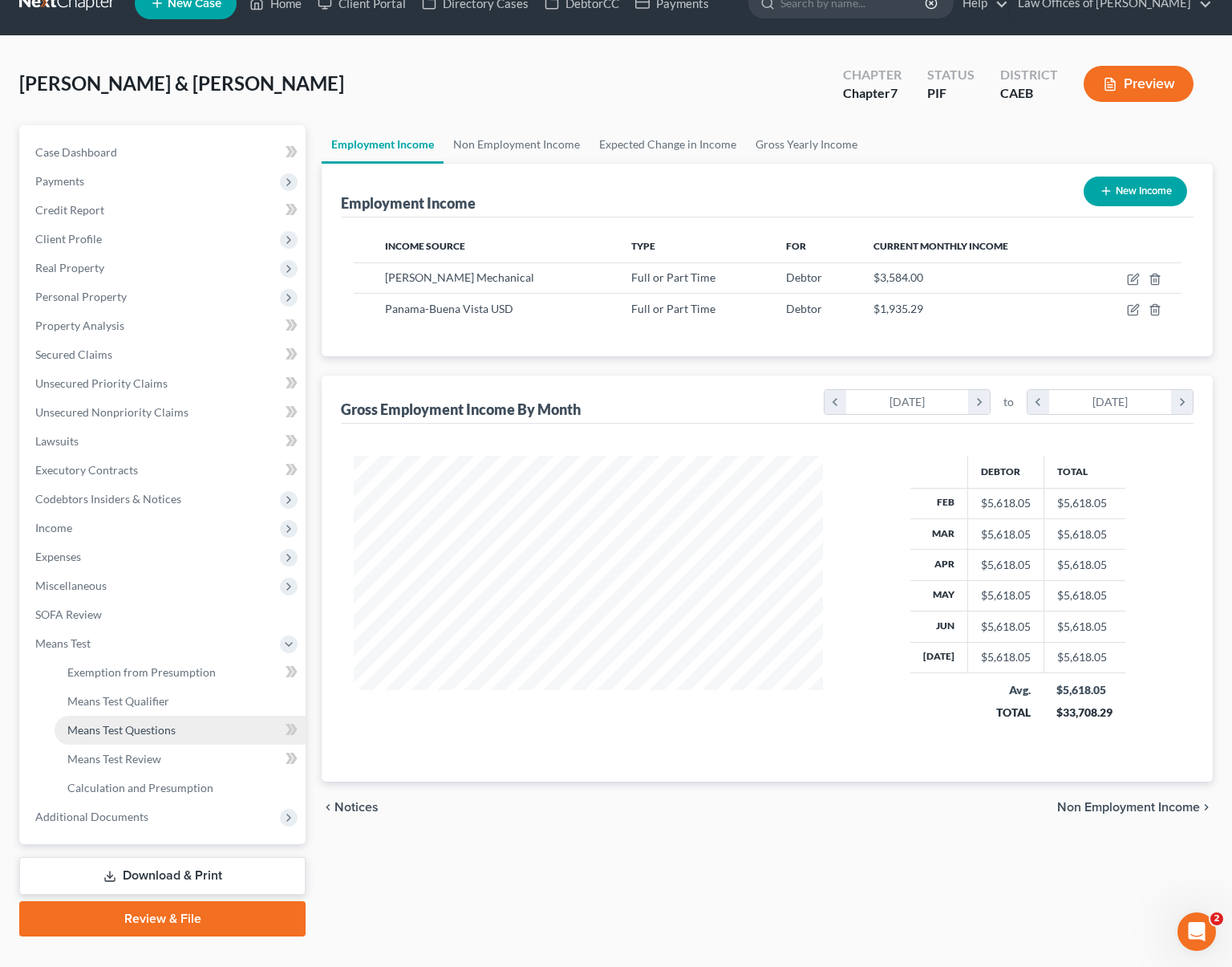
click at [171, 732] on span "Means Test Questions" at bounding box center [121, 729] width 108 height 14
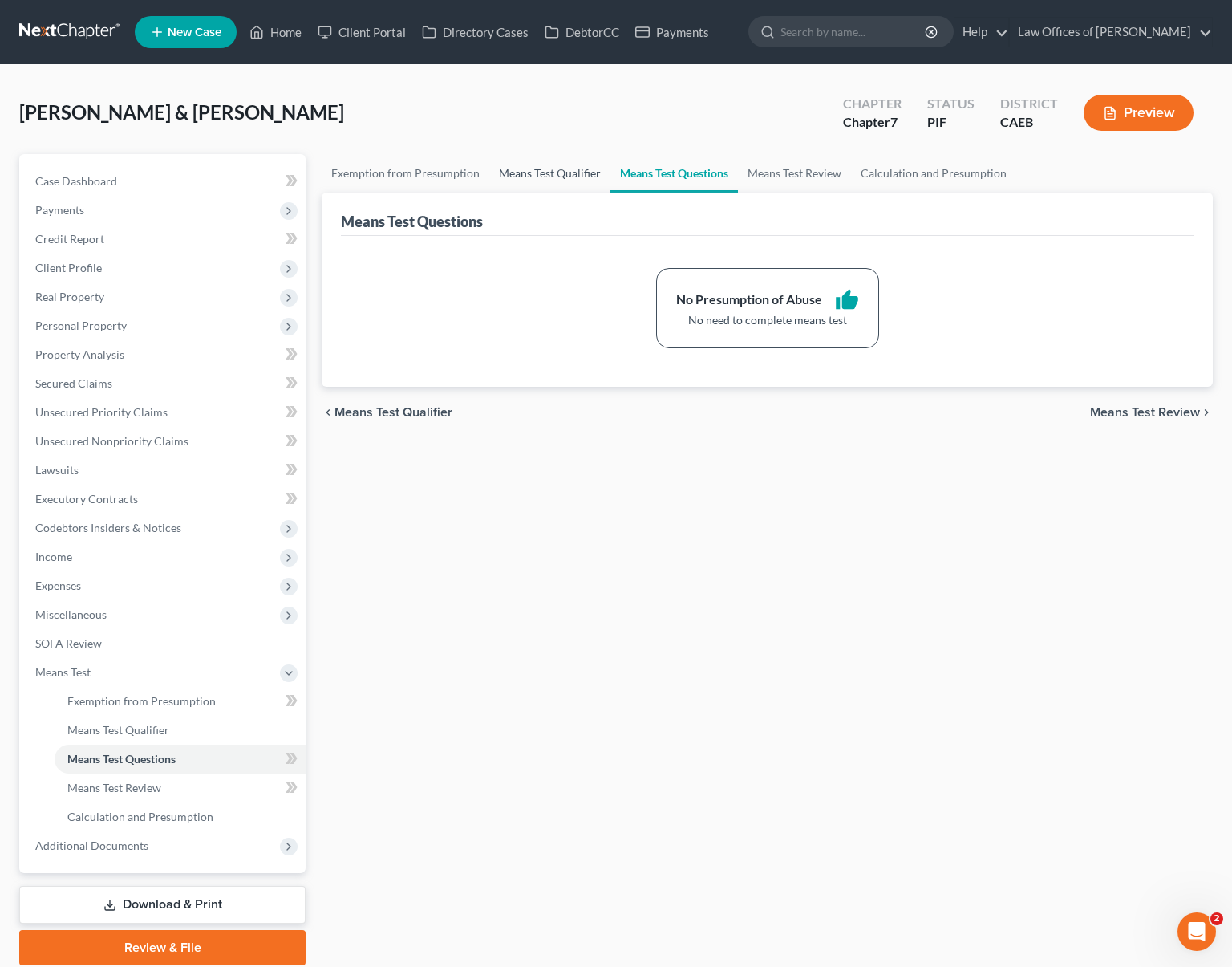
click at [531, 174] on link "Means Test Qualifier" at bounding box center [549, 173] width 121 height 38
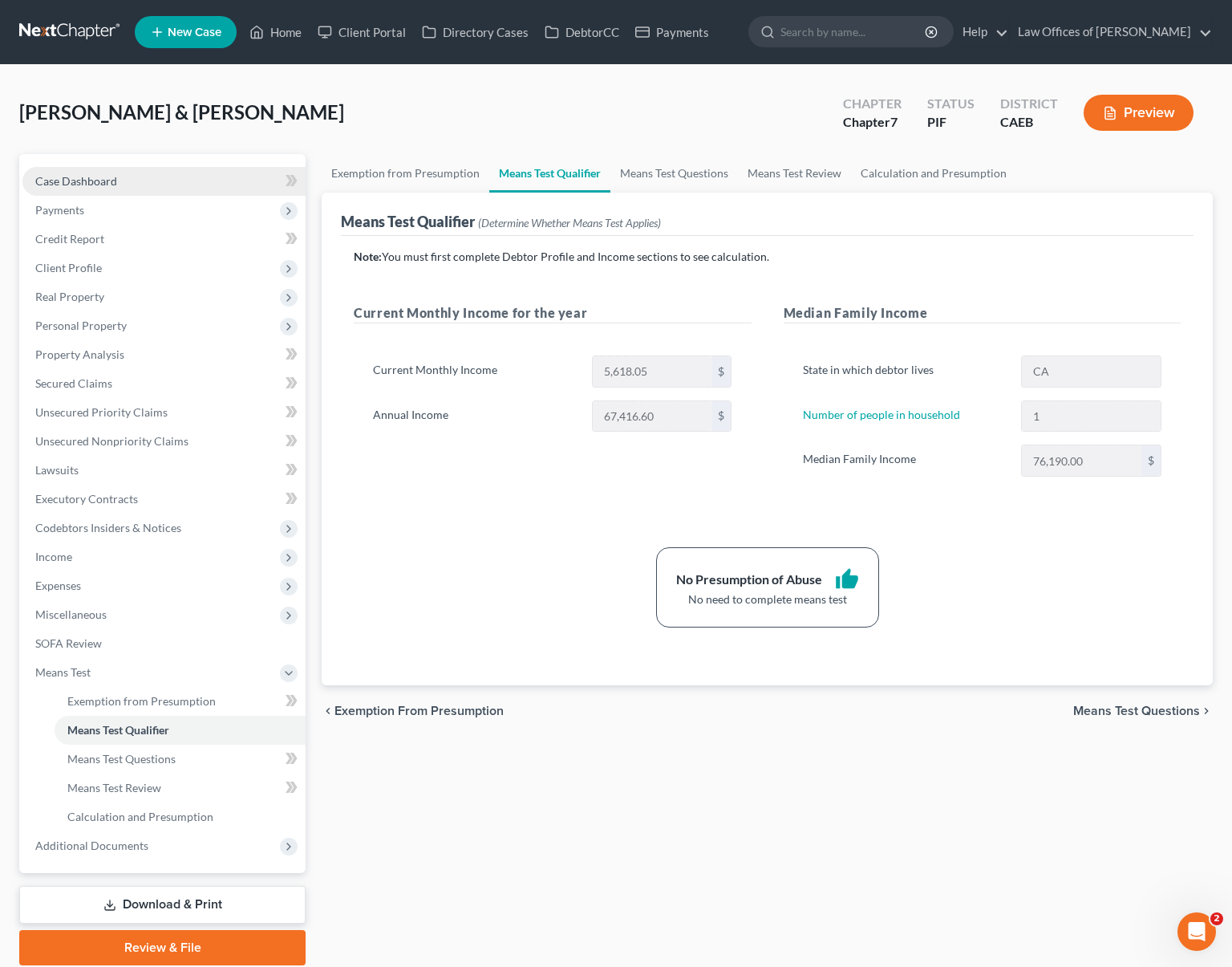
click at [115, 183] on span "Case Dashboard" at bounding box center [76, 180] width 82 height 14
select select "6"
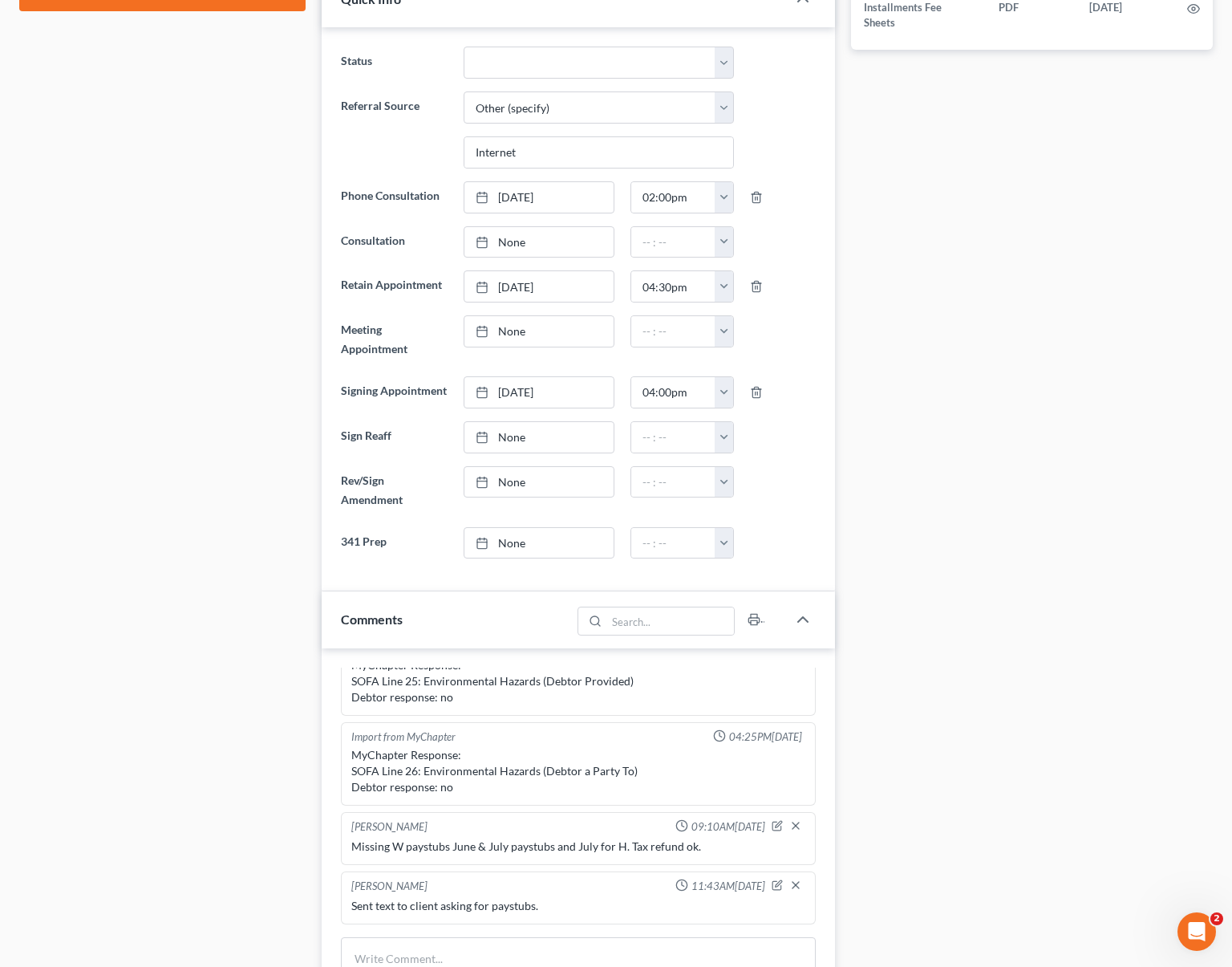
scroll to position [1034, 0]
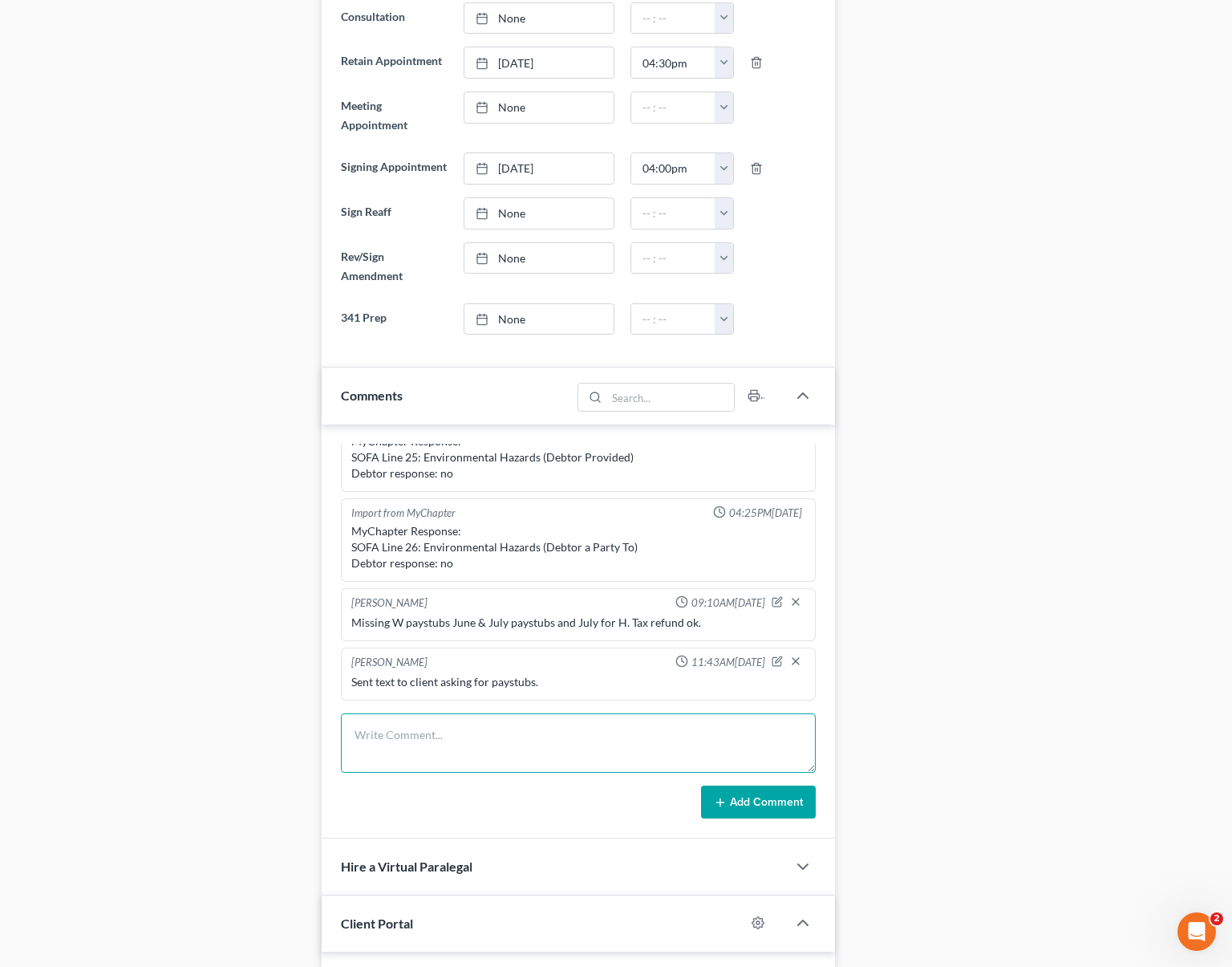
click at [469, 729] on textarea at bounding box center [579, 743] width 475 height 59
type textarea "Per [PERSON_NAME] didnpt work on June & July."
click at [736, 787] on button "Add Comment" at bounding box center [758, 801] width 115 height 33
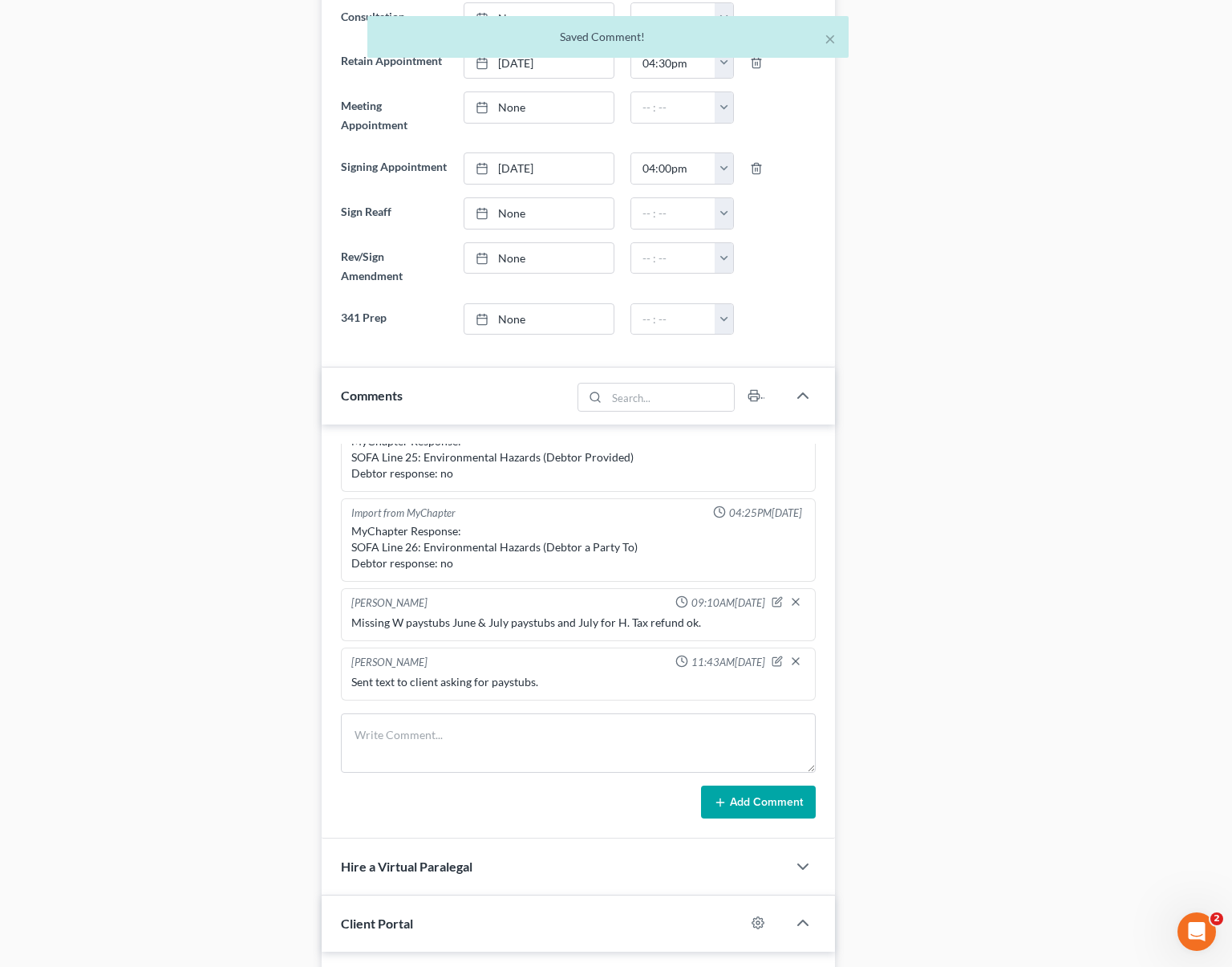
scroll to position [564, 0]
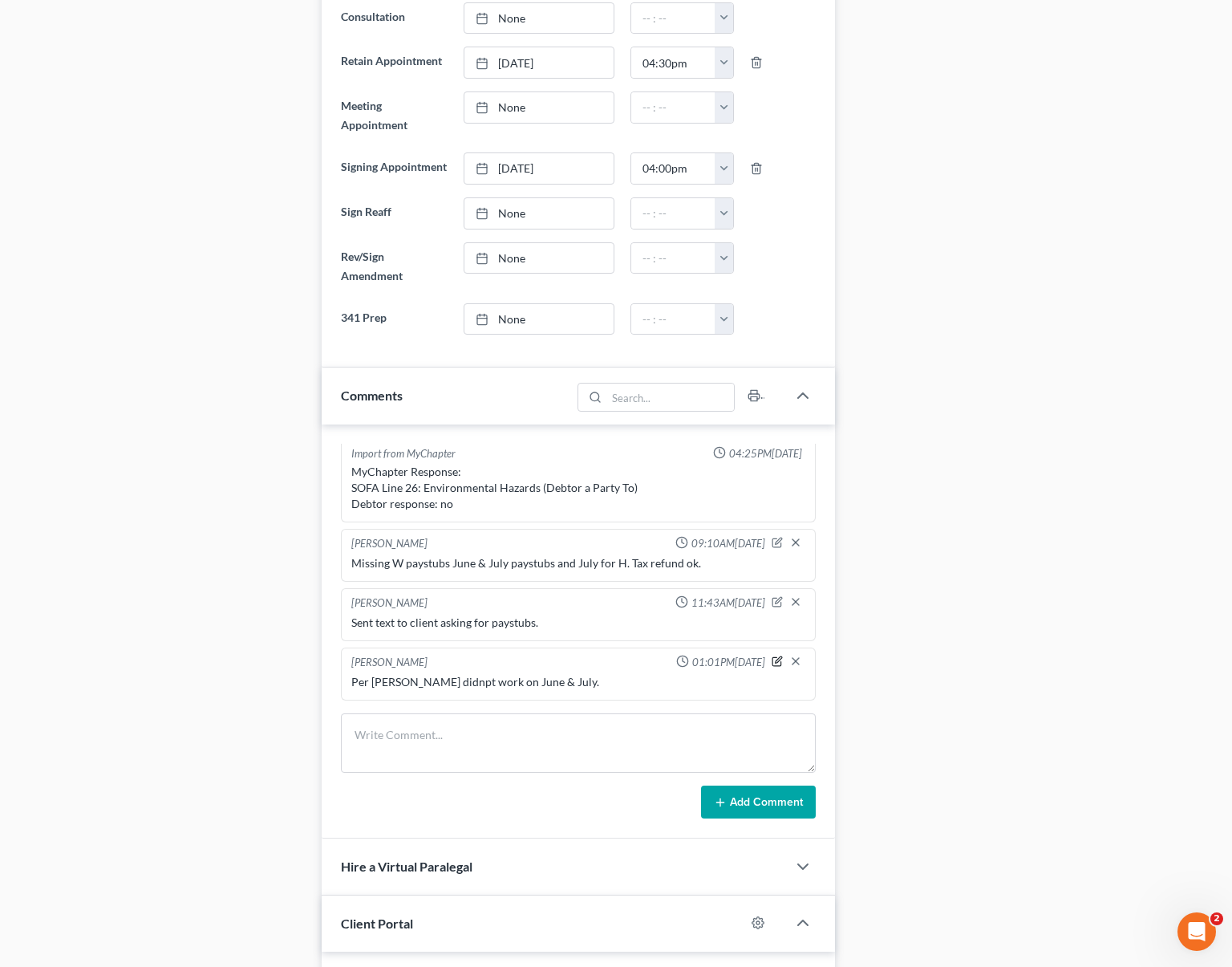
click at [772, 658] on icon "button" at bounding box center [778, 661] width 11 height 11
click at [474, 698] on textarea "Per [PERSON_NAME] didnpt work on June & July." at bounding box center [578, 703] width 454 height 59
type textarea "Per Airyn W didn't work on June & July."
drag, startPoint x: 781, startPoint y: 656, endPoint x: 759, endPoint y: 674, distance: 28.4
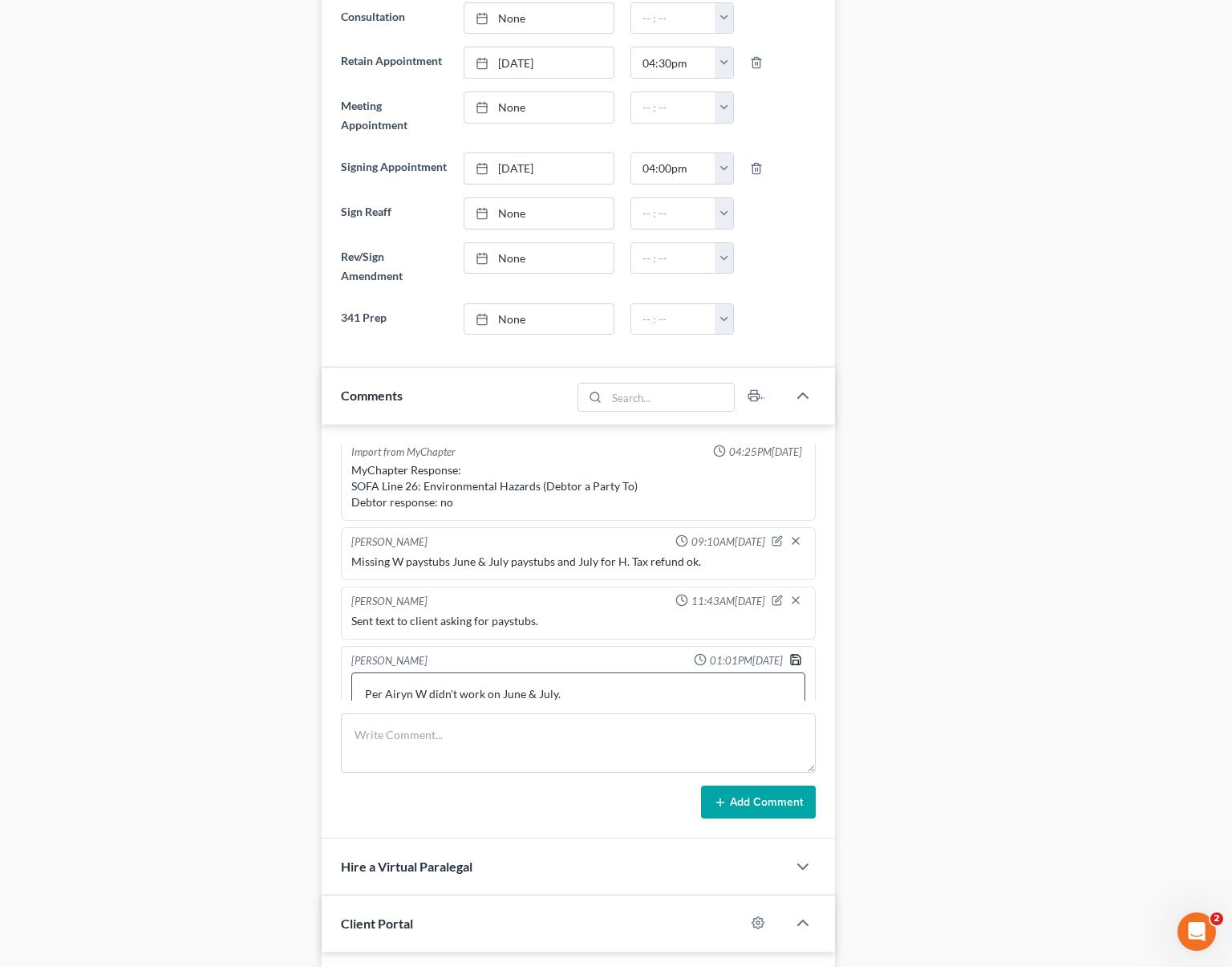
click at [789, 655] on icon "button" at bounding box center [796, 660] width 13 height 13
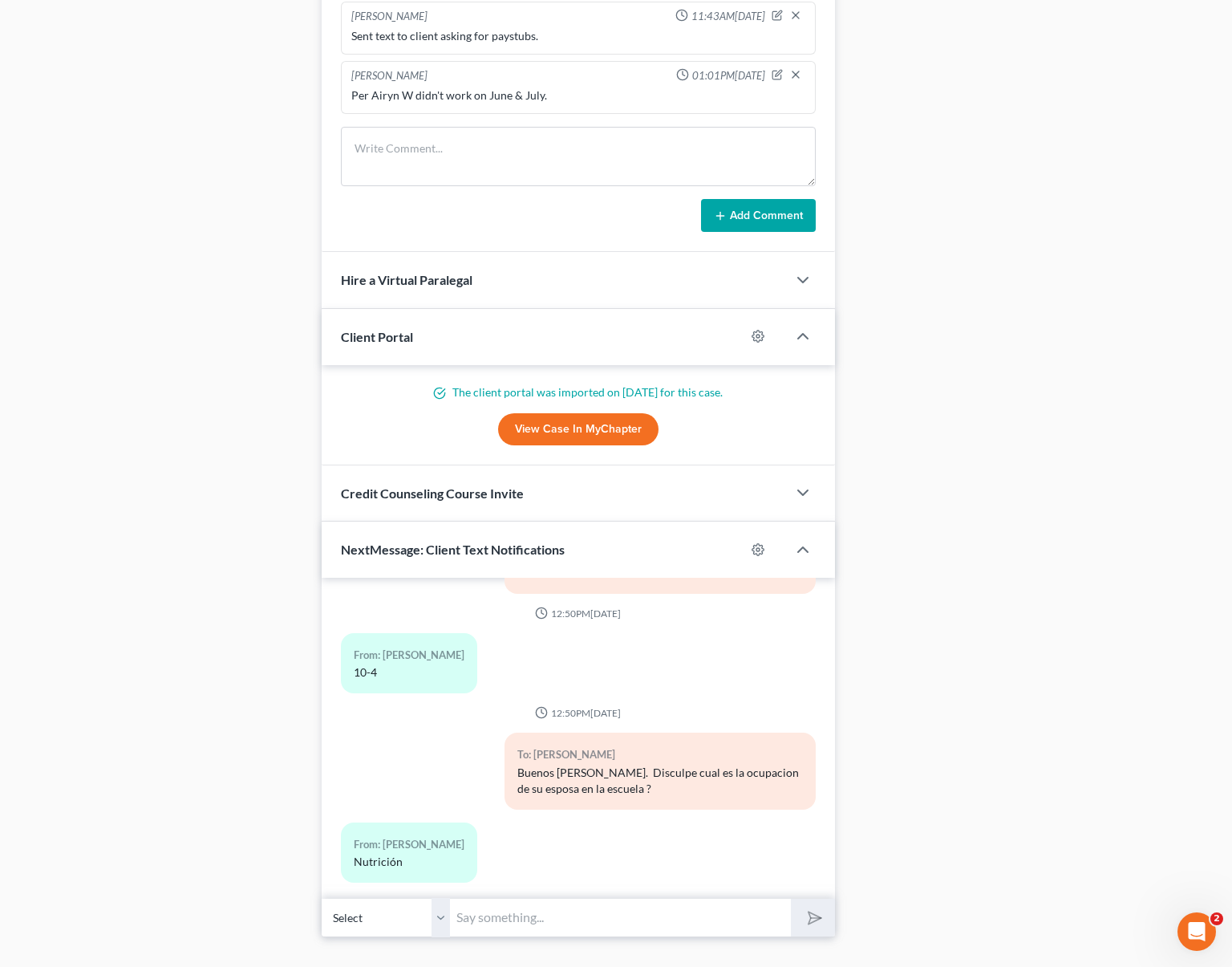
scroll to position [1650, 0]
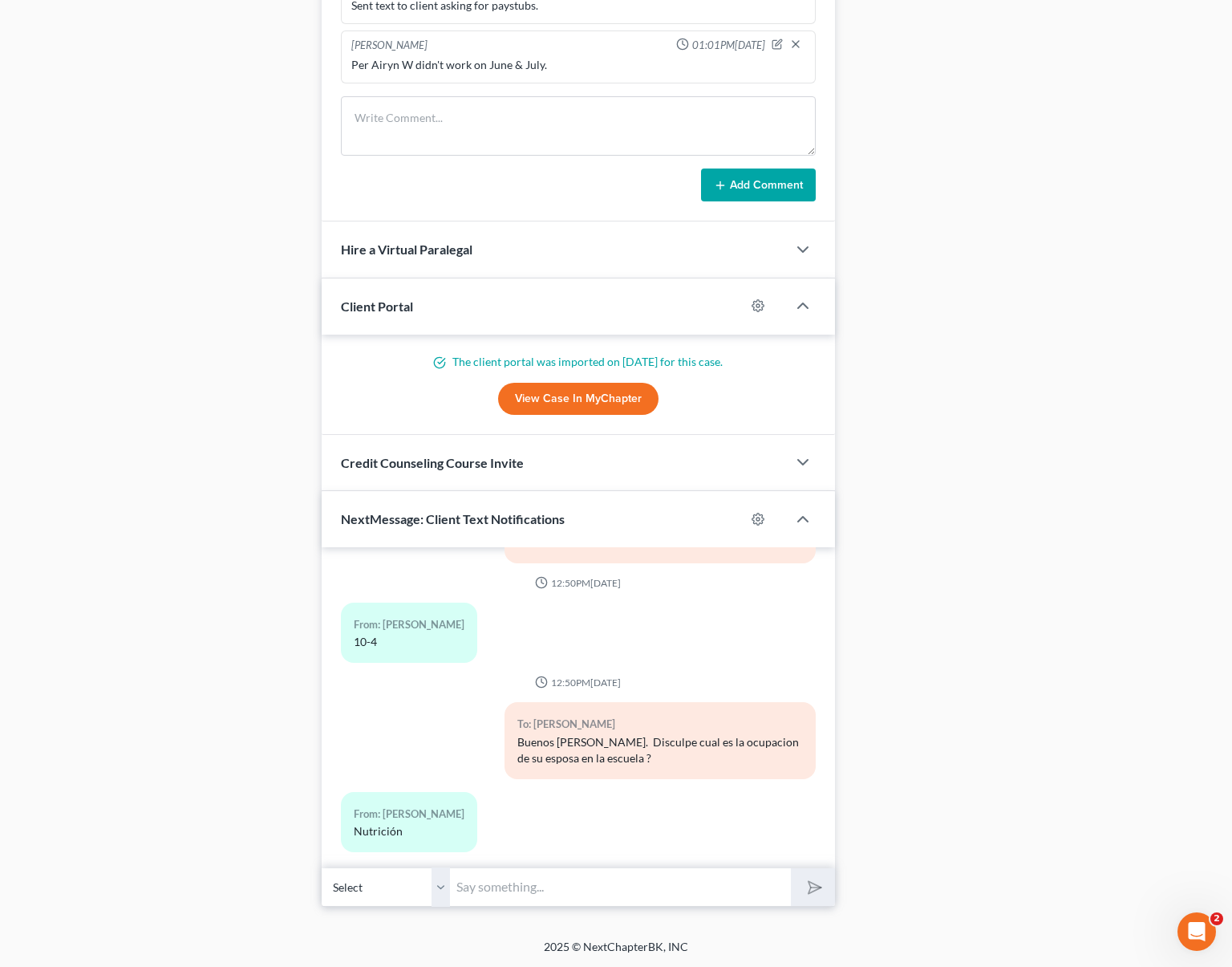
click at [532, 900] on input "text" at bounding box center [621, 887] width 341 height 39
type input "Y por cuantos años ha trabajado [PERSON_NAME] ?"
click at [791, 868] on button "submit" at bounding box center [813, 887] width 44 height 37
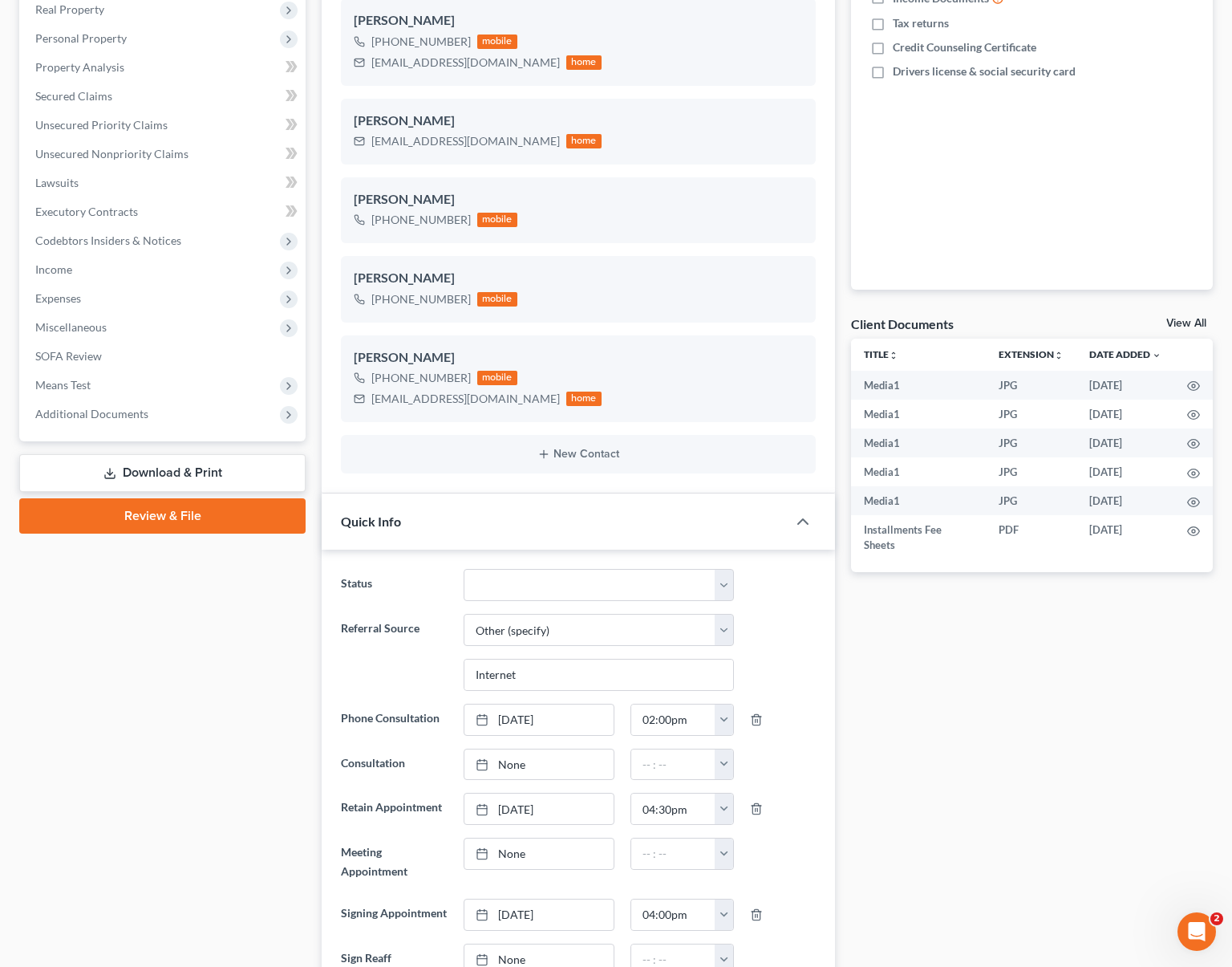
scroll to position [0, 0]
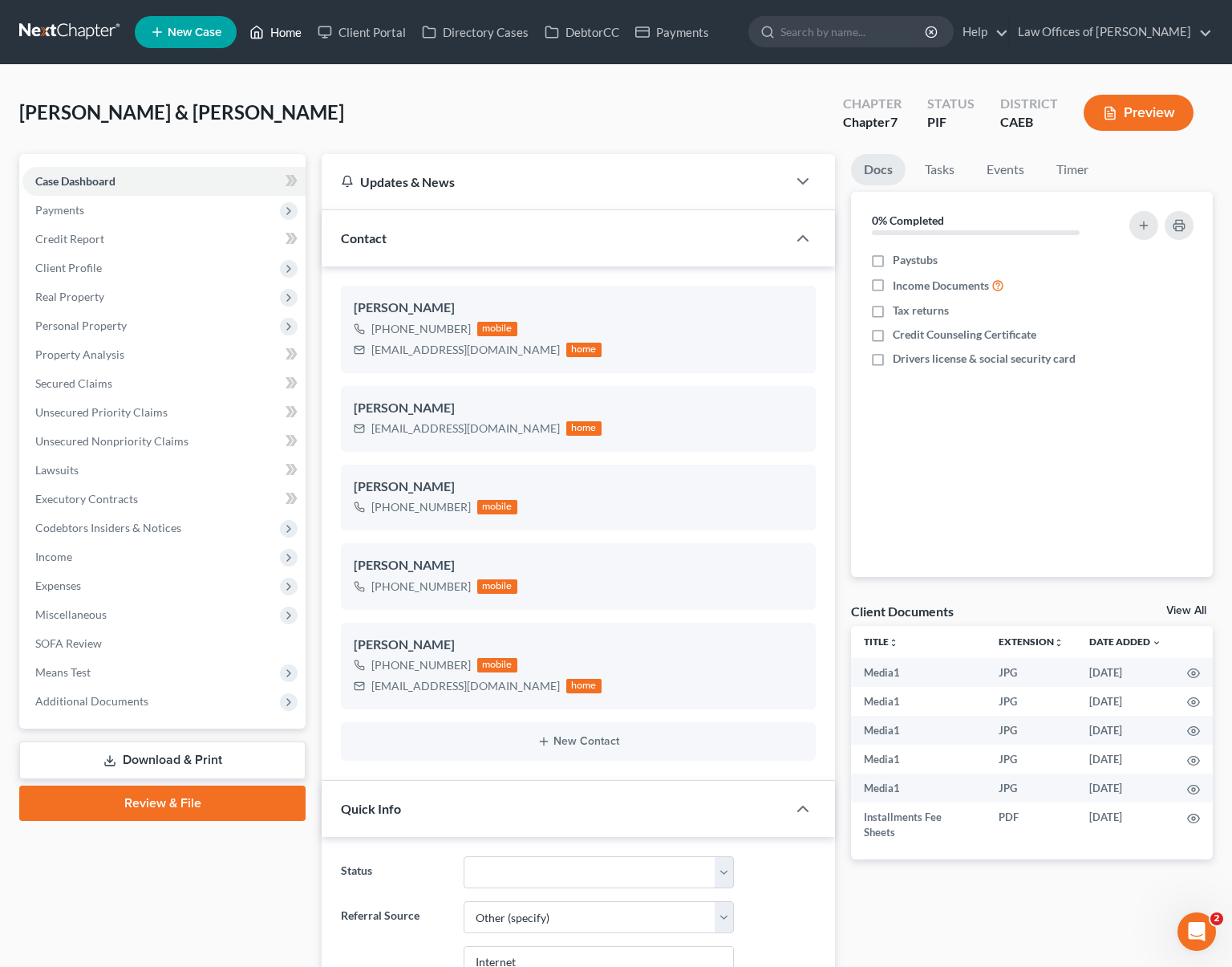
click at [282, 32] on link "Home" at bounding box center [275, 33] width 68 height 29
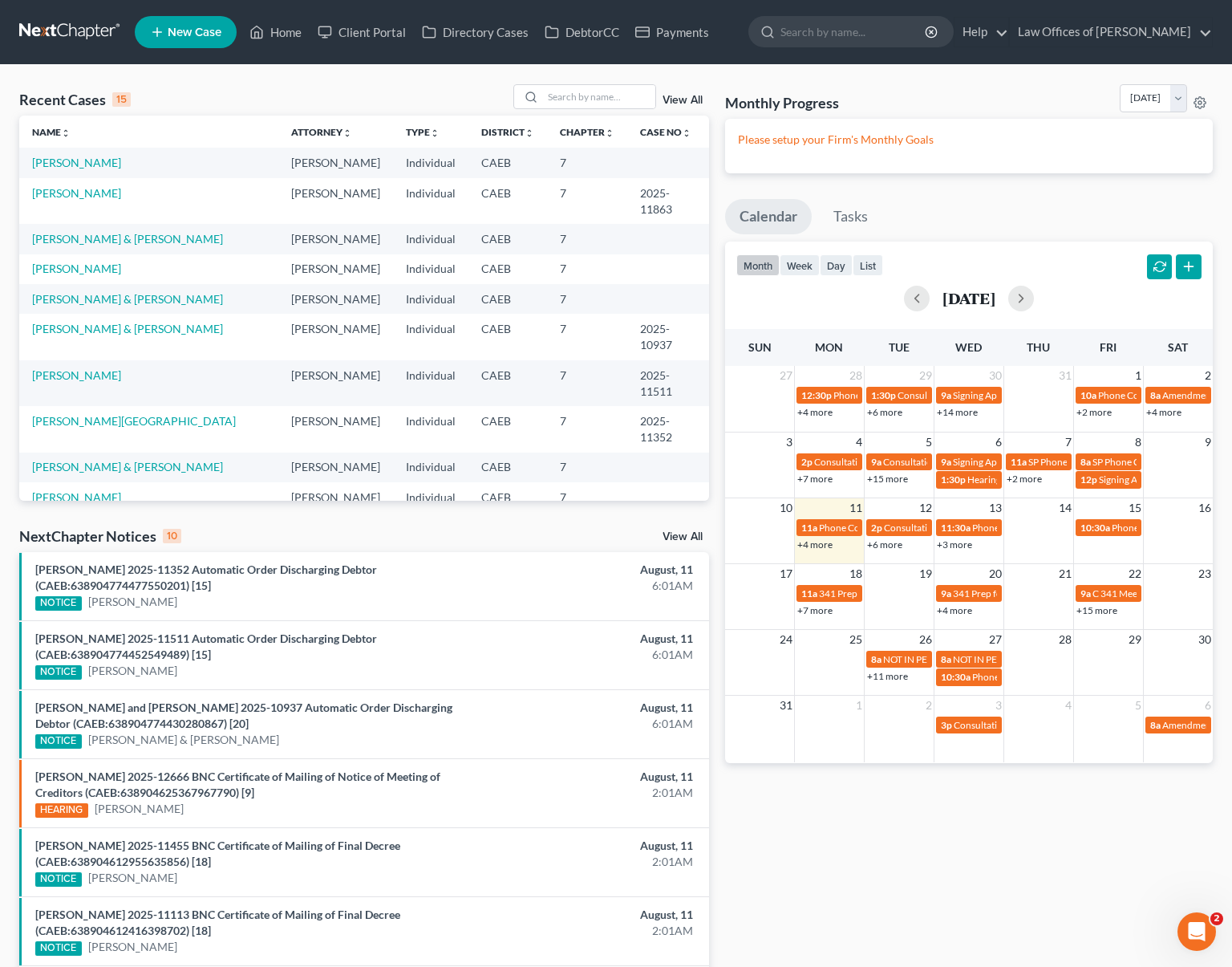
click at [890, 547] on link "+6 more" at bounding box center [884, 544] width 35 height 12
